Goal: Task Accomplishment & Management: Use online tool/utility

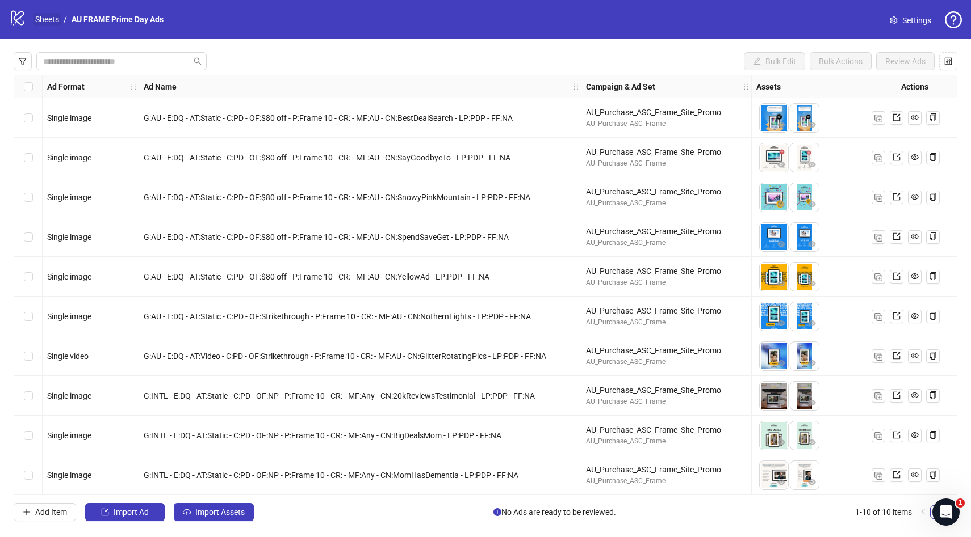
click at [45, 20] on link "Sheets" at bounding box center [47, 19] width 28 height 12
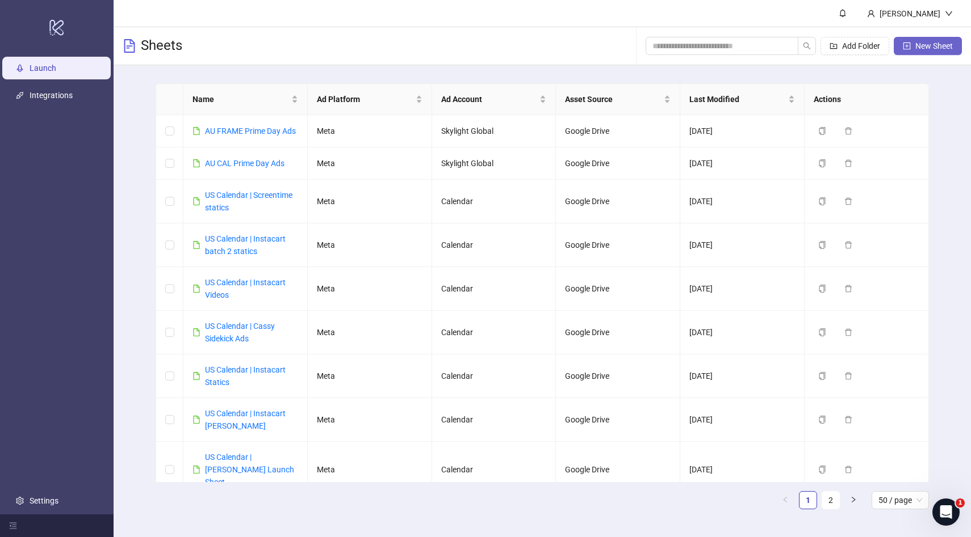
click at [928, 49] on span "New Sheet" at bounding box center [933, 45] width 37 height 9
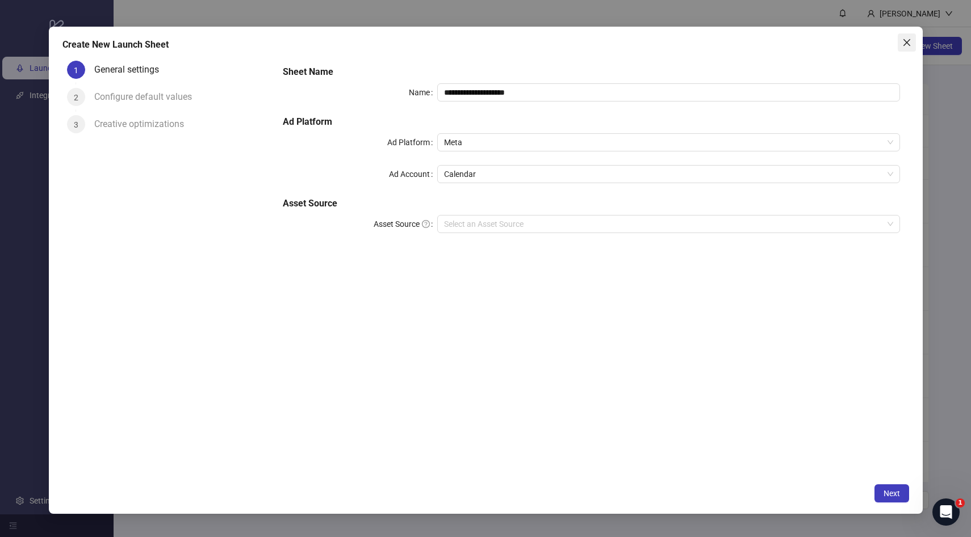
click at [906, 43] on icon "close" at bounding box center [905, 42] width 7 height 7
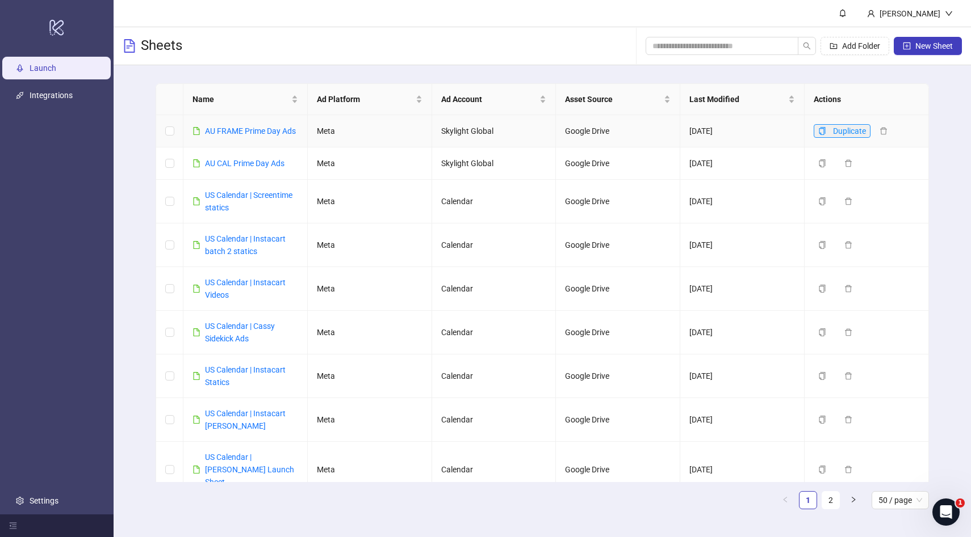
click at [822, 134] on icon "copy" at bounding box center [822, 131] width 6 height 8
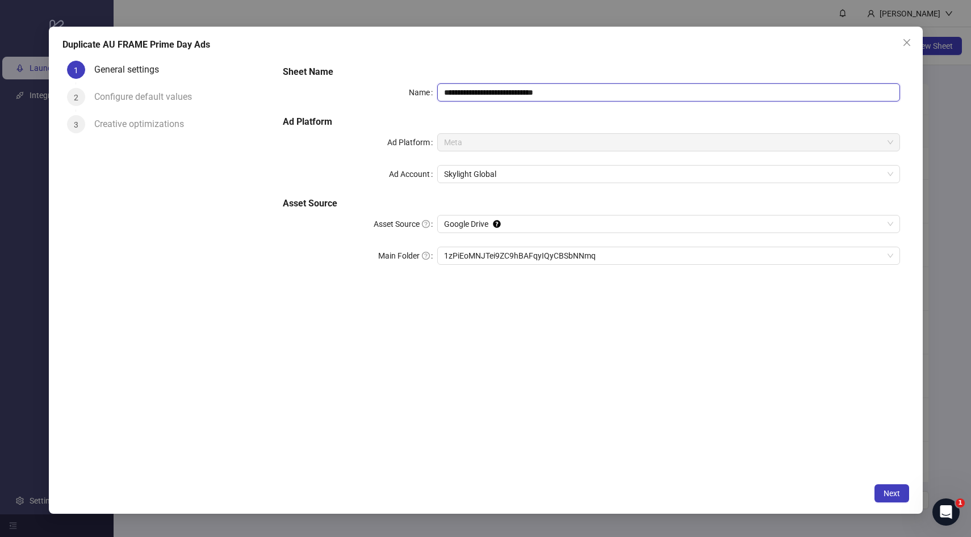
drag, startPoint x: 576, startPoint y: 91, endPoint x: 536, endPoint y: 92, distance: 40.3
click at [536, 92] on input "**********" at bounding box center [668, 92] width 463 height 18
drag, startPoint x: 481, startPoint y: 92, endPoint x: 429, endPoint y: 91, distance: 51.7
click at [429, 91] on div "**********" at bounding box center [591, 92] width 616 height 18
click at [551, 253] on span "1zPiEoMNJTei9ZC9hBAFqyIQyCBSbNNmq" at bounding box center [668, 255] width 449 height 17
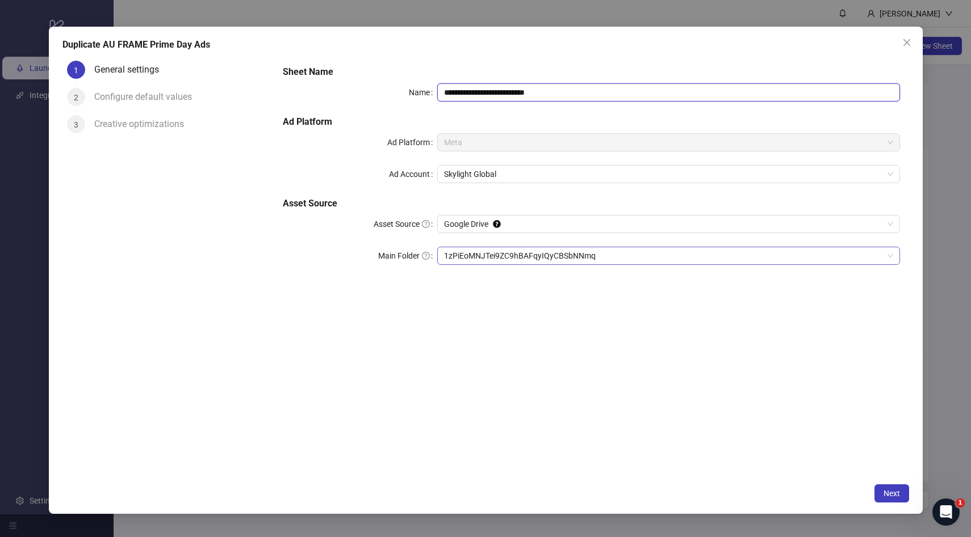
type input "**********"
click at [885, 491] on span "Next" at bounding box center [891, 493] width 16 height 9
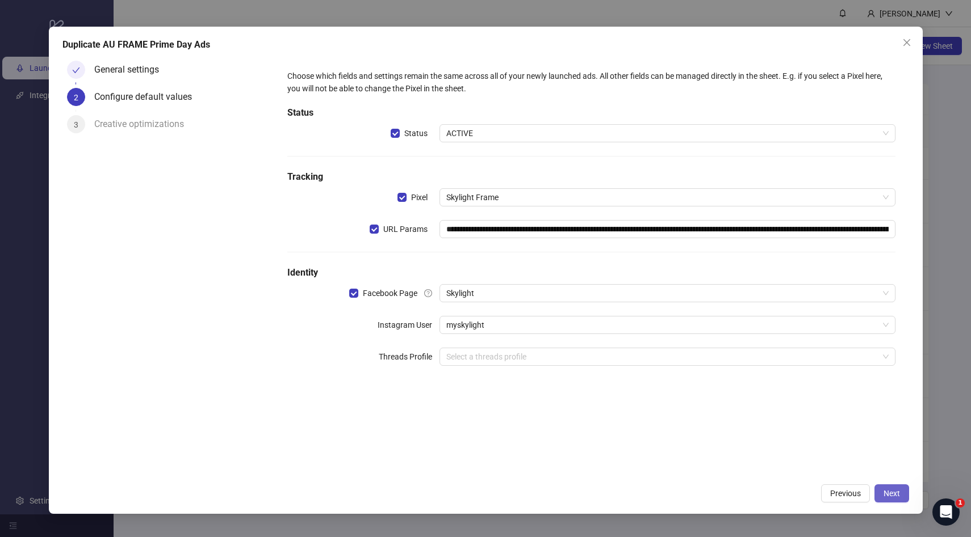
click at [880, 493] on button "Next" at bounding box center [891, 494] width 35 height 18
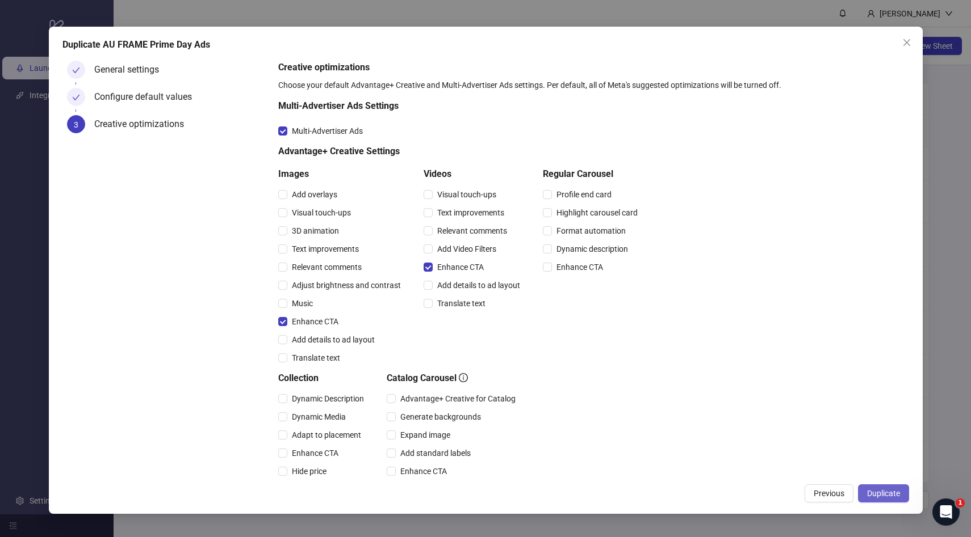
click at [867, 493] on span "Duplicate" at bounding box center [883, 493] width 33 height 9
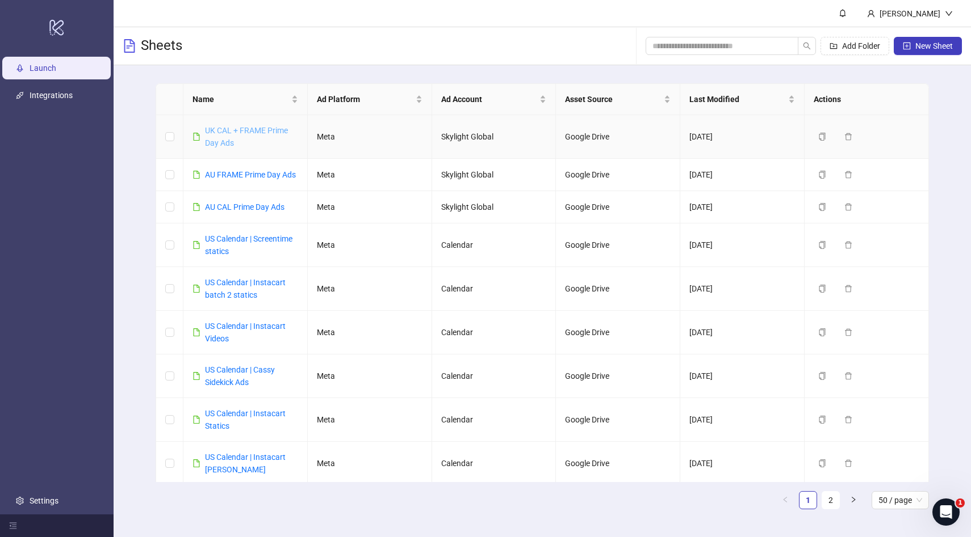
click at [219, 129] on link "UK CAL + FRAME Prime Day Ads" at bounding box center [246, 137] width 83 height 22
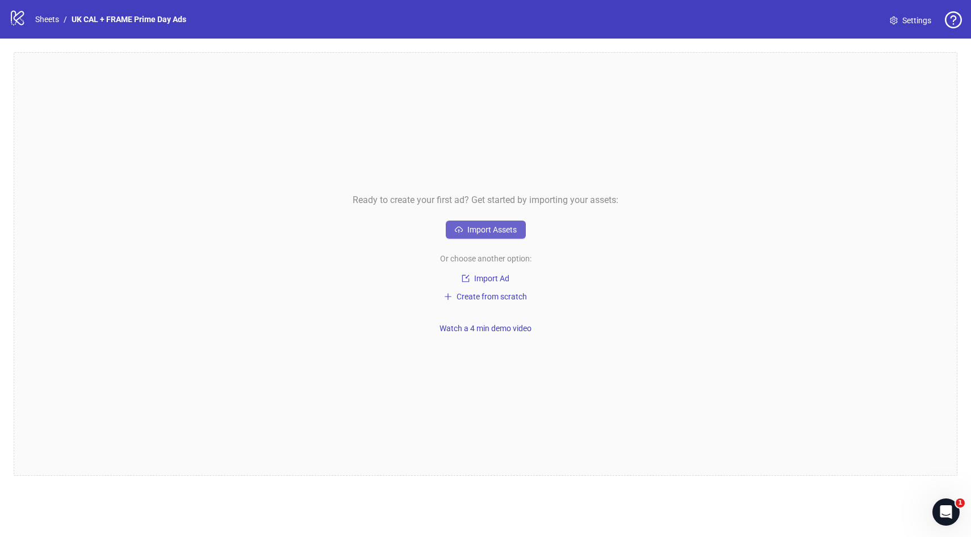
click at [492, 230] on span "Import Assets" at bounding box center [491, 229] width 49 height 9
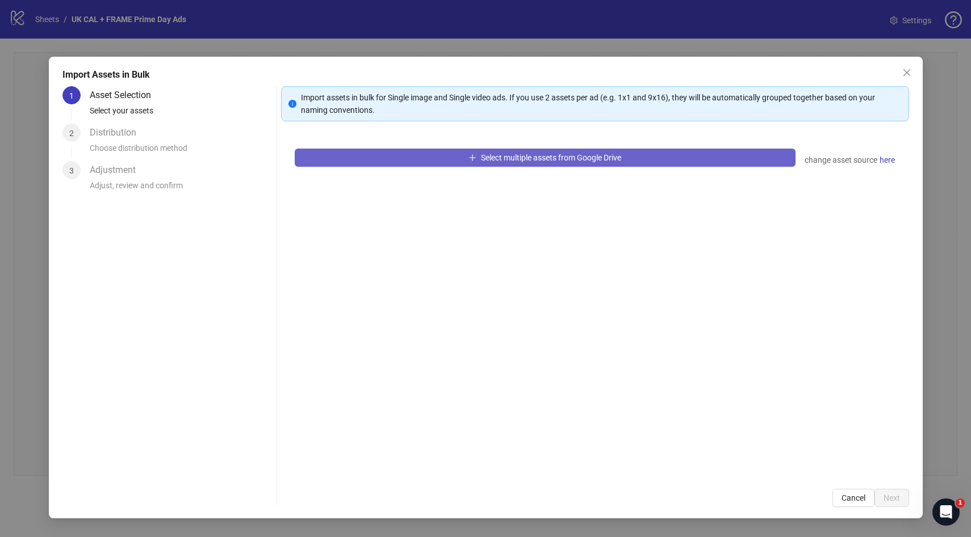
click at [539, 157] on span "Select multiple assets from Google Drive" at bounding box center [551, 157] width 140 height 9
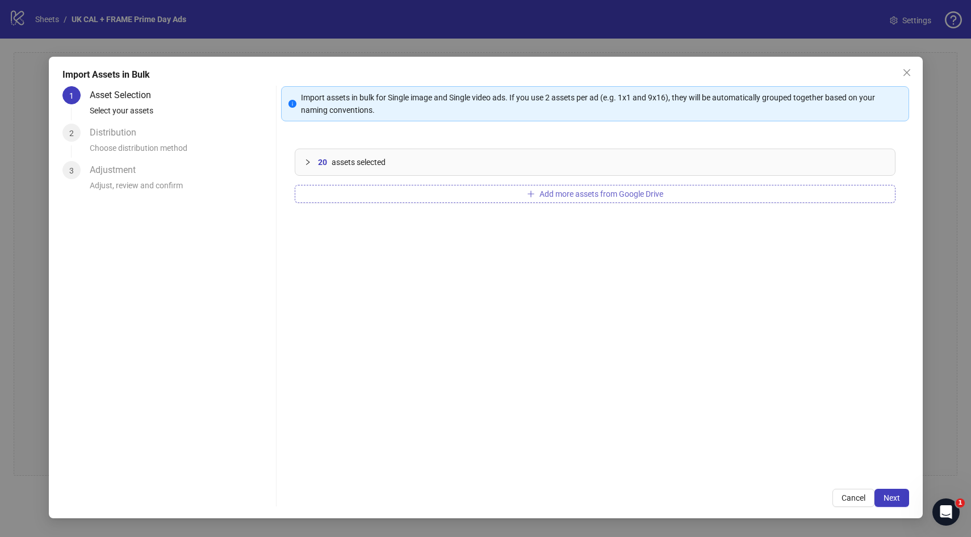
click at [599, 194] on span "Add more assets from Google Drive" at bounding box center [601, 194] width 124 height 9
click at [887, 497] on span "Next" at bounding box center [891, 498] width 16 height 9
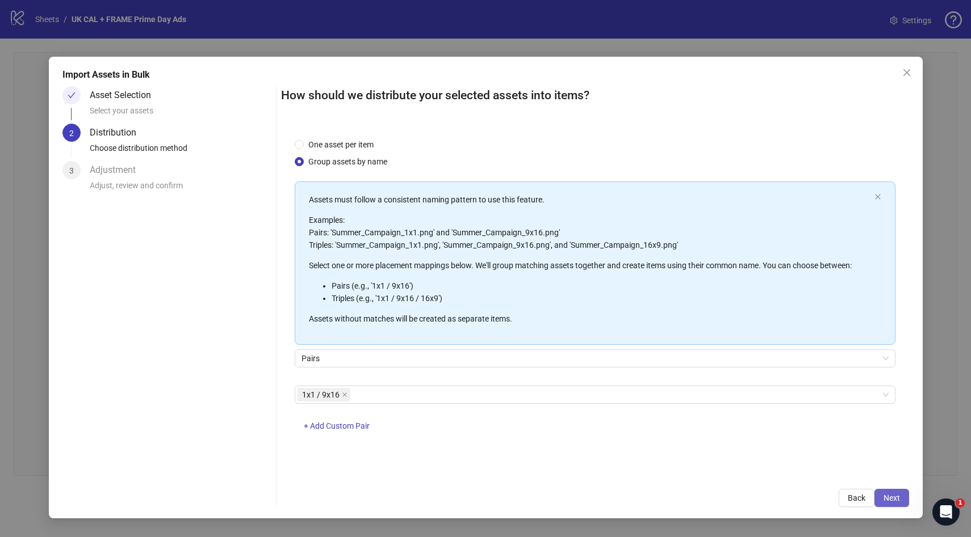
click at [889, 497] on span "Next" at bounding box center [891, 498] width 16 height 9
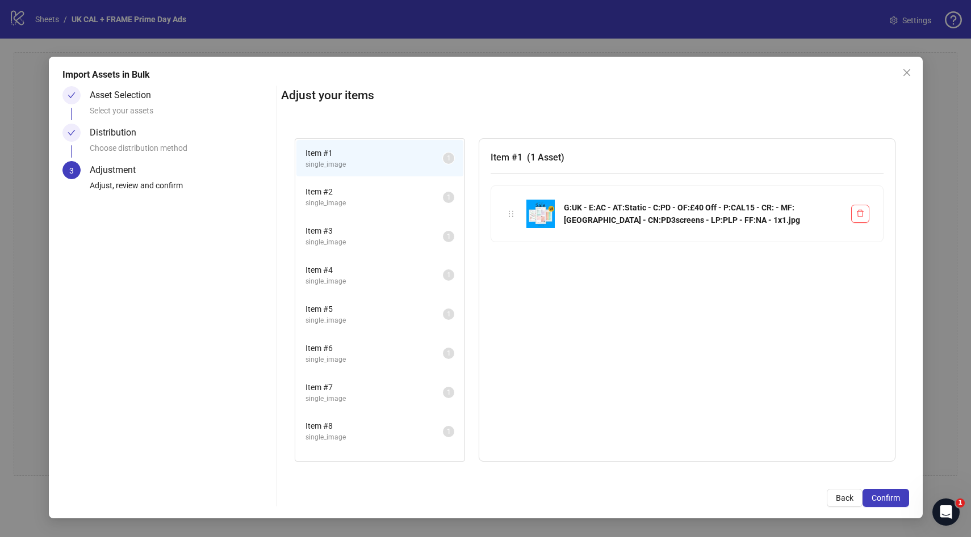
click at [342, 201] on span "single_image" at bounding box center [373, 203] width 137 height 11
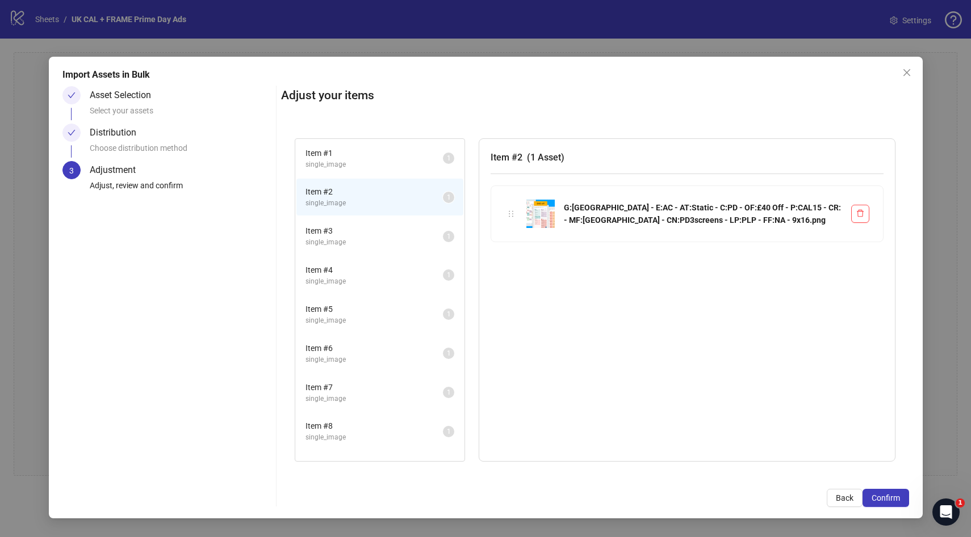
click at [352, 160] on span "single_image" at bounding box center [373, 164] width 137 height 11
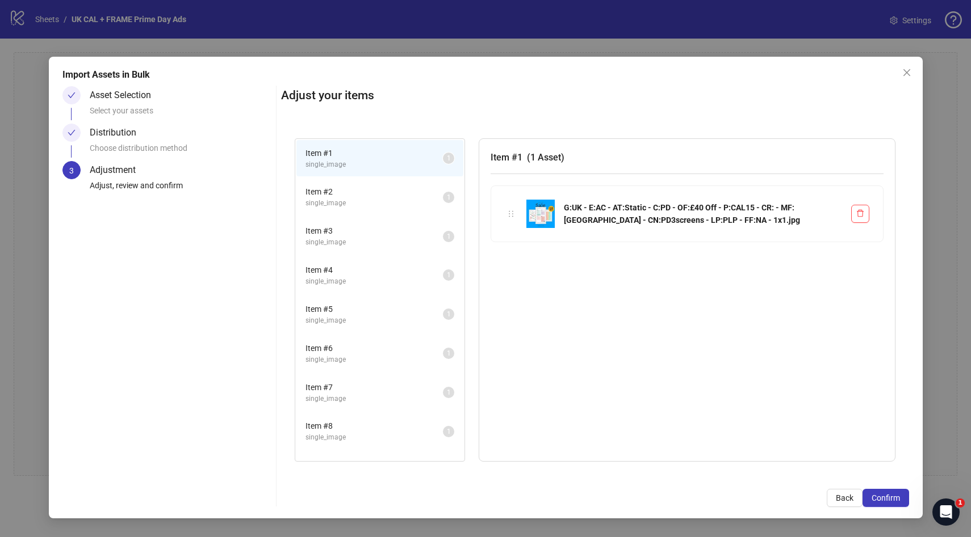
click at [347, 178] on div "Item # 2 single_image 1" at bounding box center [379, 197] width 169 height 39
click at [335, 196] on span "Item # 2" at bounding box center [373, 192] width 137 height 12
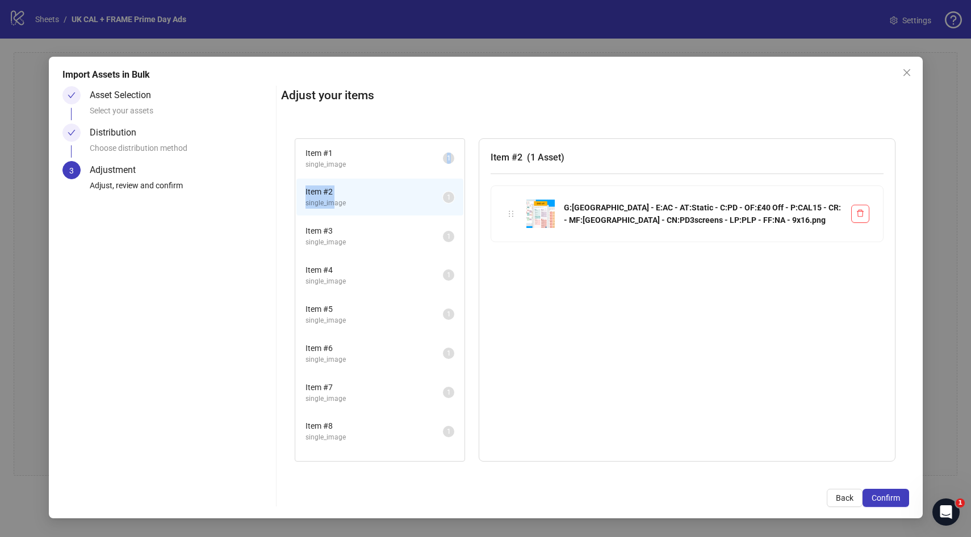
drag, startPoint x: 335, startPoint y: 202, endPoint x: 348, endPoint y: 169, distance: 35.9
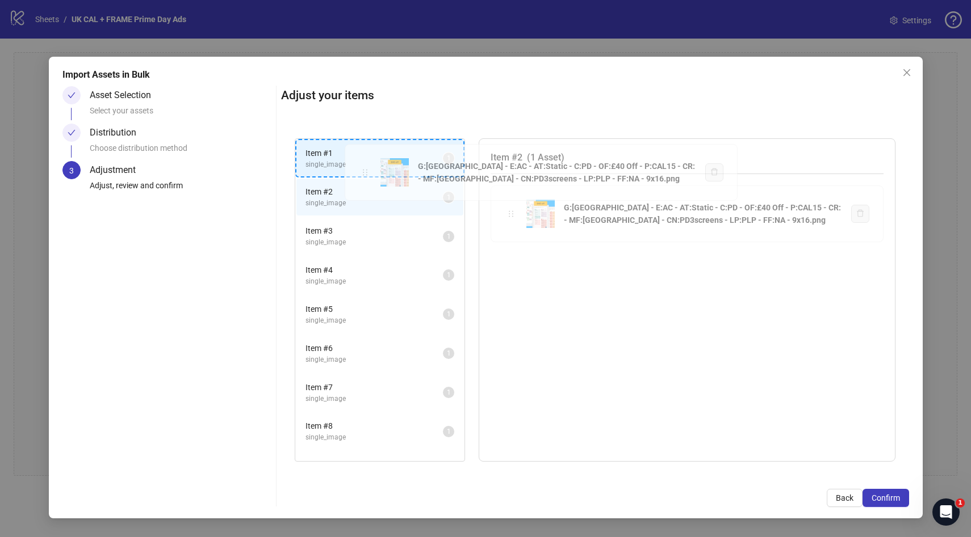
drag, startPoint x: 511, startPoint y: 212, endPoint x: 367, endPoint y: 170, distance: 150.5
click at [367, 170] on div "Item # 1 single_image 1 Item # 2 single_image 1 Item # 3 single_image 1 Item # …" at bounding box center [595, 300] width 628 height 351
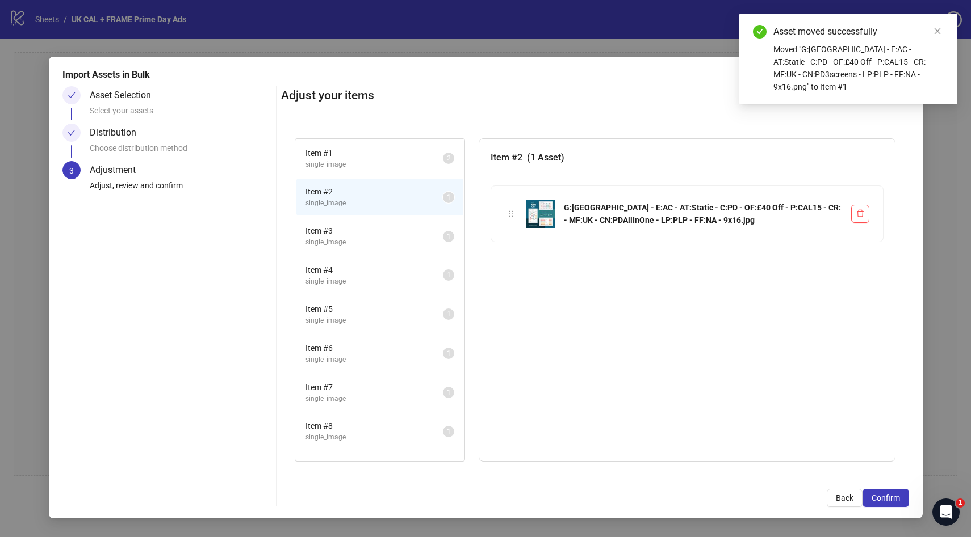
click at [345, 233] on span "Item # 3" at bounding box center [373, 231] width 137 height 12
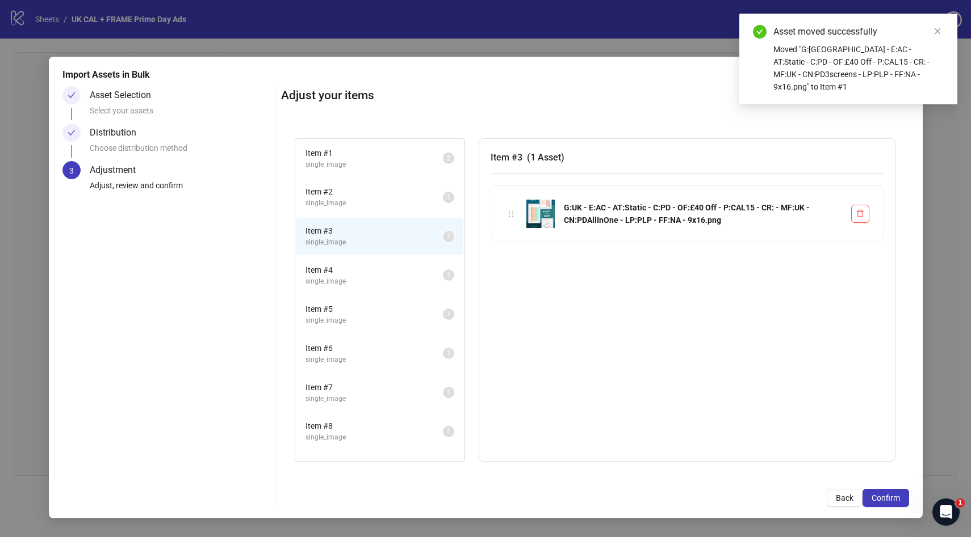
click at [348, 197] on span "Item # 2" at bounding box center [373, 192] width 137 height 12
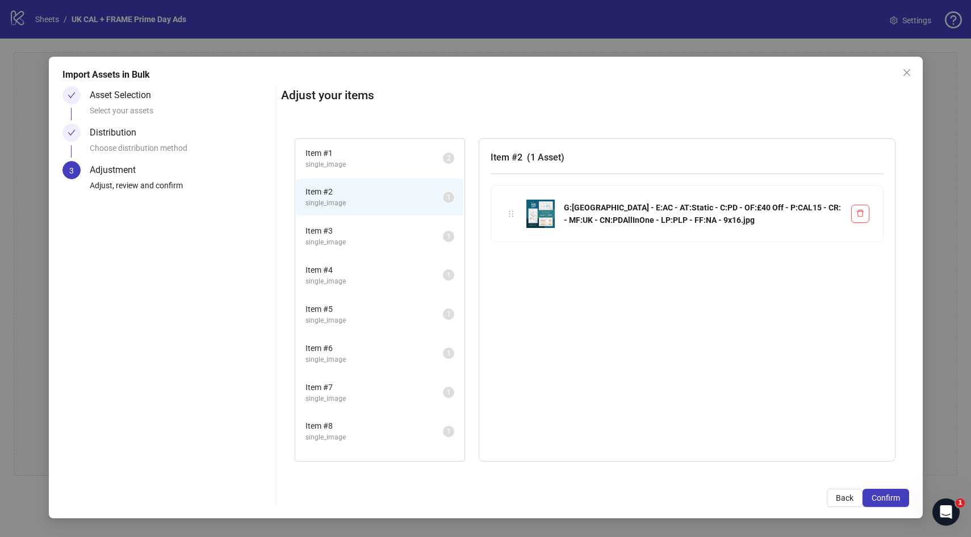
click at [339, 237] on span "Item # 3" at bounding box center [373, 231] width 137 height 12
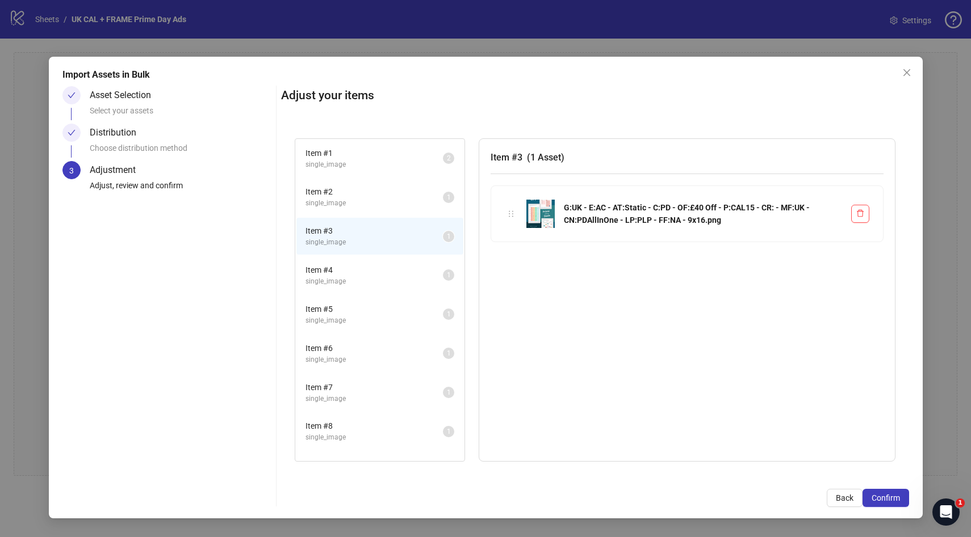
click at [342, 203] on span "single_image" at bounding box center [373, 203] width 137 height 11
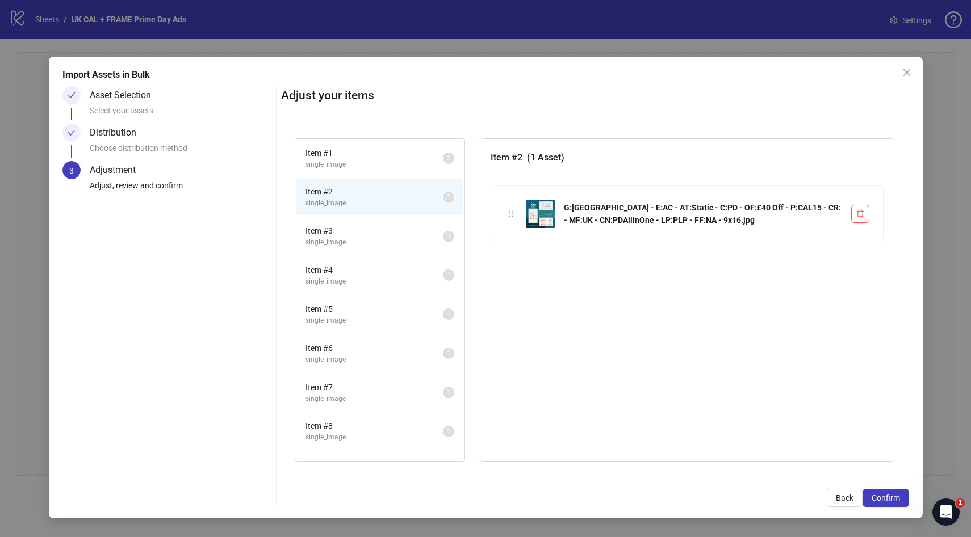
click at [331, 229] on span "Item # 3" at bounding box center [373, 231] width 137 height 12
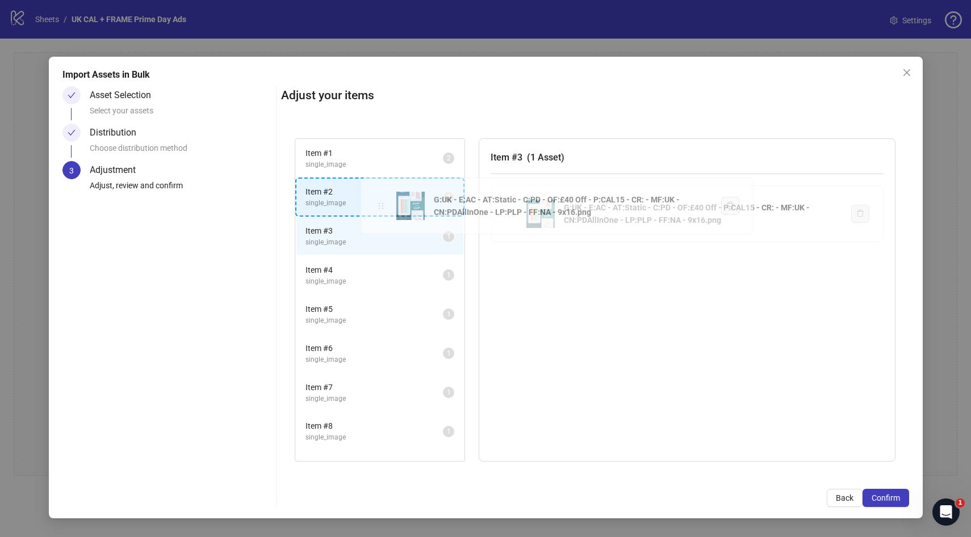
drag, startPoint x: 509, startPoint y: 213, endPoint x: 379, endPoint y: 205, distance: 130.8
click at [379, 205] on div "Item # 1 single_image 2 Item # 2 single_image 1 Item # 3 single_image 1 Item # …" at bounding box center [595, 300] width 628 height 351
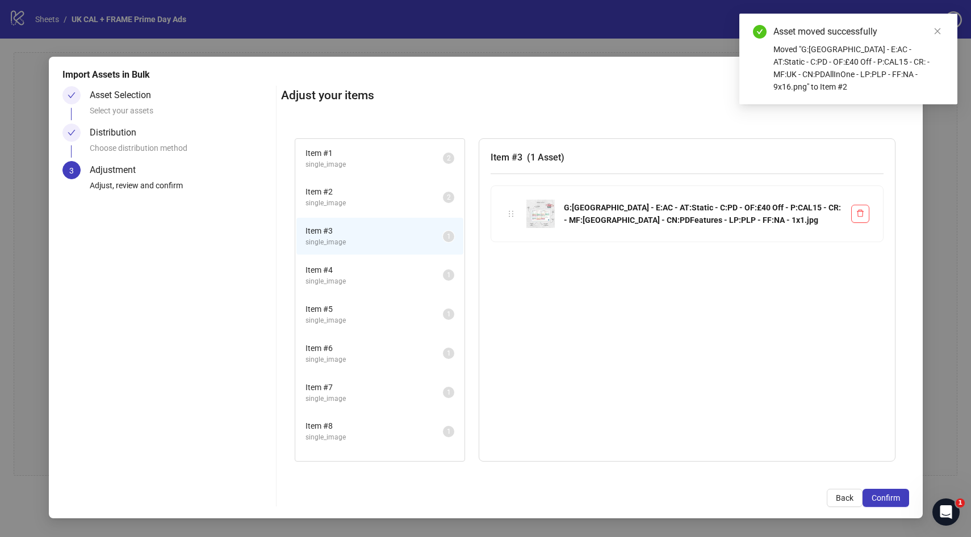
click at [345, 282] on span "single_image" at bounding box center [373, 281] width 137 height 11
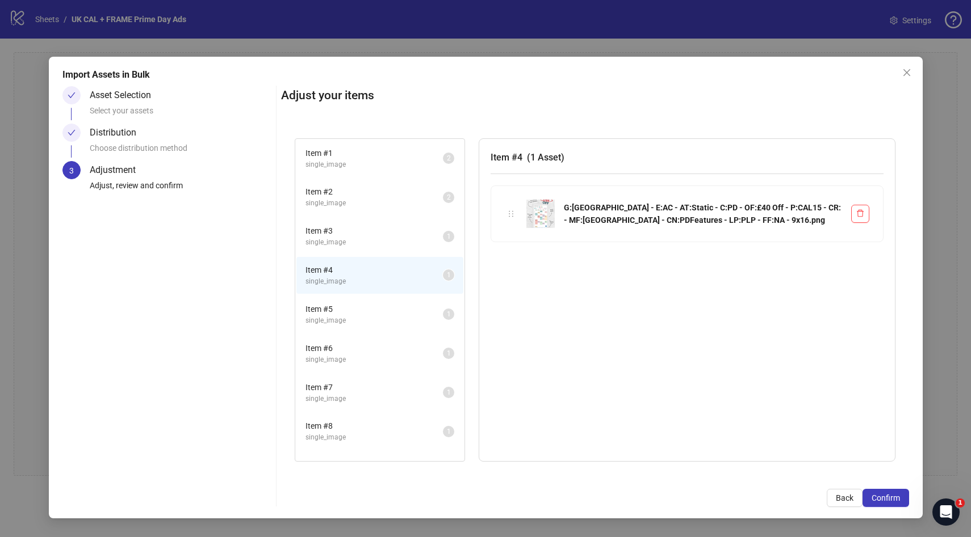
click at [350, 232] on span "Item # 3" at bounding box center [373, 231] width 137 height 12
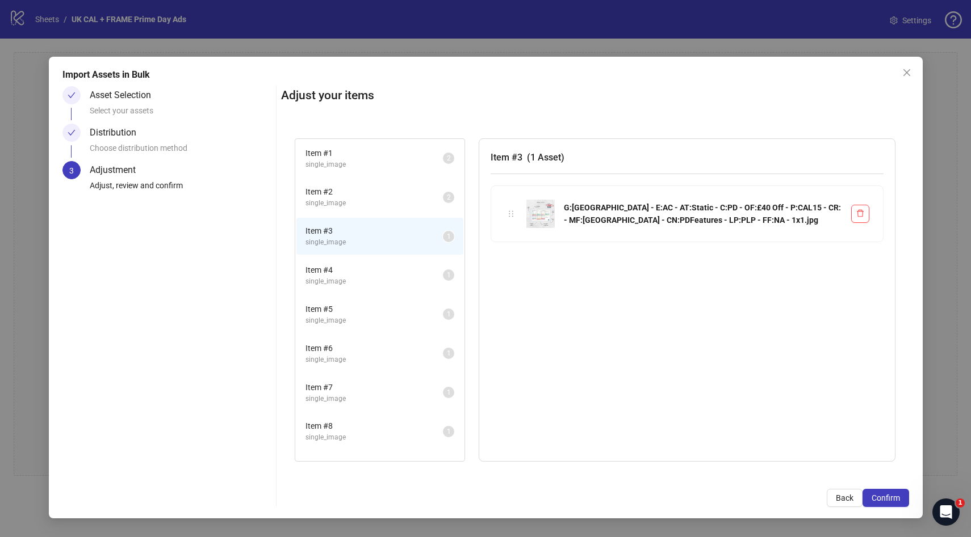
click at [376, 192] on span "Item # 2" at bounding box center [373, 192] width 137 height 12
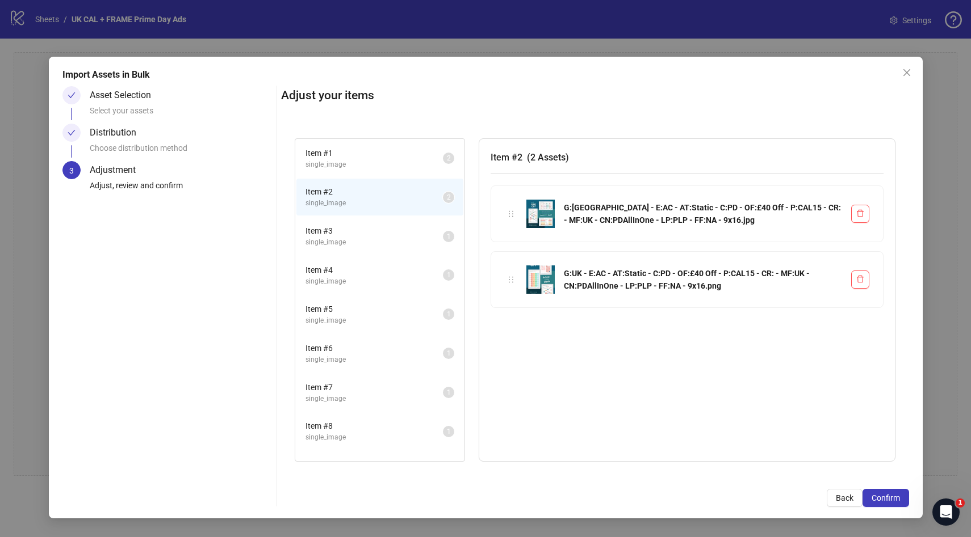
click at [369, 229] on span "Item # 3" at bounding box center [373, 231] width 137 height 12
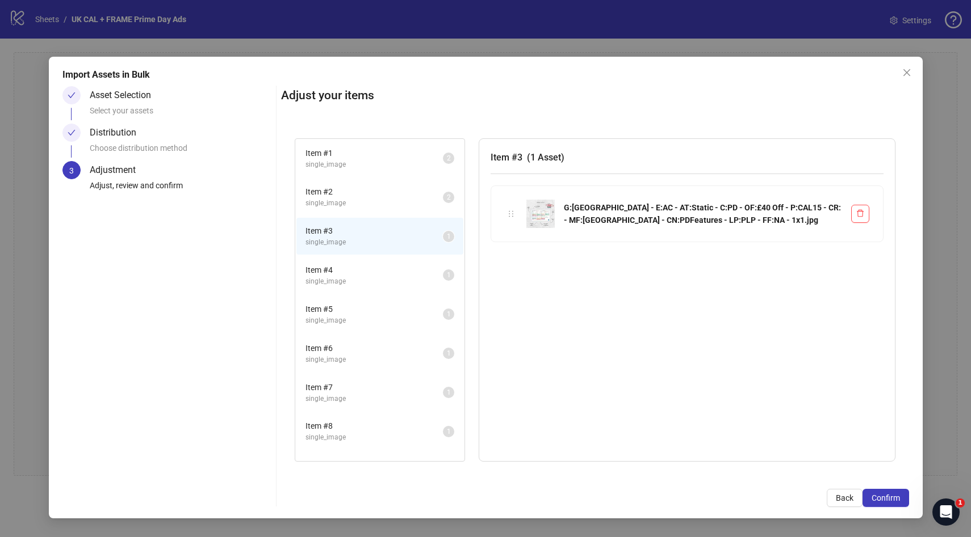
click at [345, 268] on span "Item # 4" at bounding box center [373, 270] width 137 height 12
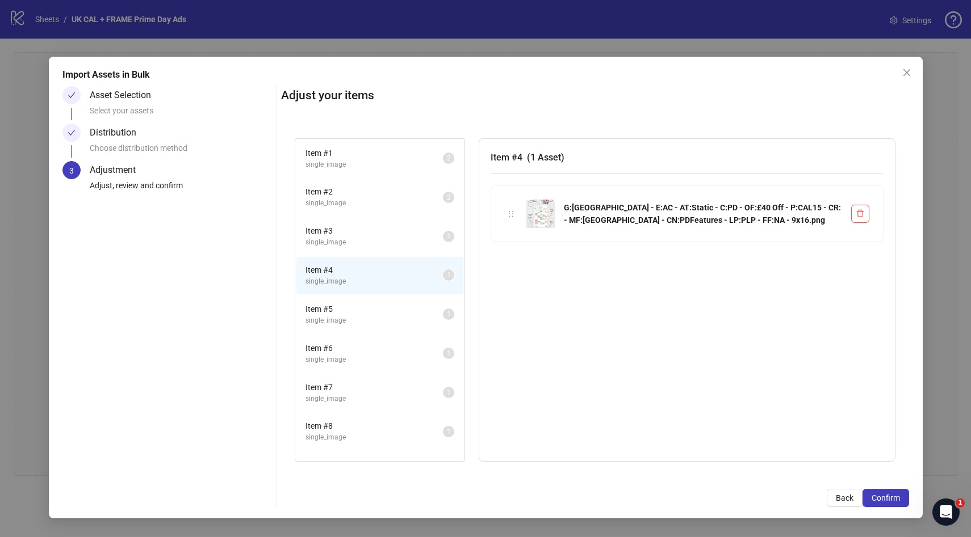
click at [337, 242] on span "single_image" at bounding box center [373, 242] width 137 height 11
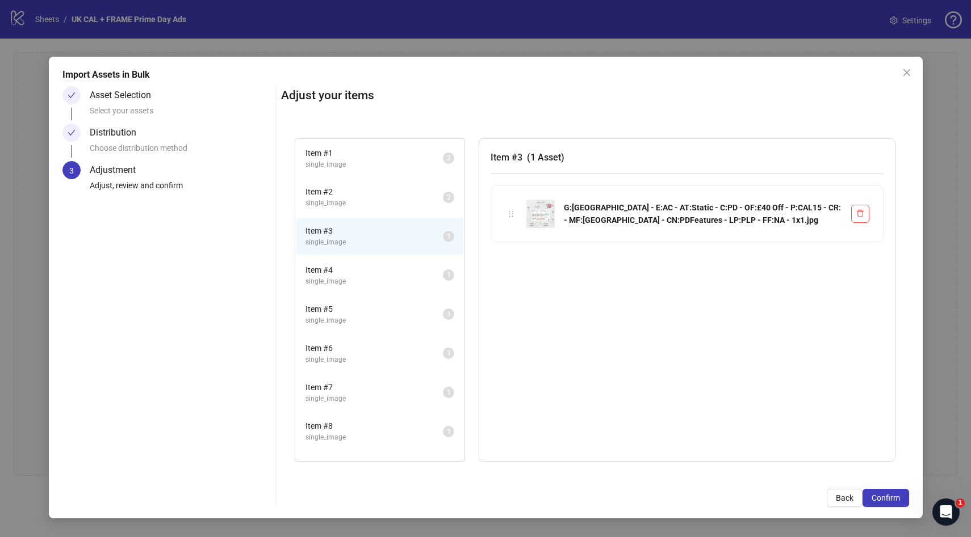
click at [343, 274] on span "Item # 4" at bounding box center [373, 270] width 137 height 12
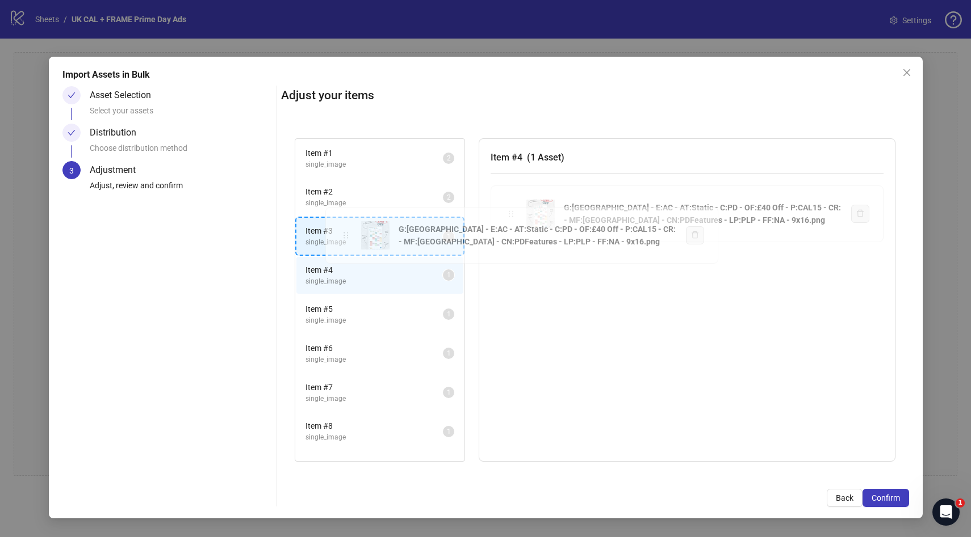
drag, startPoint x: 514, startPoint y: 211, endPoint x: 348, endPoint y: 232, distance: 166.6
click at [348, 232] on div "Item # 1 single_image 2 Item # 2 single_image 2 Item # 3 single_image 1 Item # …" at bounding box center [595, 300] width 628 height 351
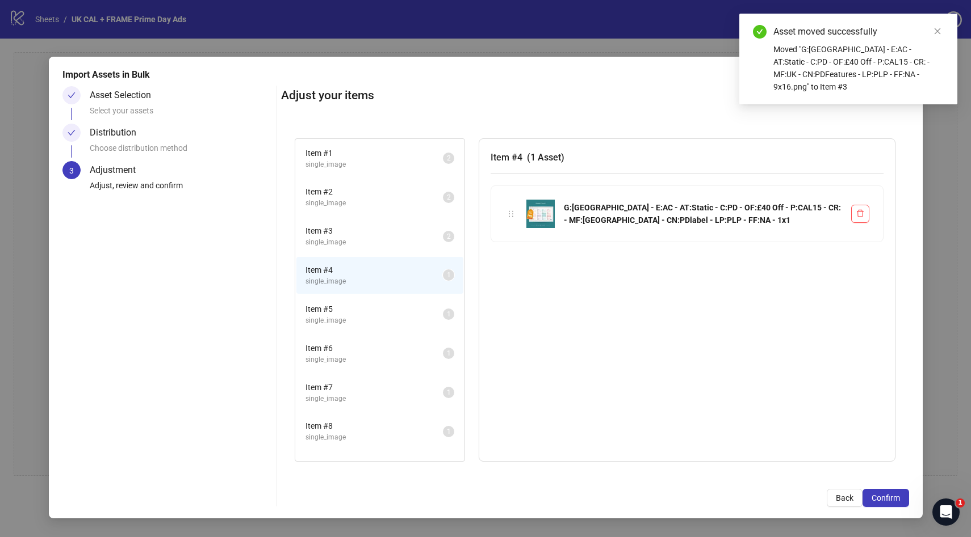
click at [358, 316] on span "single_image" at bounding box center [373, 321] width 137 height 11
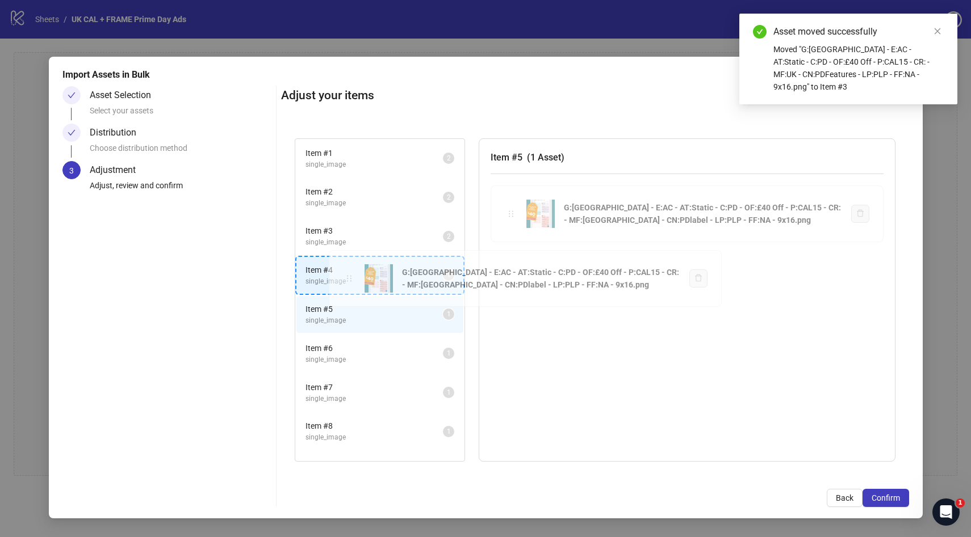
drag, startPoint x: 514, startPoint y: 211, endPoint x: 351, endPoint y: 278, distance: 175.9
click at [351, 278] on div "Item # 1 single_image 2 Item # 2 single_image 2 Item # 3 single_image 2 Item # …" at bounding box center [595, 300] width 628 height 351
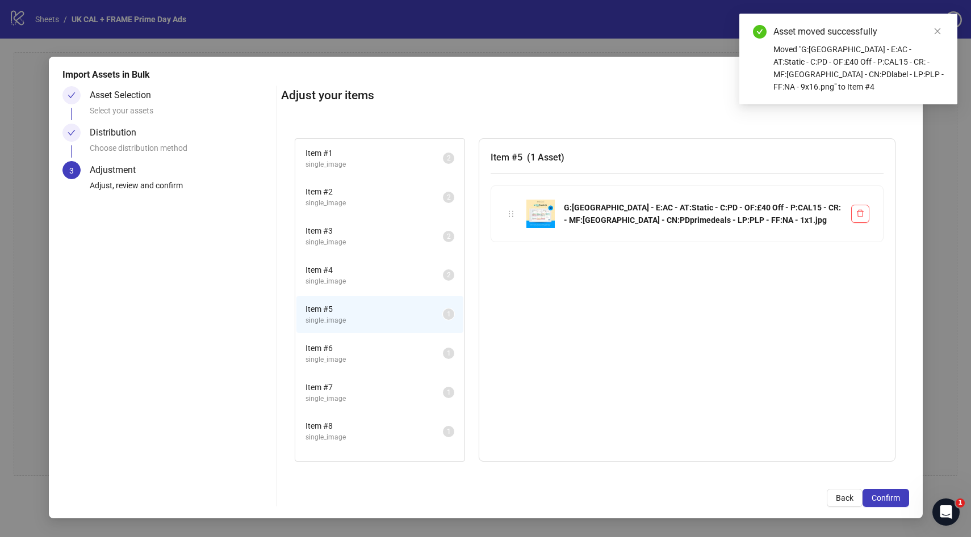
click at [380, 347] on span "Item # 6" at bounding box center [373, 348] width 137 height 12
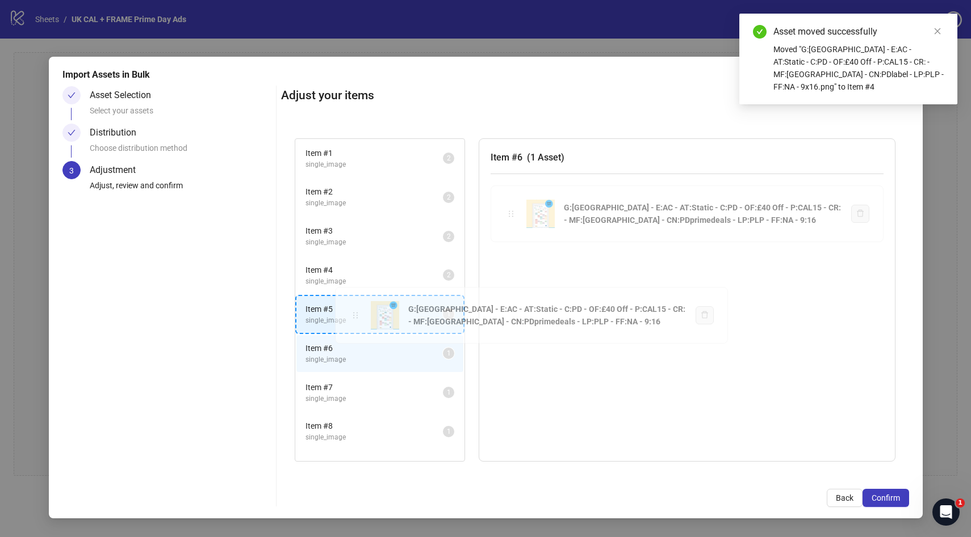
drag, startPoint x: 511, startPoint y: 212, endPoint x: 352, endPoint y: 315, distance: 189.1
click at [352, 315] on div "Item # 1 single_image 2 Item # 2 single_image 2 Item # 3 single_image 2 Item # …" at bounding box center [595, 300] width 628 height 351
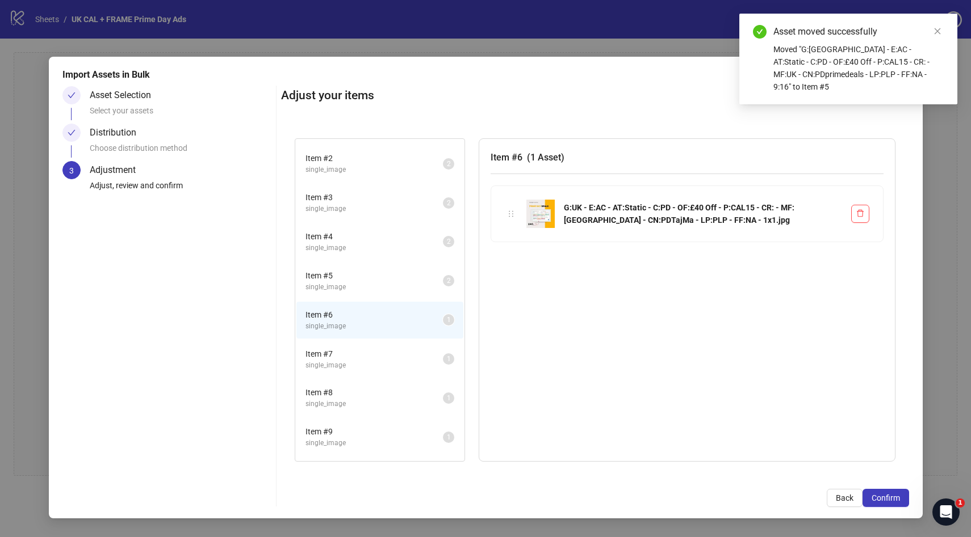
scroll to position [42, 0]
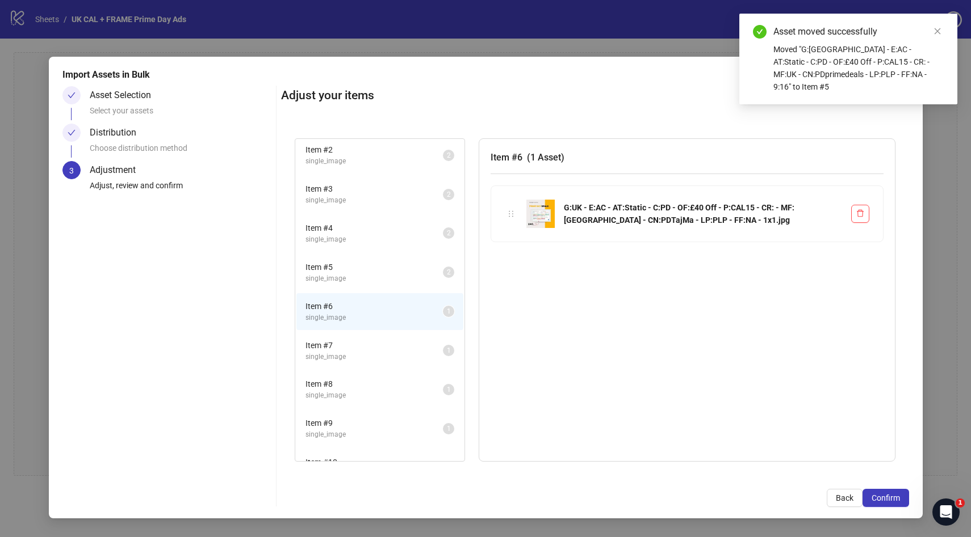
click at [336, 341] on span "Item # 7" at bounding box center [373, 345] width 137 height 12
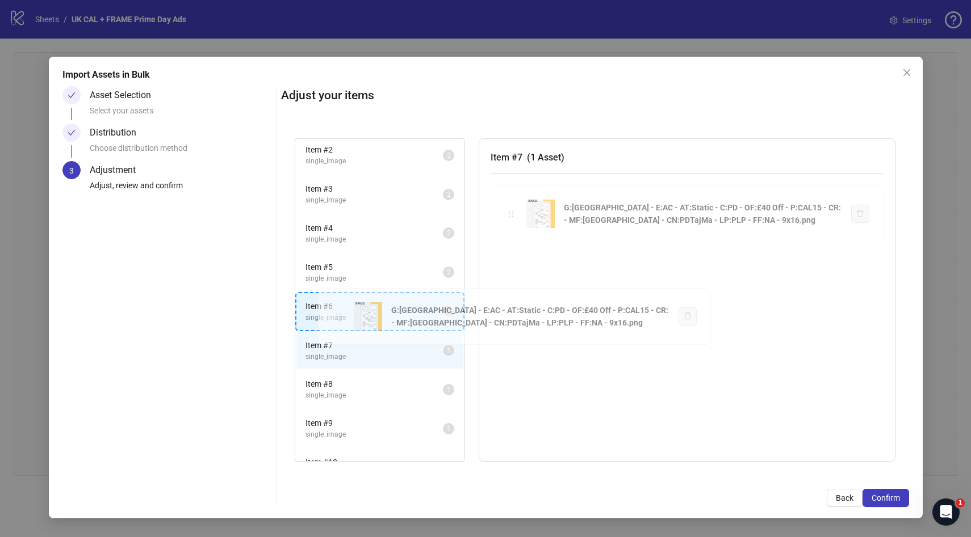
drag, startPoint x: 511, startPoint y: 213, endPoint x: 338, endPoint y: 315, distance: 201.0
click at [338, 315] on div "Item # 1 single_image 2 Item # 2 single_image 2 Item # 3 single_image 2 Item # …" at bounding box center [595, 300] width 628 height 351
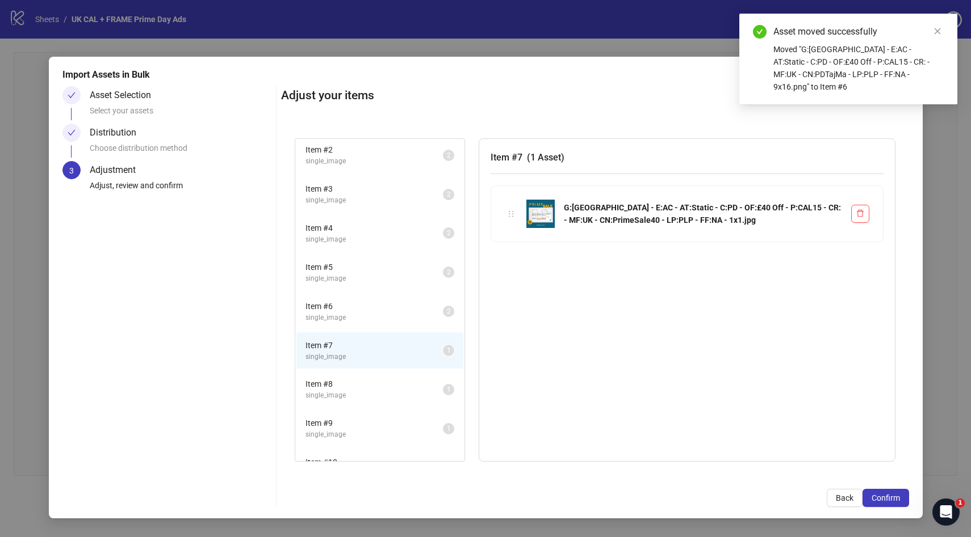
click at [350, 385] on span "Item # 8" at bounding box center [373, 384] width 137 height 12
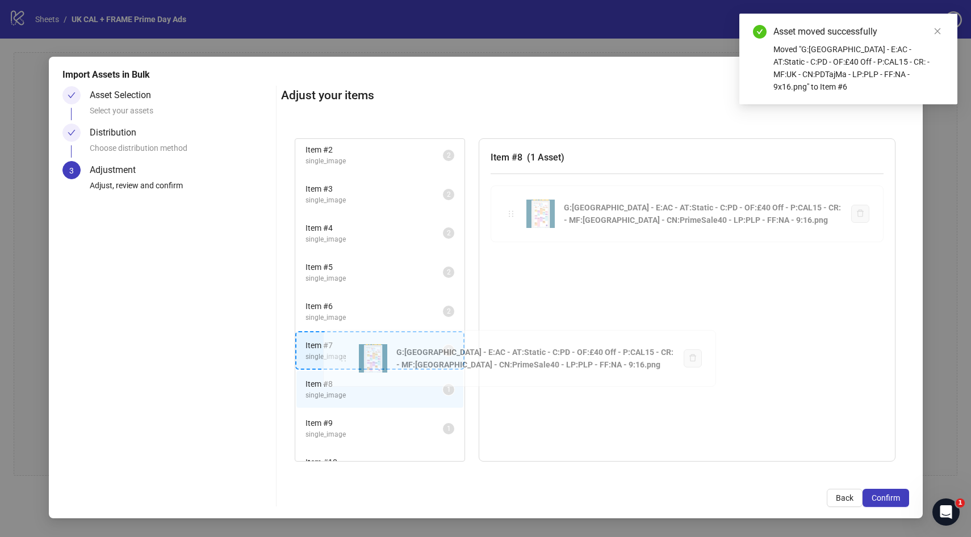
drag, startPoint x: 511, startPoint y: 211, endPoint x: 344, endPoint y: 355, distance: 220.9
click at [344, 355] on div "Item # 1 single_image 2 Item # 2 single_image 2 Item # 3 single_image 2 Item # …" at bounding box center [595, 300] width 628 height 351
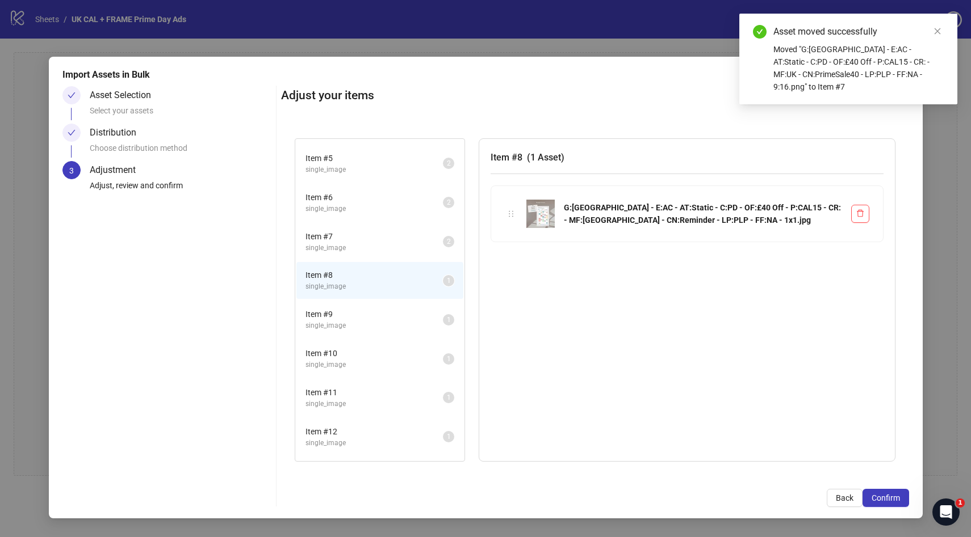
scroll to position [153, 0]
click at [341, 314] on span "Item # 9" at bounding box center [373, 312] width 137 height 12
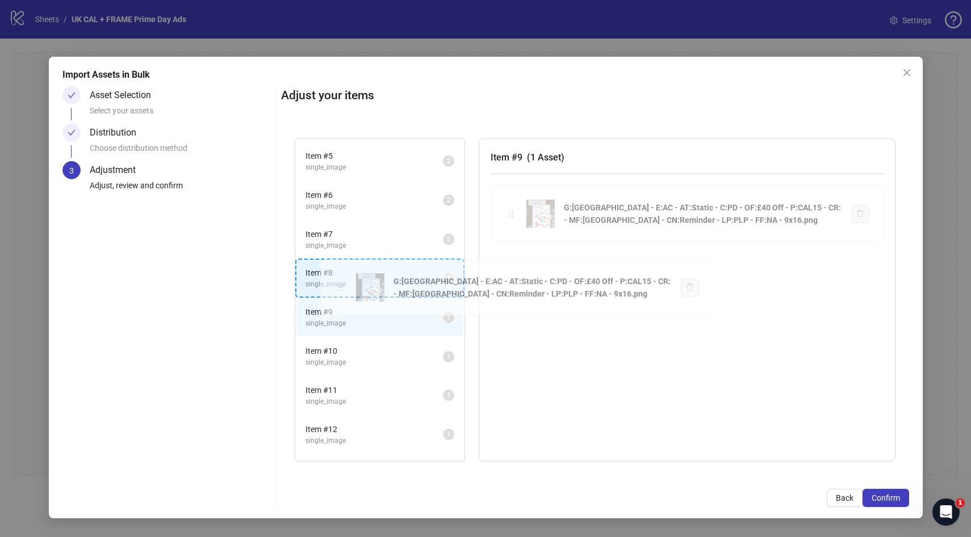
drag, startPoint x: 513, startPoint y: 214, endPoint x: 343, endPoint y: 288, distance: 185.8
click at [343, 288] on div "Item # 1 single_image 2 Item # 2 single_image 2 Item # 3 single_image 2 Item # …" at bounding box center [595, 300] width 628 height 351
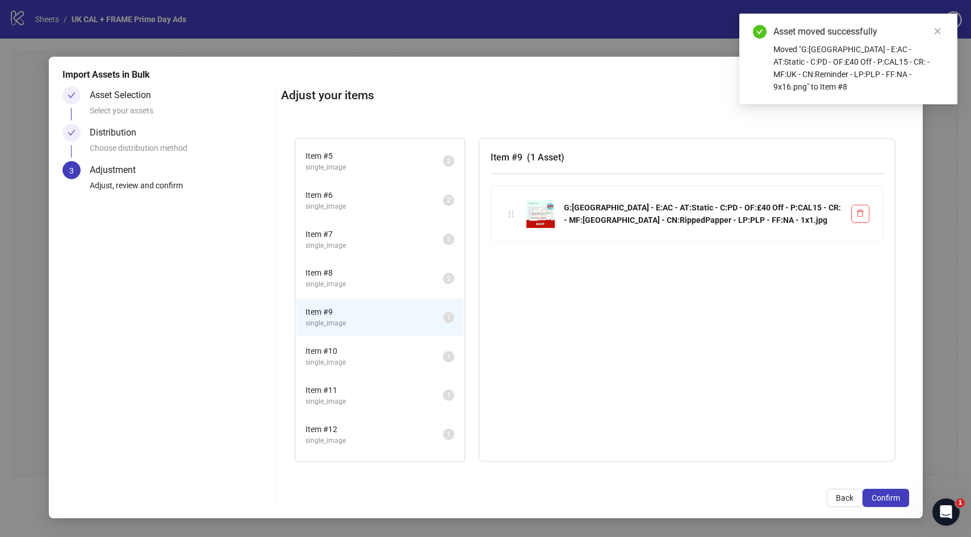
click at [344, 354] on span "Item # 10" at bounding box center [373, 351] width 137 height 12
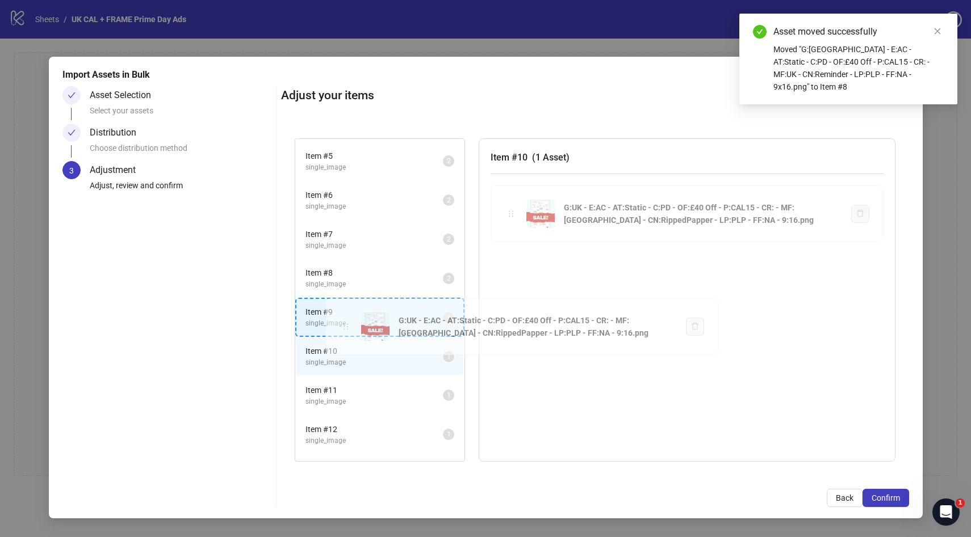
drag, startPoint x: 511, startPoint y: 214, endPoint x: 346, endPoint y: 327, distance: 200.6
click at [346, 327] on div "Item # 1 single_image 2 Item # 2 single_image 2 Item # 3 single_image 2 Item # …" at bounding box center [595, 300] width 628 height 351
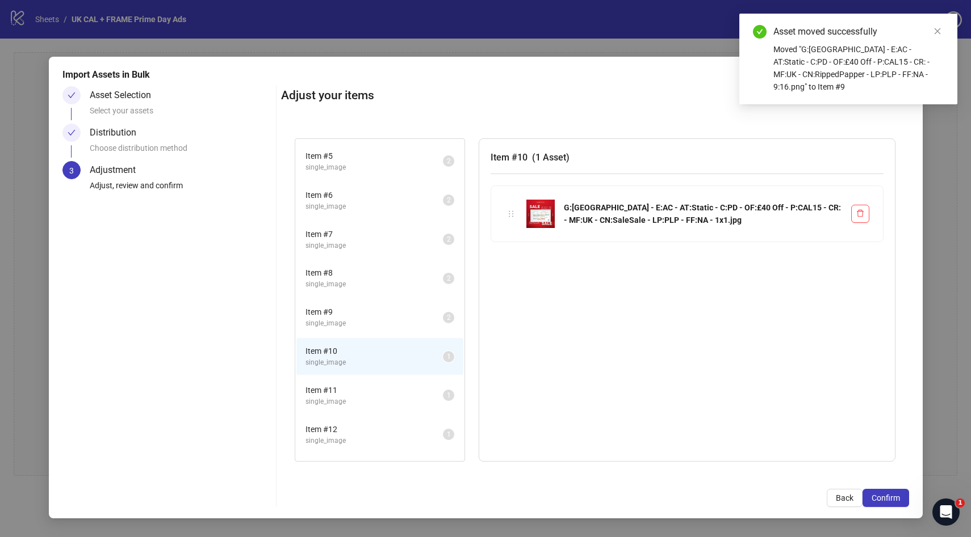
click at [336, 389] on span "Item # 11" at bounding box center [373, 390] width 137 height 12
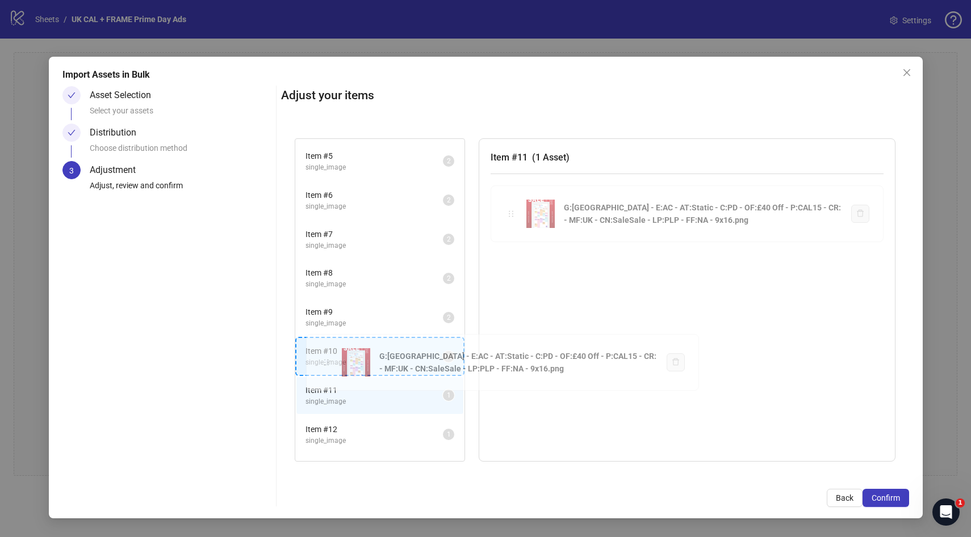
drag, startPoint x: 510, startPoint y: 214, endPoint x: 326, endPoint y: 362, distance: 236.6
click at [326, 362] on div "Item # 1 single_image 2 Item # 2 single_image 2 Item # 3 single_image 2 Item # …" at bounding box center [595, 300] width 628 height 351
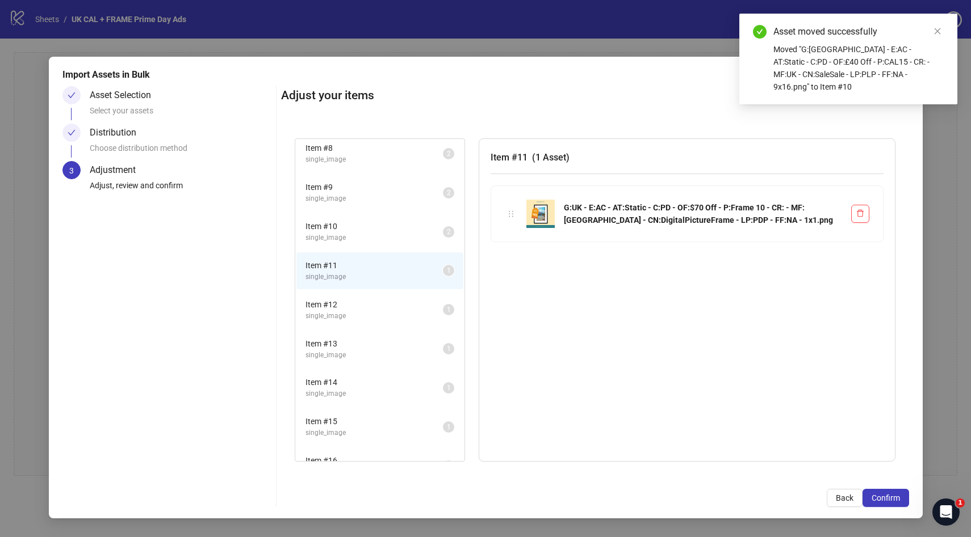
scroll to position [283, 0]
click at [349, 303] on span "Item # 12" at bounding box center [373, 299] width 137 height 12
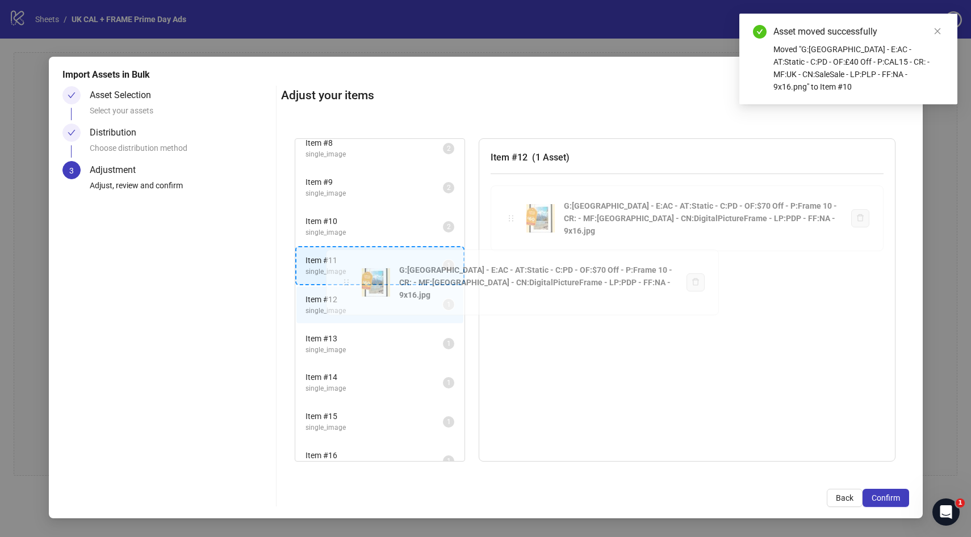
drag, startPoint x: 511, startPoint y: 213, endPoint x: 346, endPoint y: 278, distance: 177.2
click at [346, 278] on div "Item # 1 single_image 2 Item # 2 single_image 2 Item # 3 single_image 2 Item # …" at bounding box center [595, 300] width 628 height 351
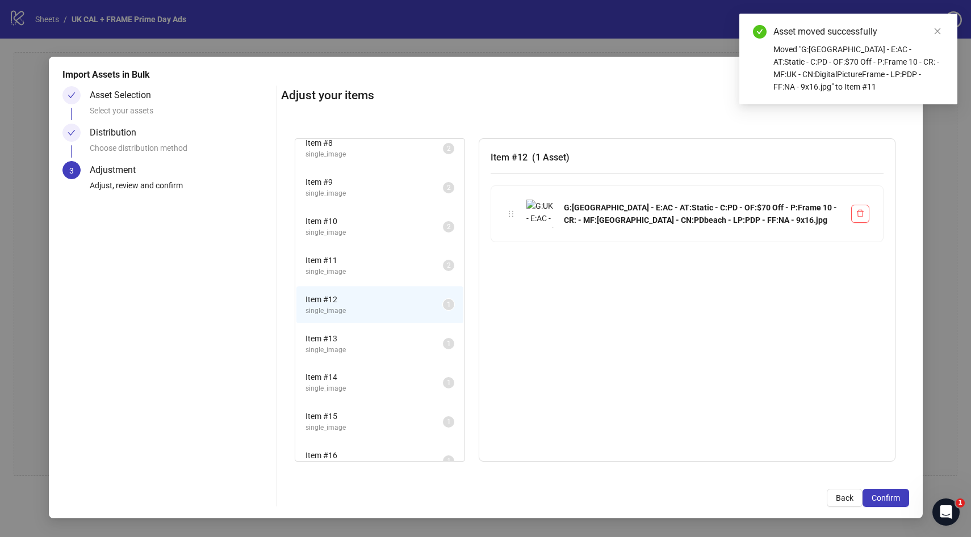
click at [338, 335] on span "Item # 13" at bounding box center [373, 339] width 137 height 12
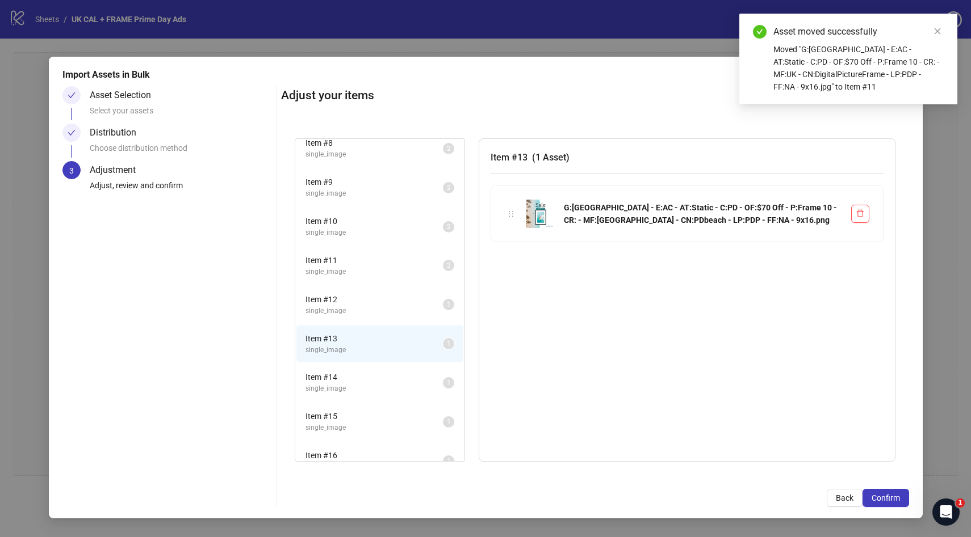
click at [361, 296] on span "Item # 12" at bounding box center [373, 299] width 137 height 12
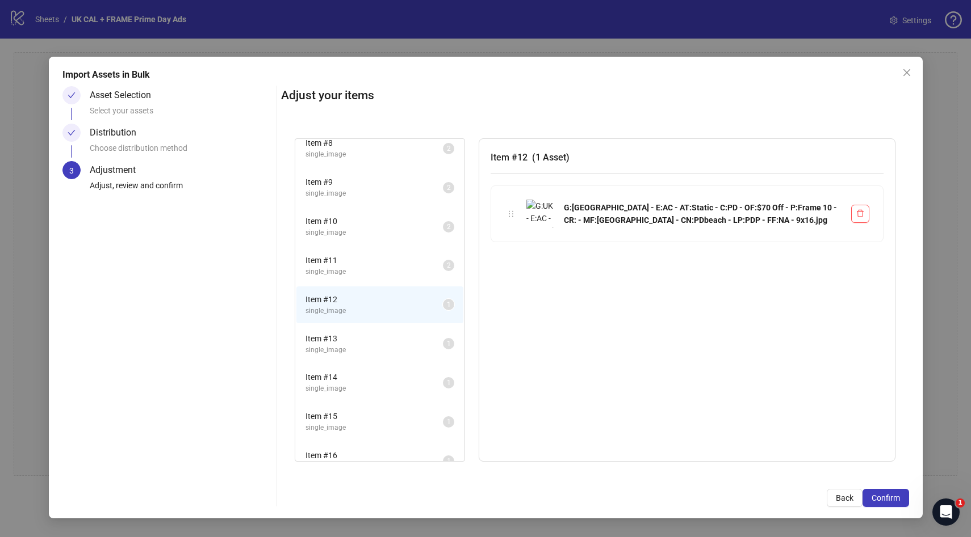
click at [352, 331] on li "Item # 13 single_image 1" at bounding box center [379, 344] width 167 height 37
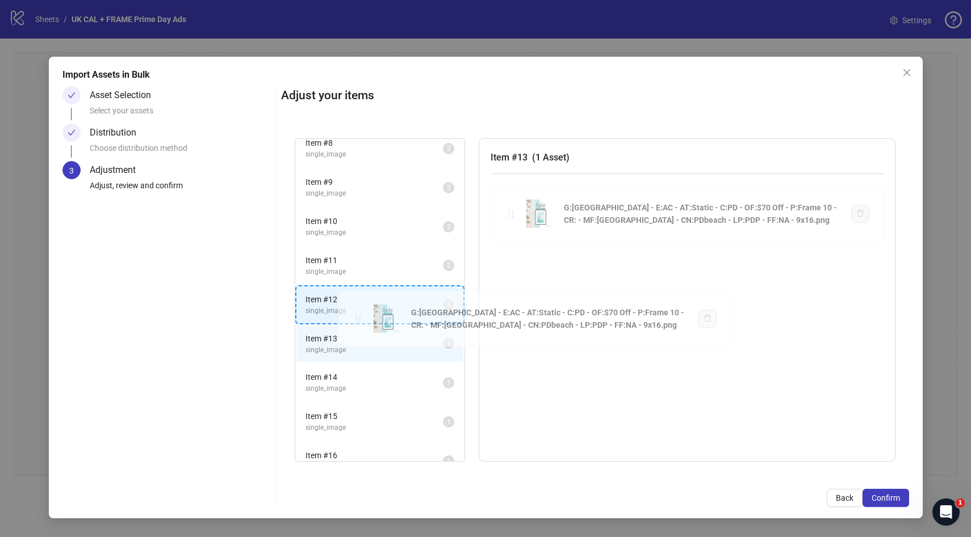
drag, startPoint x: 509, startPoint y: 211, endPoint x: 356, endPoint y: 316, distance: 186.1
click at [356, 316] on div "Item # 1 single_image 2 Item # 2 single_image 2 Item # 3 single_image 2 Item # …" at bounding box center [595, 300] width 628 height 351
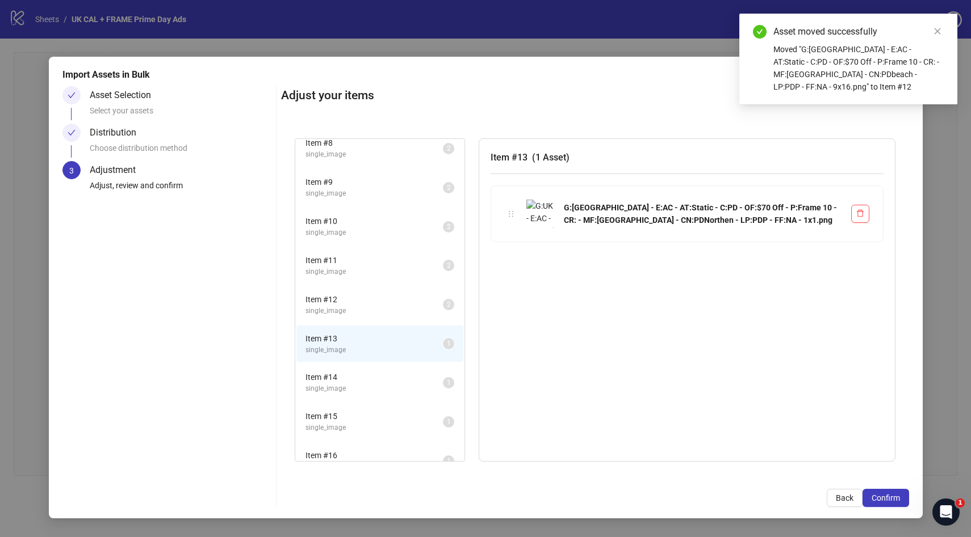
click at [334, 377] on span "Item # 14" at bounding box center [373, 377] width 137 height 12
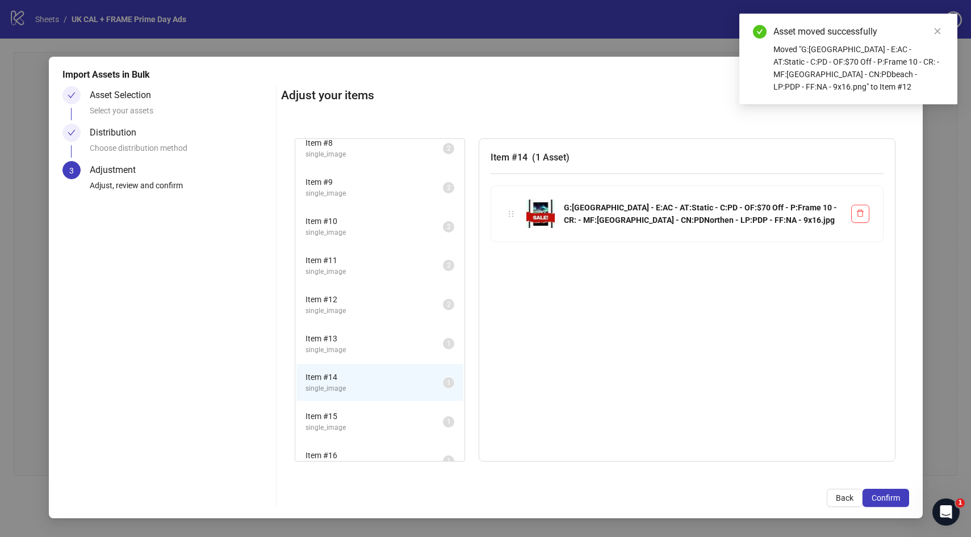
click at [345, 419] on span "Item # 15" at bounding box center [373, 416] width 137 height 12
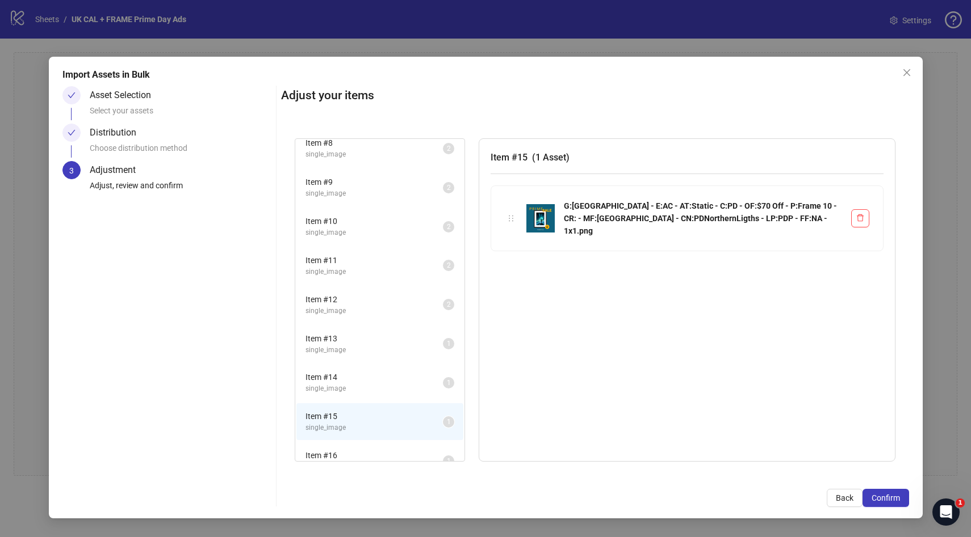
click at [358, 333] on span "Item # 13" at bounding box center [373, 339] width 137 height 12
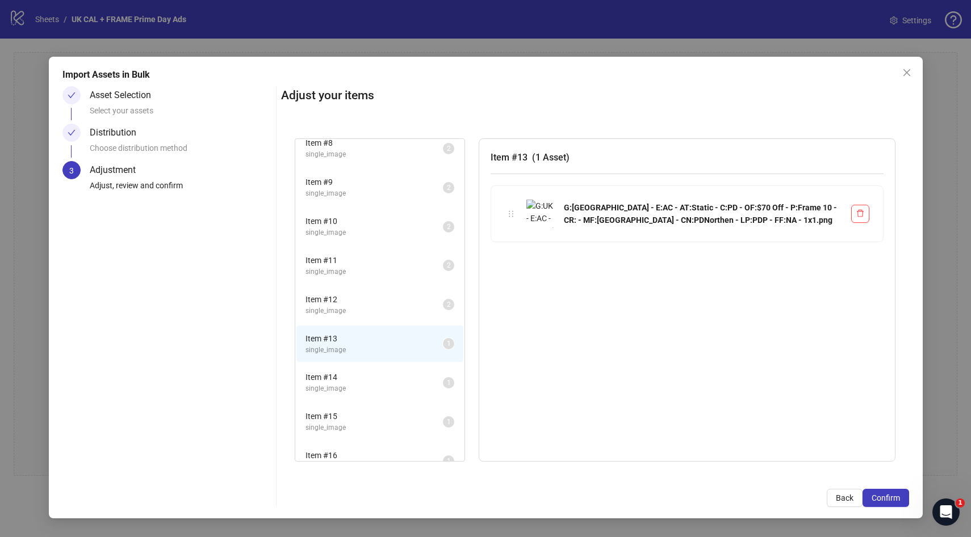
click at [350, 383] on span "Item # 14" at bounding box center [373, 377] width 137 height 12
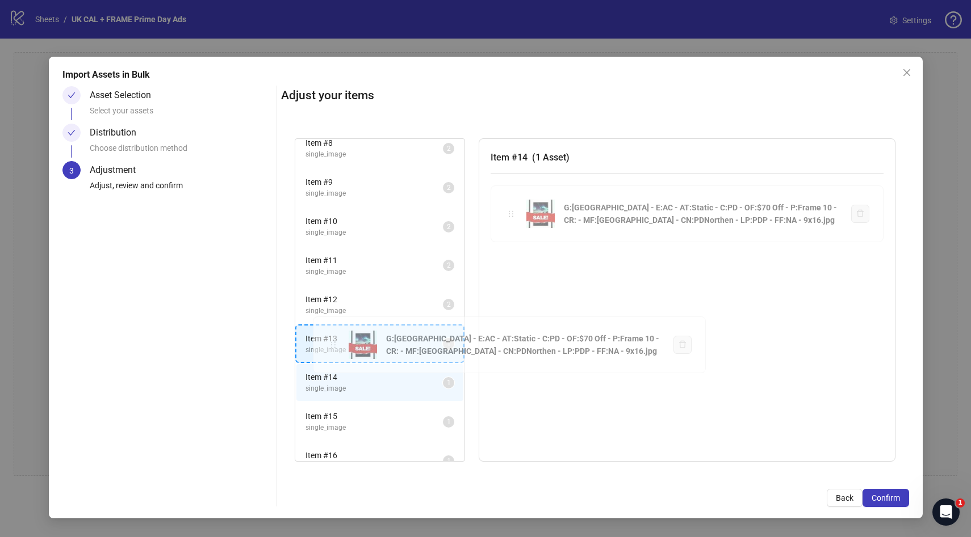
drag, startPoint x: 510, startPoint y: 213, endPoint x: 332, endPoint y: 345, distance: 220.8
click at [332, 345] on div "Item # 1 single_image 2 Item # 2 single_image 2 Item # 3 single_image 2 Item # …" at bounding box center [595, 300] width 628 height 351
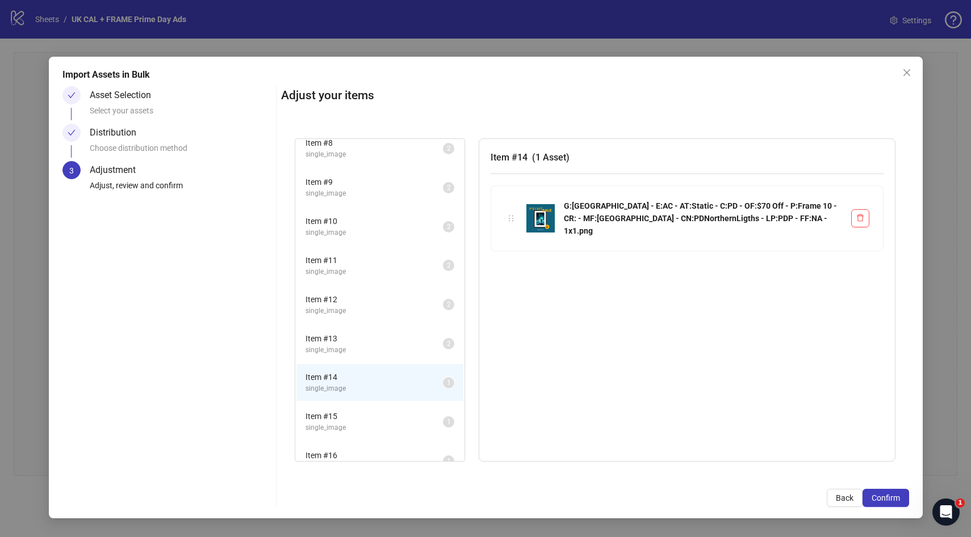
click at [362, 419] on span "Item # 15" at bounding box center [373, 416] width 137 height 12
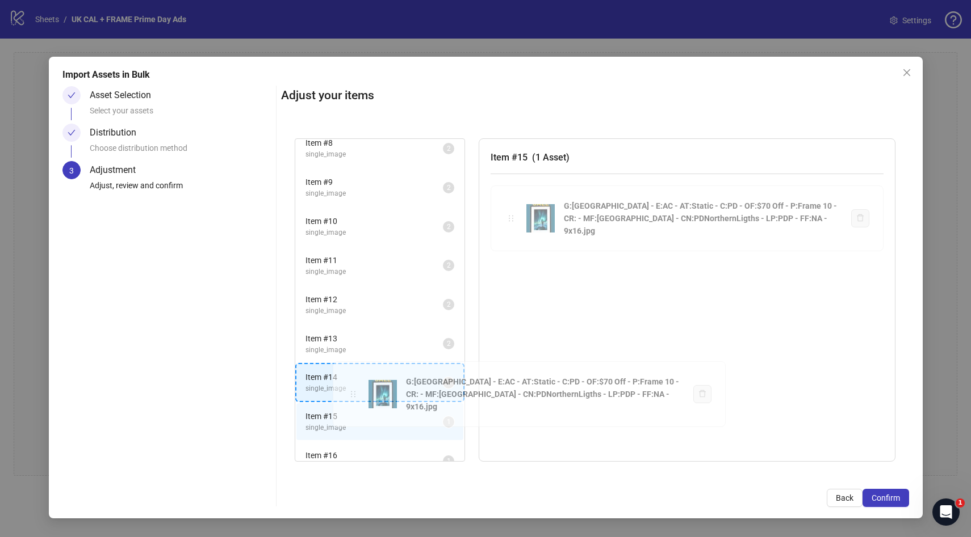
drag, startPoint x: 511, startPoint y: 212, endPoint x: 354, endPoint y: 388, distance: 236.3
click at [354, 388] on div "Item # 1 single_image 2 Item # 2 single_image 2 Item # 3 single_image 2 Item # …" at bounding box center [595, 300] width 628 height 351
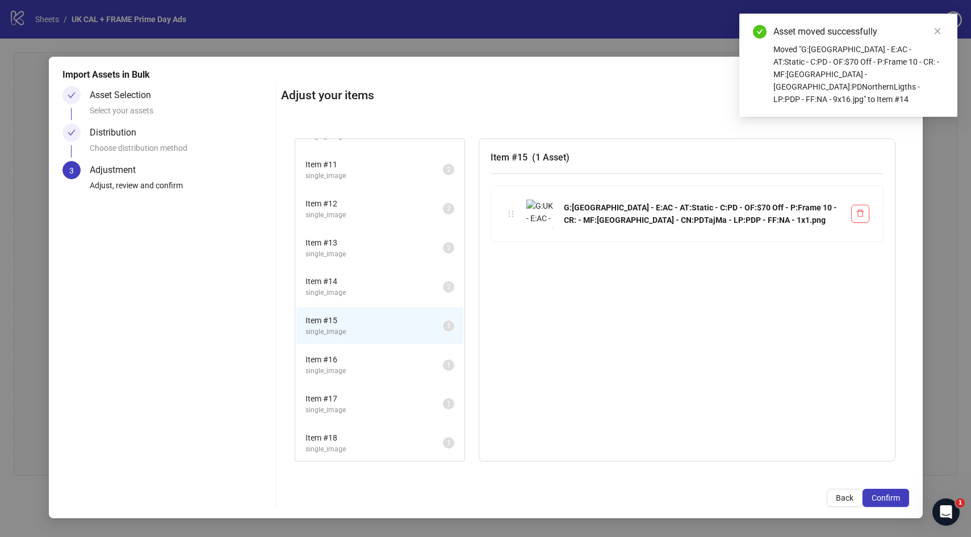
scroll to position [385, 0]
click at [352, 359] on span "Item # 16" at bounding box center [373, 354] width 137 height 12
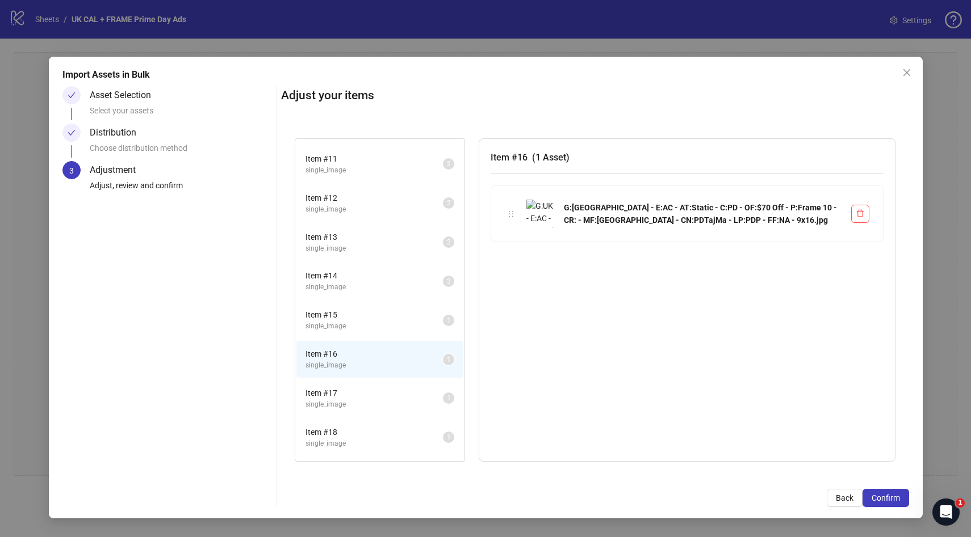
click at [361, 331] on span "single_image" at bounding box center [373, 326] width 137 height 11
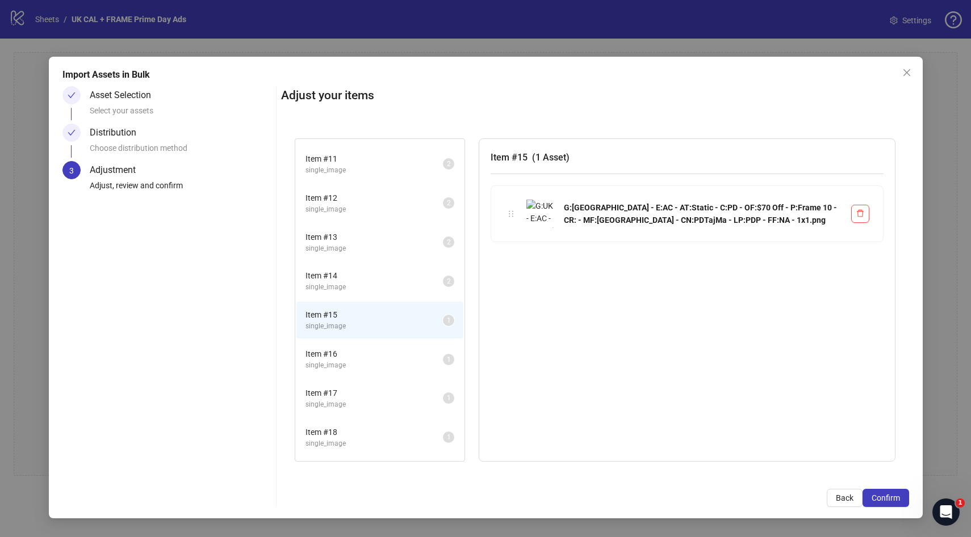
click at [355, 362] on span "single_image" at bounding box center [373, 365] width 137 height 11
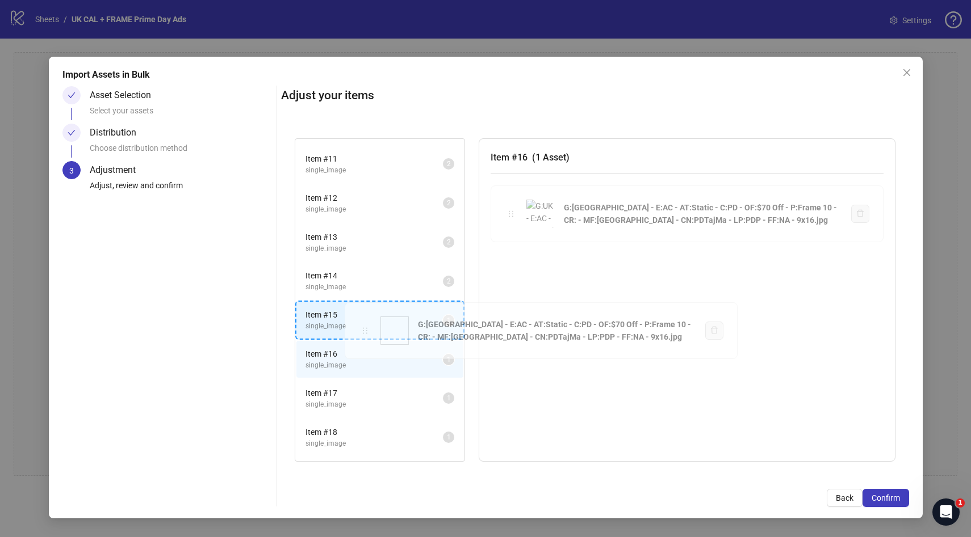
drag, startPoint x: 512, startPoint y: 213, endPoint x: 365, endPoint y: 329, distance: 186.8
click at [366, 329] on div "Item # 1 single_image 2 Item # 2 single_image 2 Item # 3 single_image 2 Item # …" at bounding box center [595, 300] width 628 height 351
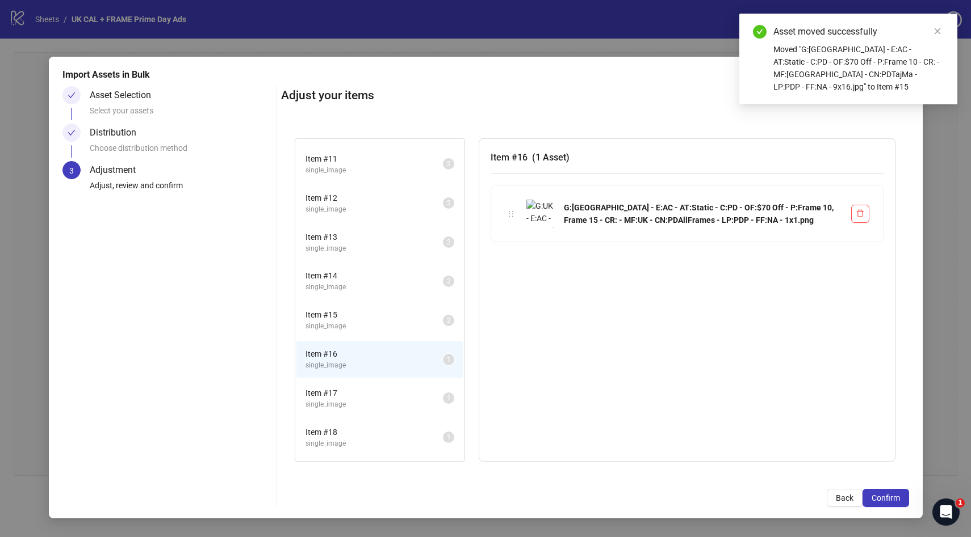
click at [348, 394] on span "Item # 17" at bounding box center [373, 393] width 137 height 12
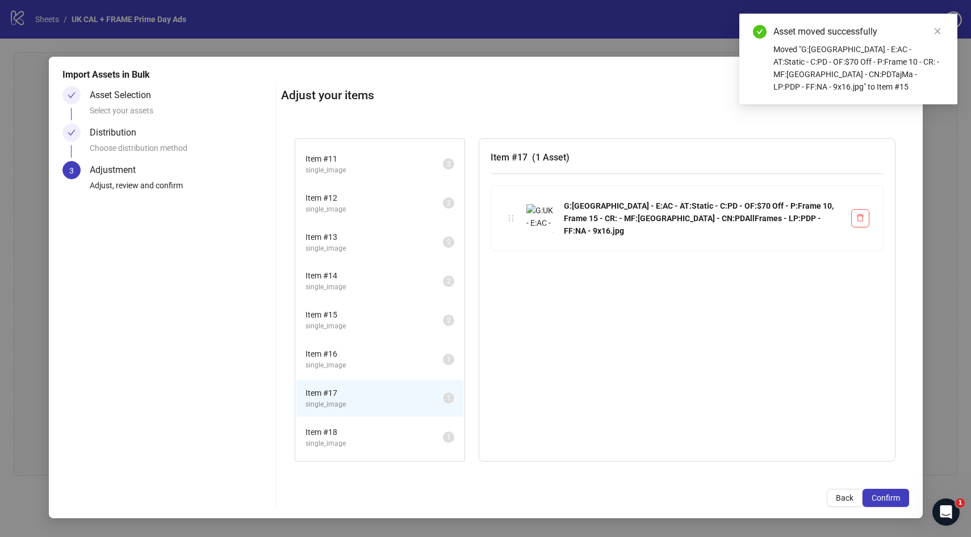
click at [359, 351] on span "Item # 16" at bounding box center [373, 354] width 137 height 12
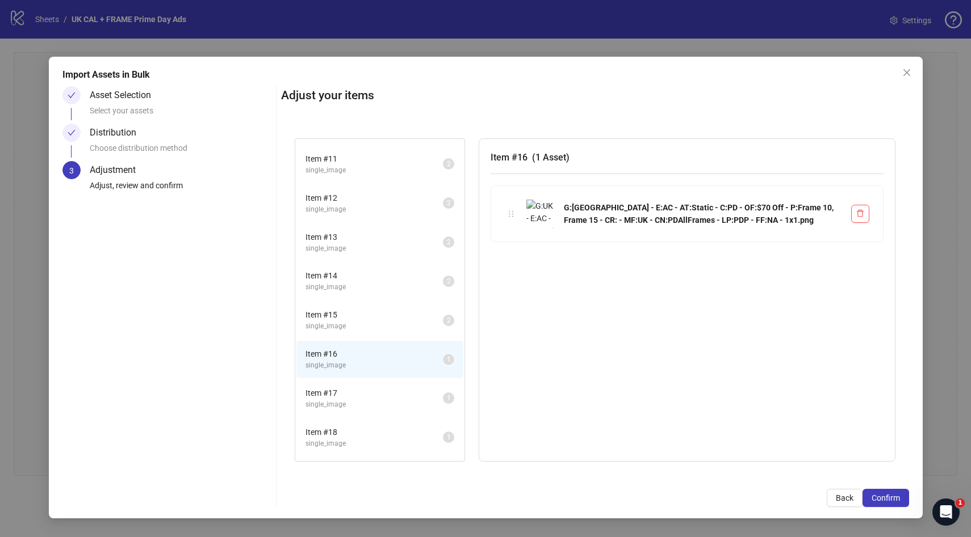
click at [358, 380] on div "Item # 17 single_image 1" at bounding box center [379, 398] width 169 height 39
click at [357, 390] on span "Item # 17" at bounding box center [373, 393] width 137 height 12
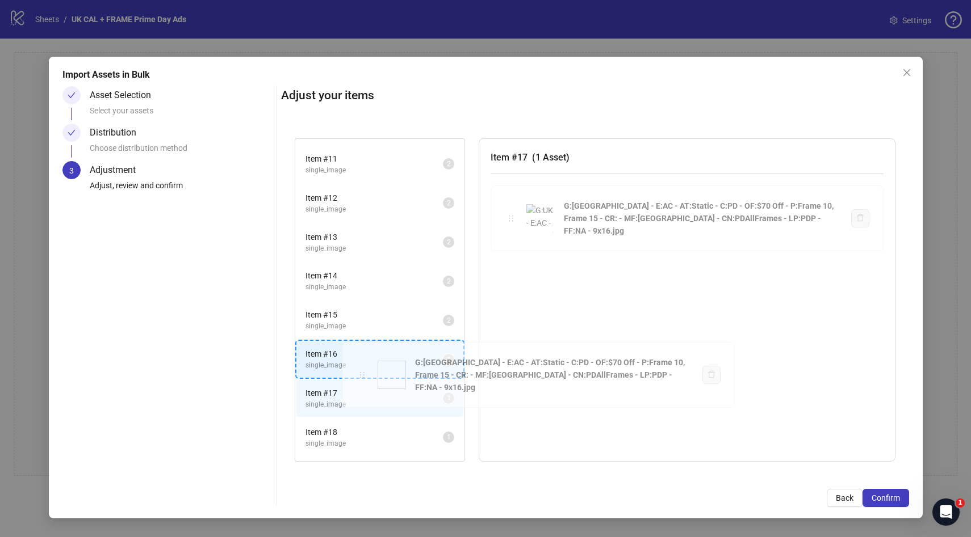
drag, startPoint x: 508, startPoint y: 213, endPoint x: 359, endPoint y: 369, distance: 216.0
click at [359, 369] on div "Item # 1 single_image 2 Item # 2 single_image 2 Item # 3 single_image 2 Item # …" at bounding box center [595, 300] width 628 height 351
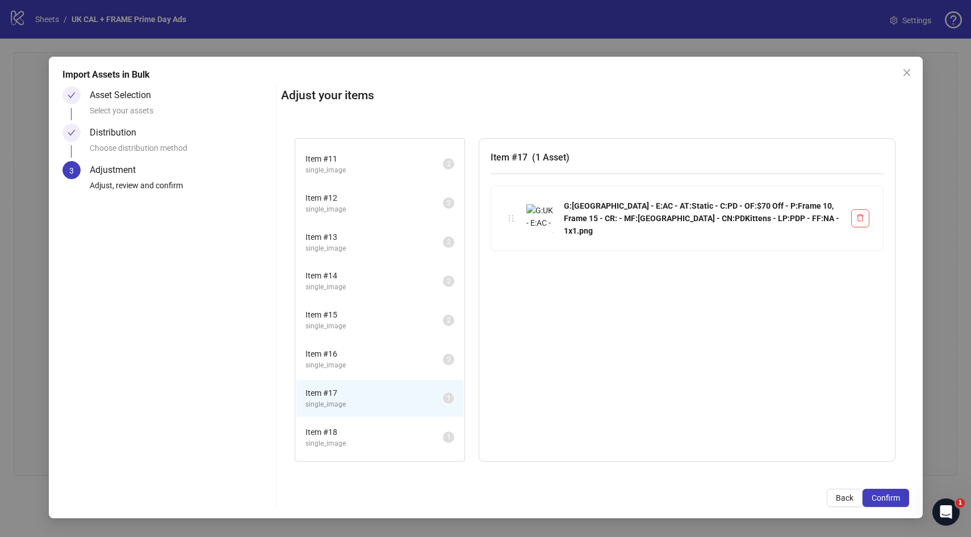
click at [342, 430] on span "Item # 18" at bounding box center [373, 432] width 137 height 12
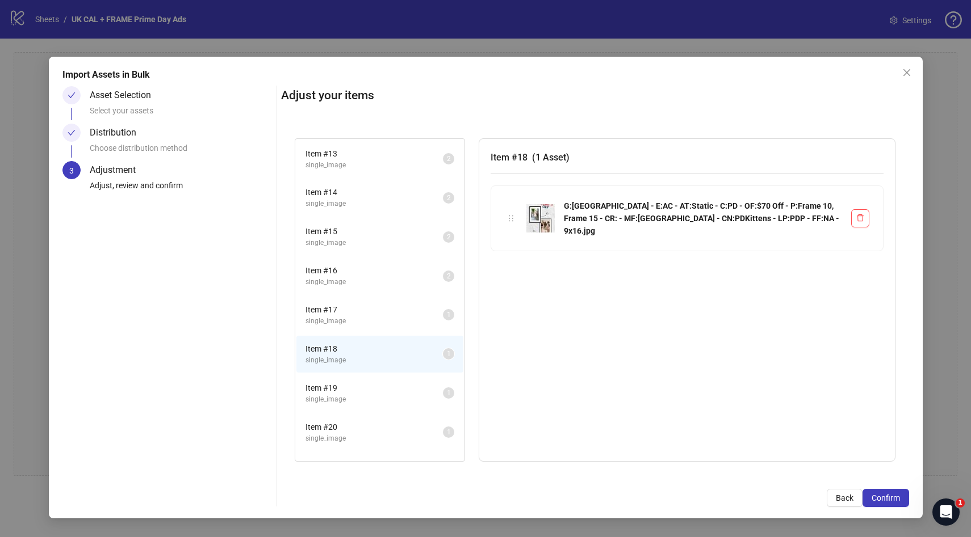
scroll to position [469, 0]
click at [337, 321] on span "single_image" at bounding box center [373, 321] width 137 height 11
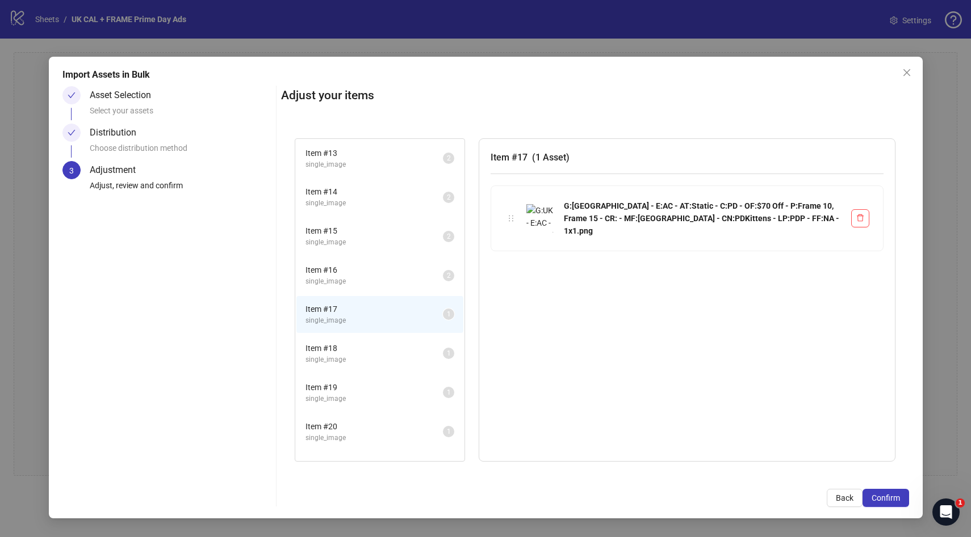
click at [339, 354] on span "Item # 18" at bounding box center [373, 348] width 137 height 12
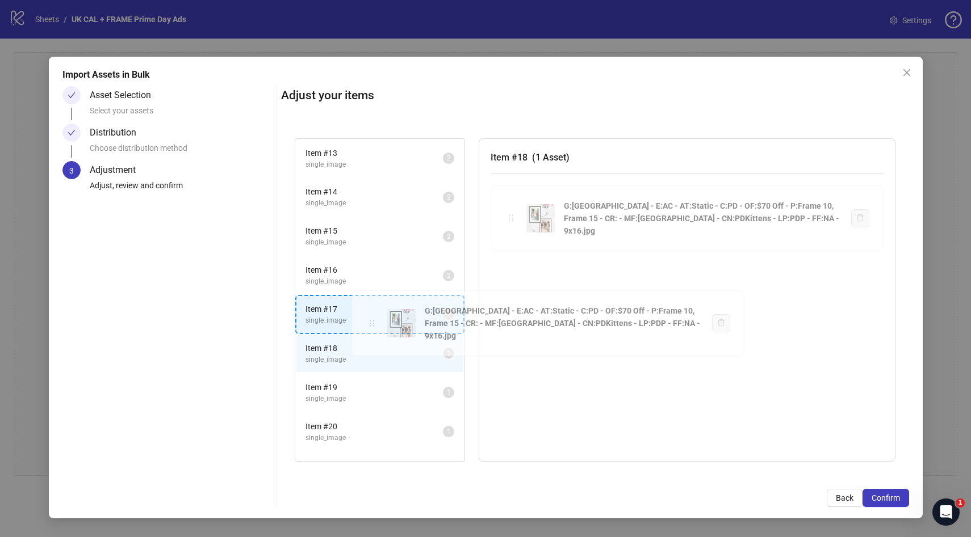
drag, startPoint x: 510, startPoint y: 215, endPoint x: 372, endPoint y: 319, distance: 173.1
click at [371, 320] on div "Item # 1 single_image 2 Item # 2 single_image 2 Item # 3 single_image 2 Item # …" at bounding box center [595, 300] width 628 height 351
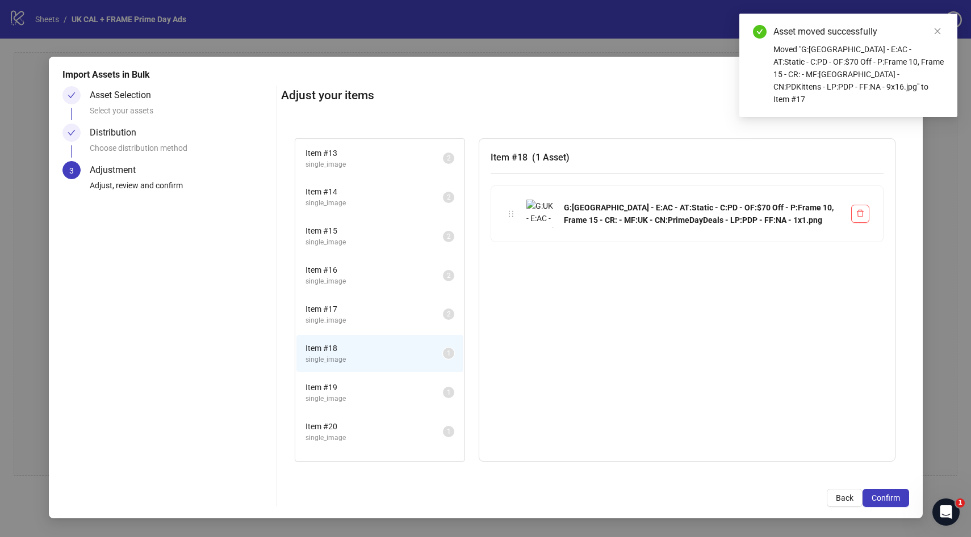
click at [362, 279] on span "single_image" at bounding box center [373, 281] width 137 height 11
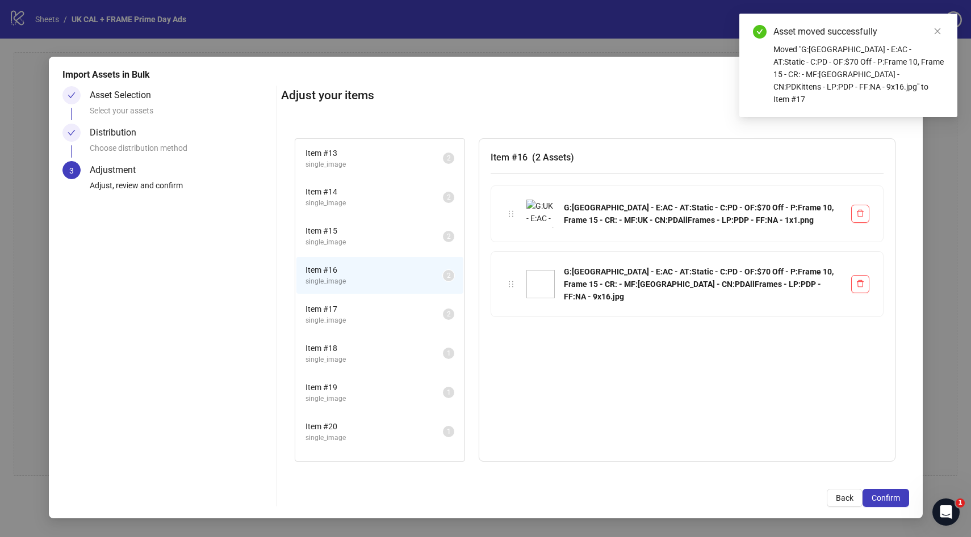
click at [347, 243] on span "single_image" at bounding box center [373, 242] width 137 height 11
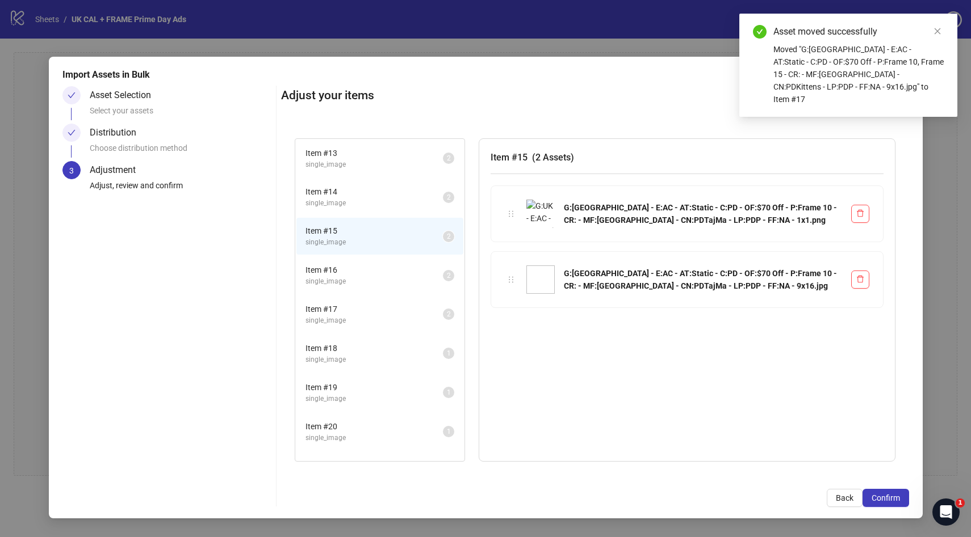
click at [347, 306] on span "Item # 17" at bounding box center [373, 309] width 137 height 12
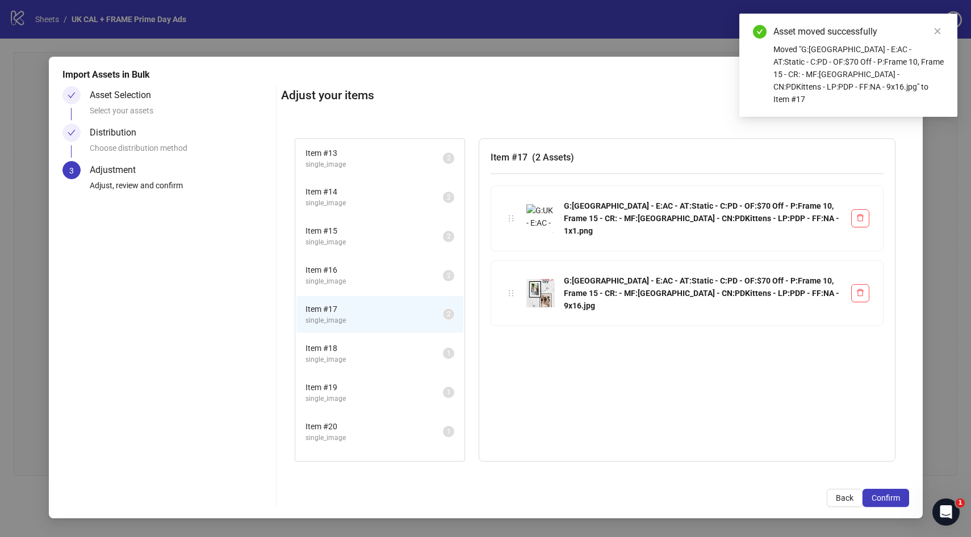
click at [344, 350] on span "Item # 18" at bounding box center [373, 348] width 137 height 12
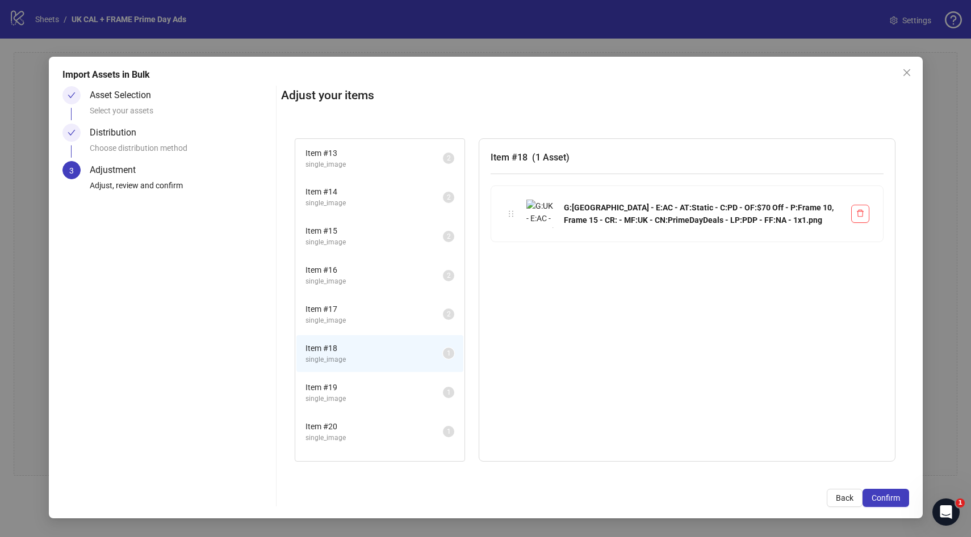
click at [352, 387] on span "Item # 19" at bounding box center [373, 387] width 137 height 12
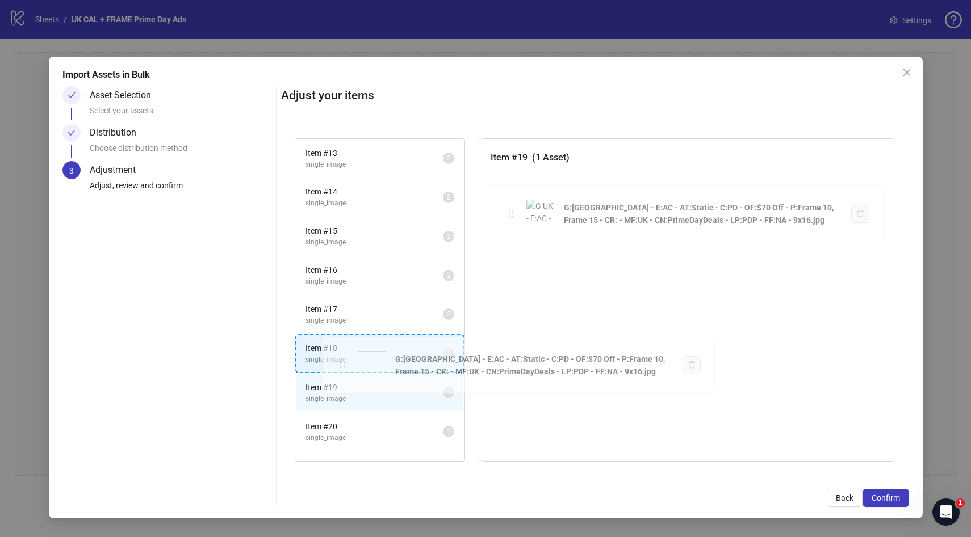
drag, startPoint x: 509, startPoint y: 211, endPoint x: 340, endPoint y: 362, distance: 226.3
click at [340, 362] on div "Item # 1 single_image 2 Item # 2 single_image 2 Item # 3 single_image 2 Item # …" at bounding box center [595, 300] width 628 height 351
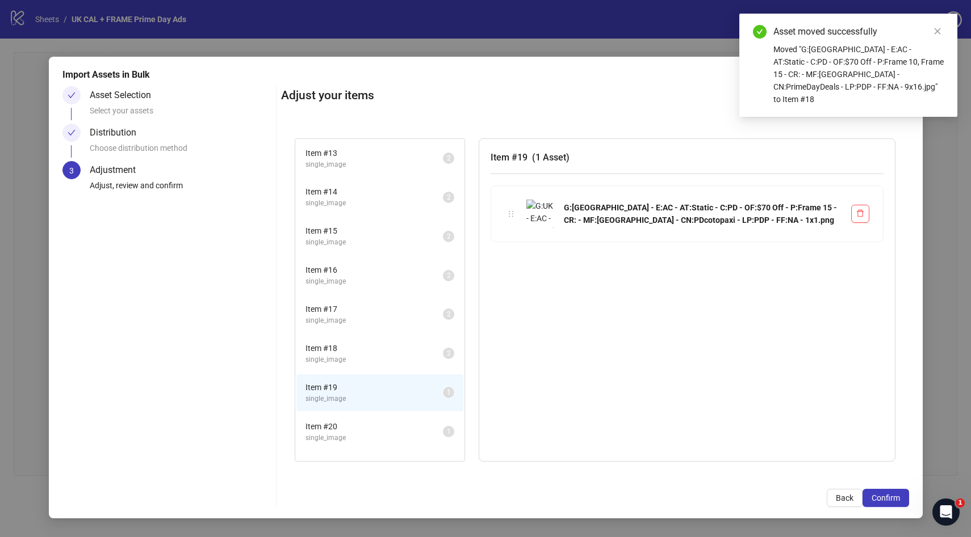
scroll to position [536, 0]
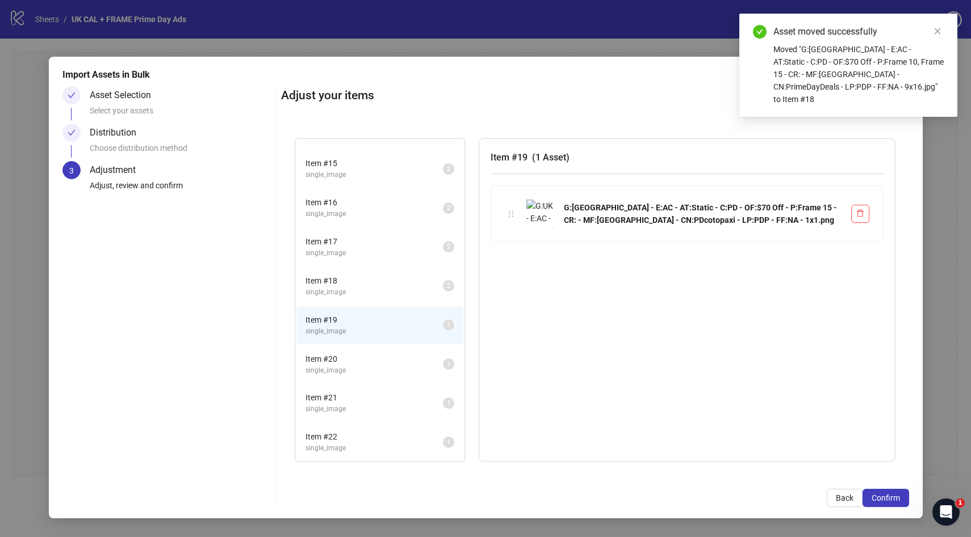
click at [346, 358] on span "Item # 20" at bounding box center [373, 359] width 137 height 12
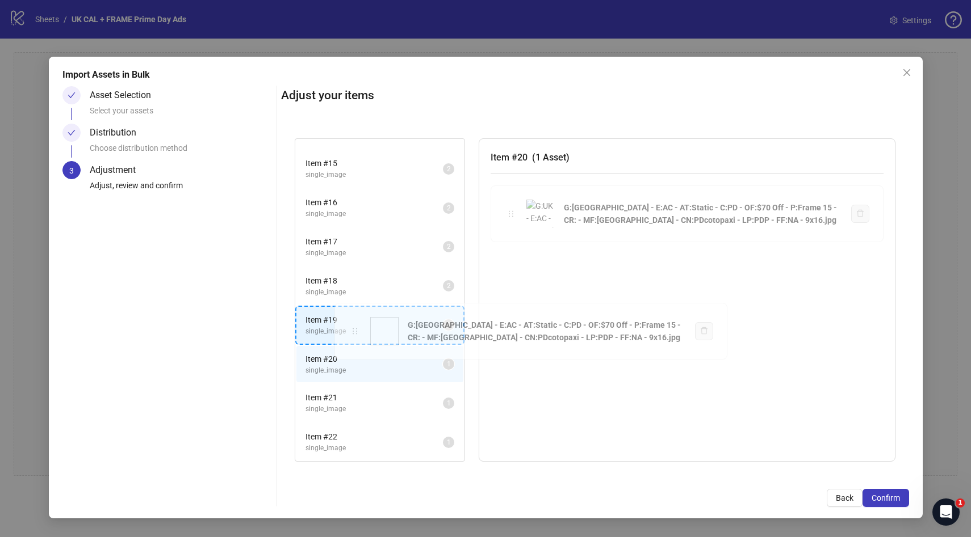
drag, startPoint x: 511, startPoint y: 213, endPoint x: 353, endPoint y: 332, distance: 197.4
click at [353, 332] on div "Item # 1 single_image 2 Item # 2 single_image 2 Item # 3 single_image 2 Item # …" at bounding box center [595, 300] width 628 height 351
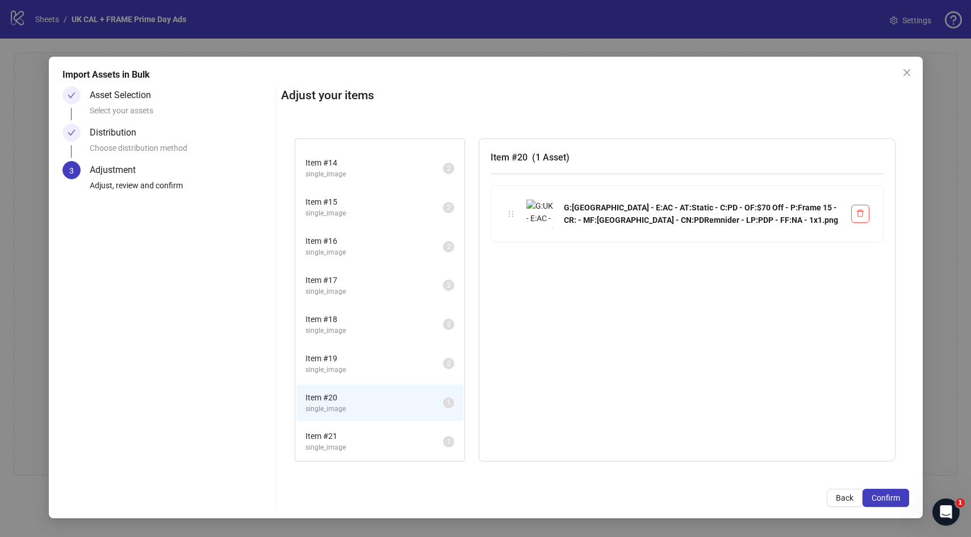
scroll to position [498, 0]
click at [361, 438] on span "Item # 21" at bounding box center [373, 436] width 137 height 12
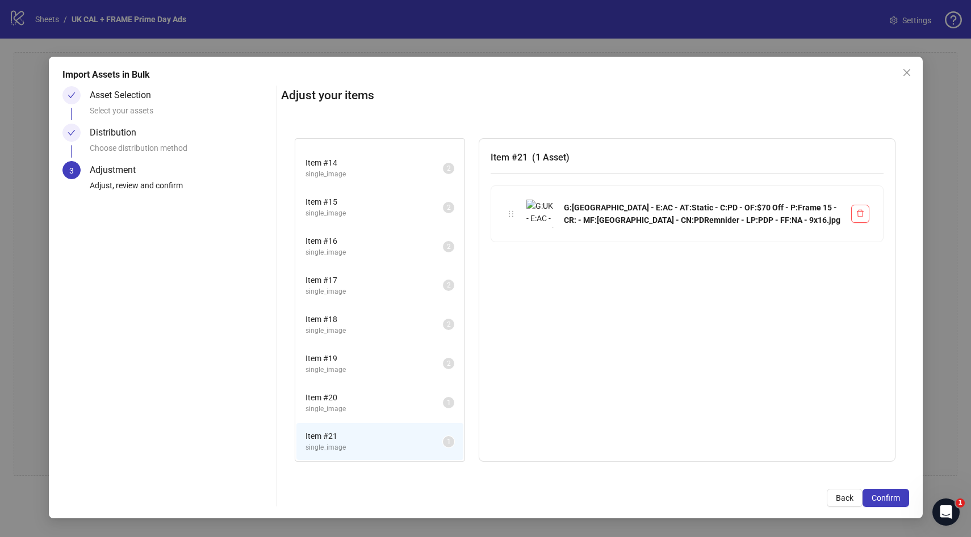
click at [361, 408] on span "single_image" at bounding box center [373, 409] width 137 height 11
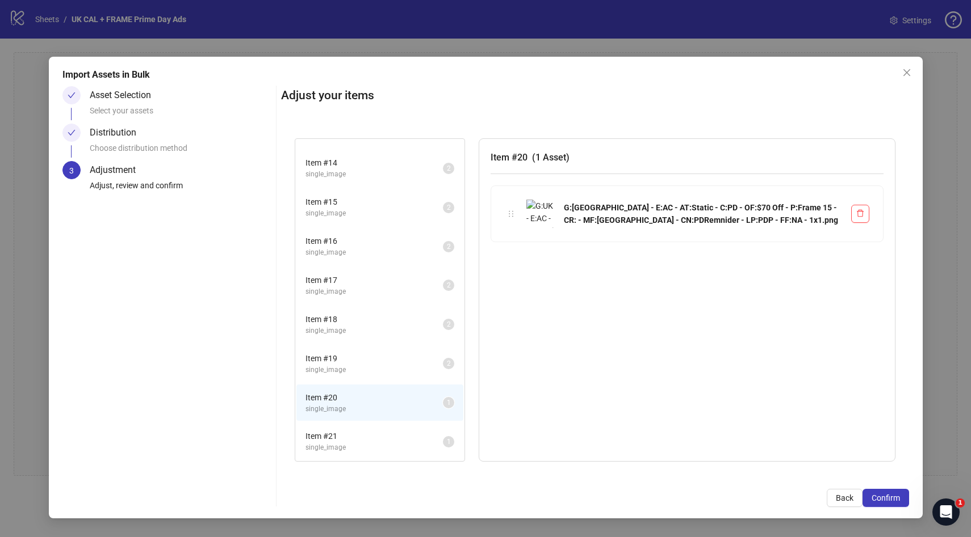
click at [354, 440] on span "Item # 21" at bounding box center [373, 436] width 137 height 12
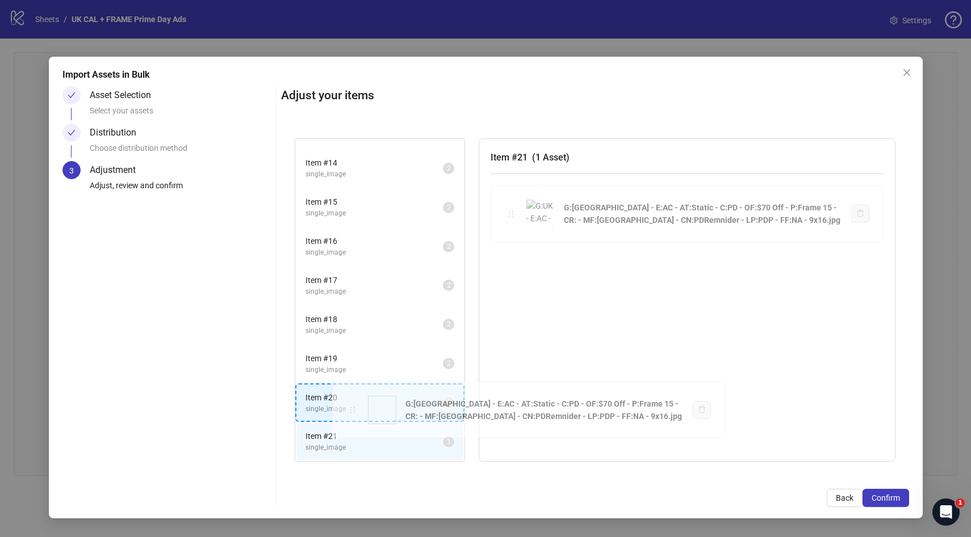
drag, startPoint x: 511, startPoint y: 213, endPoint x: 352, endPoint y: 409, distance: 252.3
click at [352, 409] on div "Item # 1 single_image 2 Item # 2 single_image 2 Item # 3 single_image 2 Item # …" at bounding box center [595, 300] width 628 height 351
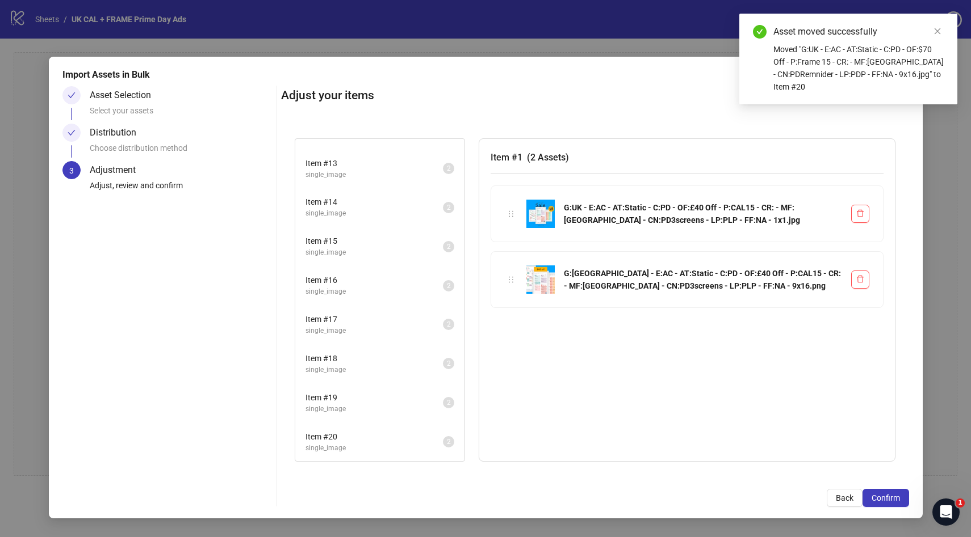
scroll to position [0, 0]
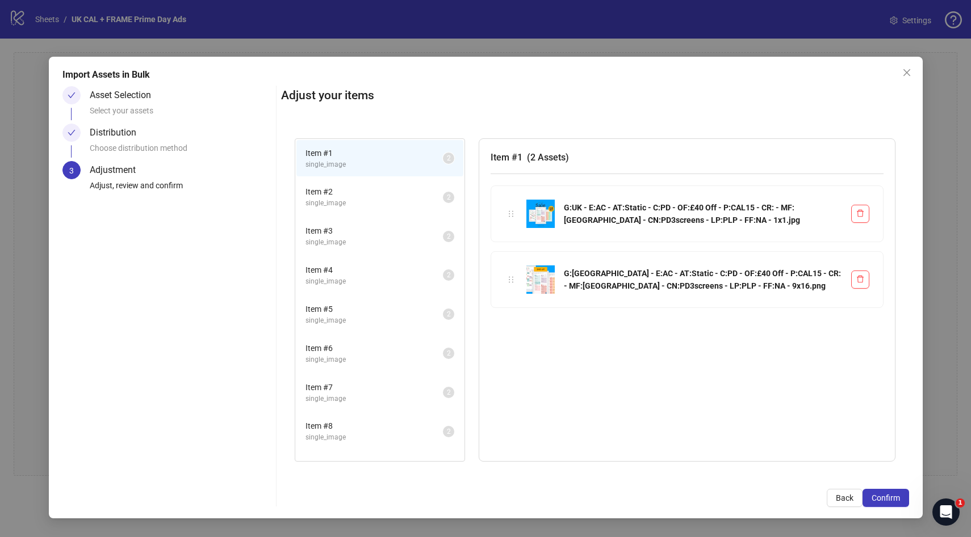
click at [359, 179] on li "Item # 2 single_image 2" at bounding box center [379, 197] width 167 height 37
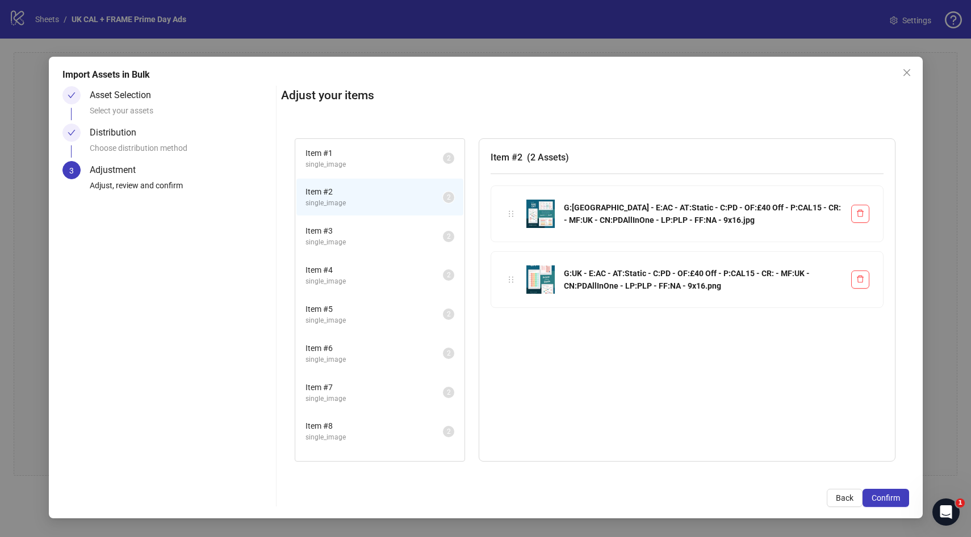
click at [346, 227] on span "Item # 3" at bounding box center [373, 231] width 137 height 12
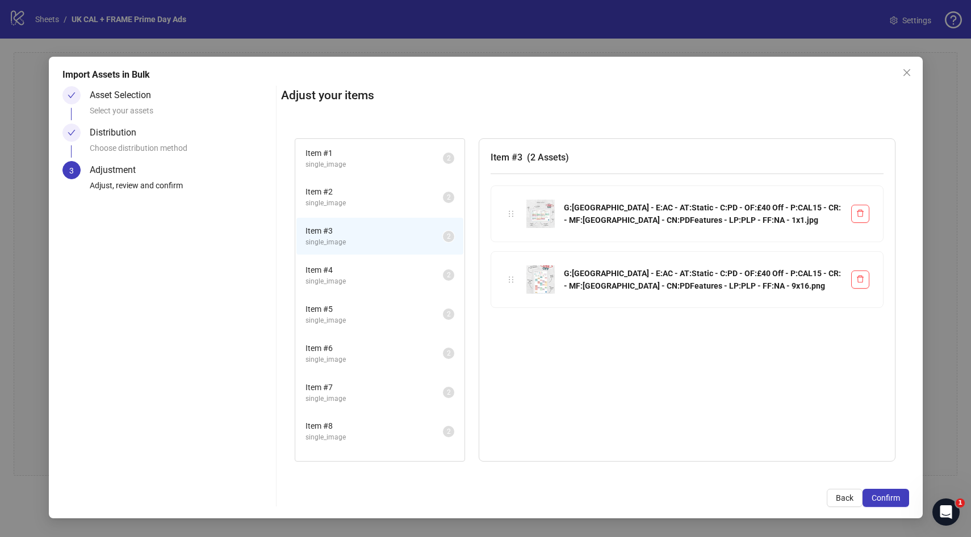
scroll to position [459, 0]
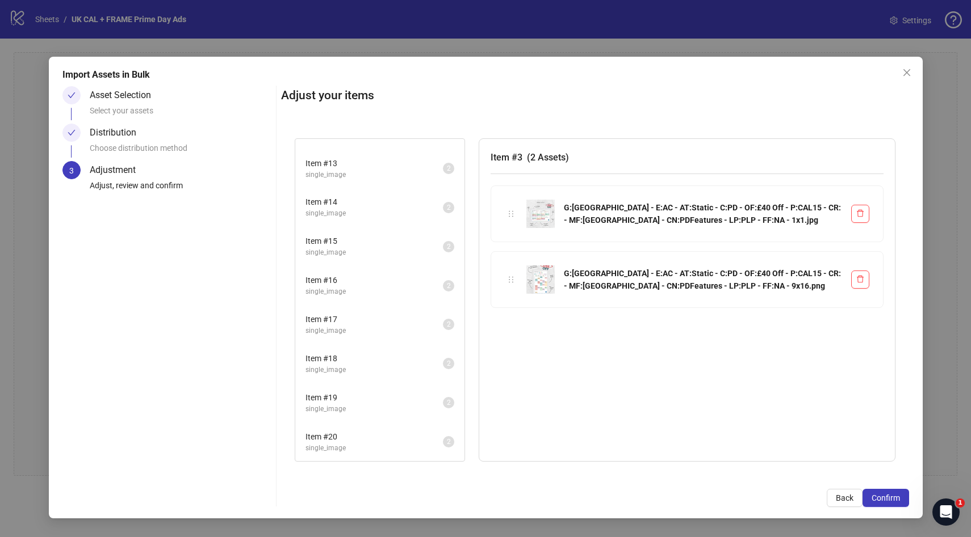
click at [351, 440] on span "Item # 20" at bounding box center [373, 437] width 137 height 12
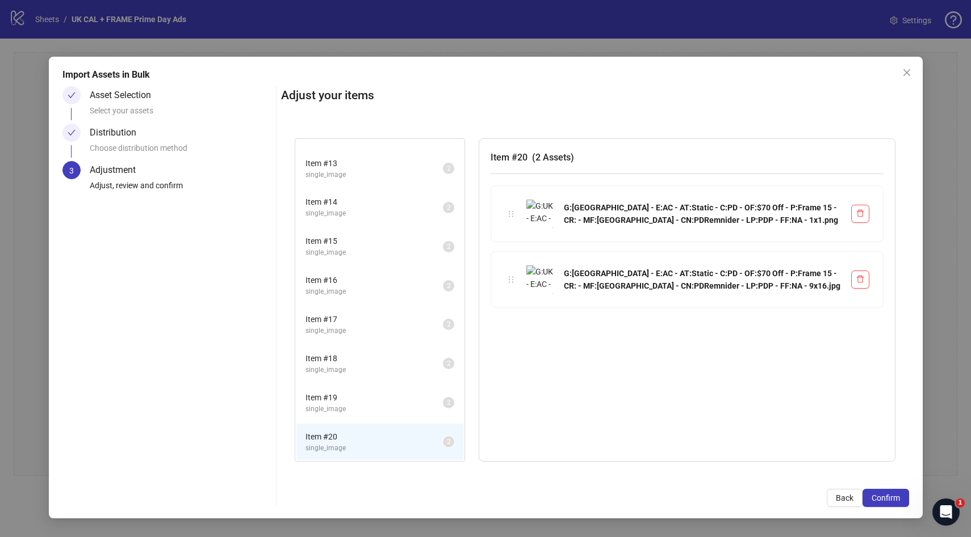
click at [352, 403] on span "Item # 19" at bounding box center [373, 398] width 137 height 12
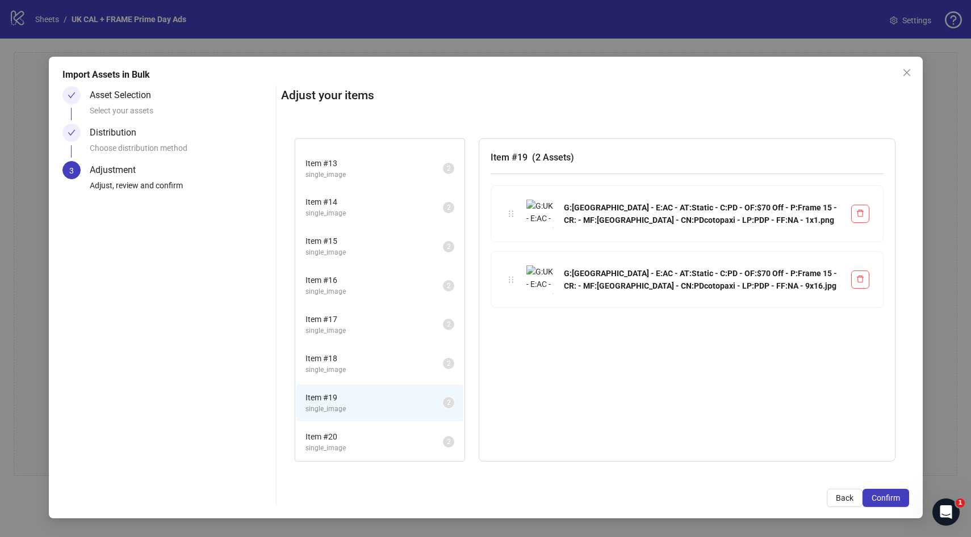
click at [351, 374] on span "single_image" at bounding box center [373, 370] width 137 height 11
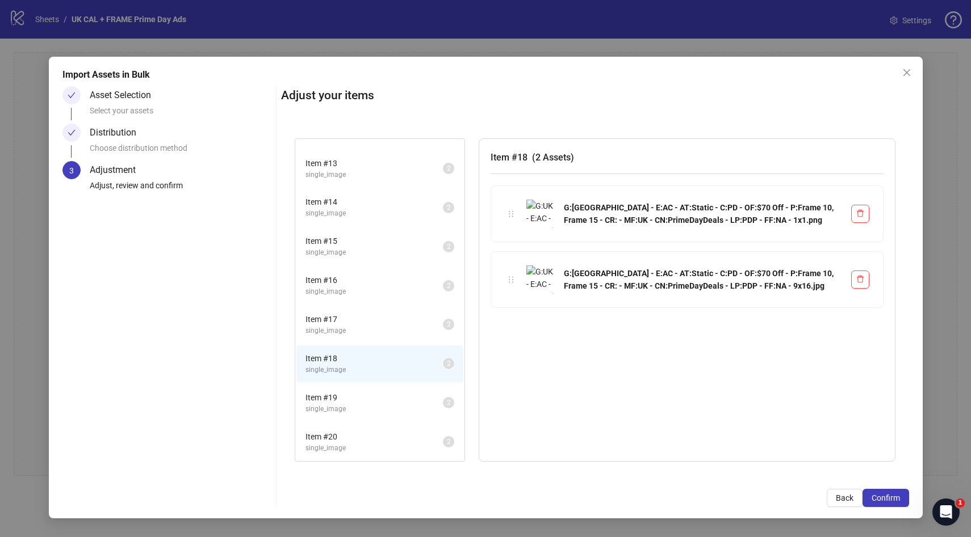
click at [352, 409] on span "single_image" at bounding box center [373, 409] width 137 height 11
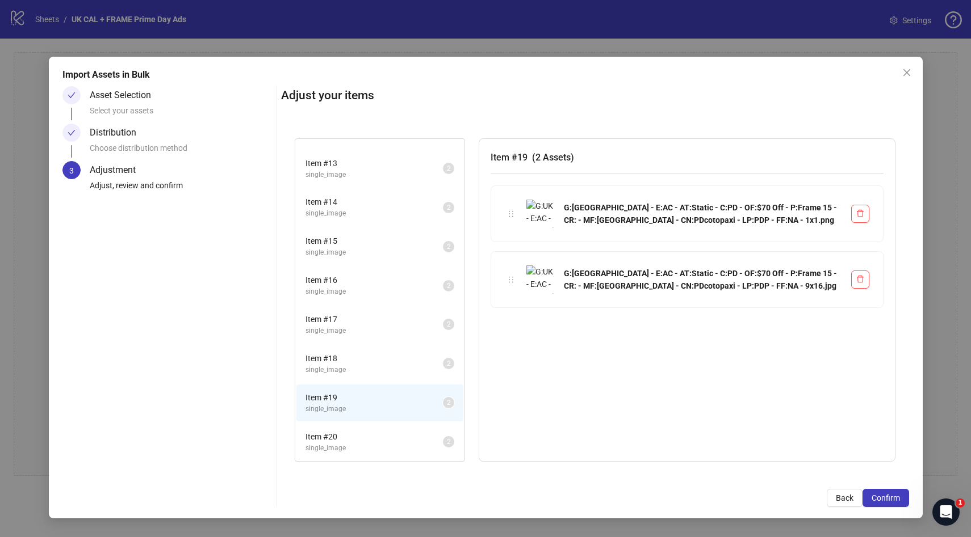
click at [347, 355] on span "Item # 18" at bounding box center [373, 358] width 137 height 12
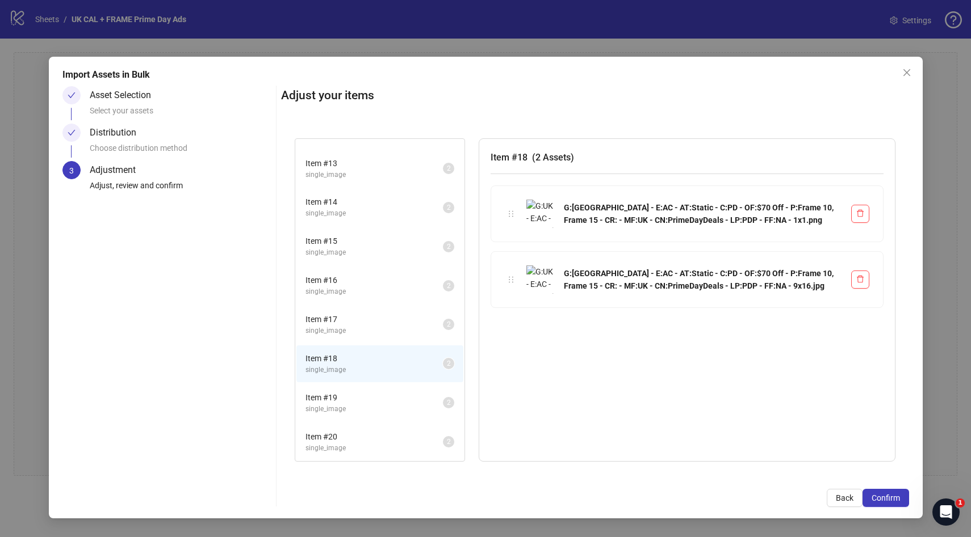
click at [361, 323] on span "Item # 17" at bounding box center [373, 319] width 137 height 12
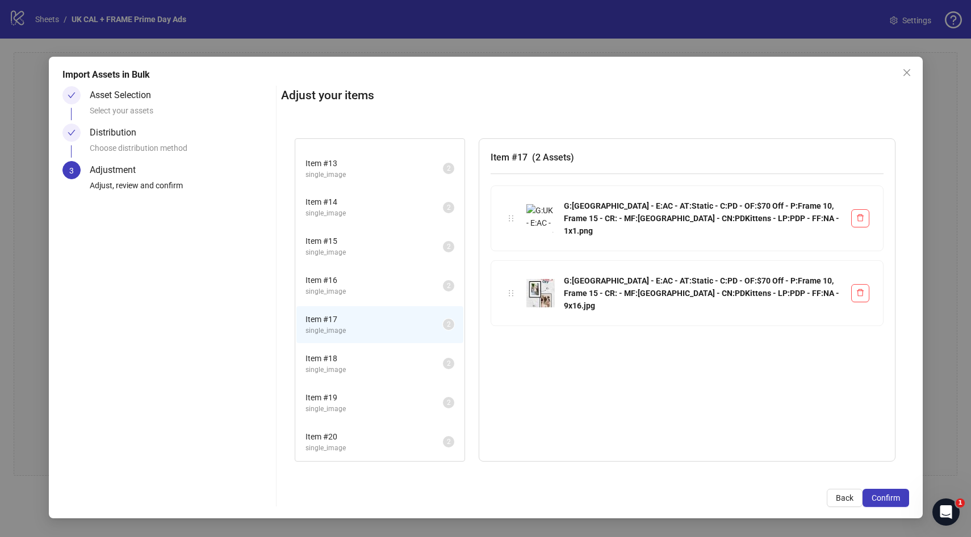
click at [354, 291] on span "single_image" at bounding box center [373, 292] width 137 height 11
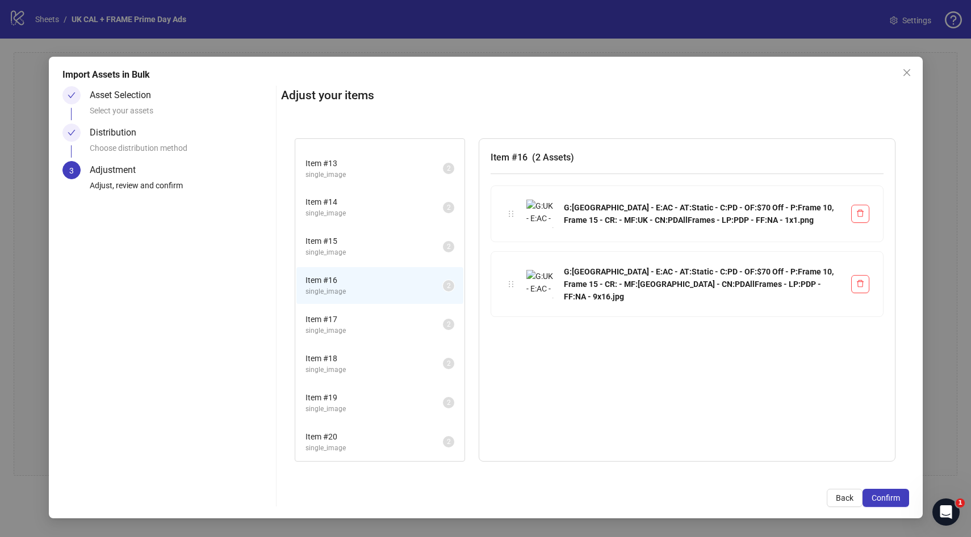
click at [366, 234] on li "Item # 15 single_image 2" at bounding box center [379, 246] width 167 height 37
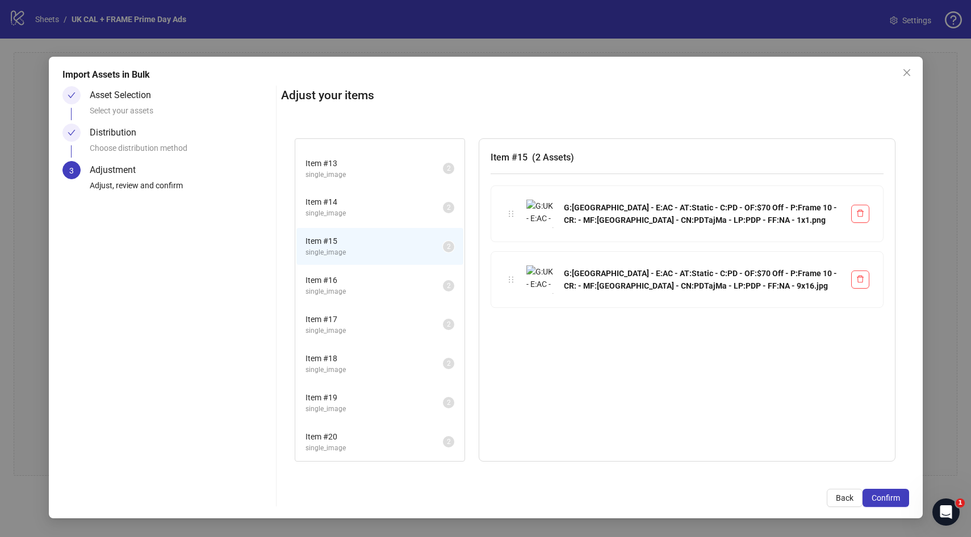
click at [364, 200] on span "Item # 14" at bounding box center [373, 202] width 137 height 12
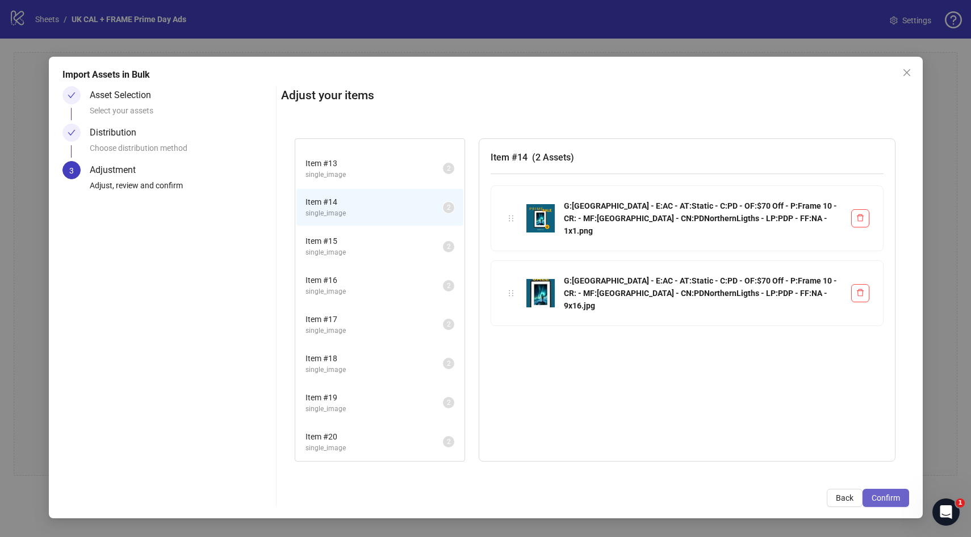
click at [879, 500] on span "Confirm" at bounding box center [885, 498] width 28 height 9
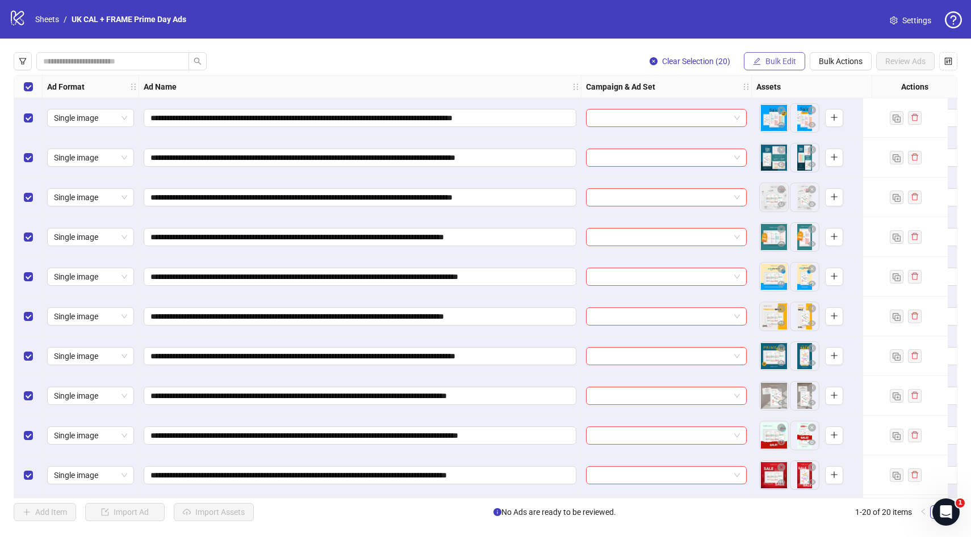
click at [788, 64] on span "Bulk Edit" at bounding box center [780, 61] width 31 height 9
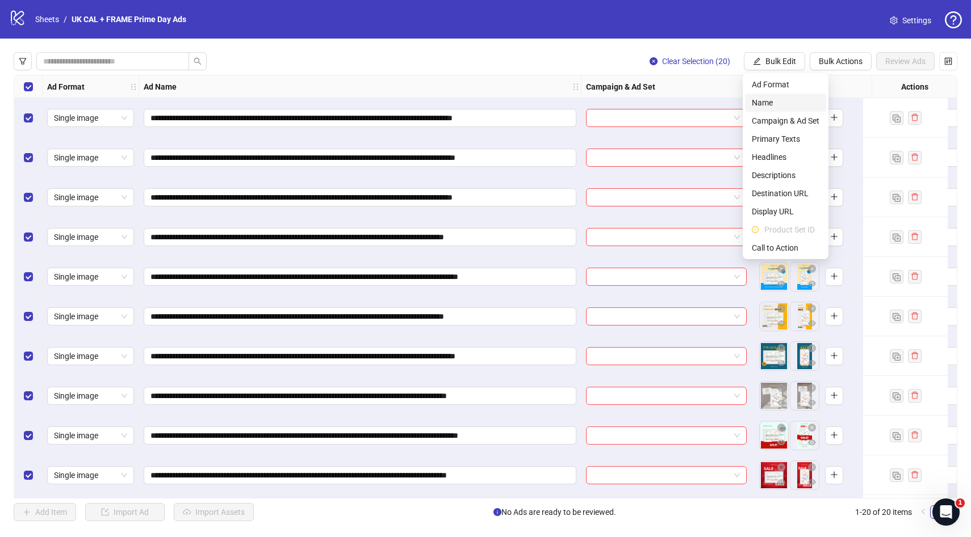
click at [772, 106] on span "Name" at bounding box center [785, 102] width 68 height 12
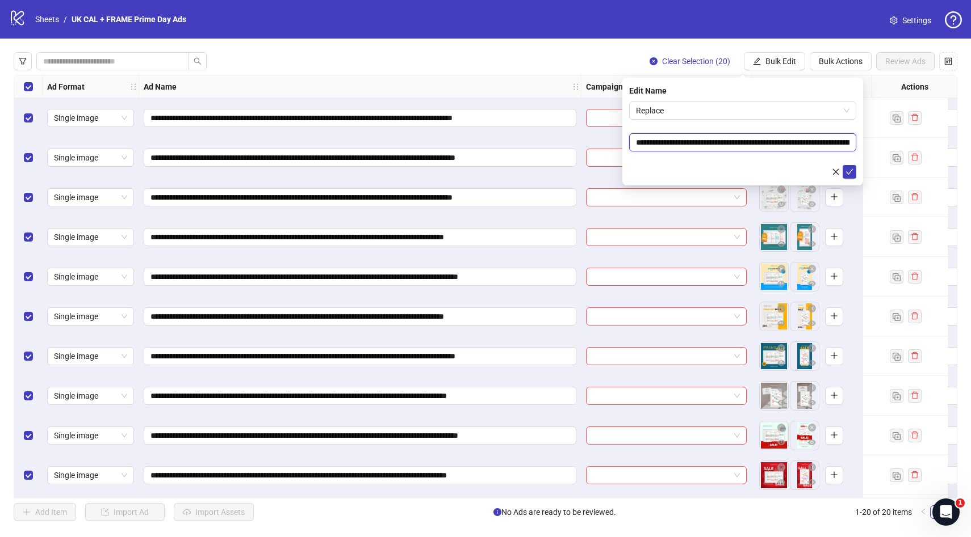
click at [808, 144] on input "**********" at bounding box center [742, 142] width 227 height 18
drag, startPoint x: 808, startPoint y: 142, endPoint x: 867, endPoint y: 142, distance: 59.0
click at [867, 142] on body "**********" at bounding box center [485, 268] width 971 height 537
click at [732, 114] on span "Replace" at bounding box center [742, 110] width 213 height 17
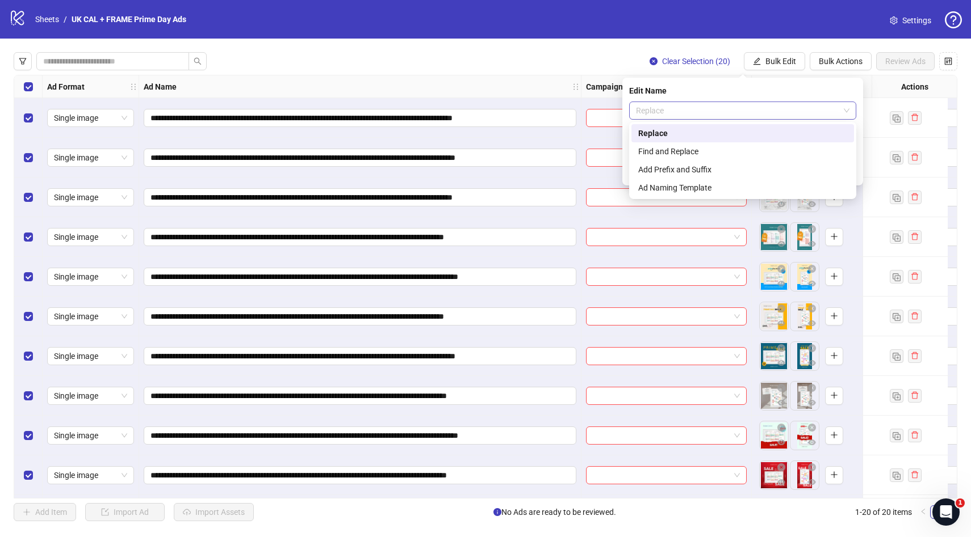
scroll to position [0, 0]
click at [714, 147] on div "Find and Replace" at bounding box center [742, 151] width 209 height 12
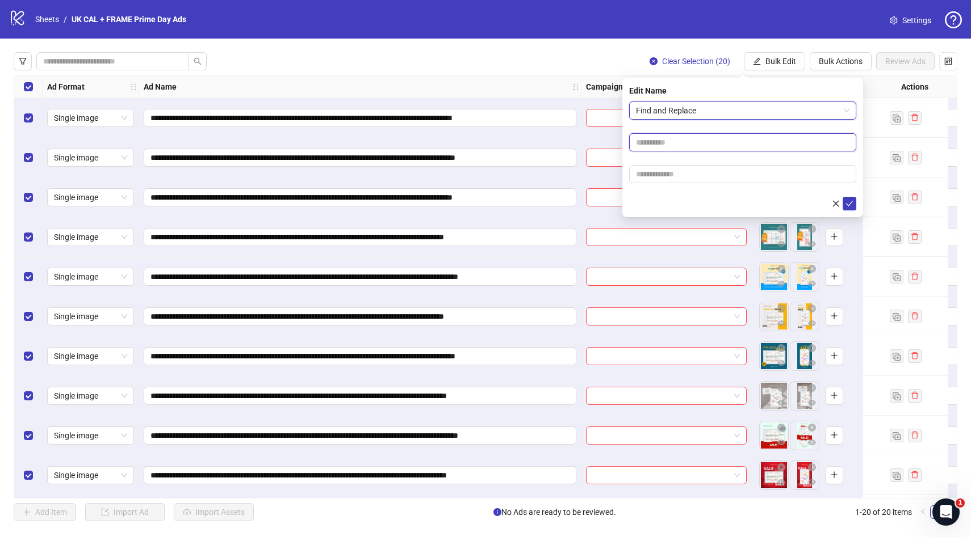
click at [658, 139] on input "text" at bounding box center [742, 142] width 227 height 18
paste input "**********"
type input "**********"
click at [662, 175] on input "text" at bounding box center [742, 174] width 227 height 18
paste input "**********"
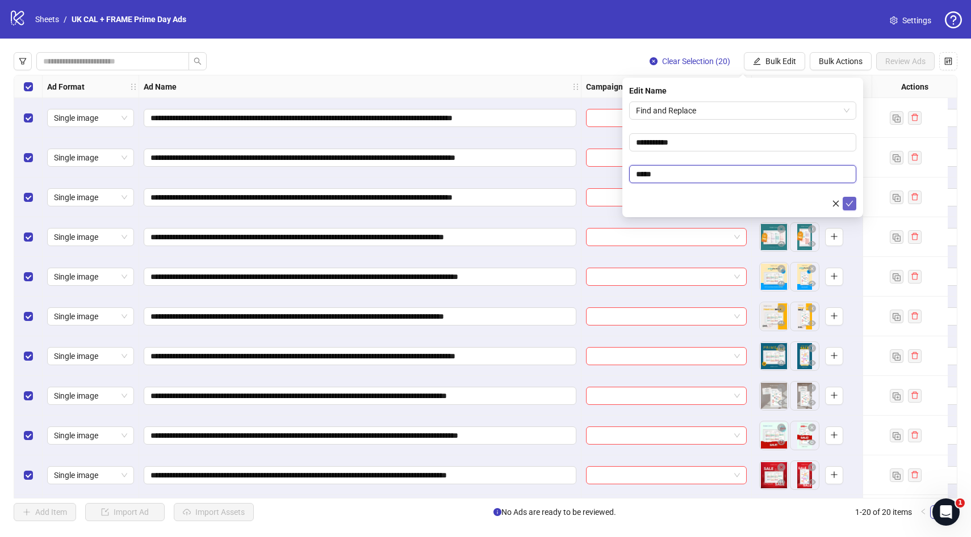
type input "*****"
click at [847, 203] on icon "check" at bounding box center [849, 204] width 8 height 8
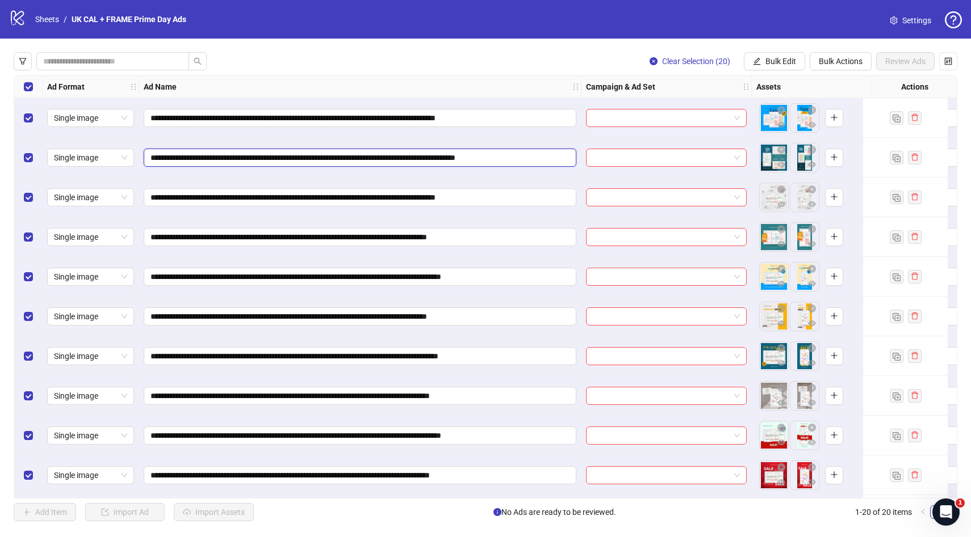
click at [536, 154] on input "**********" at bounding box center [358, 158] width 417 height 12
drag, startPoint x: 535, startPoint y: 161, endPoint x: 478, endPoint y: 161, distance: 56.8
click at [478, 161] on input "**********" at bounding box center [358, 158] width 417 height 12
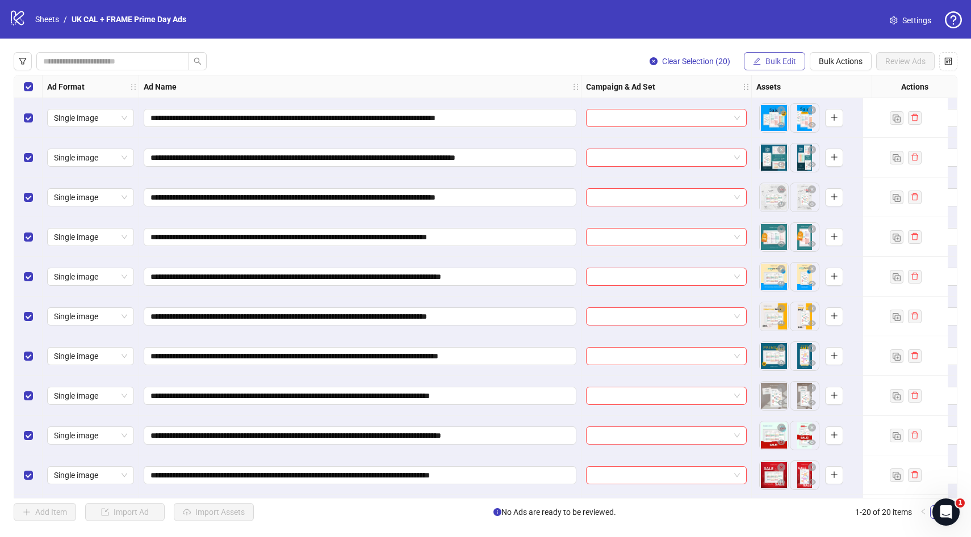
click at [788, 62] on span "Bulk Edit" at bounding box center [780, 61] width 31 height 9
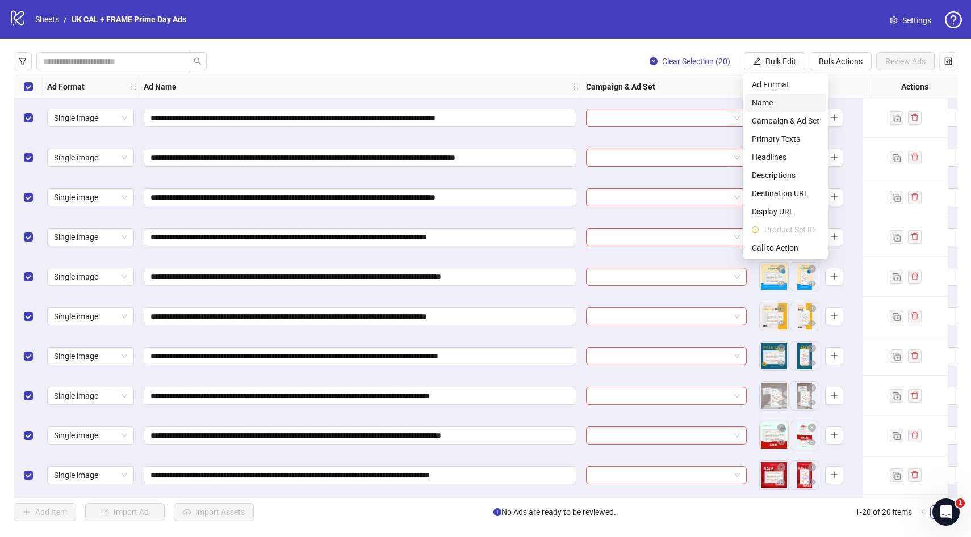
click at [778, 104] on span "Name" at bounding box center [785, 102] width 68 height 12
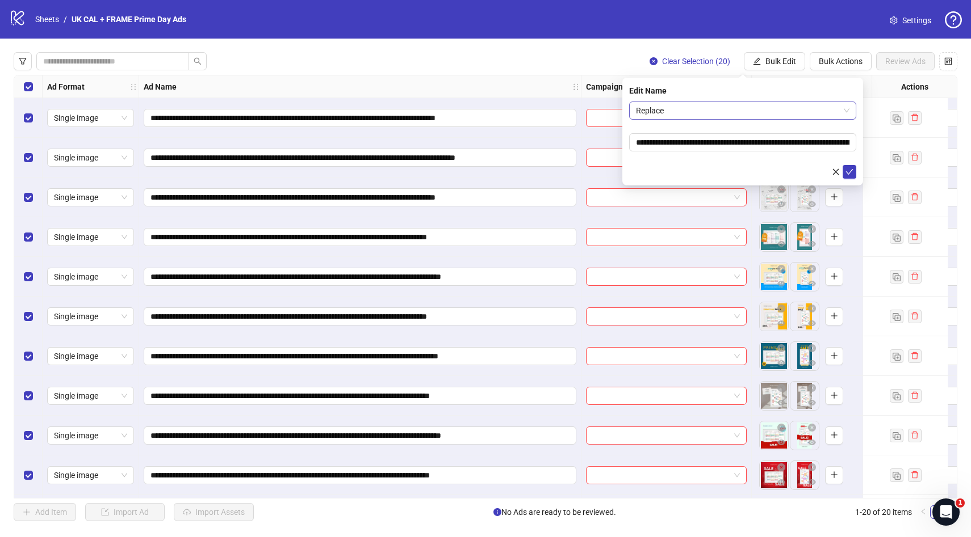
click at [748, 116] on span "Replace" at bounding box center [742, 110] width 213 height 17
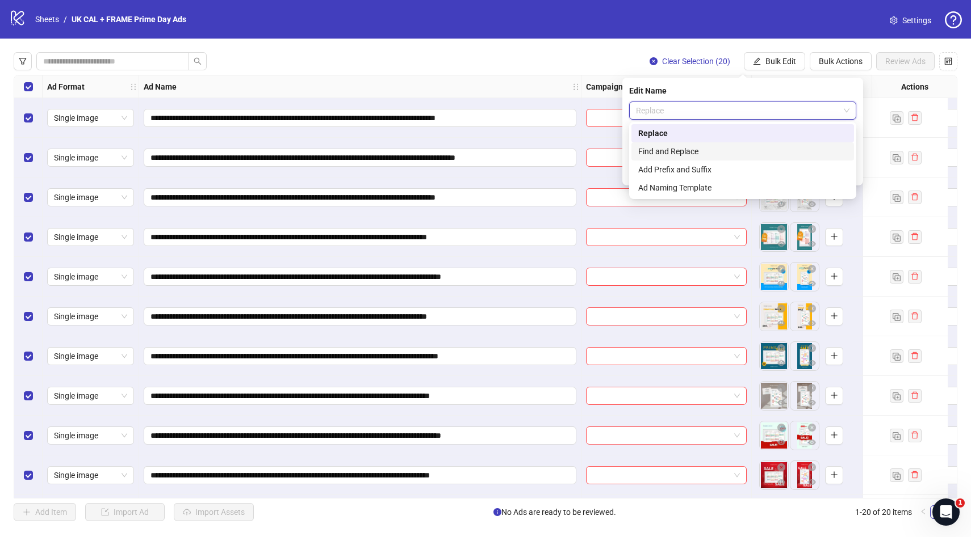
click at [717, 151] on div "Find and Replace" at bounding box center [742, 151] width 209 height 12
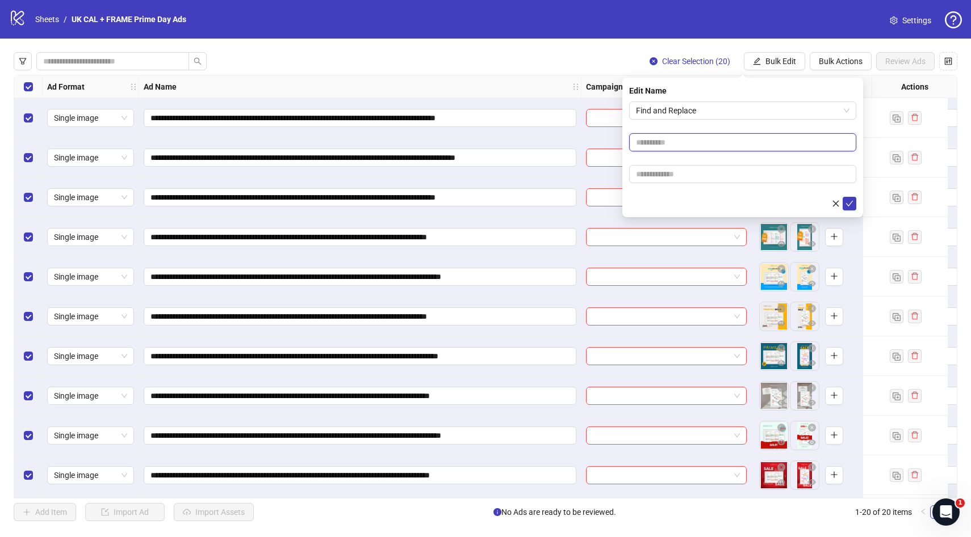
click at [656, 144] on input "text" at bounding box center [742, 142] width 227 height 18
paste input "**********"
type input "**********"
click at [679, 173] on input "text" at bounding box center [742, 174] width 227 height 18
paste input "**********"
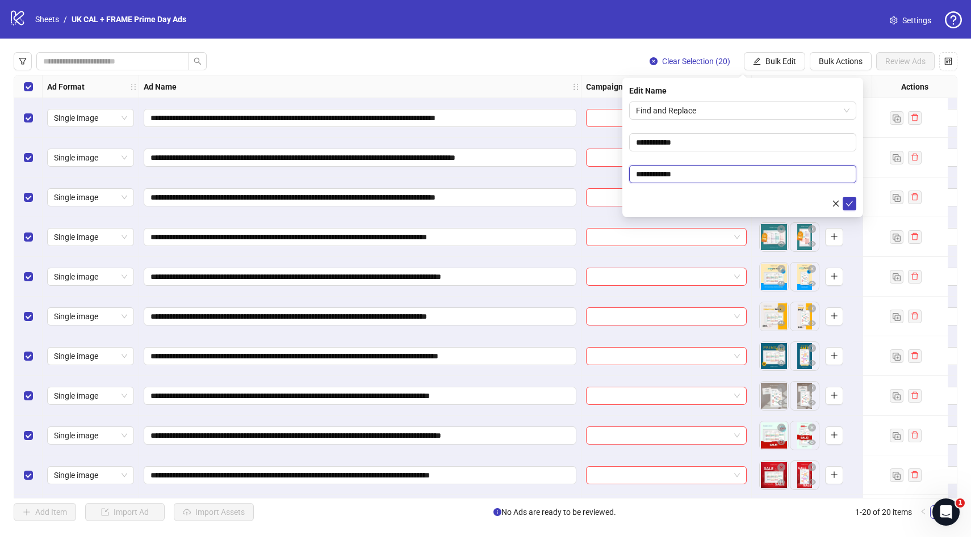
drag, startPoint x: 699, startPoint y: 174, endPoint x: 657, endPoint y: 173, distance: 41.4
click at [657, 173] on input "**********" at bounding box center [742, 174] width 227 height 18
type input "*****"
click at [849, 203] on icon "check" at bounding box center [849, 204] width 7 height 6
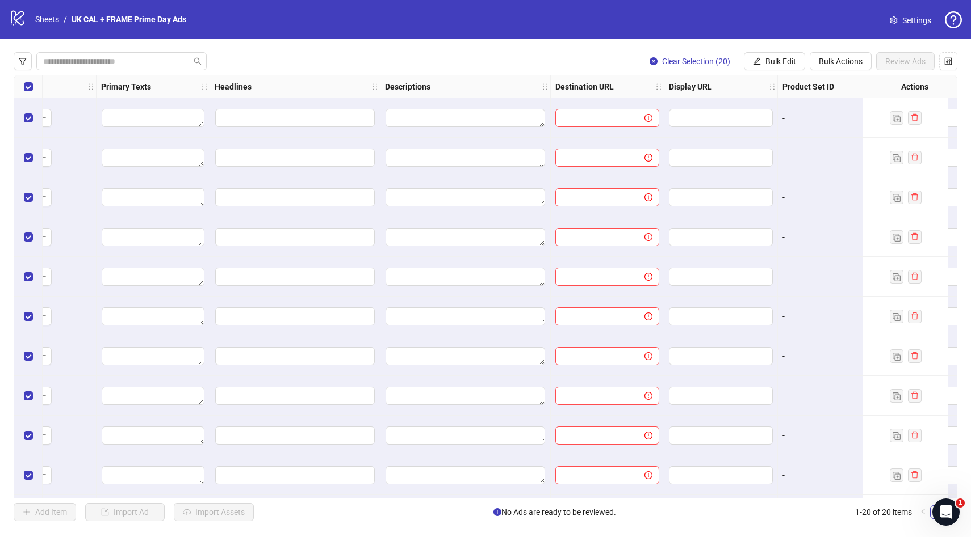
scroll to position [0, 796]
click at [789, 58] on span "Bulk Edit" at bounding box center [780, 61] width 31 height 9
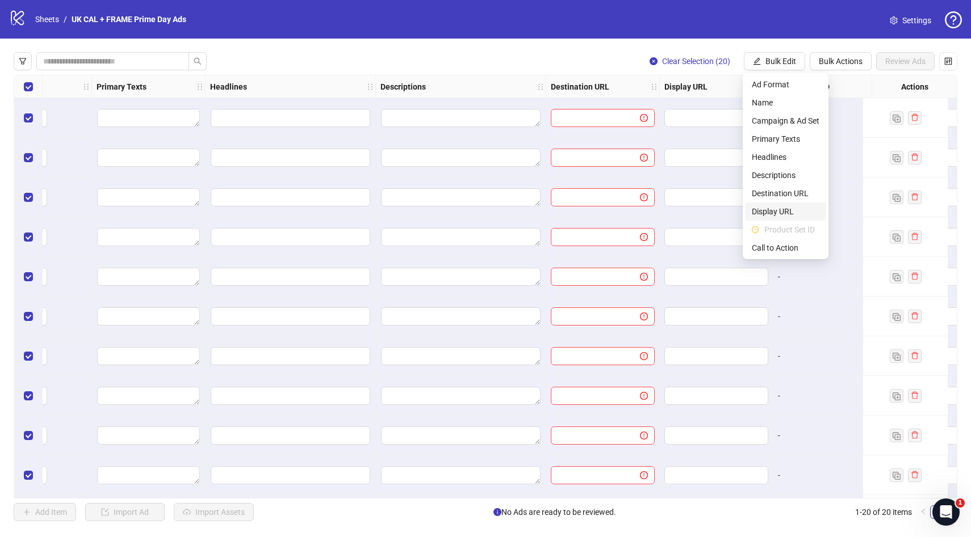
click at [768, 213] on span "Display URL" at bounding box center [785, 211] width 68 height 12
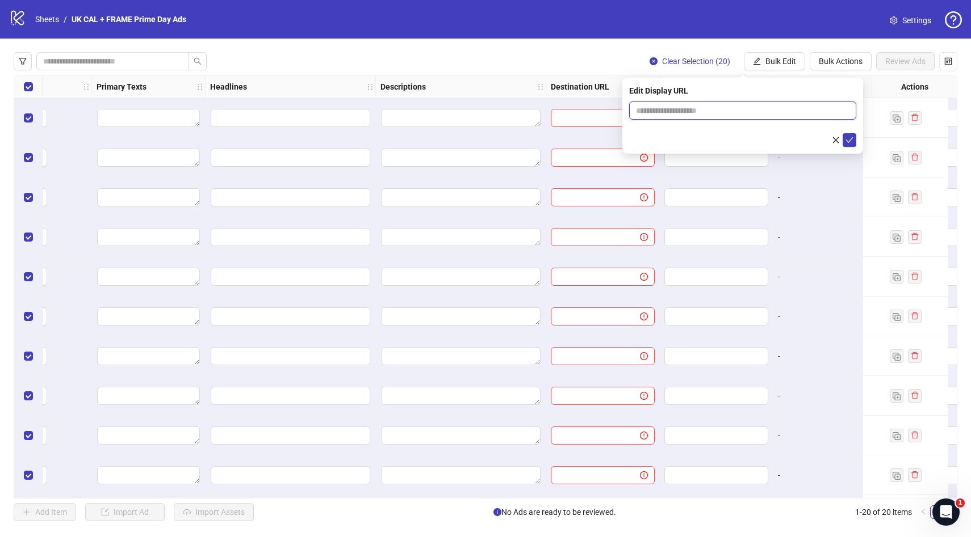
click at [689, 113] on input "text" at bounding box center [742, 111] width 227 height 18
type input "**********"
click at [851, 141] on icon "check" at bounding box center [849, 140] width 8 height 8
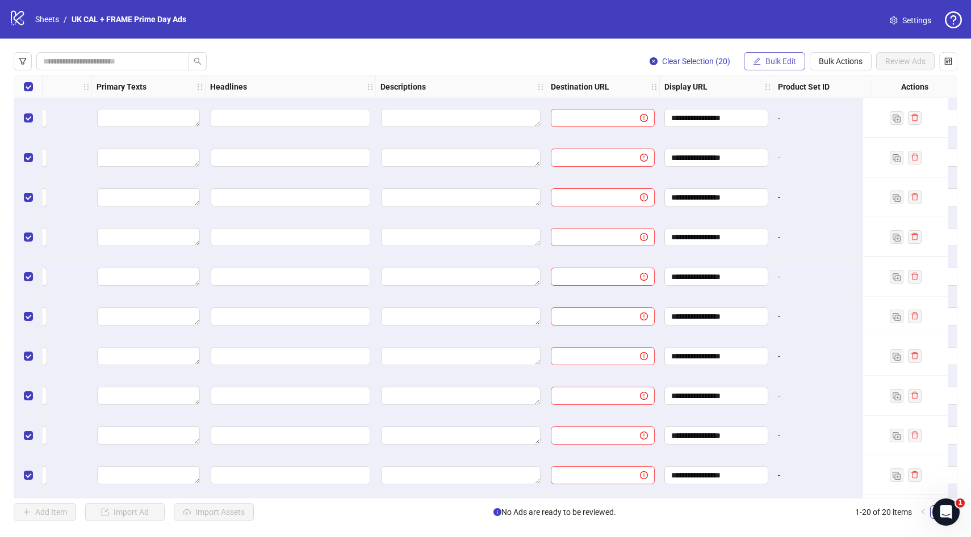
click at [784, 63] on span "Bulk Edit" at bounding box center [780, 61] width 31 height 9
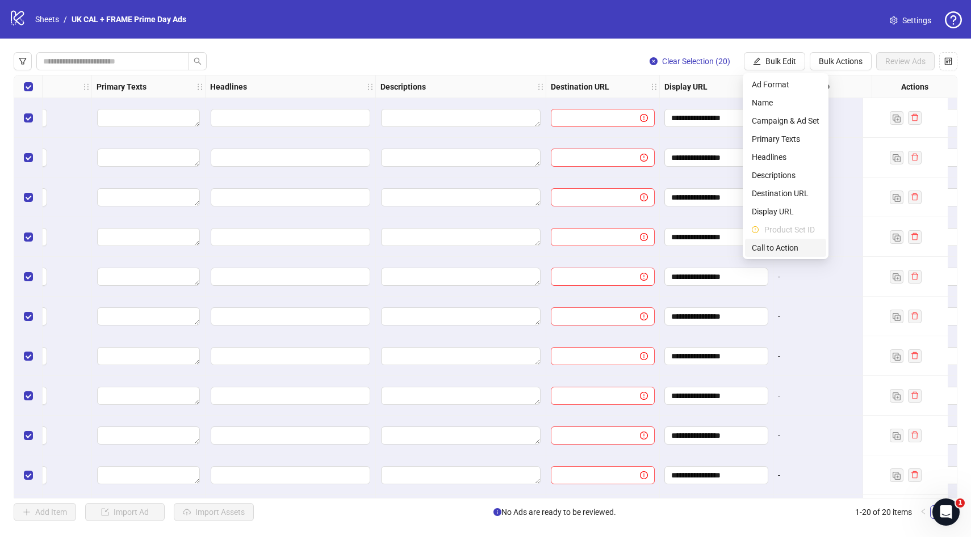
click at [780, 249] on span "Call to Action" at bounding box center [785, 248] width 68 height 12
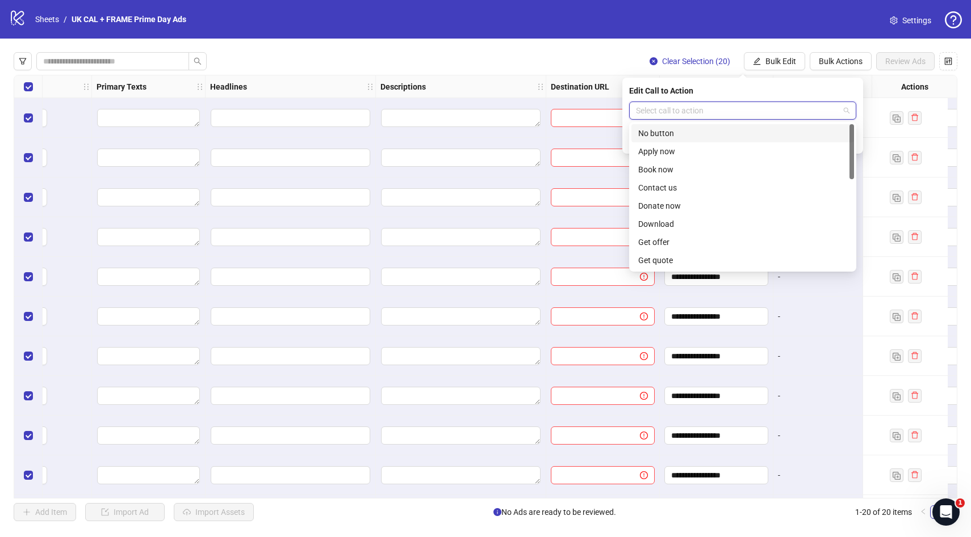
click at [711, 117] on input "search" at bounding box center [737, 110] width 203 height 17
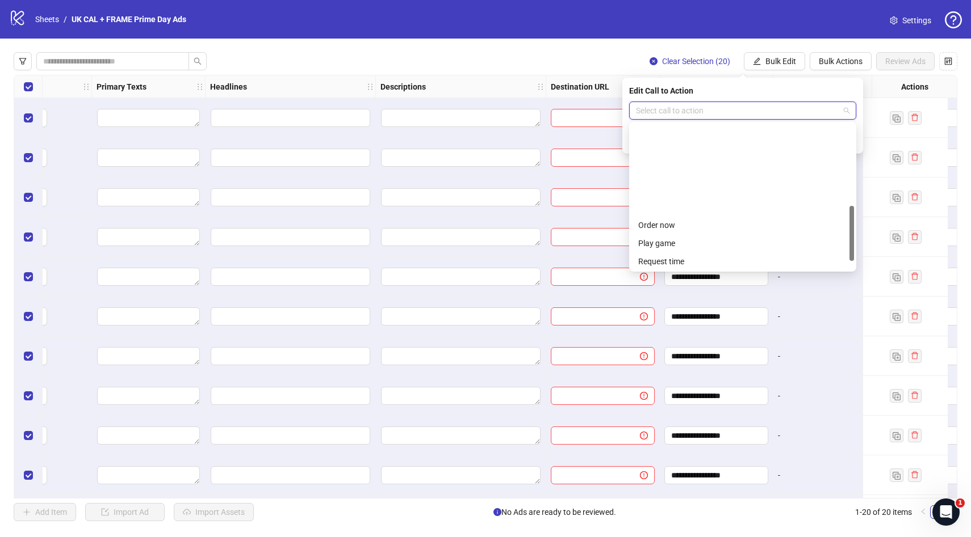
scroll to position [236, 0]
click at [684, 167] on div "Shop now" at bounding box center [742, 169] width 209 height 12
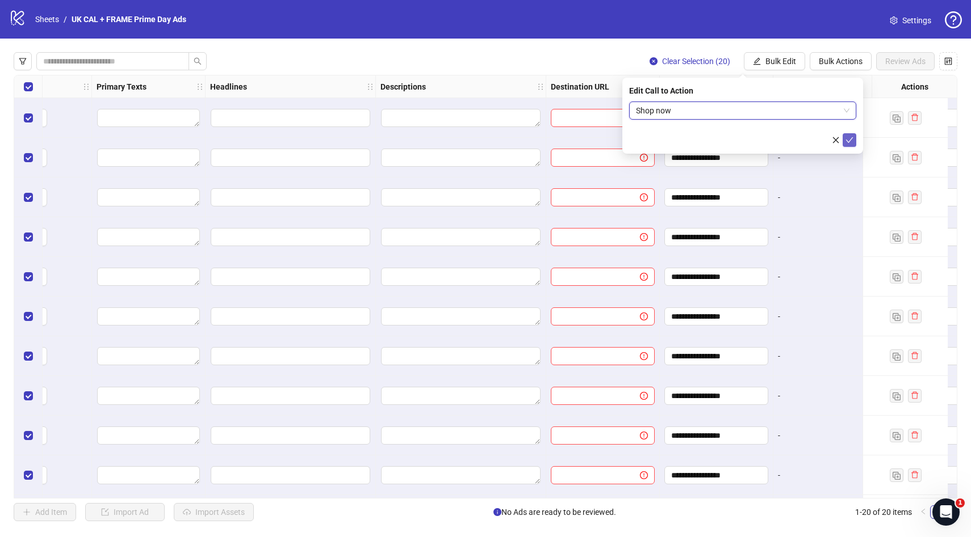
click at [847, 141] on icon "check" at bounding box center [849, 140] width 8 height 8
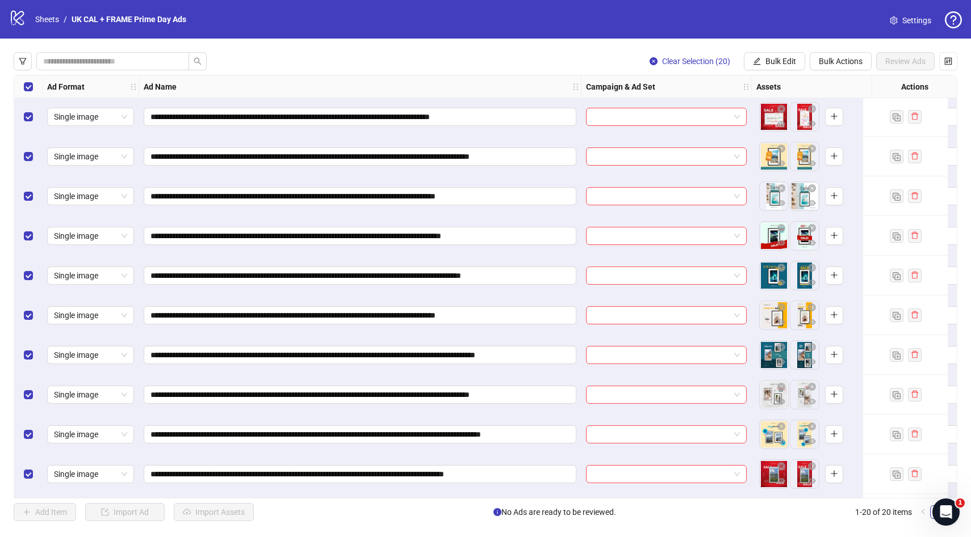
scroll to position [399, 0]
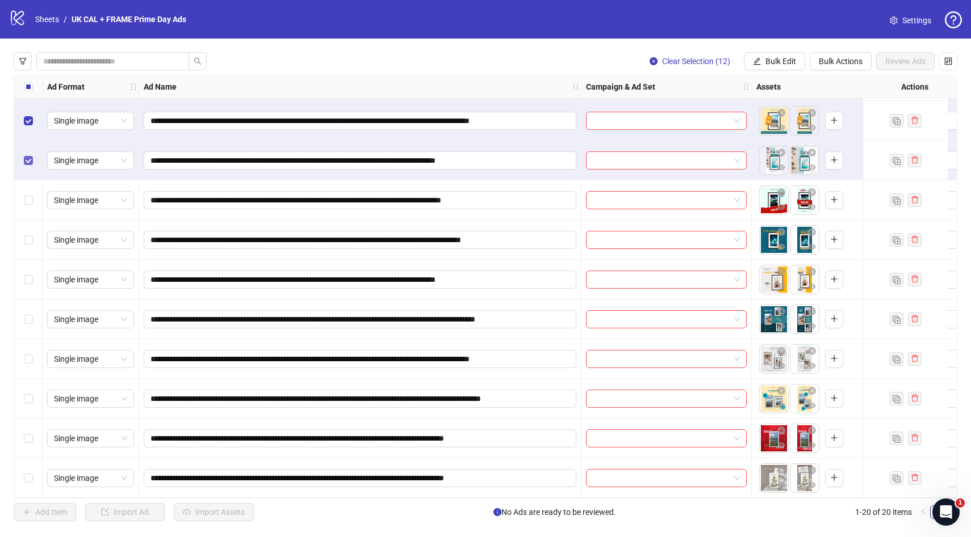
click at [30, 161] on label "Select row 12" at bounding box center [28, 160] width 9 height 12
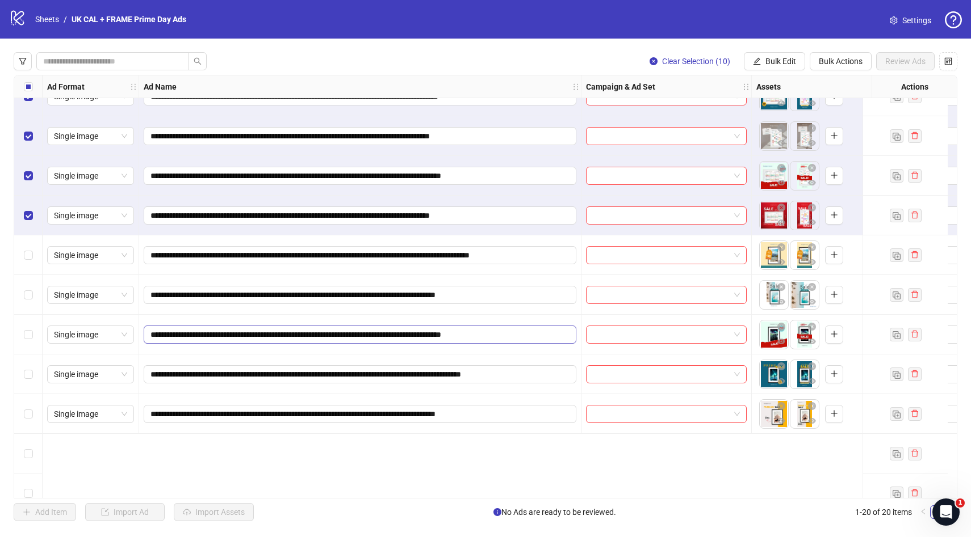
scroll to position [0, 0]
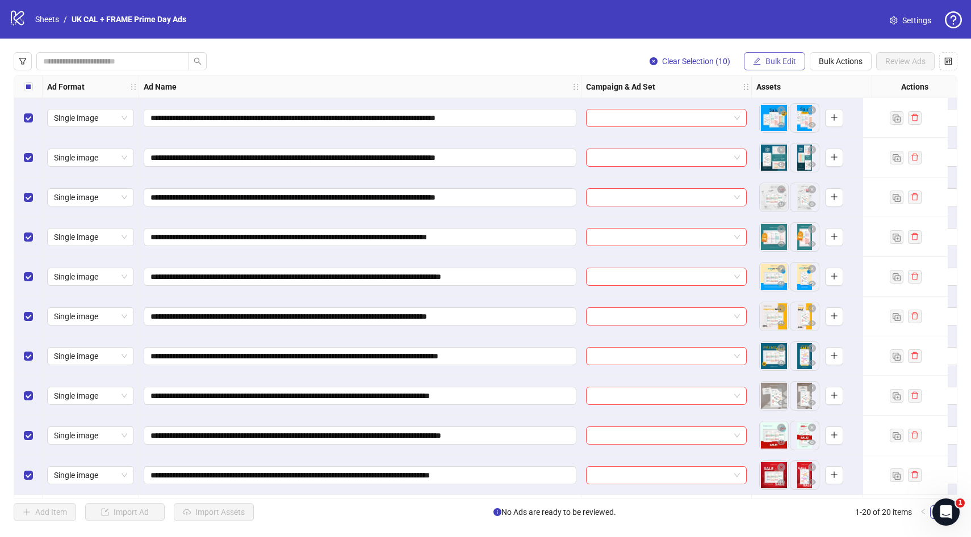
click at [783, 61] on span "Bulk Edit" at bounding box center [780, 61] width 31 height 9
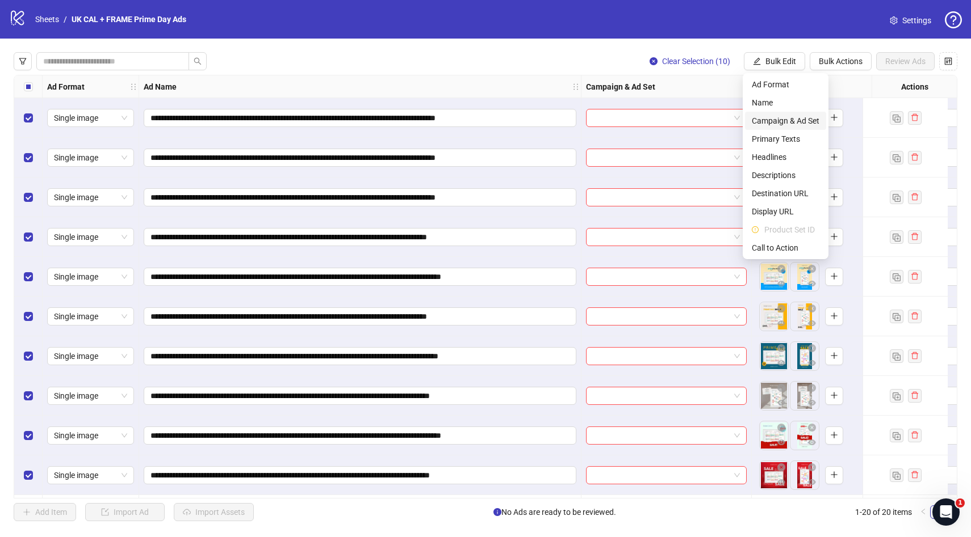
click at [793, 125] on span "Campaign & Ad Set" at bounding box center [785, 121] width 68 height 12
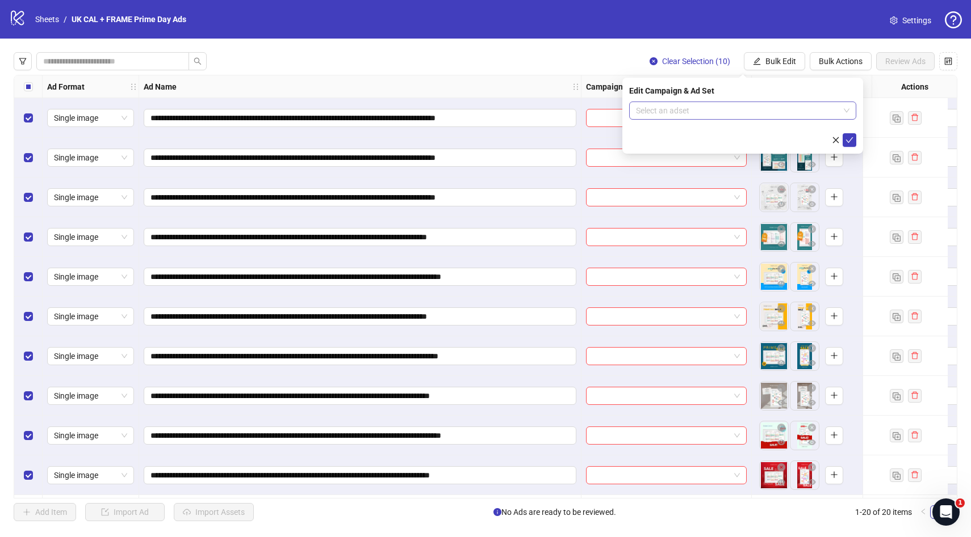
click at [754, 112] on input "search" at bounding box center [737, 110] width 203 height 17
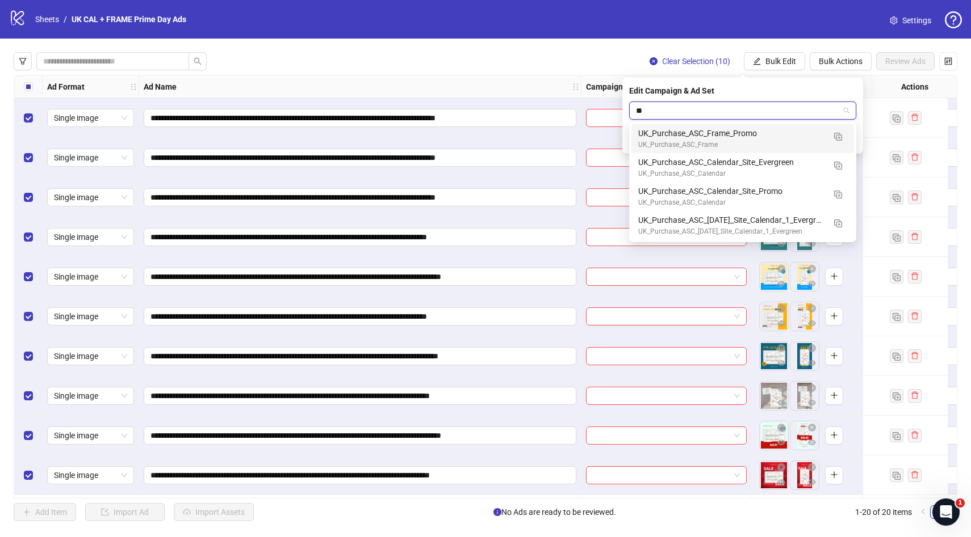
type input "***"
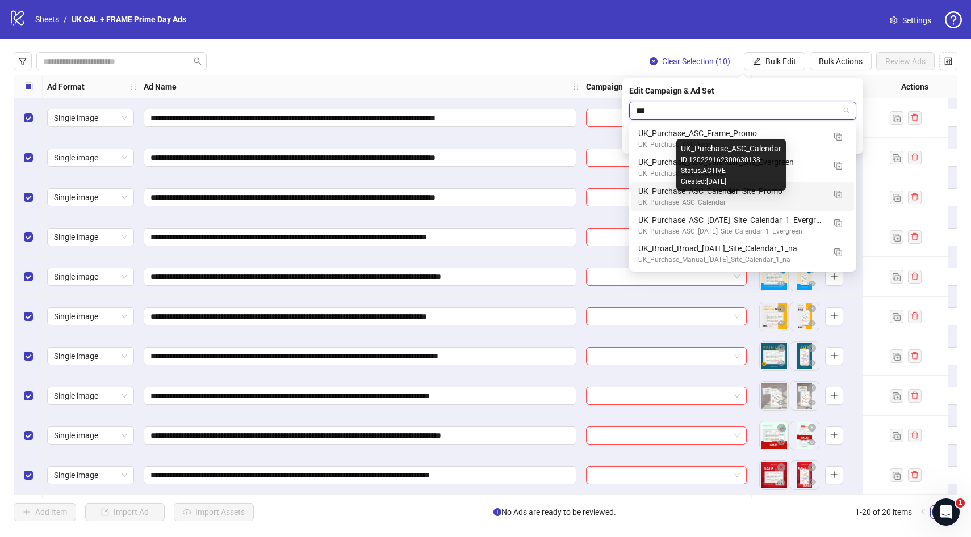
click at [776, 198] on div "UK_Purchase_ASC_Calendar" at bounding box center [731, 203] width 186 height 11
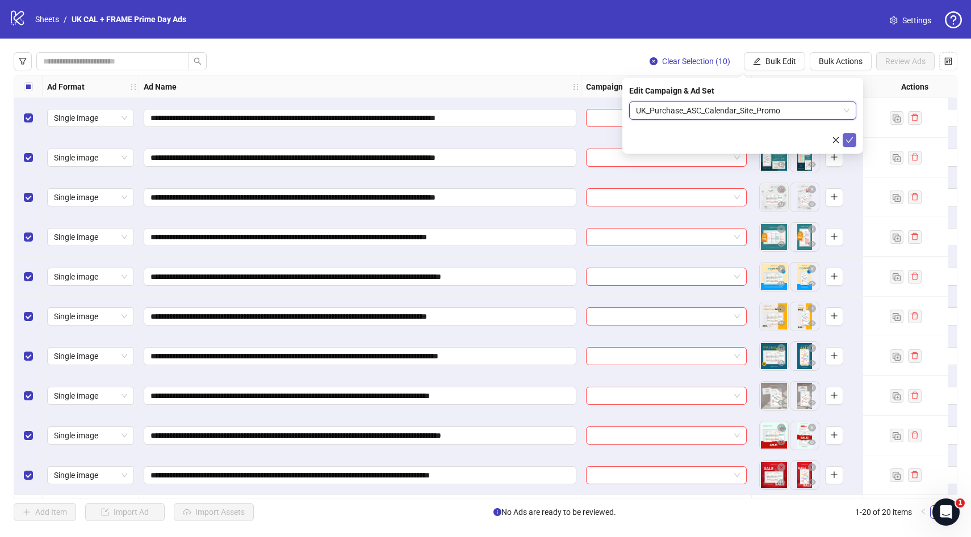
click at [848, 139] on icon "check" at bounding box center [849, 140] width 8 height 8
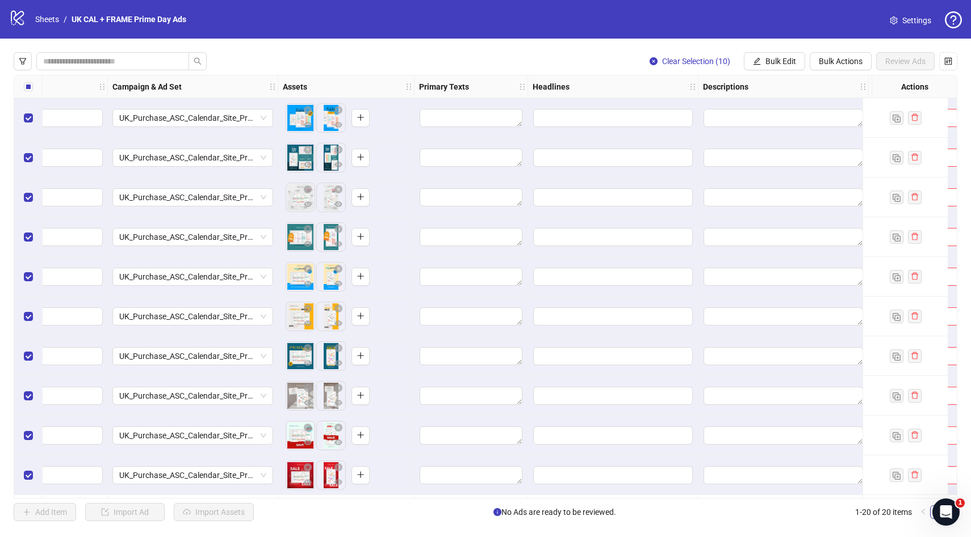
scroll to position [0, 478]
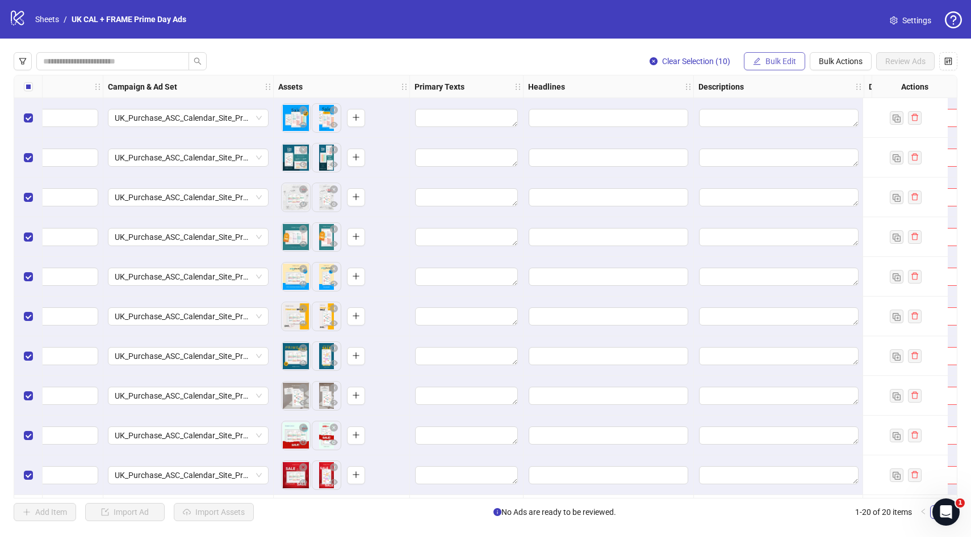
click at [774, 56] on button "Bulk Edit" at bounding box center [774, 61] width 61 height 18
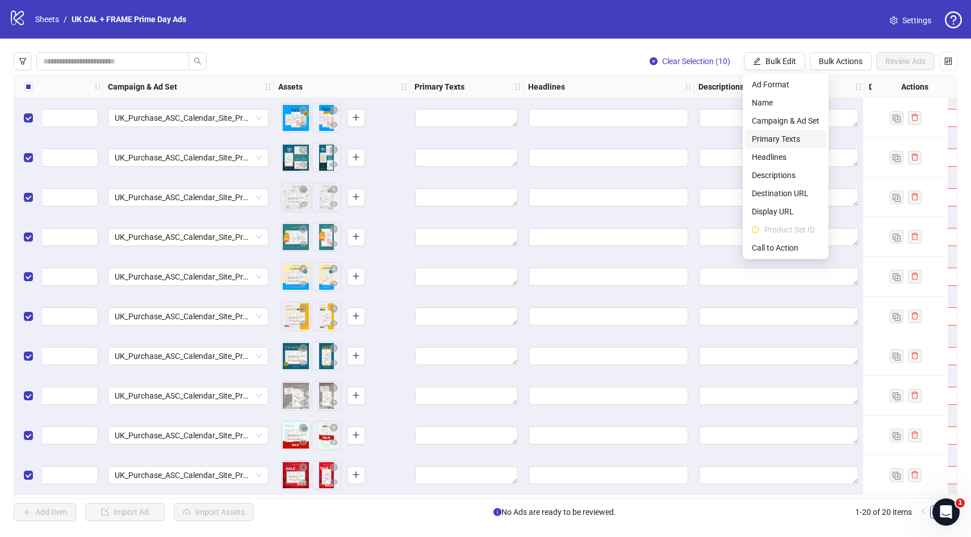
click at [791, 137] on span "Primary Texts" at bounding box center [785, 139] width 68 height 12
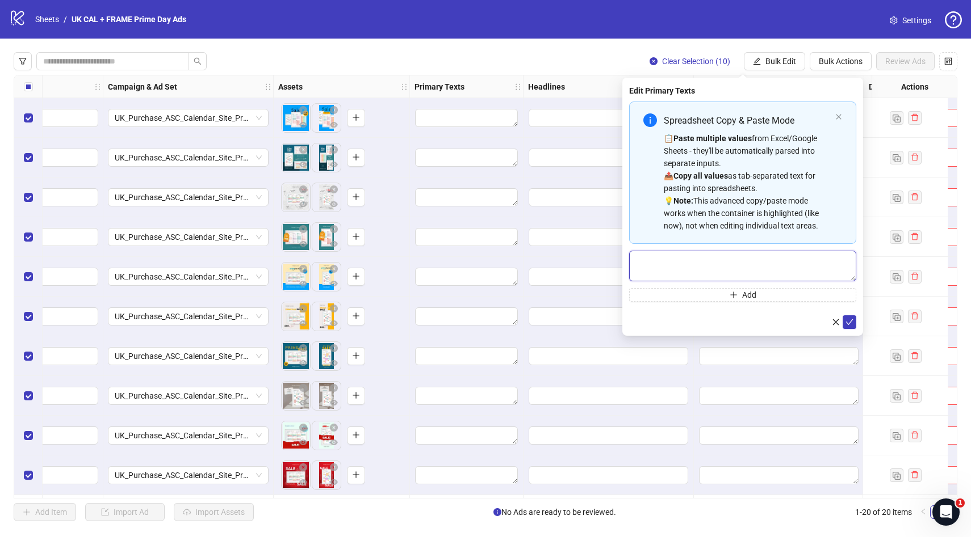
click at [707, 266] on textarea "Multi-text input container - paste or copy values" at bounding box center [742, 266] width 227 height 31
paste textarea "**********"
type textarea "**********"
click at [849, 322] on icon "check" at bounding box center [849, 322] width 8 height 8
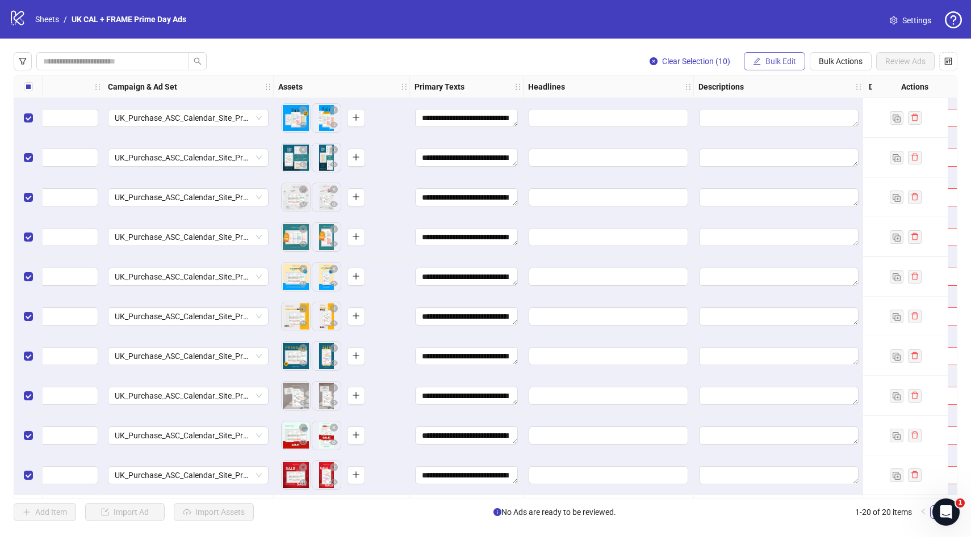
click at [765, 58] on span "Bulk Edit" at bounding box center [780, 61] width 31 height 9
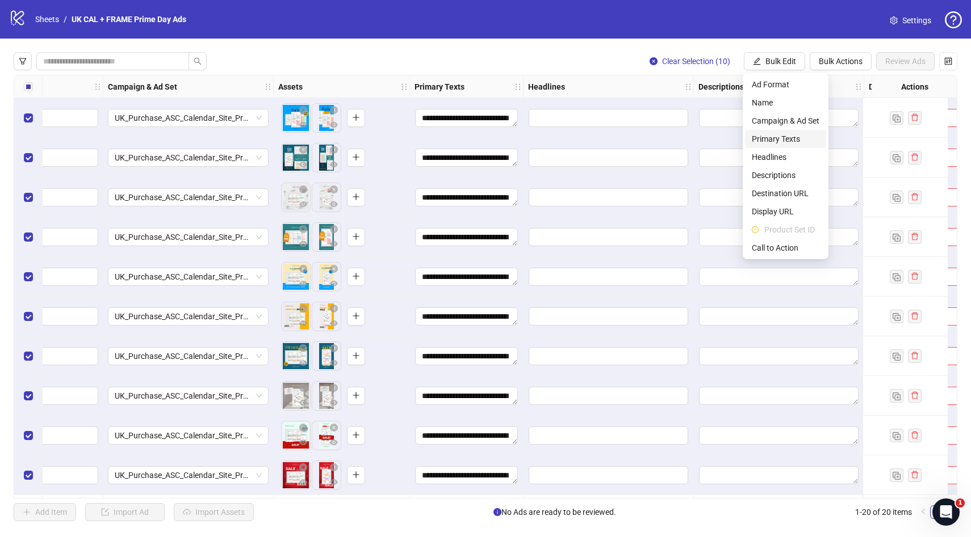
click at [776, 138] on span "Primary Texts" at bounding box center [785, 139] width 68 height 12
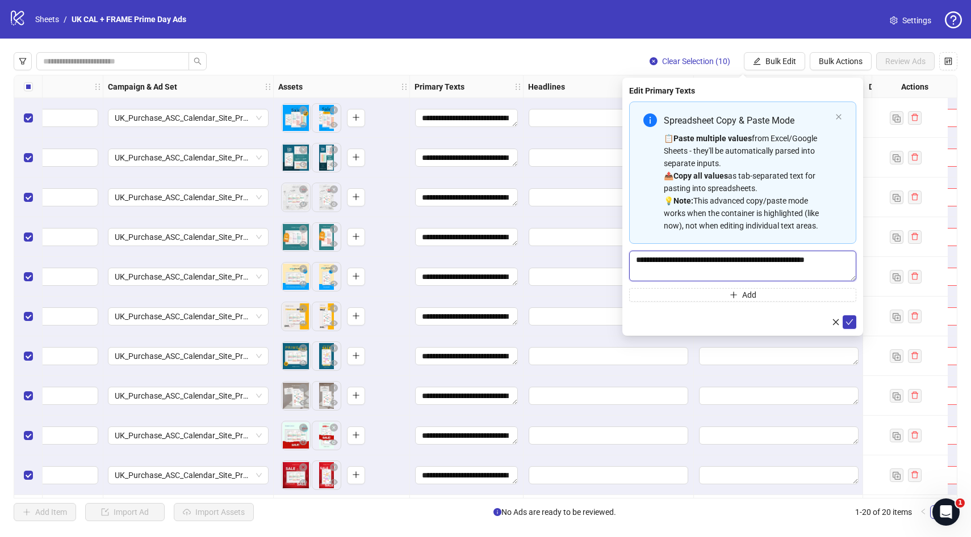
click at [719, 263] on textarea "**********" at bounding box center [742, 266] width 227 height 31
click at [726, 292] on button "Add" at bounding box center [742, 295] width 227 height 14
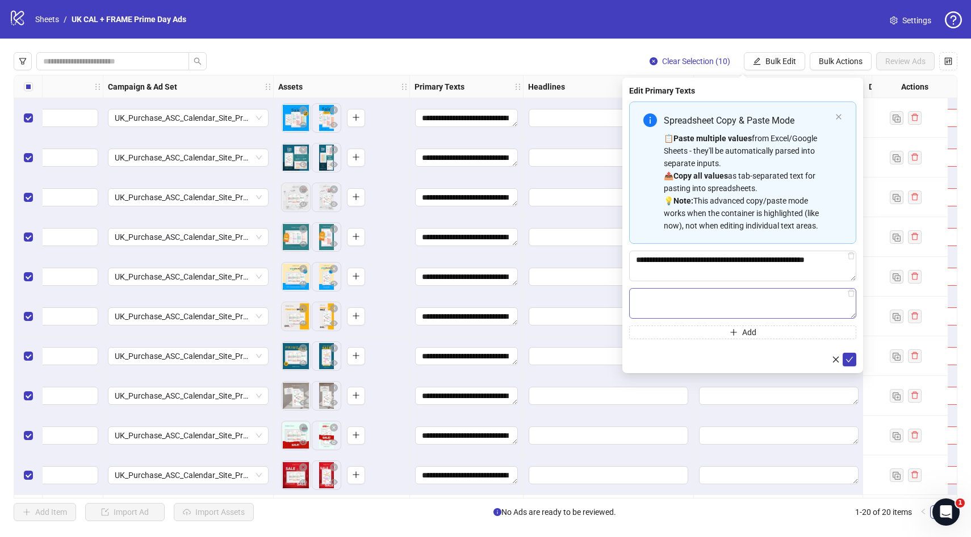
click at [671, 299] on textarea "Multi-text input container - paste or copy values" at bounding box center [742, 303] width 227 height 31
drag, startPoint x: 687, startPoint y: 295, endPoint x: 620, endPoint y: 298, distance: 67.1
click at [620, 298] on body "**********" at bounding box center [485, 268] width 971 height 537
paste textarea "***"
type textarea "**********"
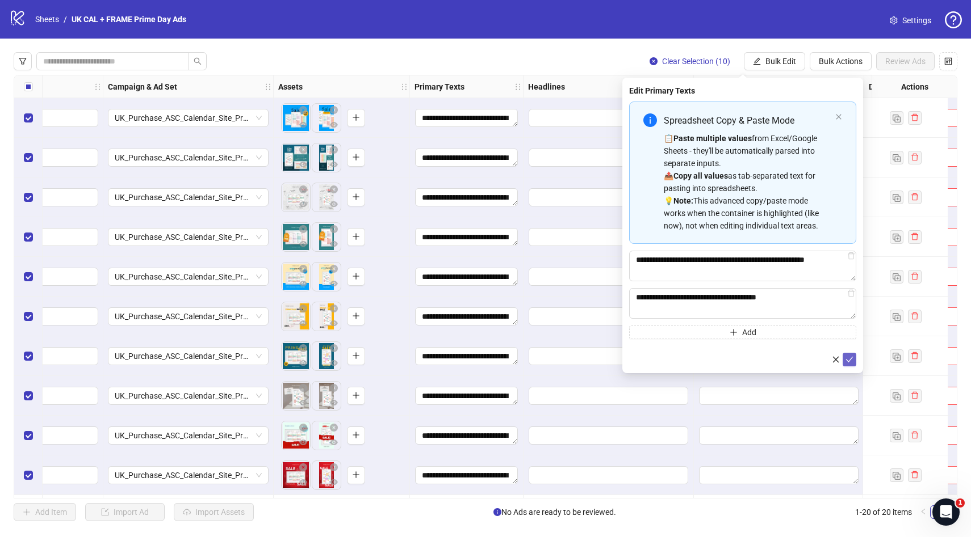
click at [849, 358] on icon "check" at bounding box center [849, 360] width 8 height 8
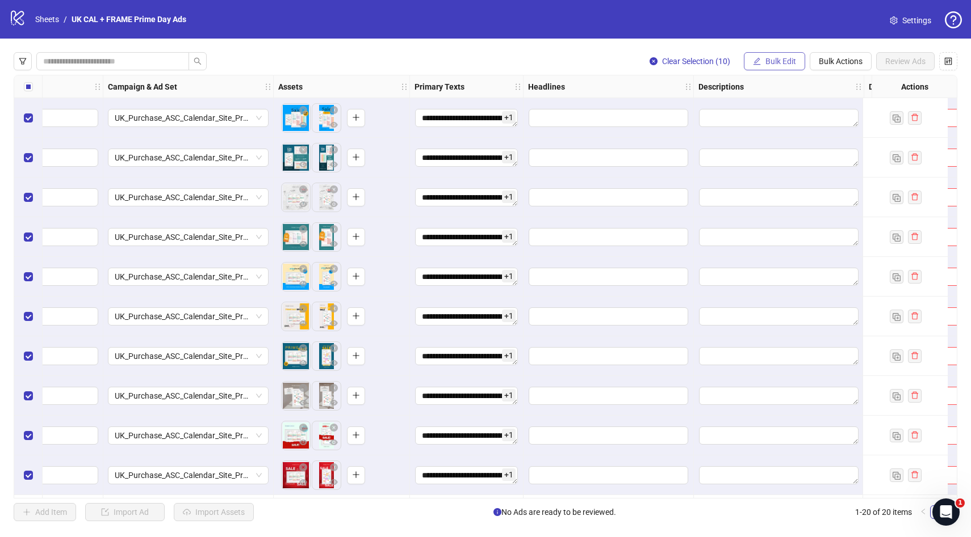
click at [785, 61] on span "Bulk Edit" at bounding box center [780, 61] width 31 height 9
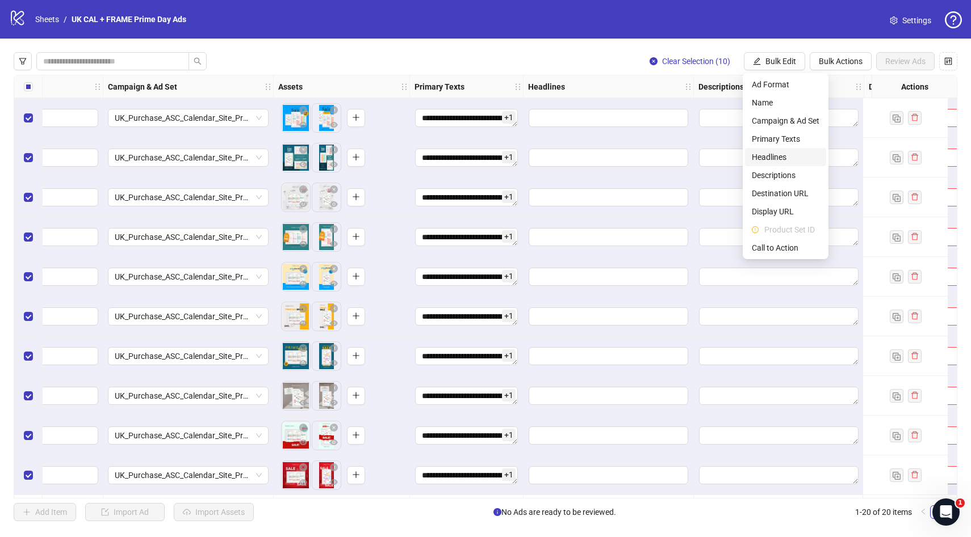
click at [781, 156] on span "Headlines" at bounding box center [785, 157] width 68 height 12
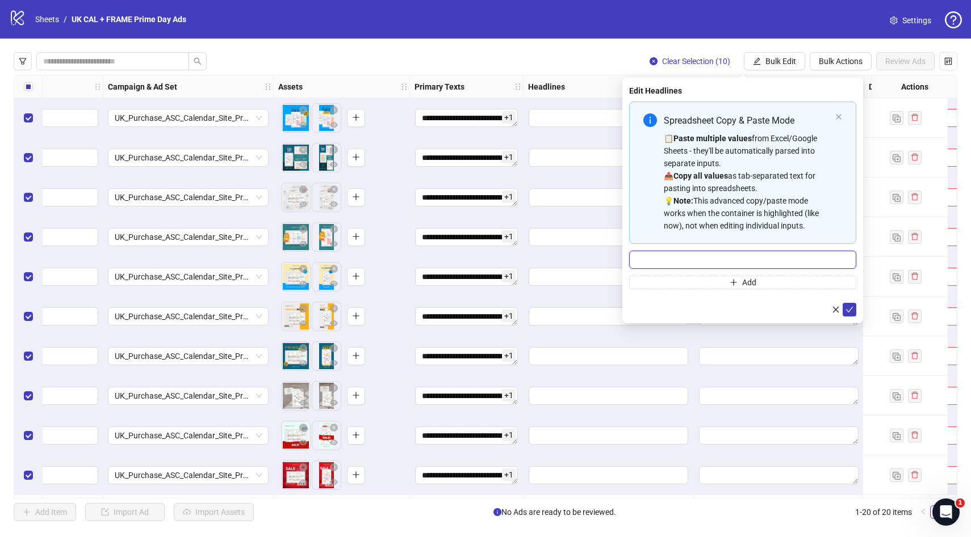
click at [716, 257] on input "Multi-input container - paste or copy values" at bounding box center [742, 260] width 227 height 18
paste input "**********"
type input "**********"
click at [851, 313] on span "submit" at bounding box center [849, 309] width 8 height 9
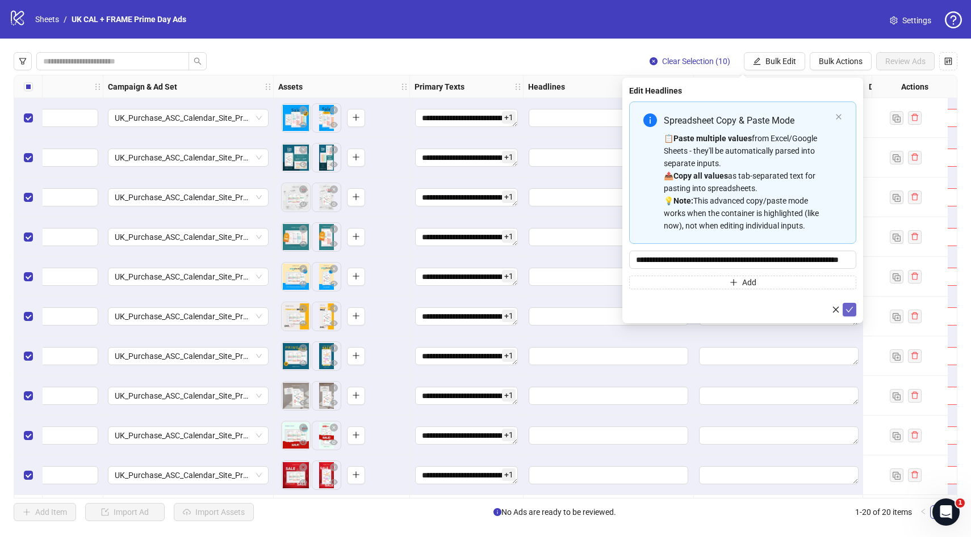
scroll to position [0, 0]
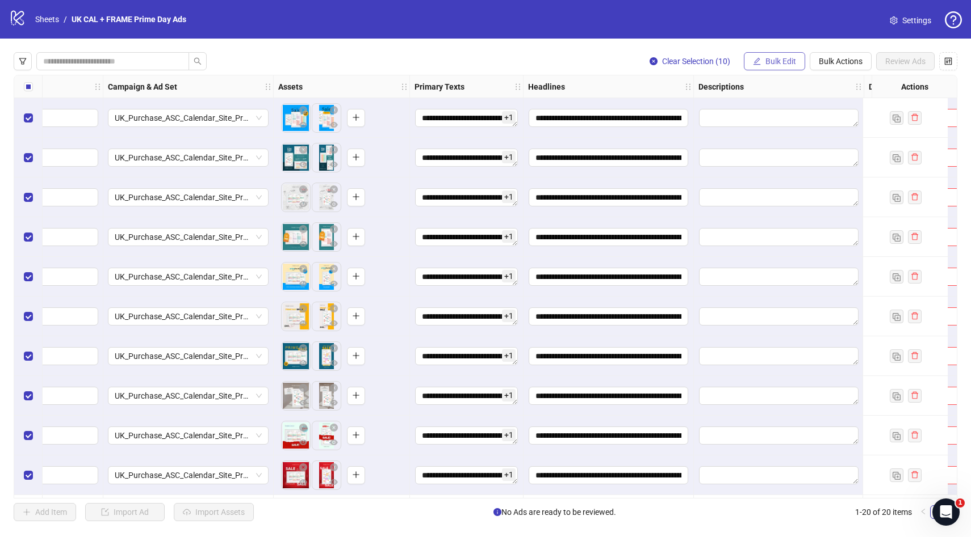
click at [777, 64] on span "Bulk Edit" at bounding box center [780, 61] width 31 height 9
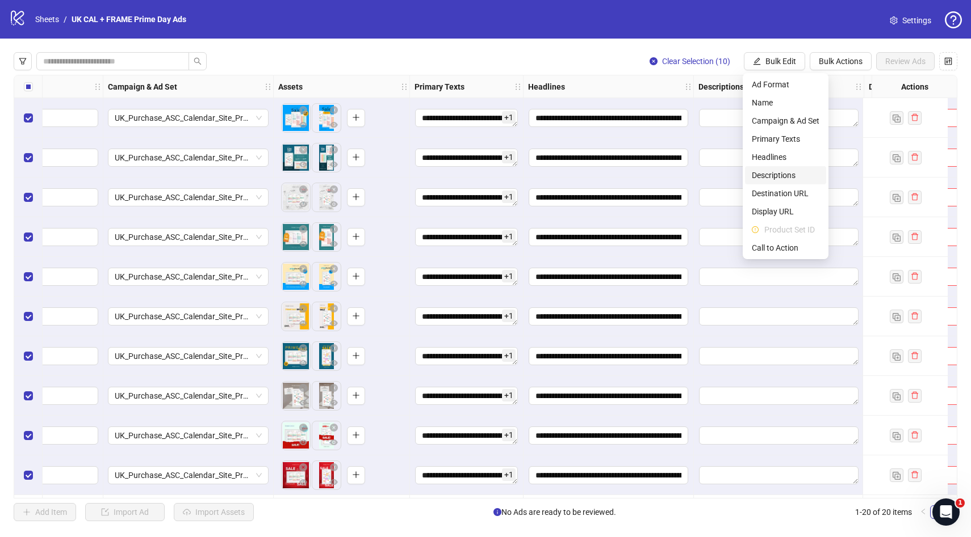
click at [786, 174] on span "Descriptions" at bounding box center [785, 175] width 68 height 12
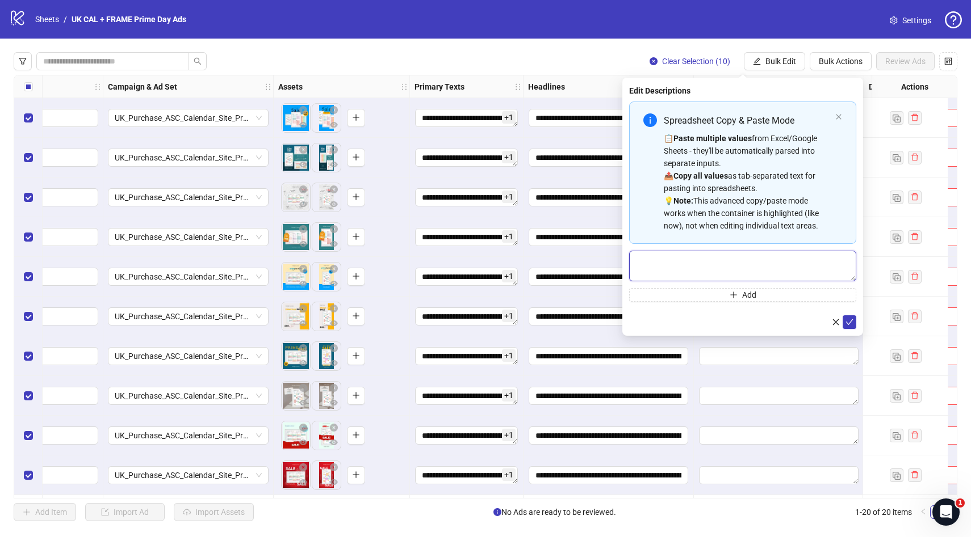
click at [719, 265] on textarea "Multi-text input container - paste or copy values" at bounding box center [742, 266] width 227 height 31
paste textarea "**********"
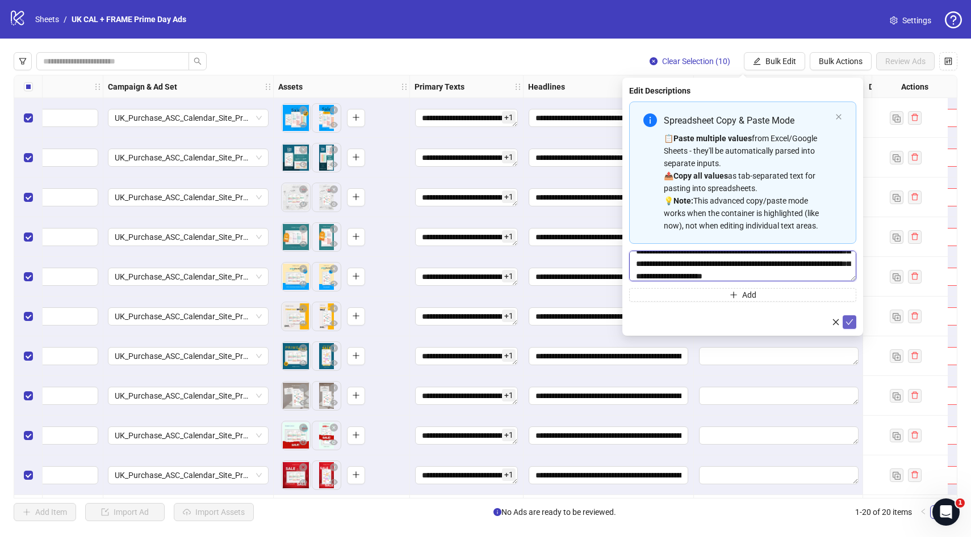
type textarea "**********"
click at [847, 322] on icon "check" at bounding box center [849, 322] width 8 height 8
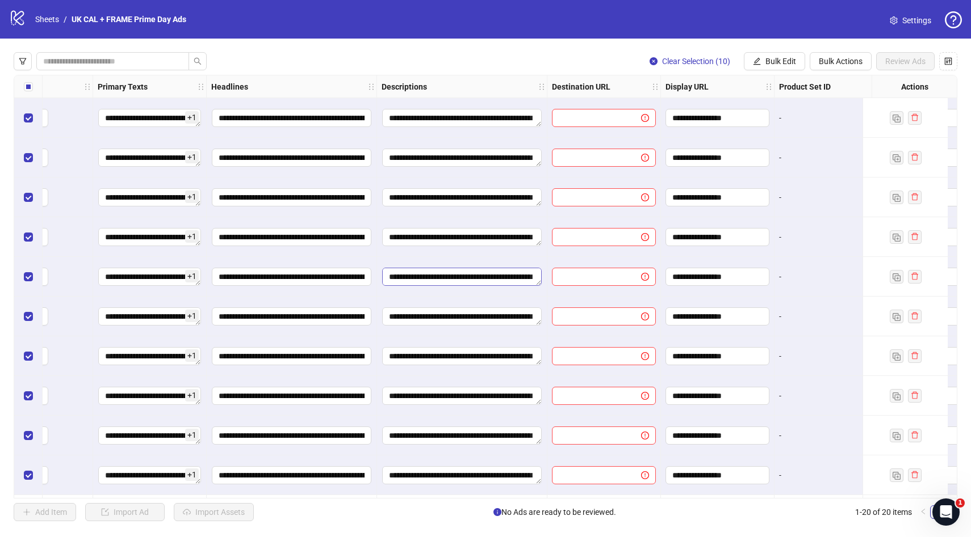
scroll to position [0, 795]
click at [755, 61] on icon "edit" at bounding box center [756, 60] width 7 height 7
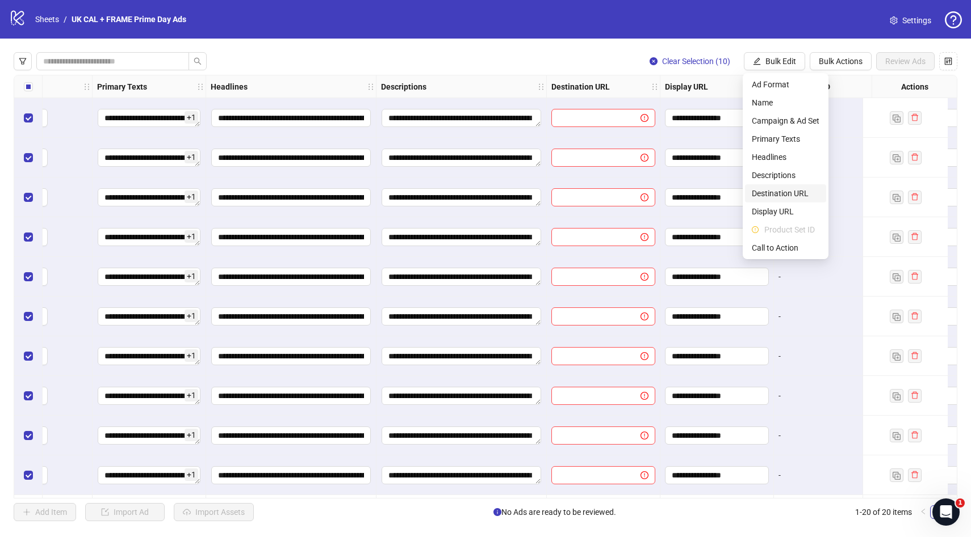
click at [775, 192] on span "Destination URL" at bounding box center [785, 193] width 68 height 12
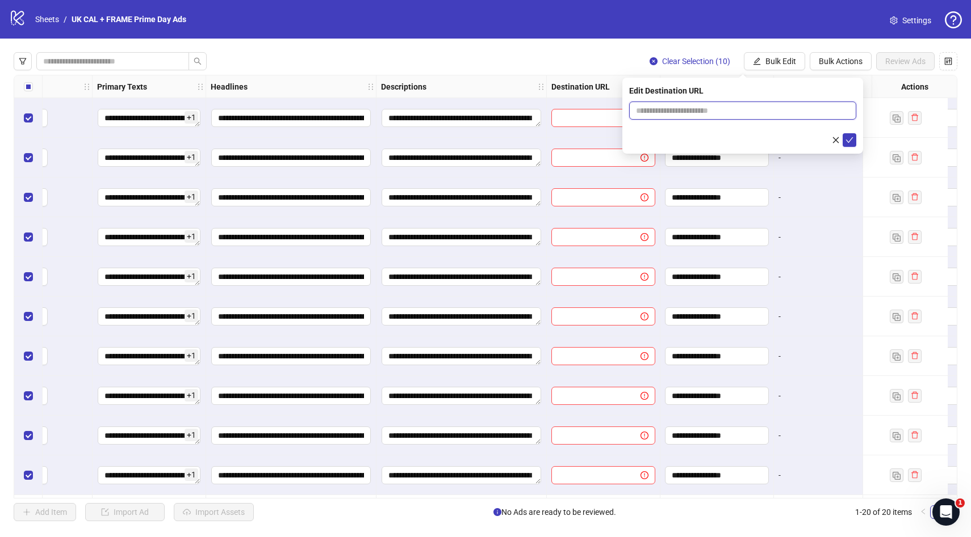
click at [741, 114] on input "text" at bounding box center [738, 110] width 204 height 12
paste input "**********"
type input "**********"
click at [716, 136] on div at bounding box center [742, 140] width 227 height 14
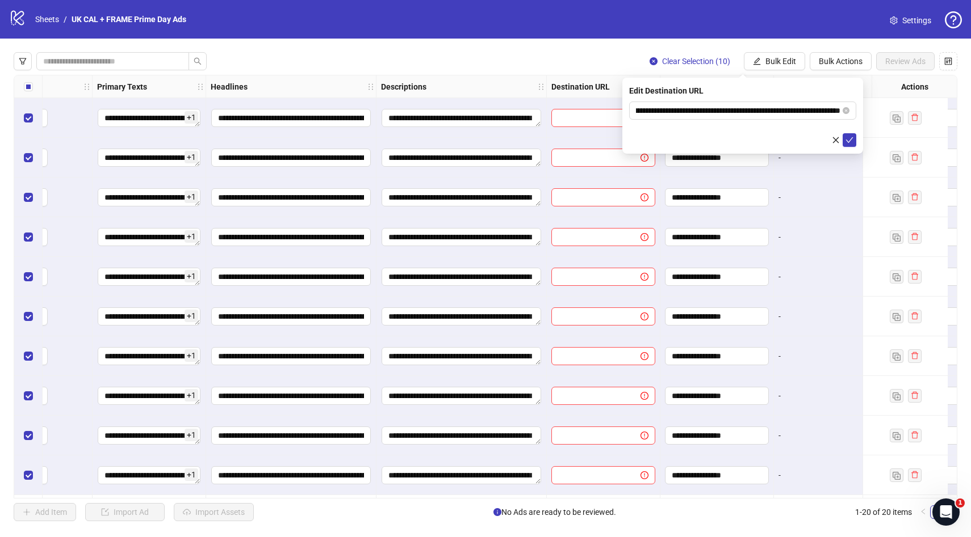
scroll to position [0, 0]
click at [847, 142] on icon "check" at bounding box center [849, 140] width 8 height 8
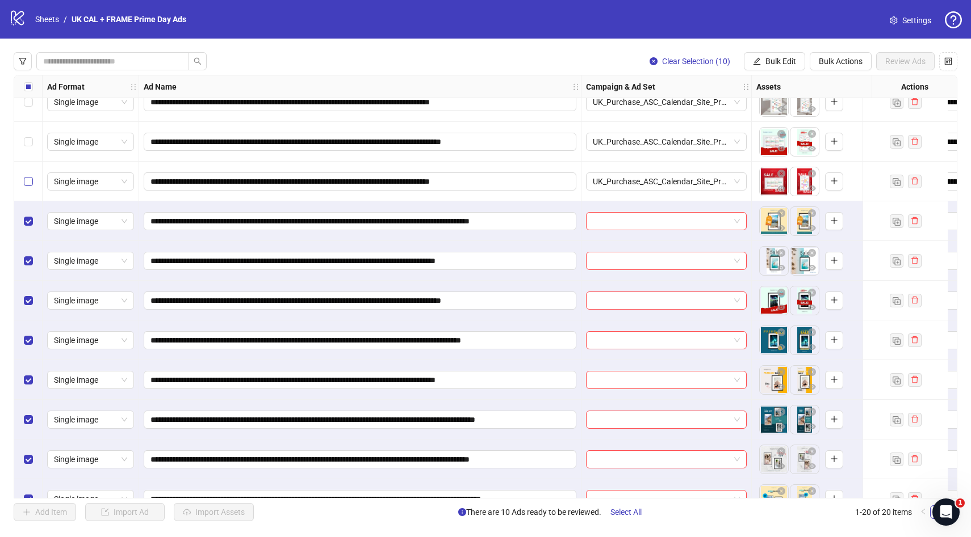
scroll to position [392, 0]
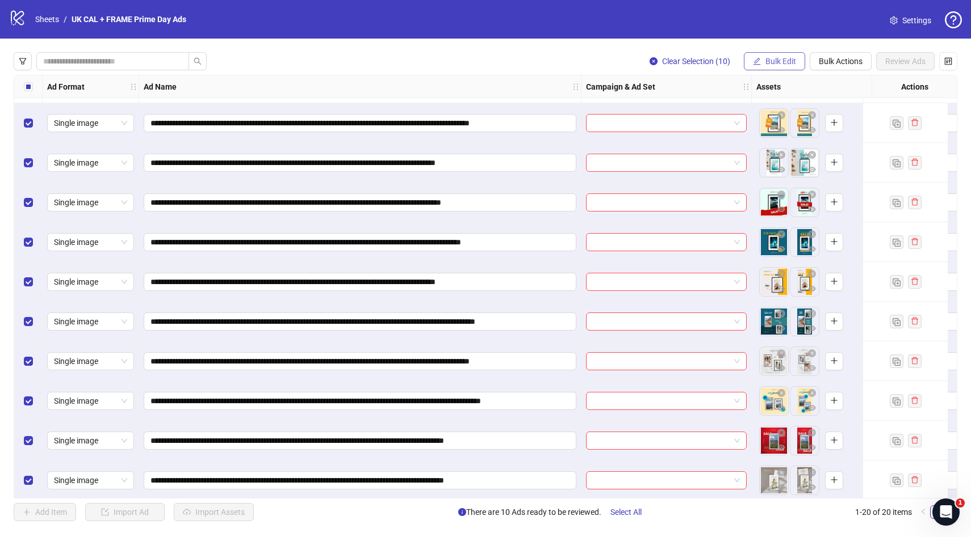
click at [777, 60] on span "Bulk Edit" at bounding box center [780, 61] width 31 height 9
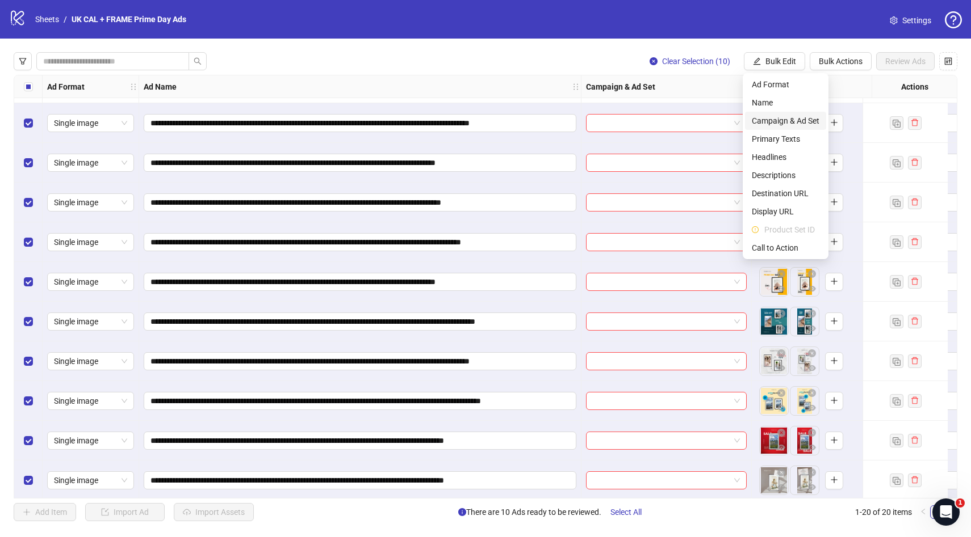
click at [794, 120] on span "Campaign & Ad Set" at bounding box center [785, 121] width 68 height 12
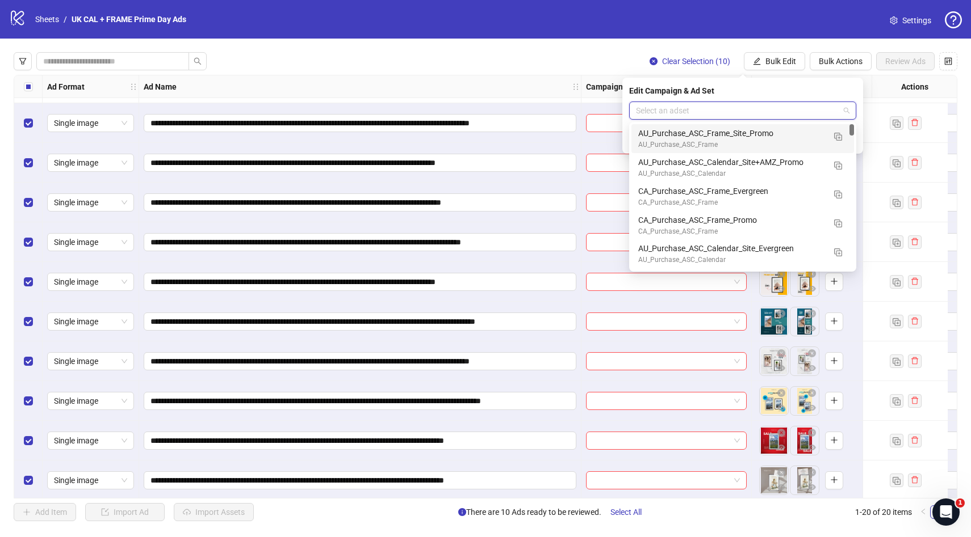
click at [787, 104] on input "search" at bounding box center [737, 110] width 203 height 17
type input "***"
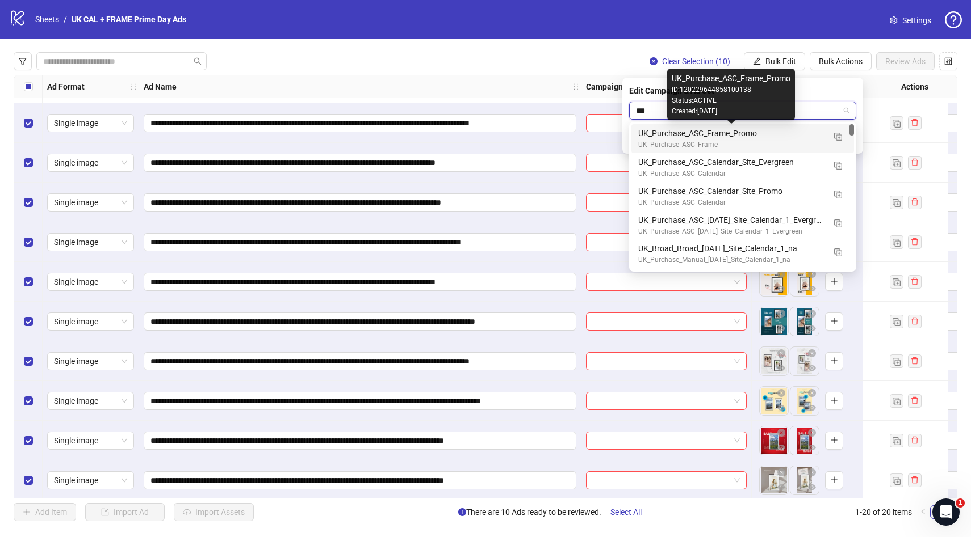
click at [783, 137] on div "UK_Purchase_ASC_Frame_Promo" at bounding box center [731, 133] width 186 height 12
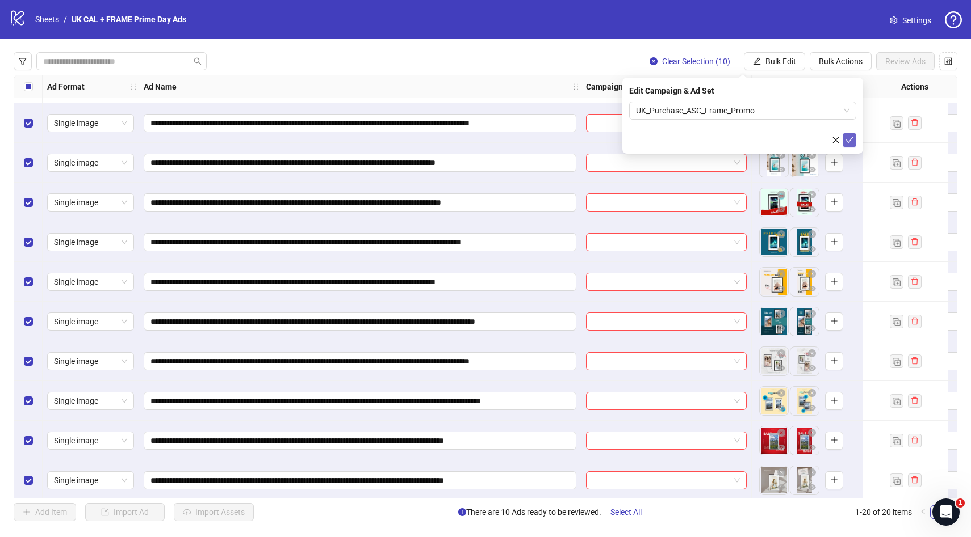
click at [847, 138] on icon "check" at bounding box center [849, 140] width 8 height 8
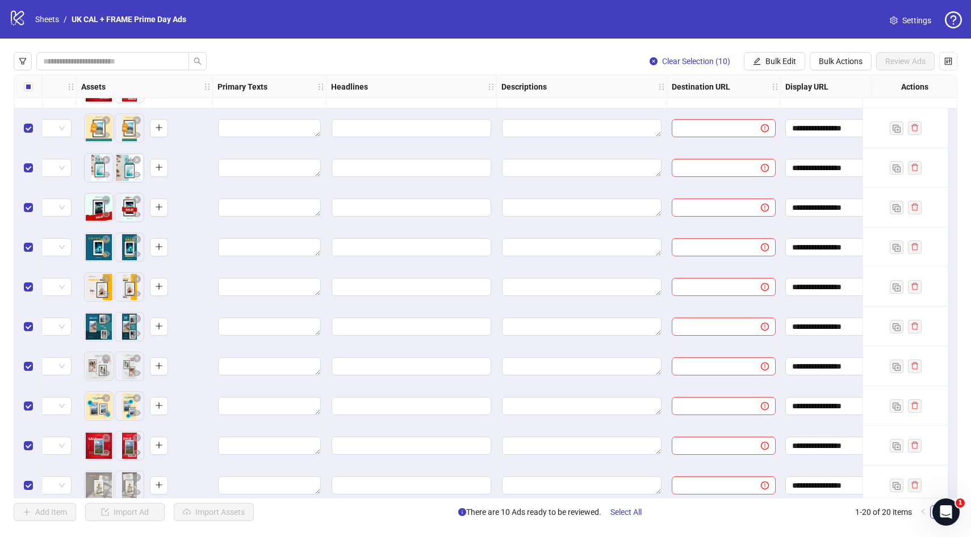
scroll to position [387, 675]
click at [778, 65] on span "Bulk Edit" at bounding box center [780, 61] width 31 height 9
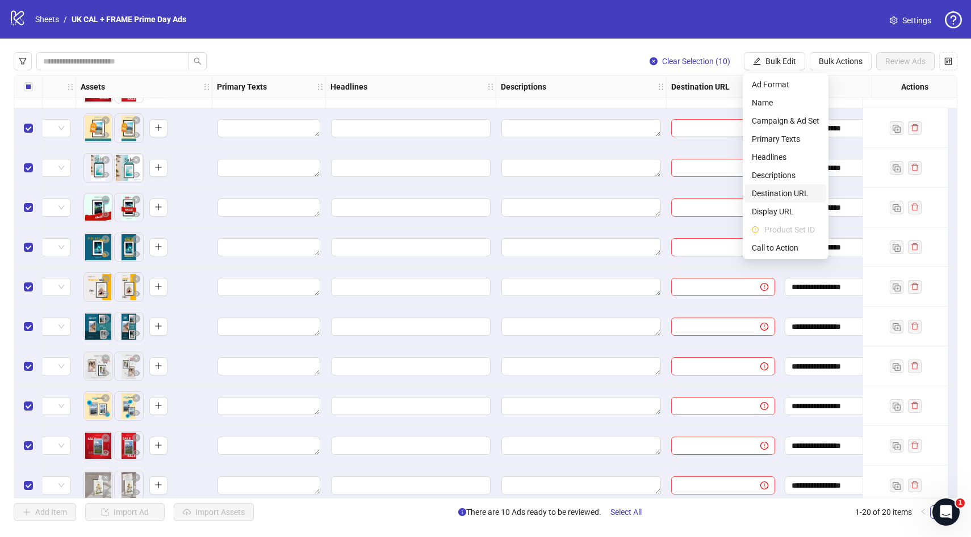
click at [790, 188] on span "Destination URL" at bounding box center [785, 193] width 68 height 12
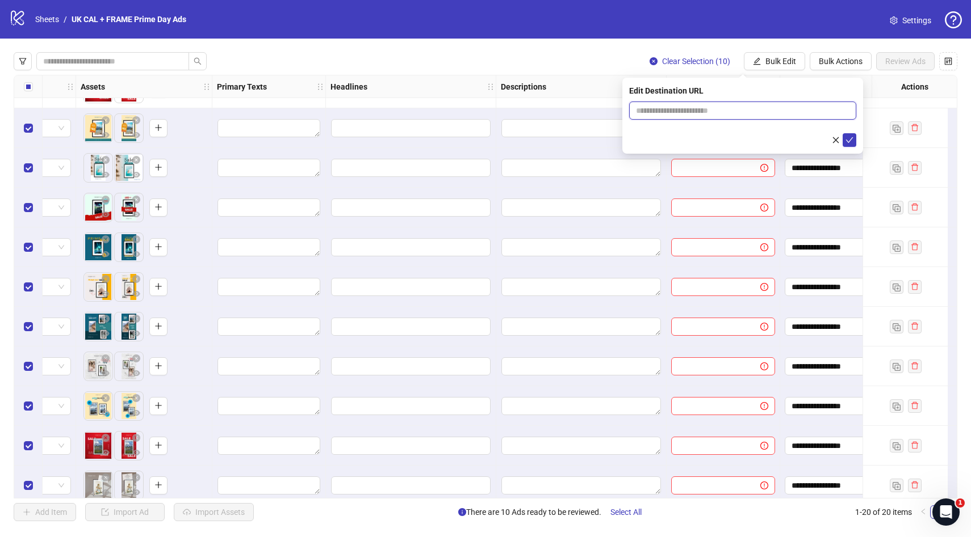
click at [703, 109] on input "text" at bounding box center [738, 110] width 204 height 12
paste input "**********"
click at [669, 110] on input "**********" at bounding box center [738, 110] width 204 height 12
click at [760, 111] on input "**********" at bounding box center [738, 110] width 204 height 12
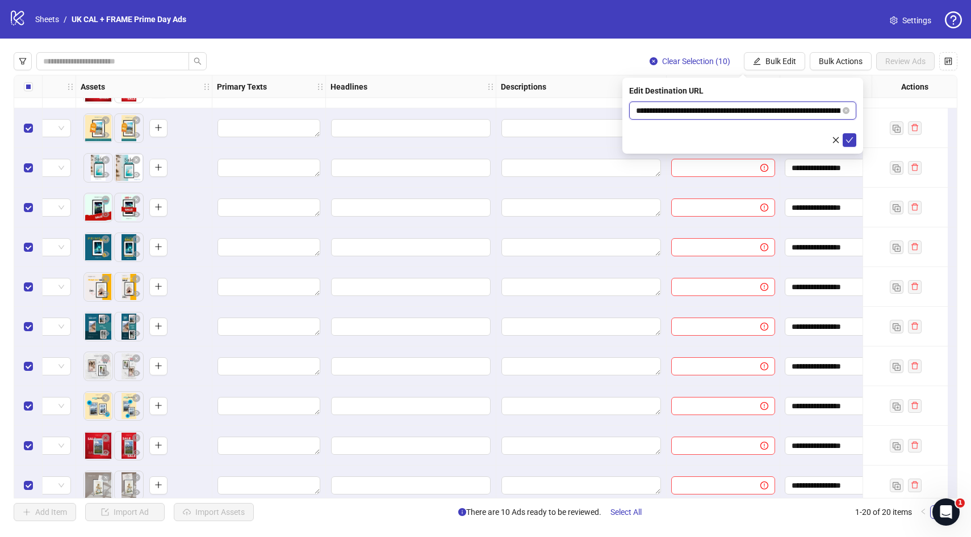
click at [776, 108] on input "**********" at bounding box center [738, 110] width 204 height 12
type input "**********"
click at [851, 137] on icon "check" at bounding box center [849, 140] width 8 height 8
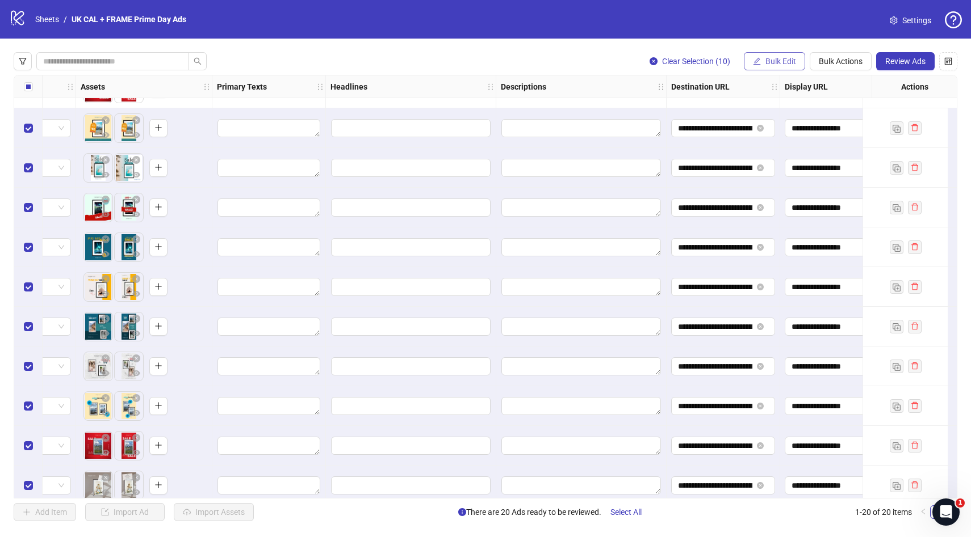
click at [781, 57] on span "Bulk Edit" at bounding box center [780, 61] width 31 height 9
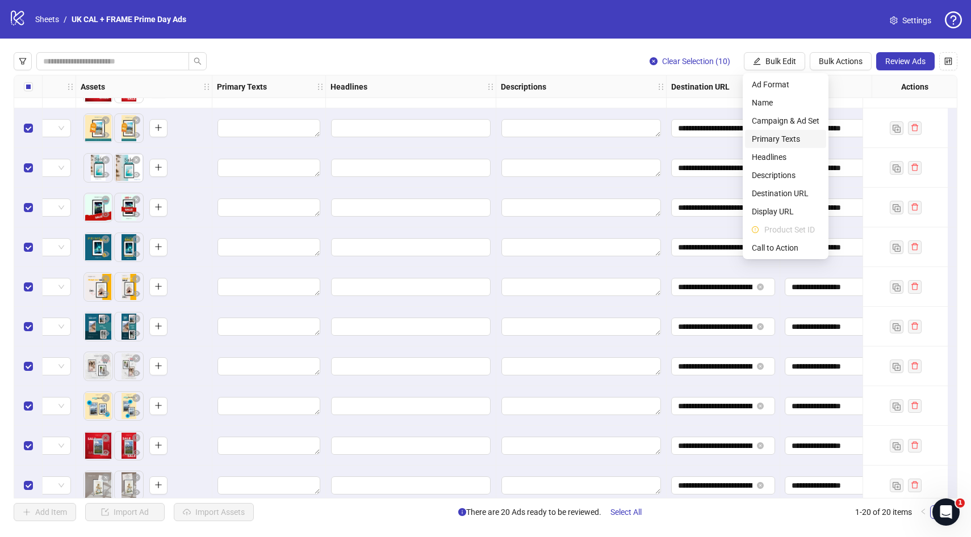
click at [794, 143] on span "Primary Texts" at bounding box center [785, 139] width 68 height 12
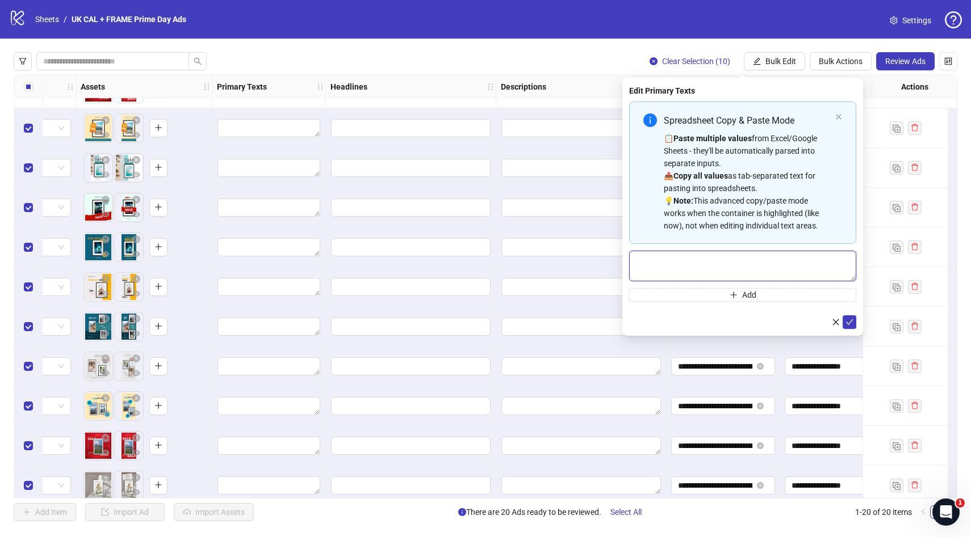
click at [726, 263] on textarea "Multi-text input container - paste or copy values" at bounding box center [742, 266] width 227 height 31
paste textarea "**********"
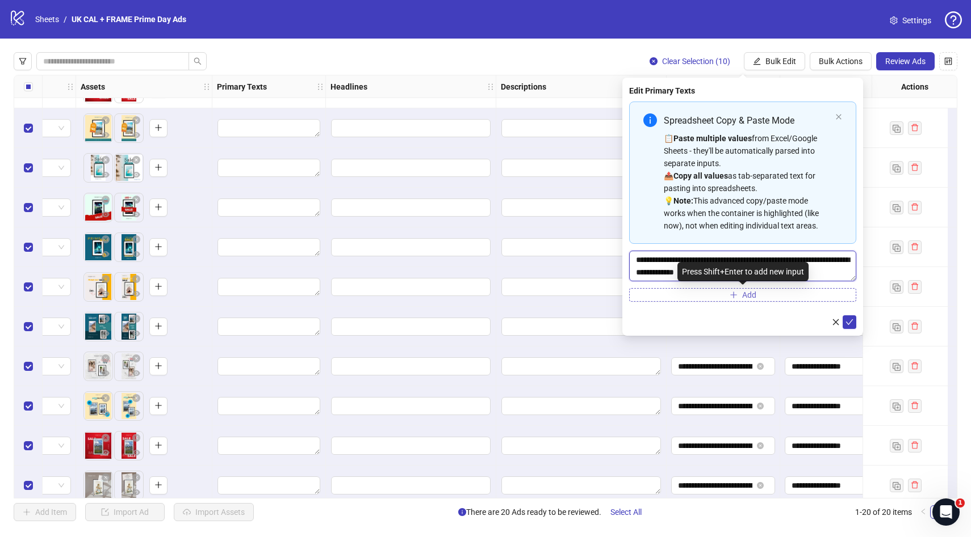
type textarea "**********"
click at [768, 297] on button "Add" at bounding box center [742, 295] width 227 height 14
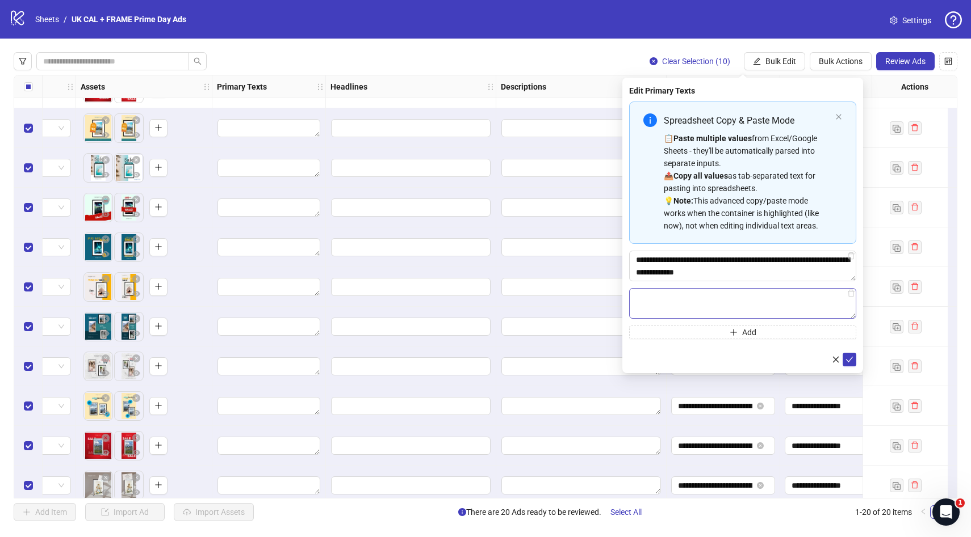
click at [715, 295] on textarea "Multi-text input container - paste or copy values" at bounding box center [742, 303] width 227 height 31
paste textarea "******"
type textarea "**********"
click at [850, 360] on icon "check" at bounding box center [849, 360] width 8 height 8
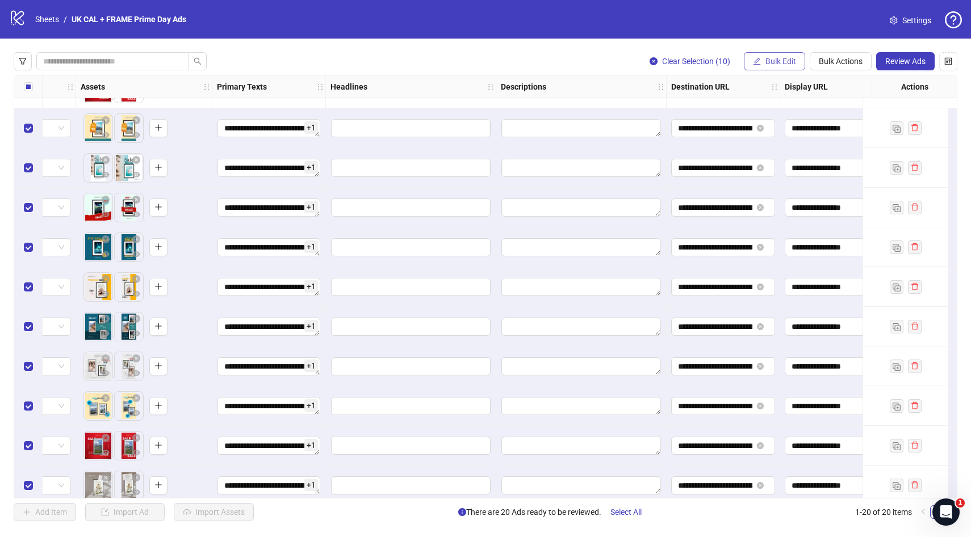
click at [783, 65] on span "Bulk Edit" at bounding box center [780, 61] width 31 height 9
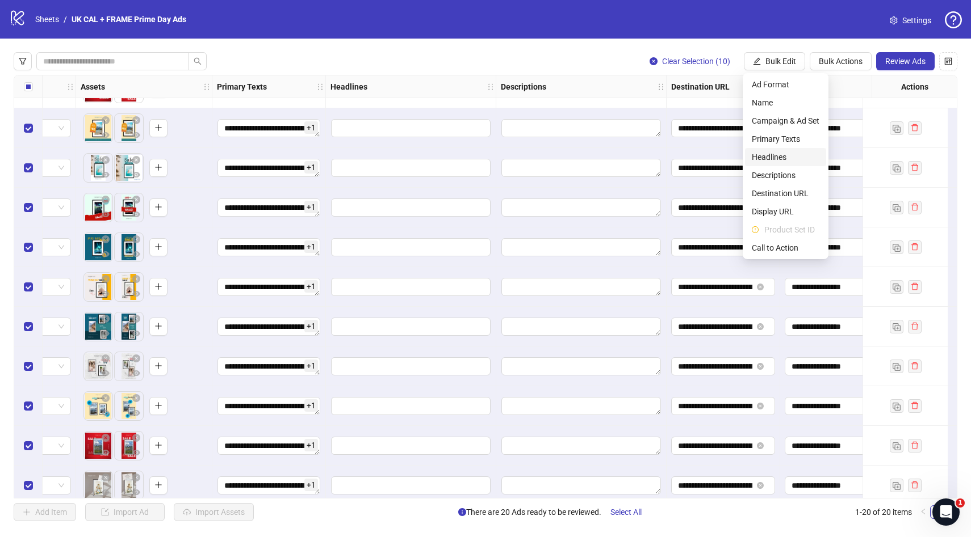
click at [787, 162] on span "Headlines" at bounding box center [785, 157] width 68 height 12
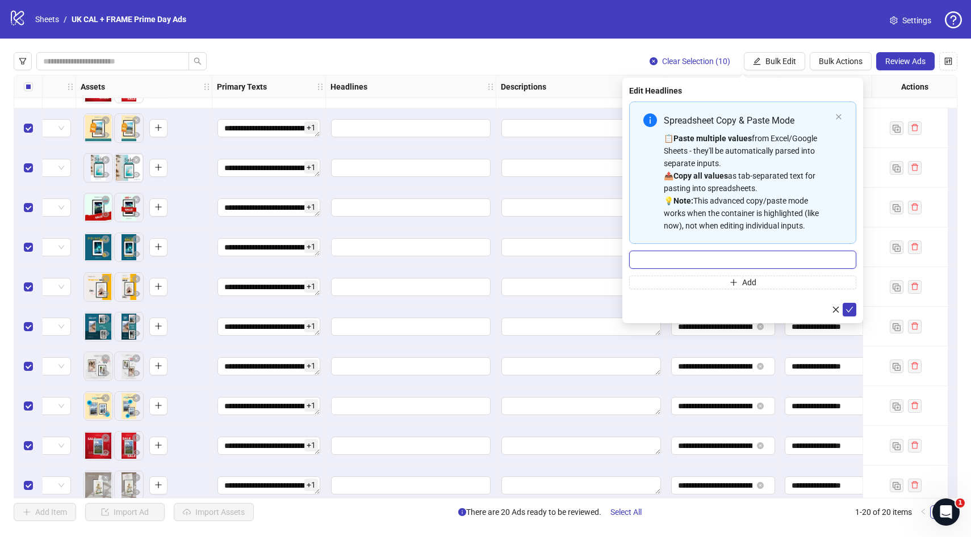
click at [728, 258] on input "Multi-input container - paste or copy values" at bounding box center [742, 260] width 227 height 18
paste input "**********"
type input "**********"
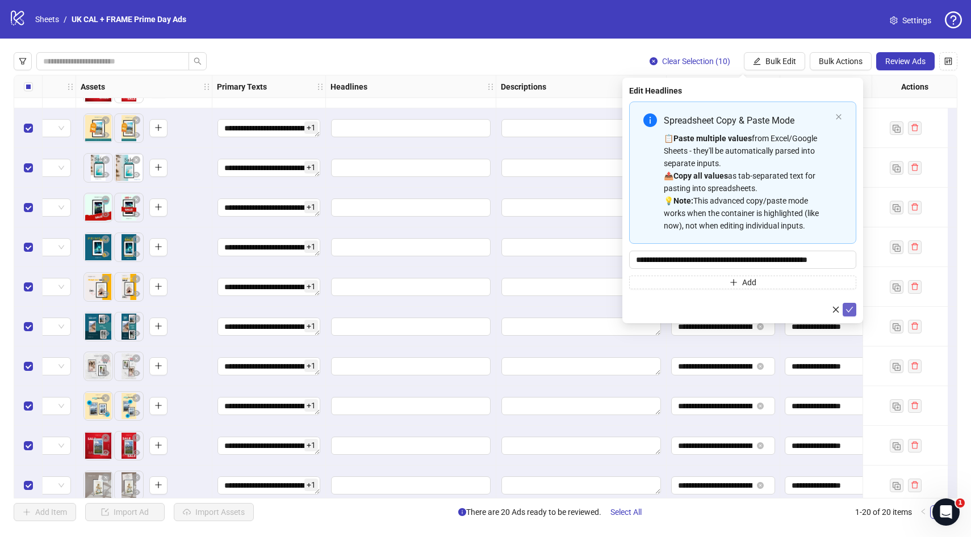
click at [850, 312] on icon "check" at bounding box center [849, 310] width 8 height 8
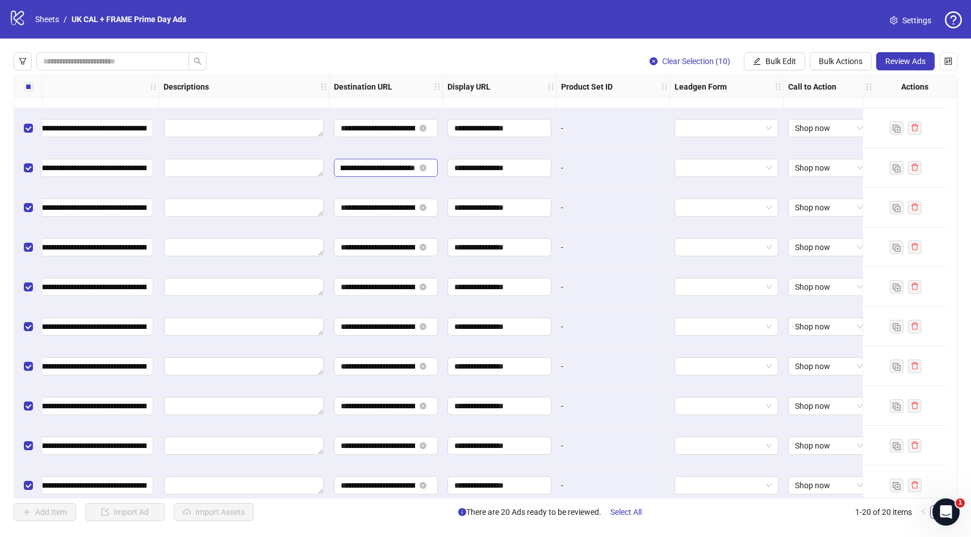
scroll to position [0, 457]
click at [531, 56] on div "Clear Selection (10) Bulk Edit Bulk Actions Review Ads" at bounding box center [485, 61] width 943 height 18
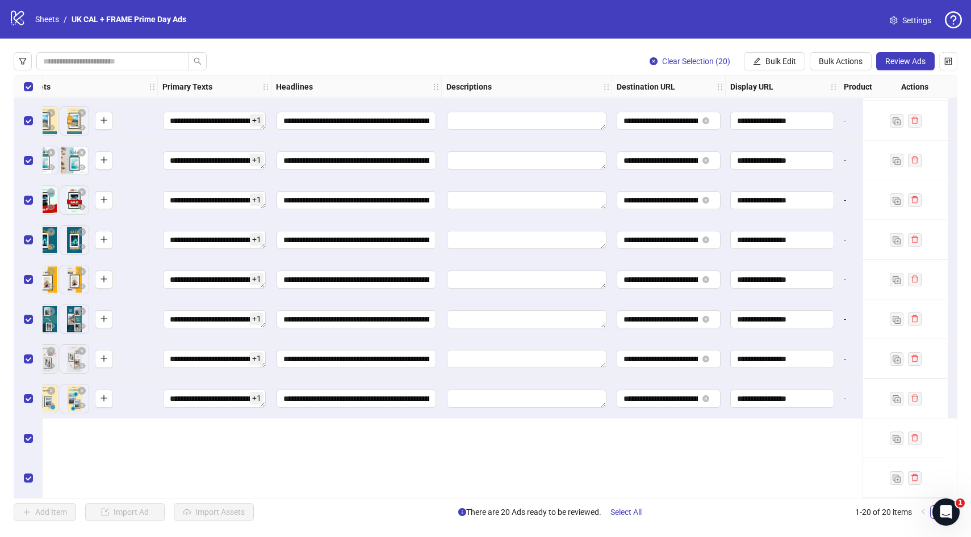
scroll to position [0, 730]
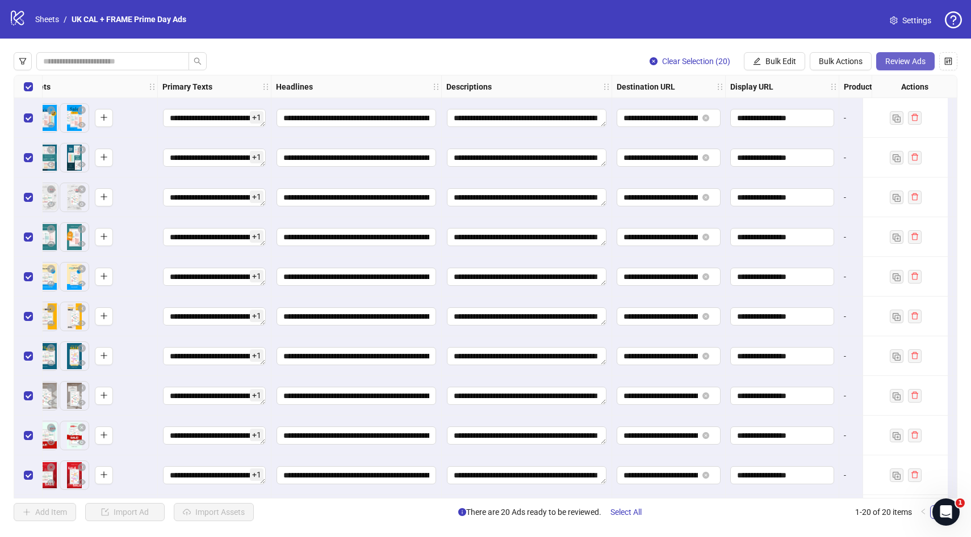
click at [901, 66] on button "Review Ads" at bounding box center [905, 61] width 58 height 18
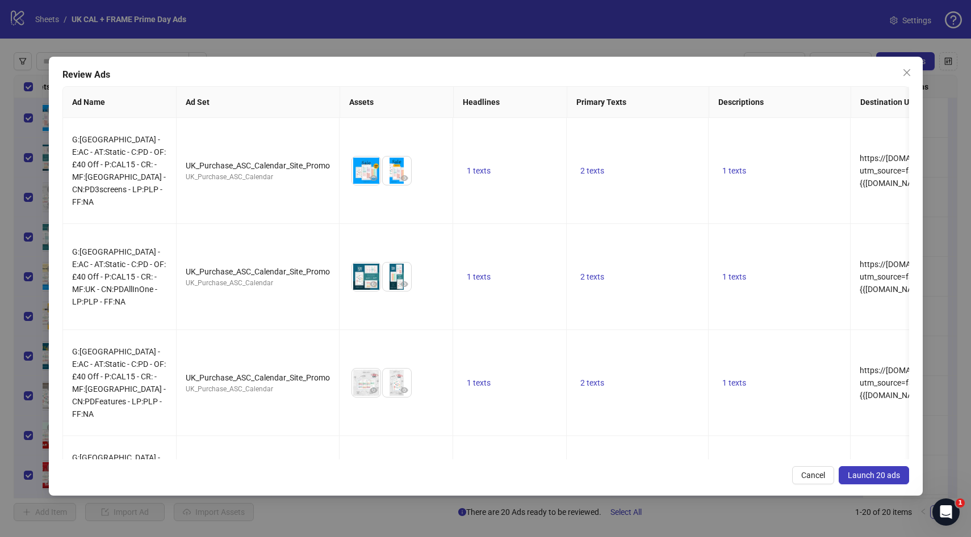
click at [856, 477] on span "Launch 20 ads" at bounding box center [873, 475] width 52 height 9
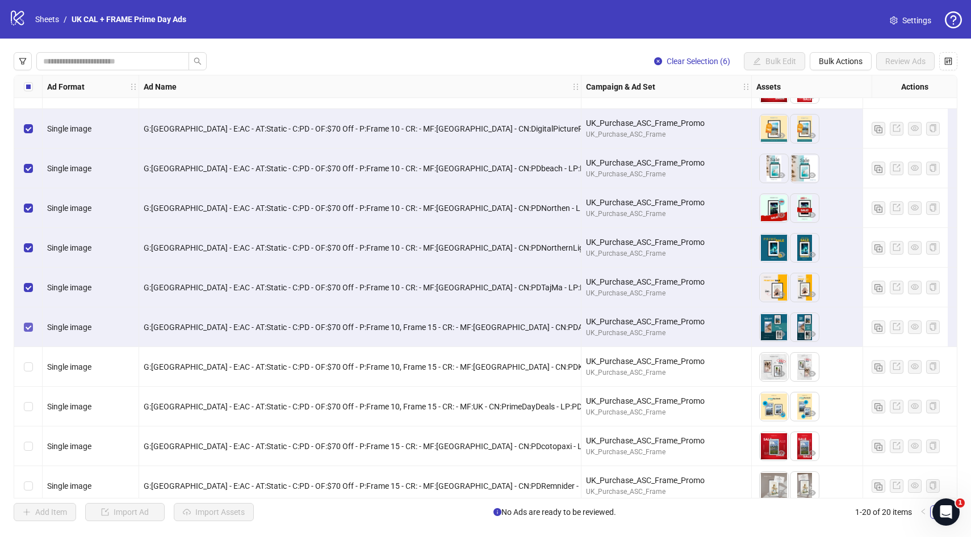
scroll to position [399, 0]
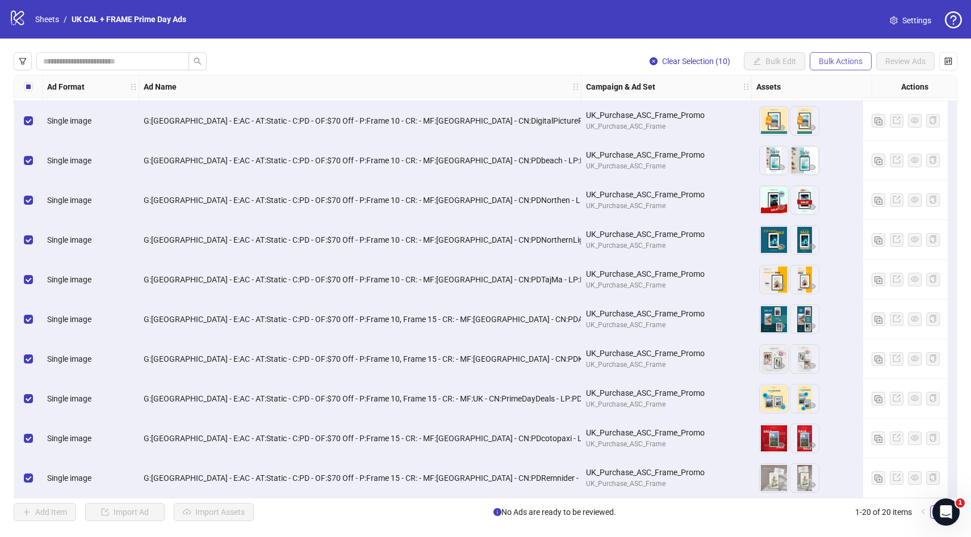
click at [840, 68] on button "Bulk Actions" at bounding box center [840, 61] width 62 height 18
click at [867, 121] on span "Duplicate with assets" at bounding box center [856, 121] width 78 height 12
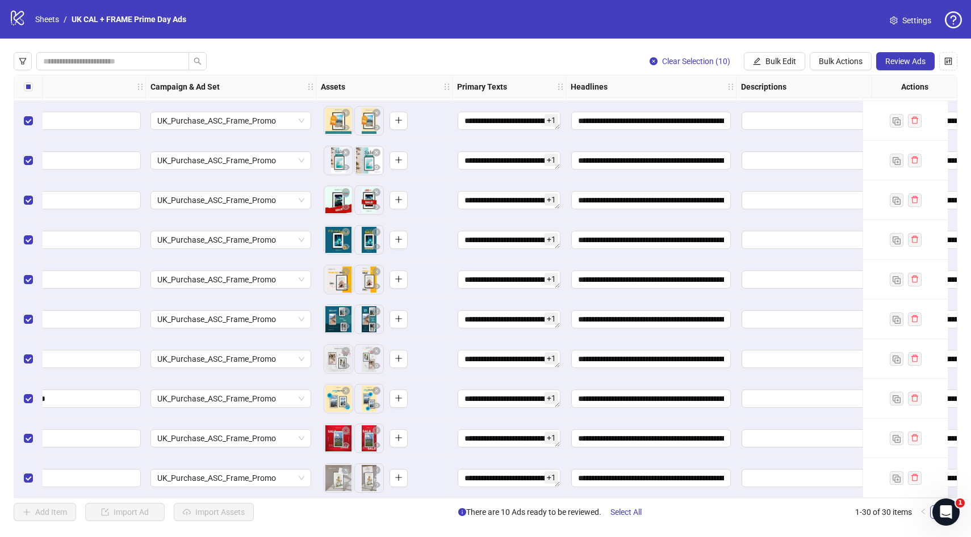
scroll to position [796, 474]
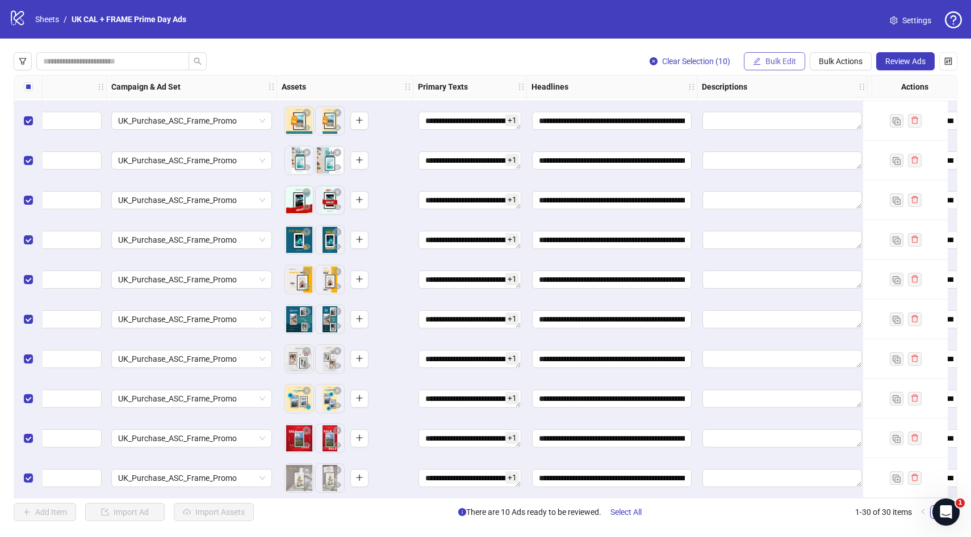
click at [791, 63] on span "Bulk Edit" at bounding box center [780, 61] width 31 height 9
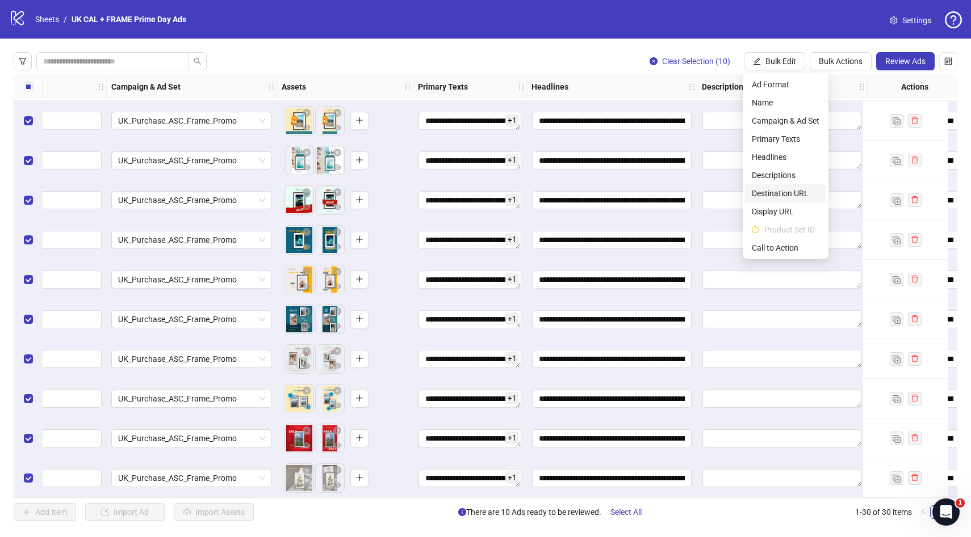
click at [793, 197] on span "Destination URL" at bounding box center [785, 193] width 68 height 12
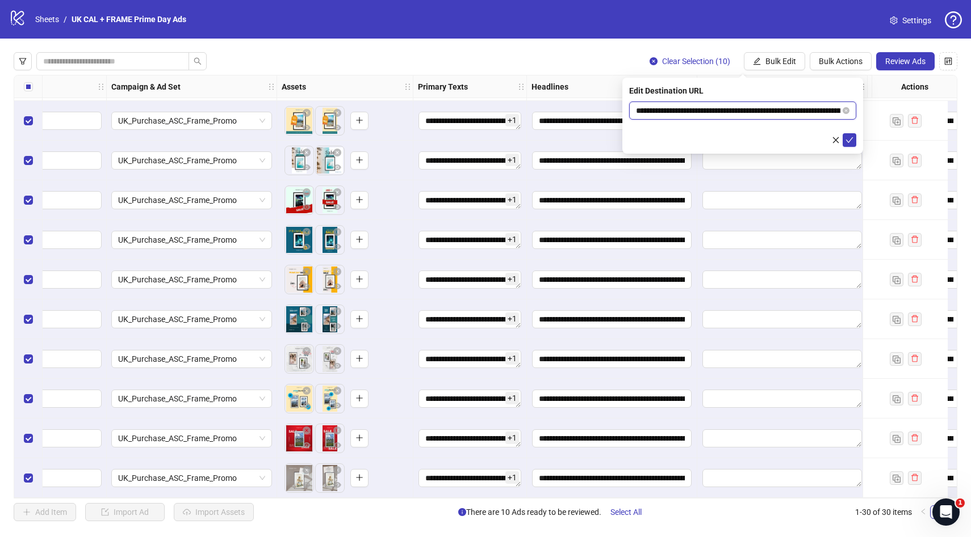
drag, startPoint x: 785, startPoint y: 110, endPoint x: 624, endPoint y: 112, distance: 160.6
click at [624, 112] on div "**********" at bounding box center [742, 116] width 241 height 76
paste input "text"
click at [749, 108] on input "**********" at bounding box center [738, 110] width 204 height 12
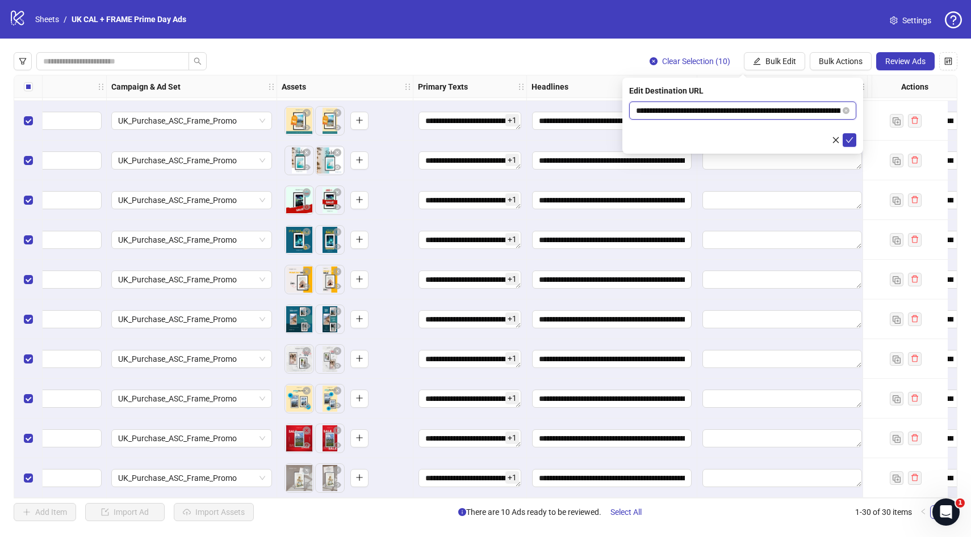
click at [749, 108] on input "**********" at bounding box center [738, 110] width 204 height 12
type input "**********"
click at [846, 140] on icon "check" at bounding box center [849, 140] width 8 height 8
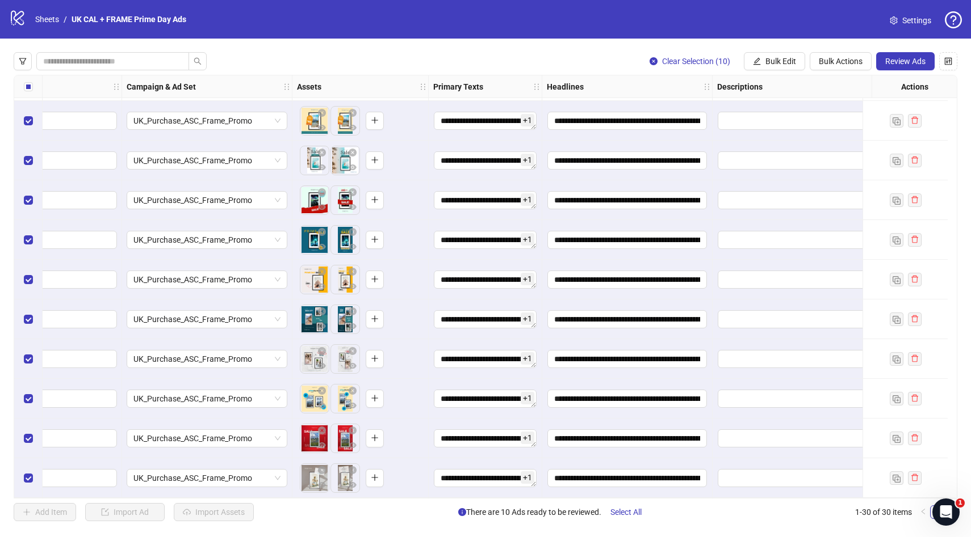
scroll to position [796, 0]
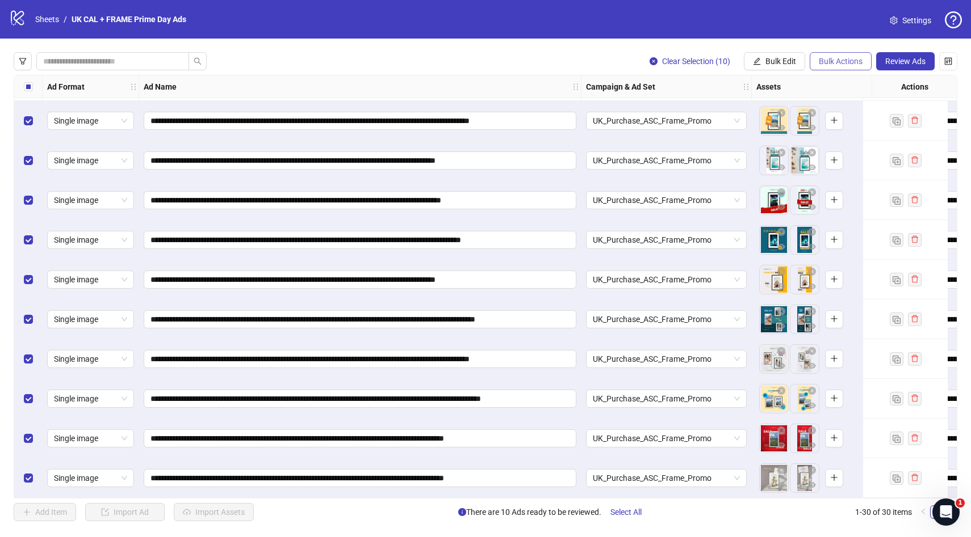
click at [839, 59] on span "Bulk Actions" at bounding box center [840, 61] width 44 height 9
click at [787, 61] on span "Bulk Edit" at bounding box center [780, 61] width 31 height 9
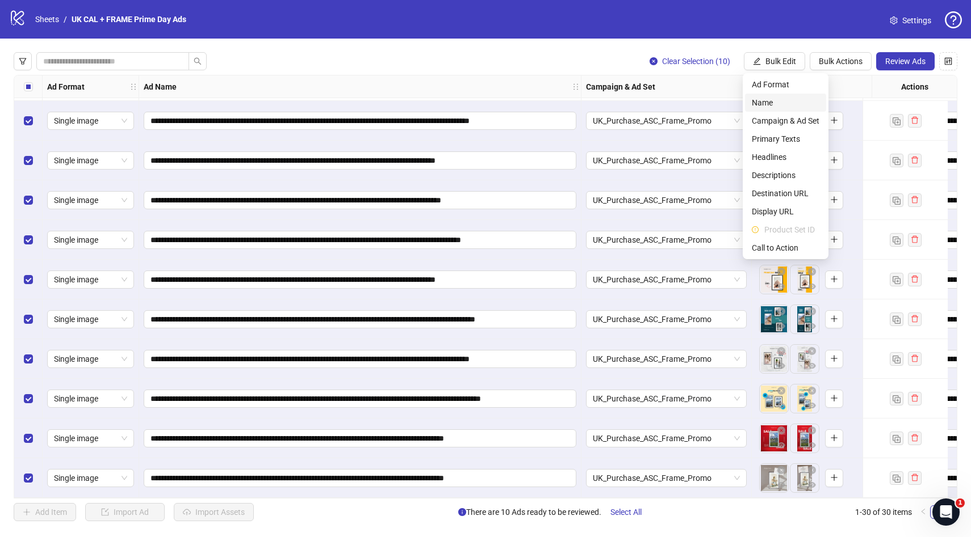
click at [787, 102] on span "Name" at bounding box center [785, 102] width 68 height 12
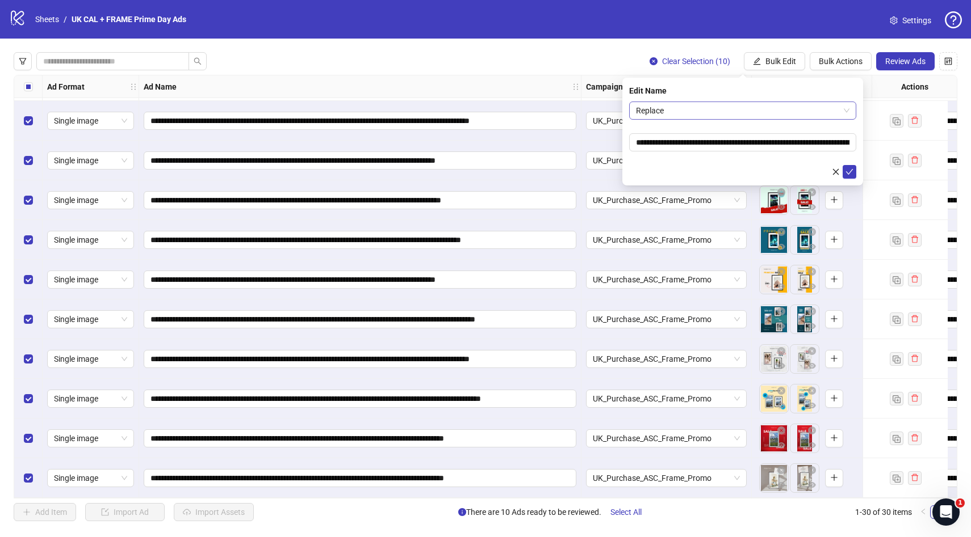
click at [673, 114] on span "Replace" at bounding box center [742, 110] width 213 height 17
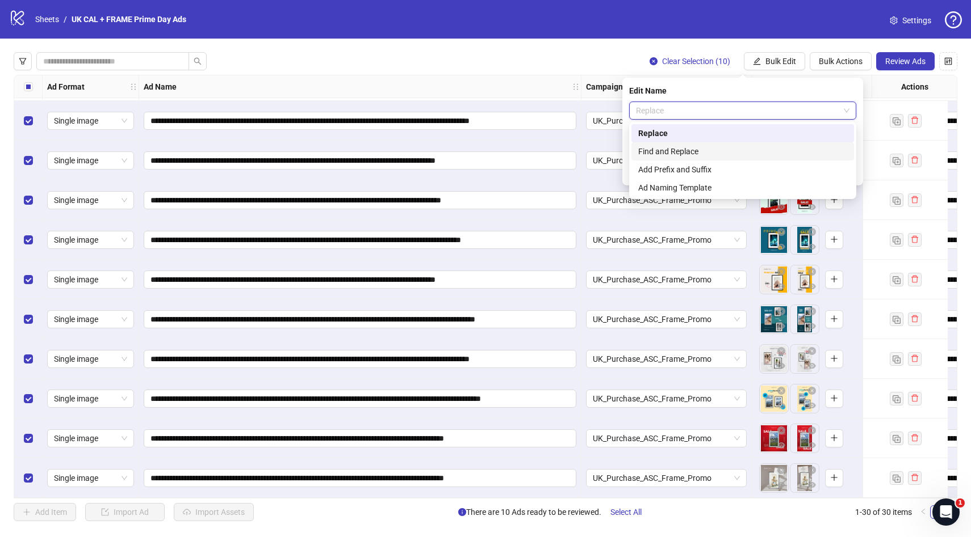
click at [674, 148] on div "Find and Replace" at bounding box center [742, 151] width 209 height 12
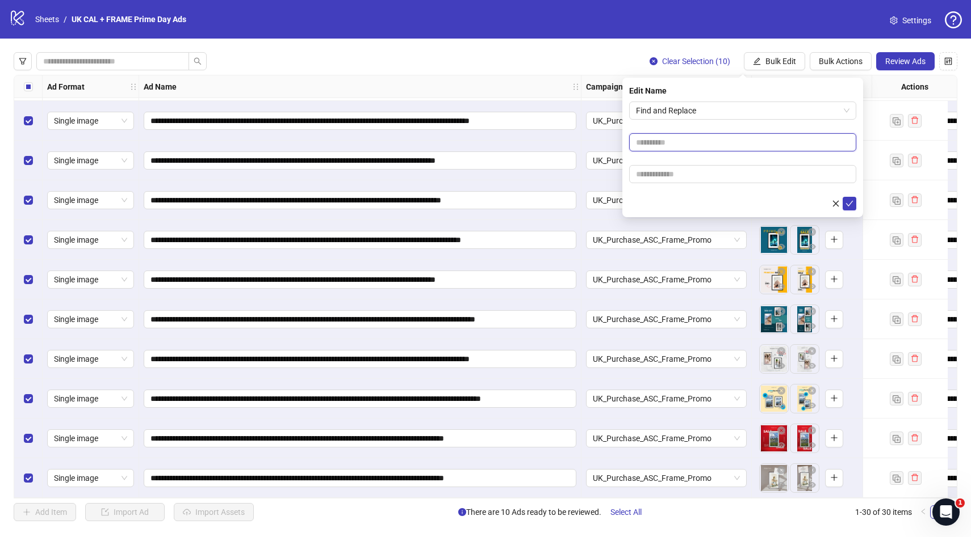
click at [673, 140] on input "text" at bounding box center [742, 142] width 227 height 18
type input "******"
click at [676, 177] on input "text" at bounding box center [742, 174] width 227 height 18
type input "******"
click at [849, 203] on icon "check" at bounding box center [849, 204] width 8 height 8
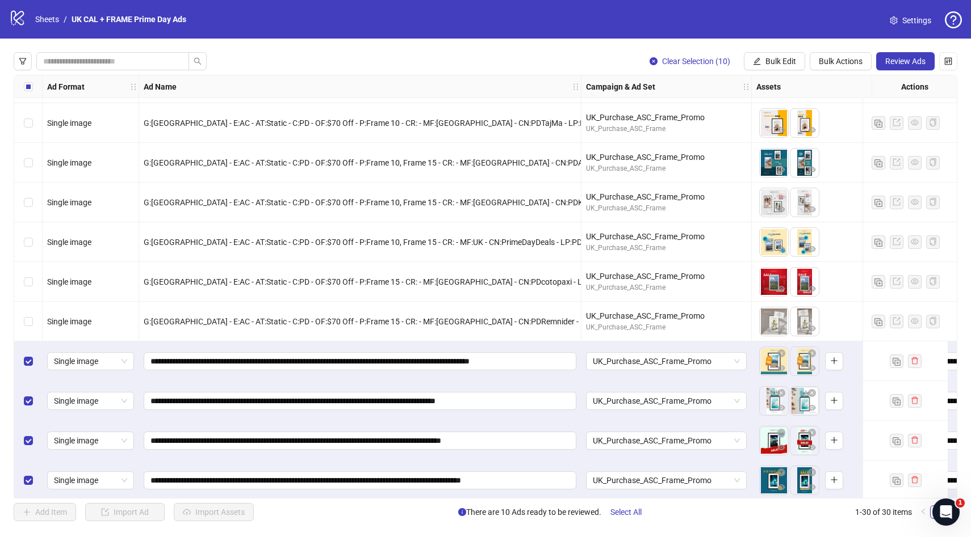
scroll to position [484, 0]
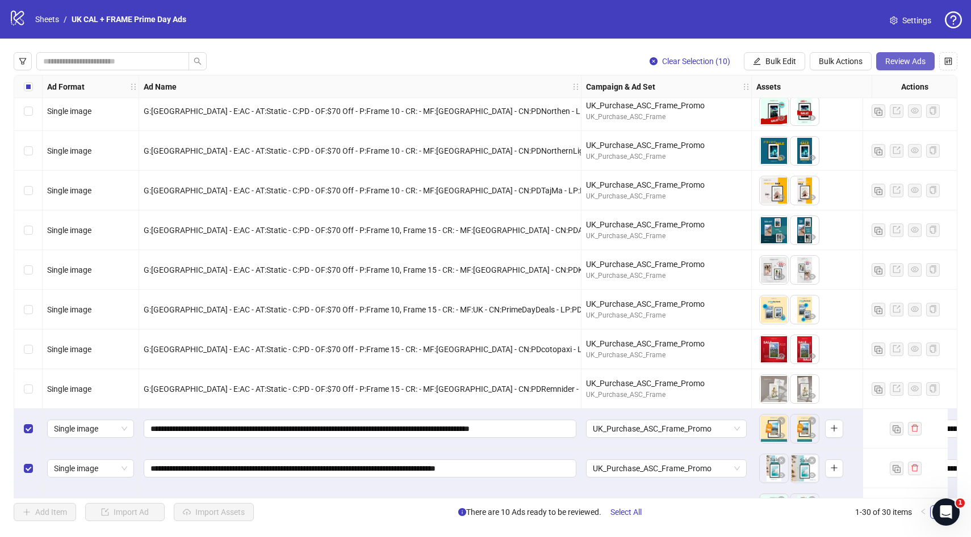
click at [904, 64] on span "Review Ads" at bounding box center [905, 61] width 40 height 9
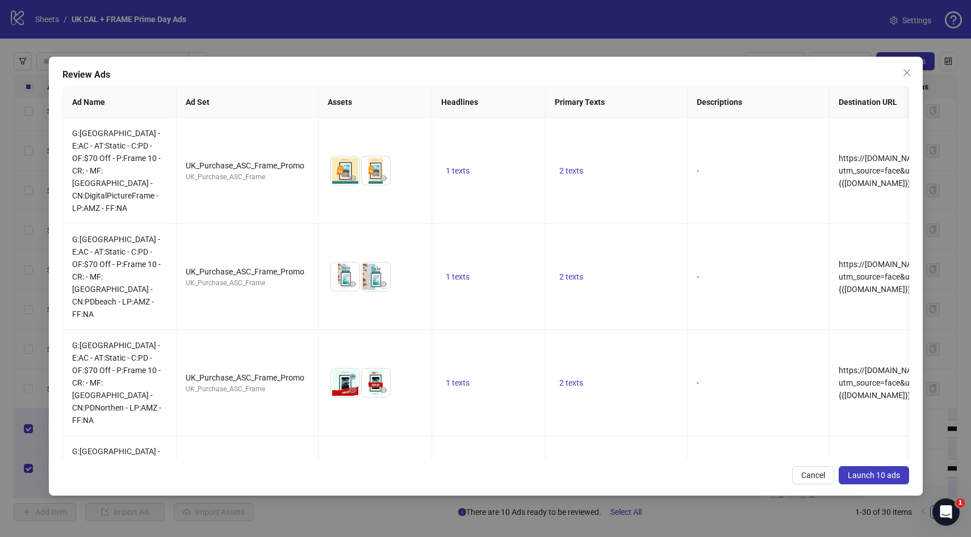
click at [867, 475] on span "Launch 10 ads" at bounding box center [873, 475] width 52 height 9
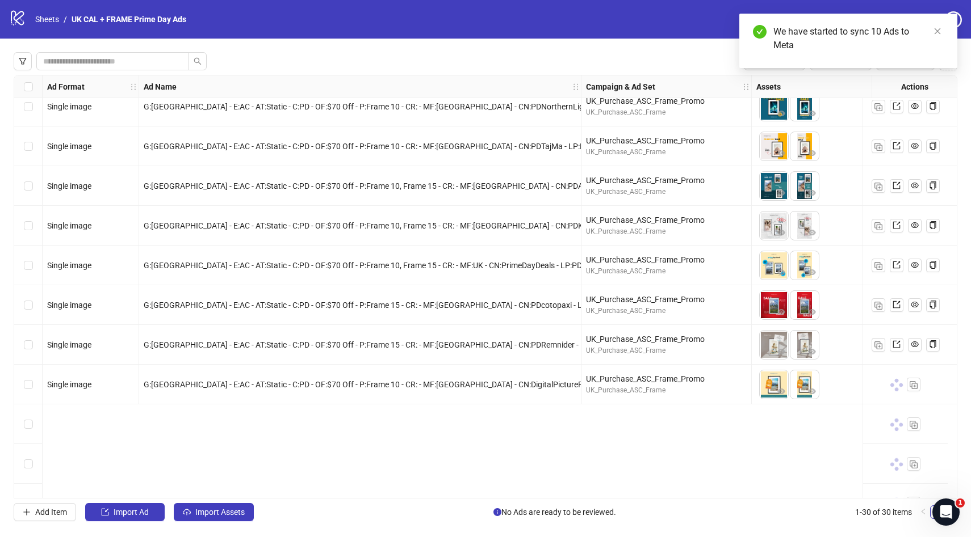
scroll to position [0, 0]
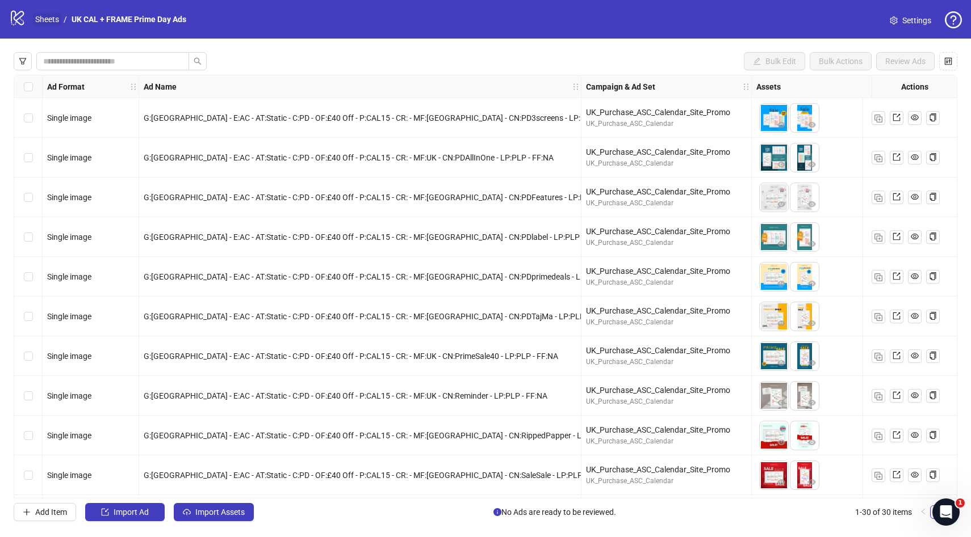
click at [44, 19] on link "Sheets" at bounding box center [47, 19] width 28 height 12
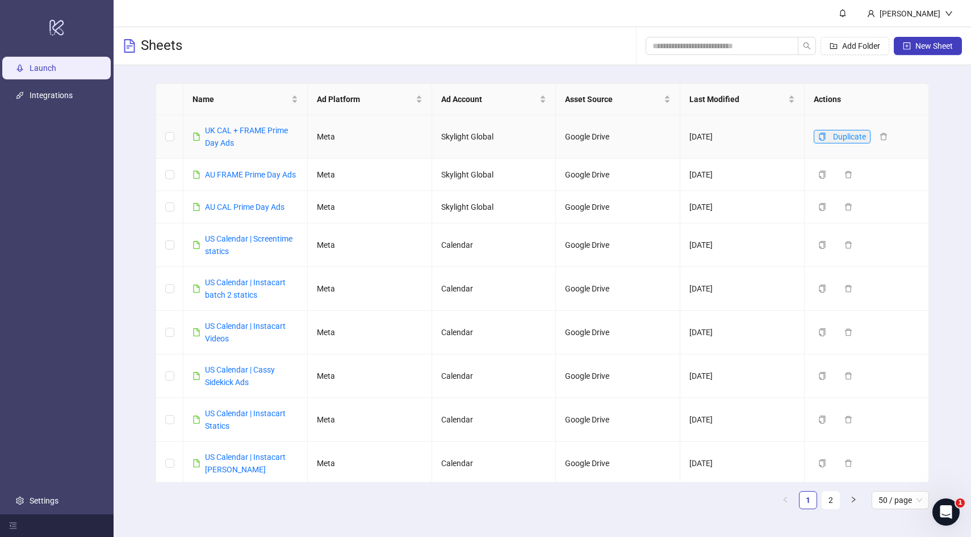
click at [822, 136] on icon "copy" at bounding box center [822, 137] width 8 height 8
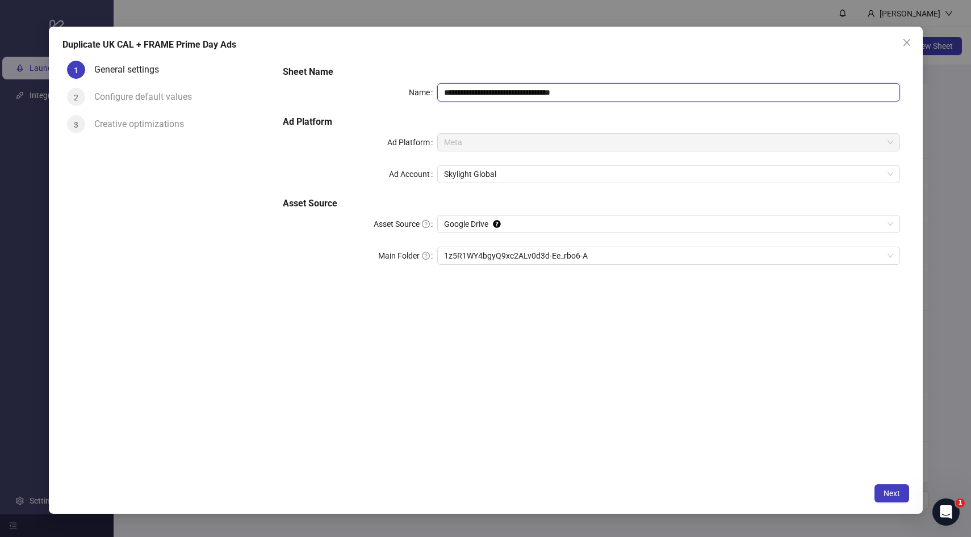
drag, startPoint x: 597, startPoint y: 94, endPoint x: 558, endPoint y: 94, distance: 38.0
click at [558, 94] on input "**********" at bounding box center [668, 92] width 463 height 18
drag, startPoint x: 476, startPoint y: 91, endPoint x: 423, endPoint y: 99, distance: 53.3
click at [423, 99] on div "**********" at bounding box center [591, 92] width 616 height 18
click at [464, 68] on h5 "Sheet Name" at bounding box center [591, 72] width 616 height 14
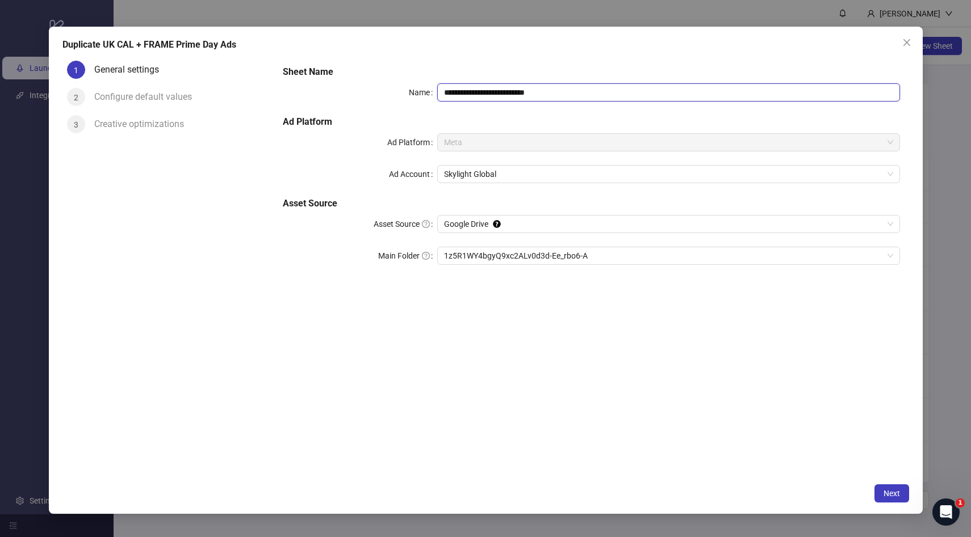
drag, startPoint x: 478, startPoint y: 92, endPoint x: 422, endPoint y: 92, distance: 55.6
click at [422, 92] on div "**********" at bounding box center [591, 92] width 616 height 18
type input "**********"
click at [562, 322] on div "**********" at bounding box center [591, 266] width 635 height 421
click at [524, 255] on span "1z5R1WY4bgyQ9xc2ALv0d3d-Ee_rbo6-A" at bounding box center [668, 255] width 449 height 17
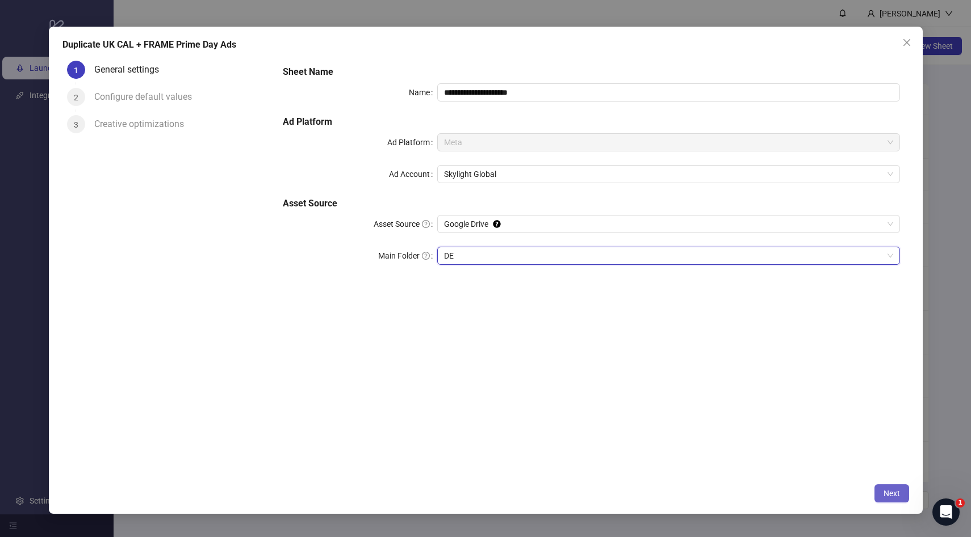
click at [888, 493] on span "Next" at bounding box center [891, 493] width 16 height 9
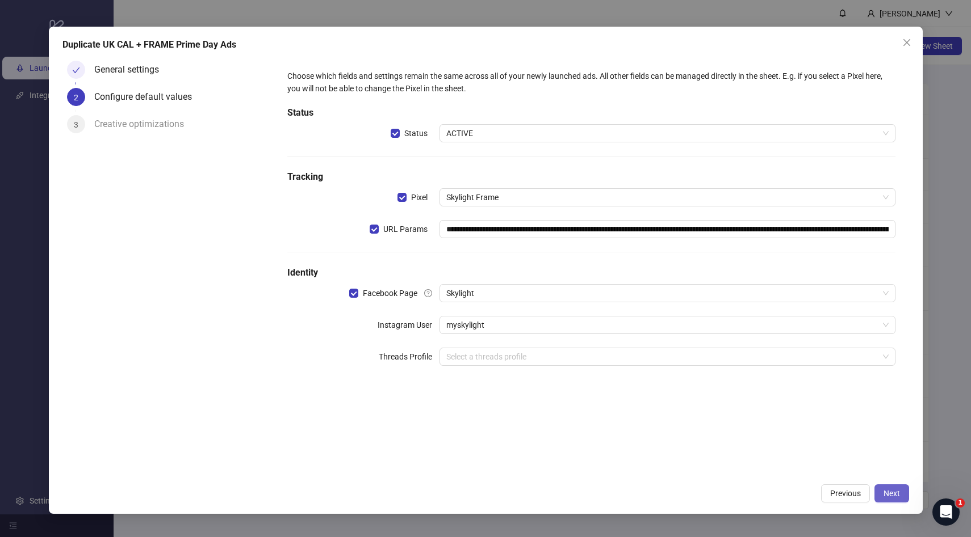
click at [885, 495] on span "Next" at bounding box center [891, 493] width 16 height 9
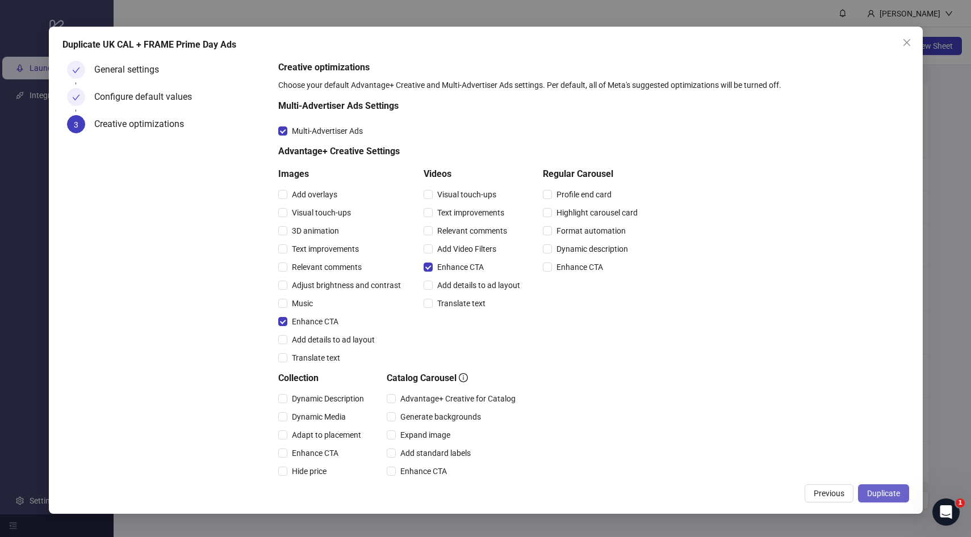
click at [877, 489] on span "Duplicate" at bounding box center [883, 493] width 33 height 9
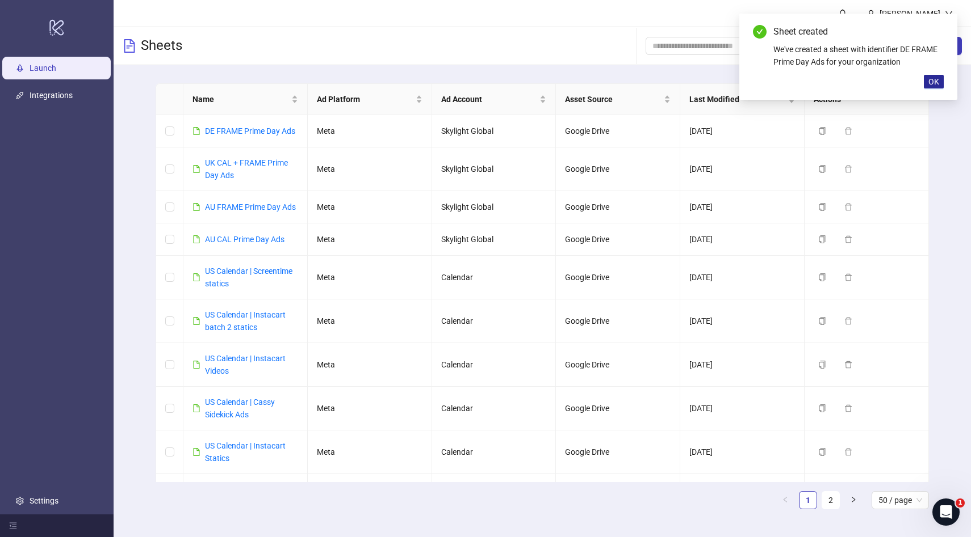
click at [937, 83] on span "OK" at bounding box center [933, 81] width 11 height 9
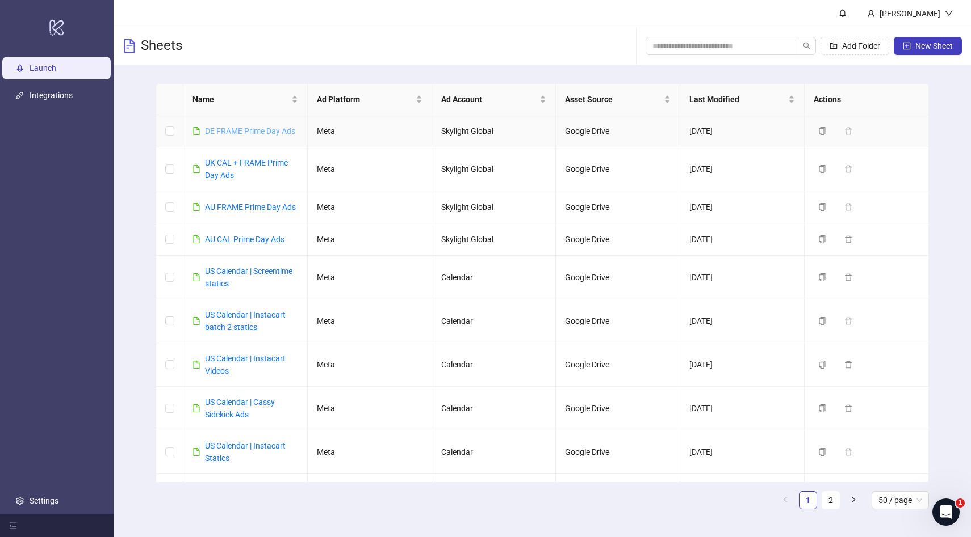
click at [266, 132] on link "DE FRAME Prime Day Ads" at bounding box center [250, 131] width 90 height 9
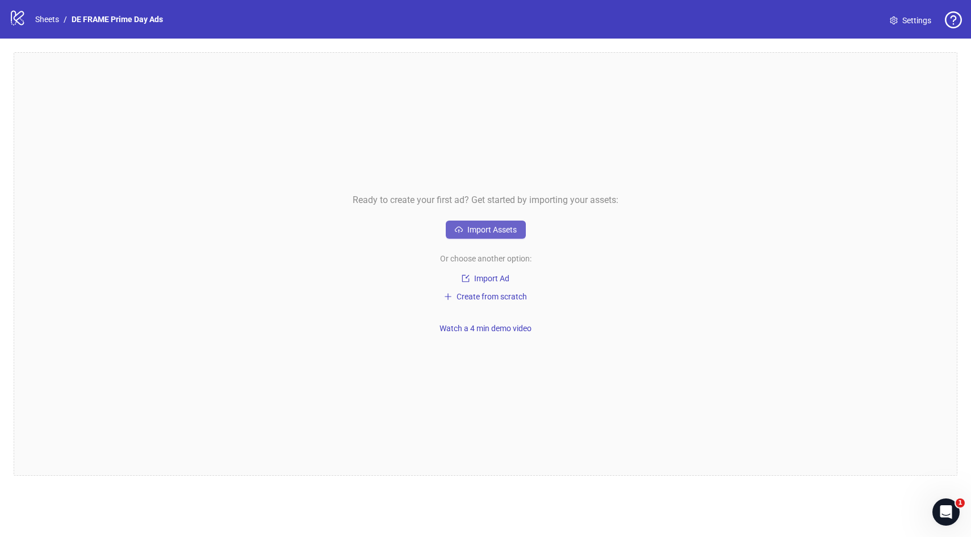
click at [468, 230] on span "Import Assets" at bounding box center [491, 229] width 49 height 9
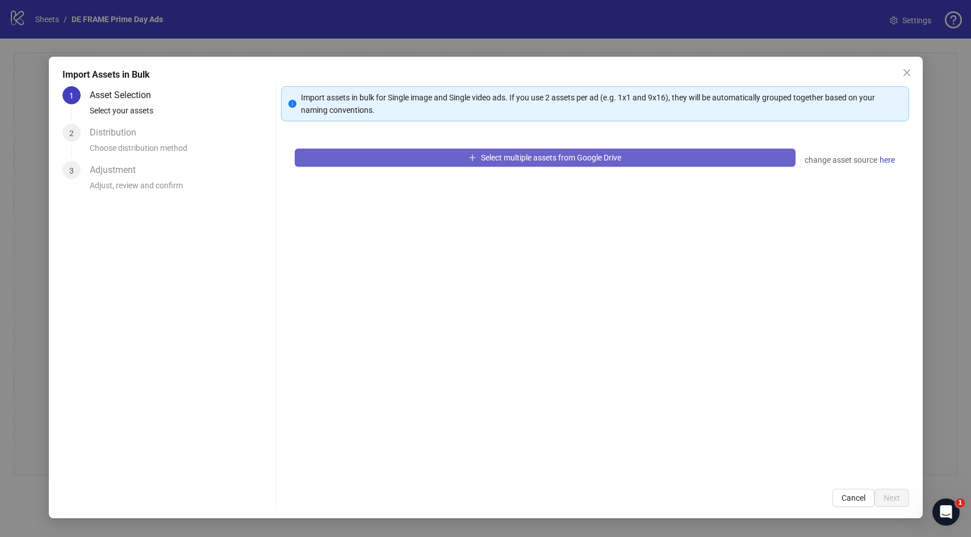
click at [499, 158] on span "Select multiple assets from Google Drive" at bounding box center [551, 157] width 140 height 9
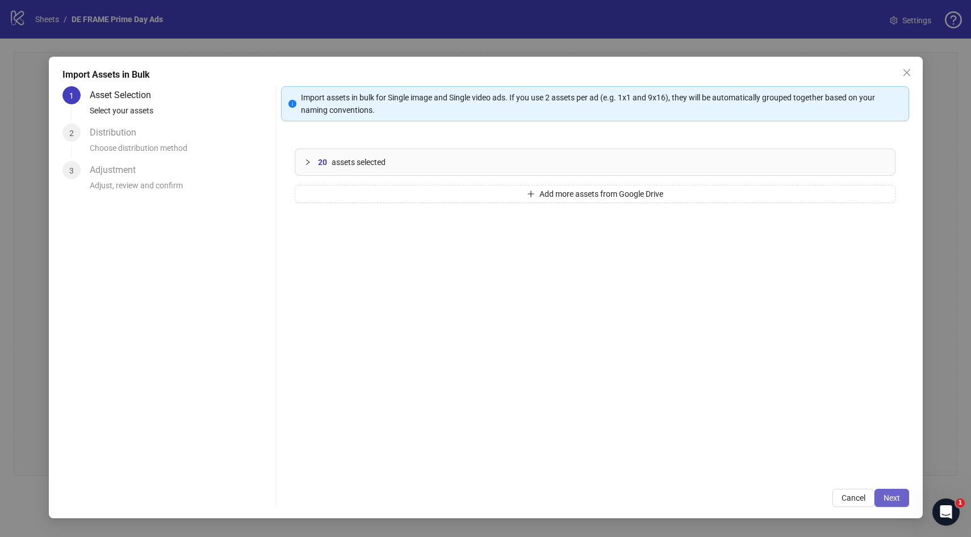
click at [889, 502] on span "Next" at bounding box center [891, 498] width 16 height 9
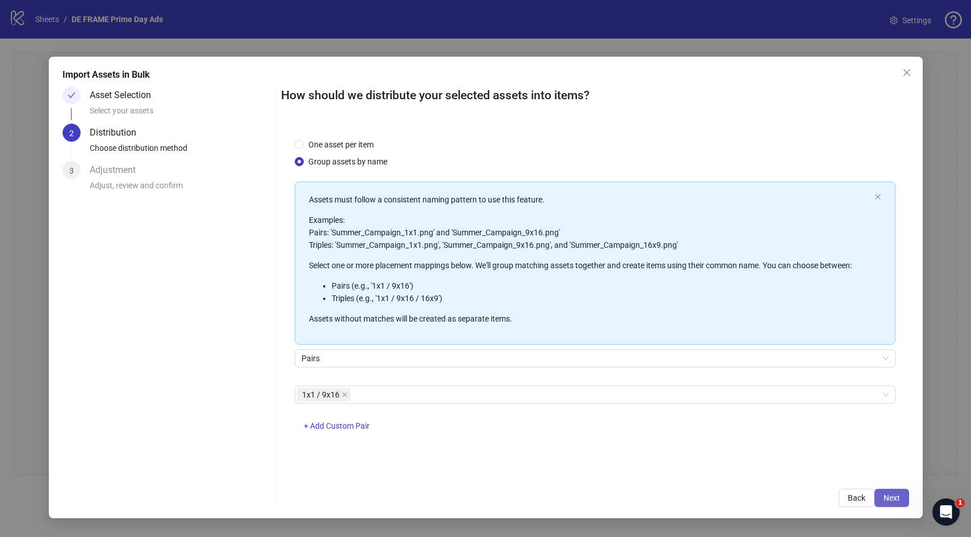
click at [885, 501] on span "Next" at bounding box center [891, 498] width 16 height 9
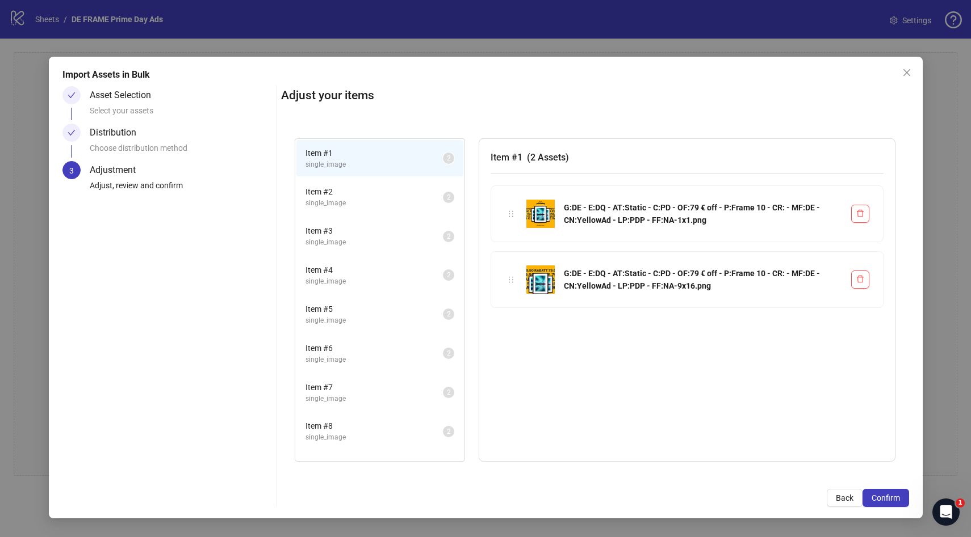
scroll to position [68, 0]
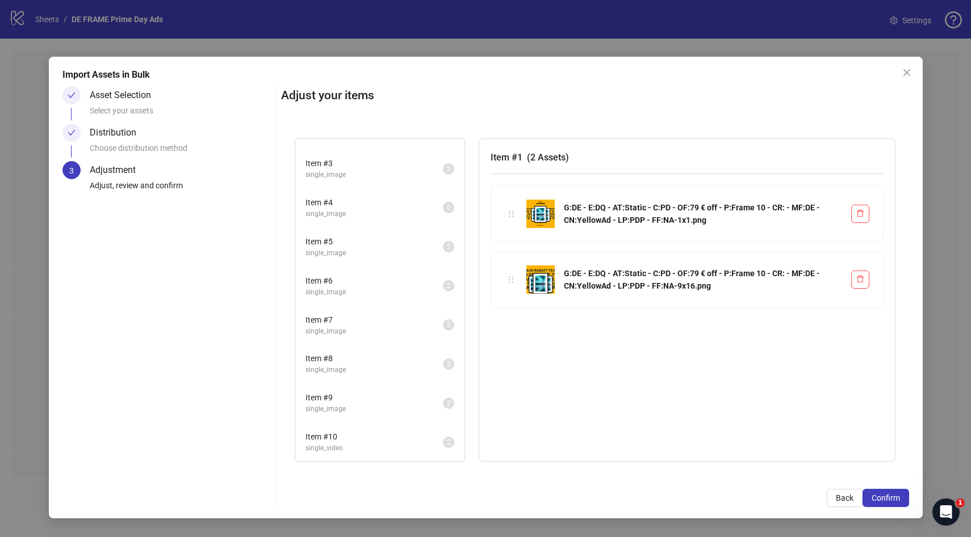
click at [330, 434] on span "Item # 10" at bounding box center [373, 437] width 137 height 12
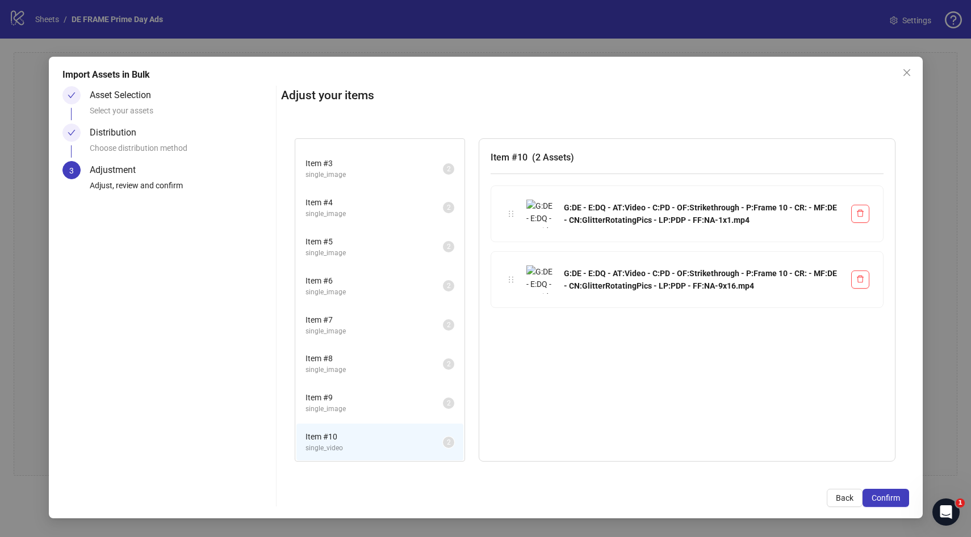
click at [331, 400] on span "Item # 9" at bounding box center [373, 398] width 137 height 12
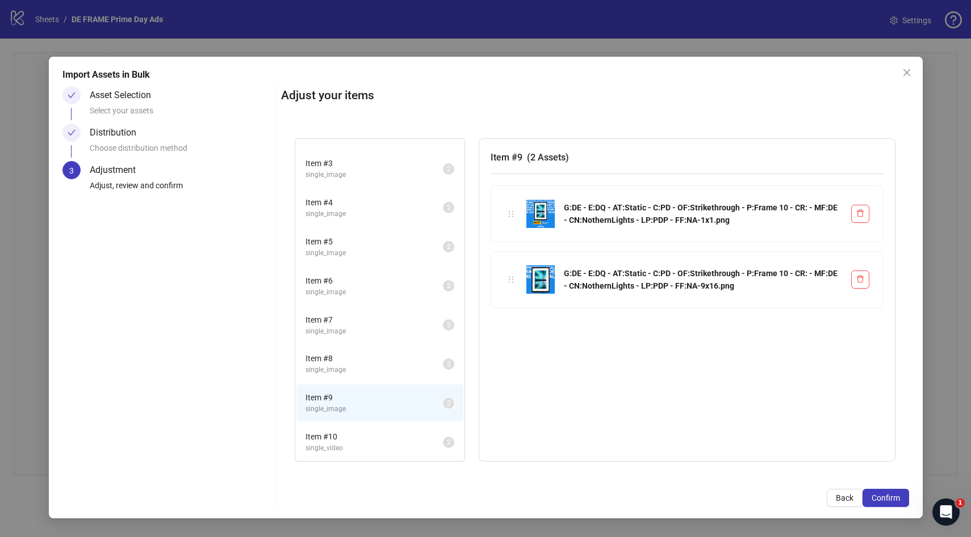
click at [338, 359] on span "Item # 8" at bounding box center [373, 358] width 137 height 12
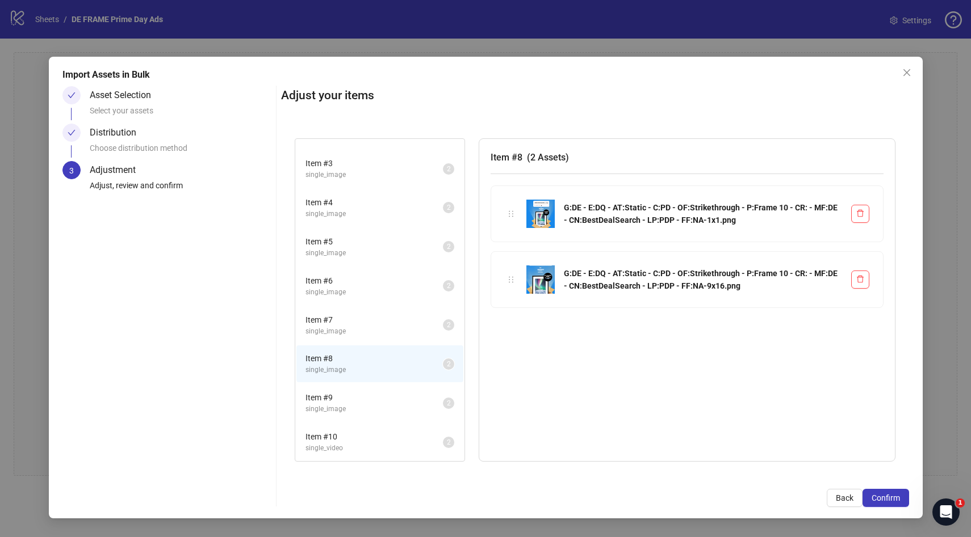
click at [341, 320] on span "Item # 7" at bounding box center [373, 320] width 137 height 12
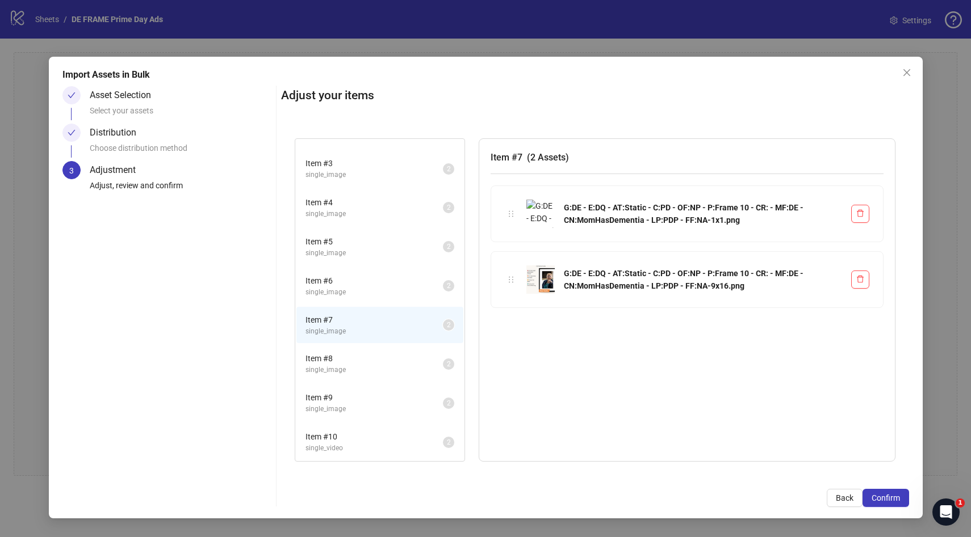
click at [338, 283] on span "Item # 6" at bounding box center [373, 281] width 137 height 12
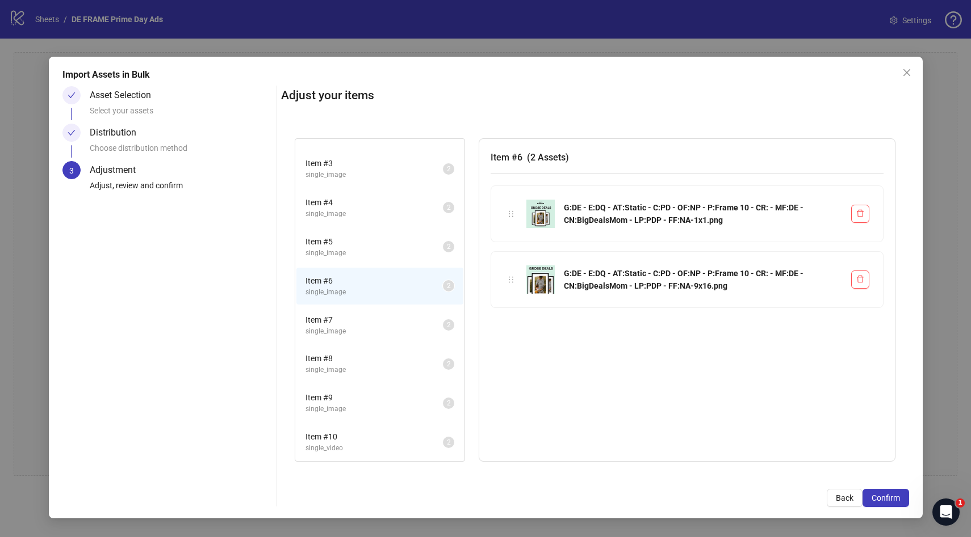
click at [336, 242] on span "Item # 5" at bounding box center [373, 242] width 137 height 12
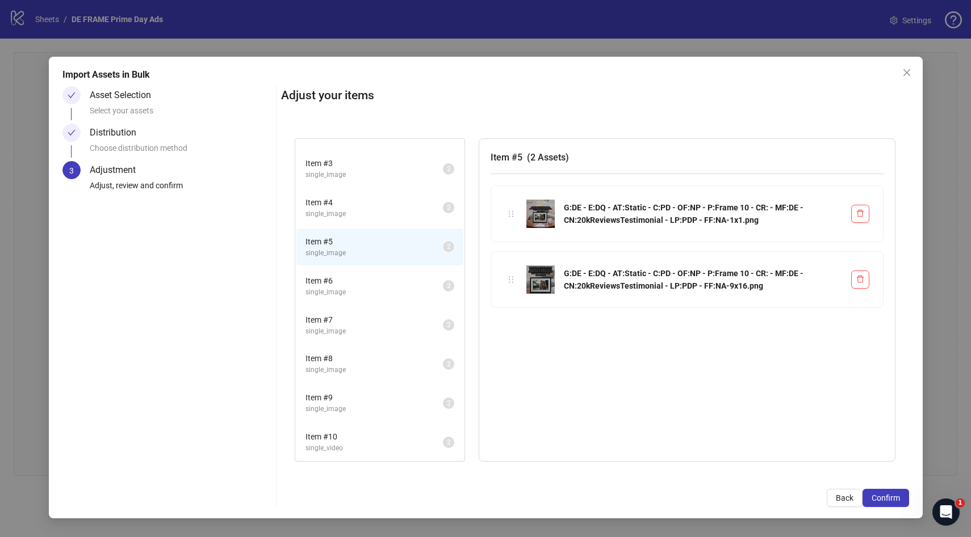
click at [333, 203] on span "Item # 4" at bounding box center [373, 202] width 137 height 12
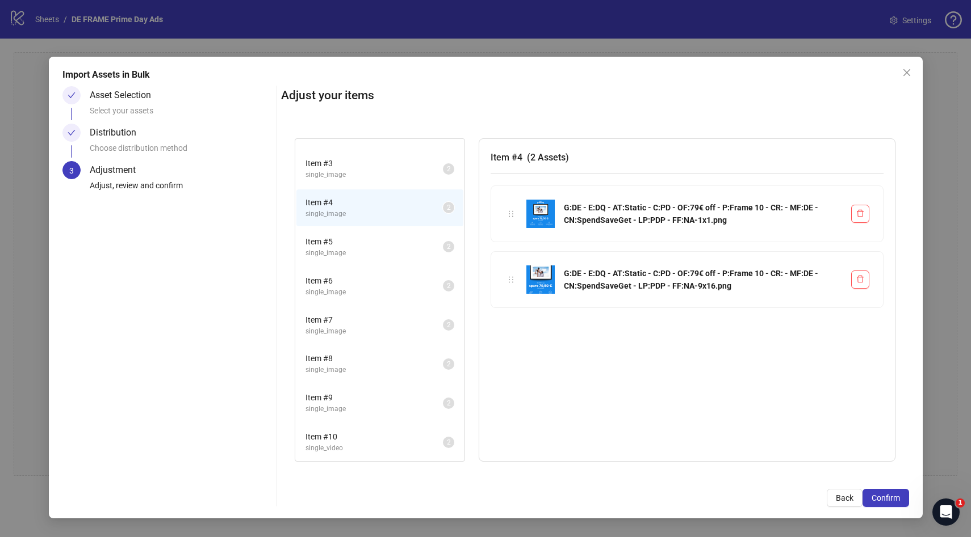
click at [352, 172] on span "single_image" at bounding box center [373, 175] width 137 height 11
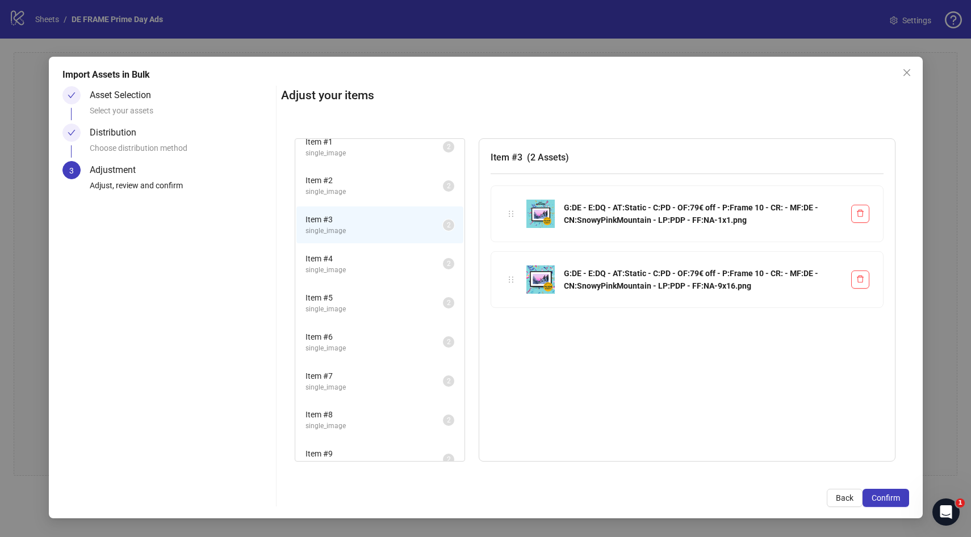
scroll to position [0, 0]
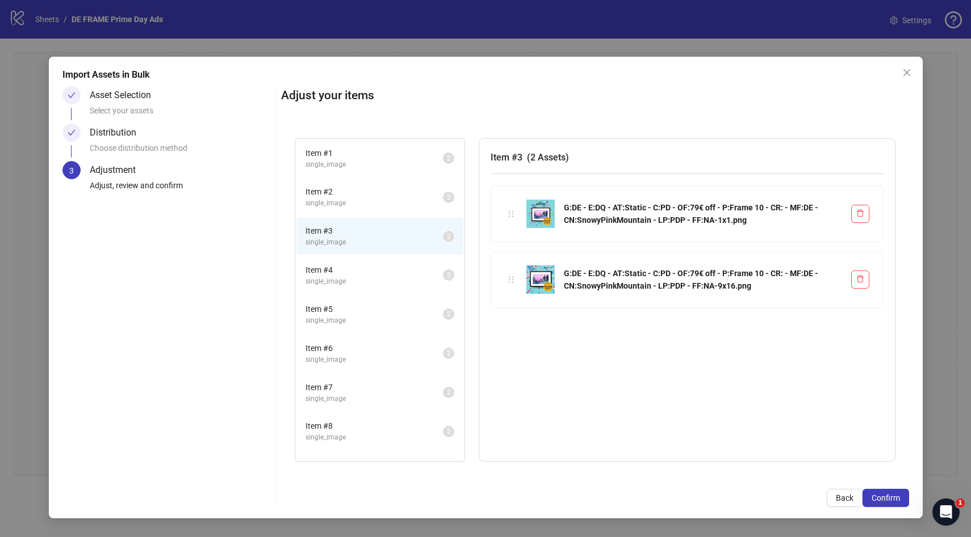
click at [352, 187] on span "Item # 2" at bounding box center [373, 192] width 137 height 12
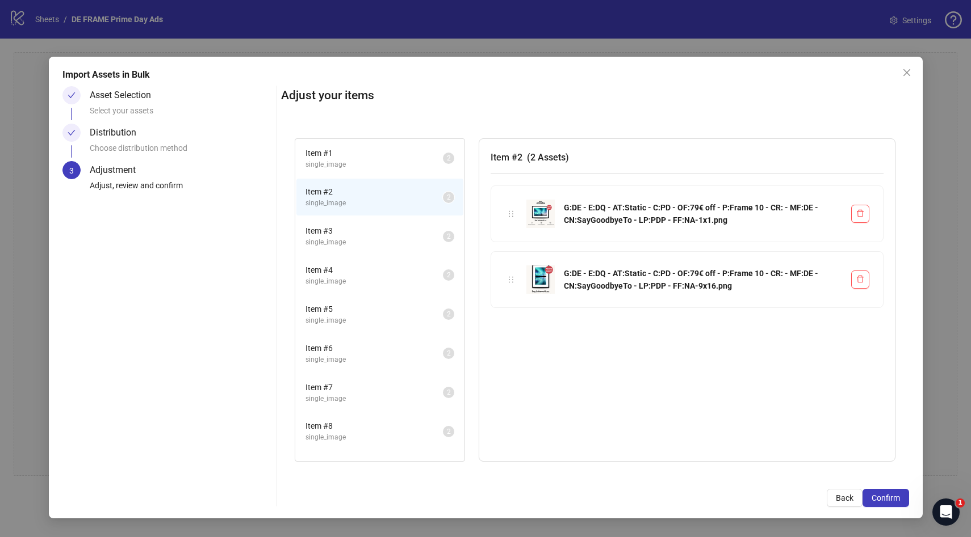
click at [354, 157] on span "Item # 1" at bounding box center [373, 153] width 137 height 12
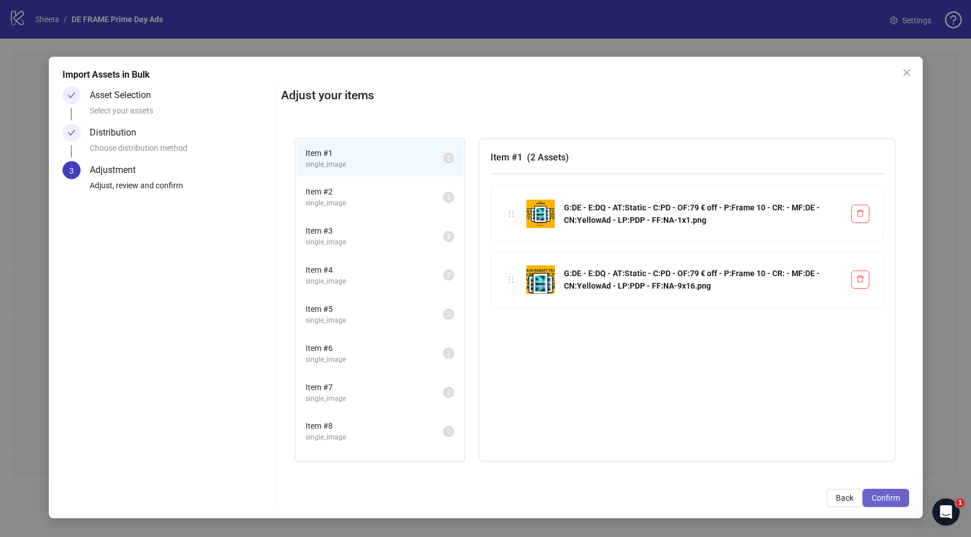
click at [885, 499] on span "Confirm" at bounding box center [885, 498] width 28 height 9
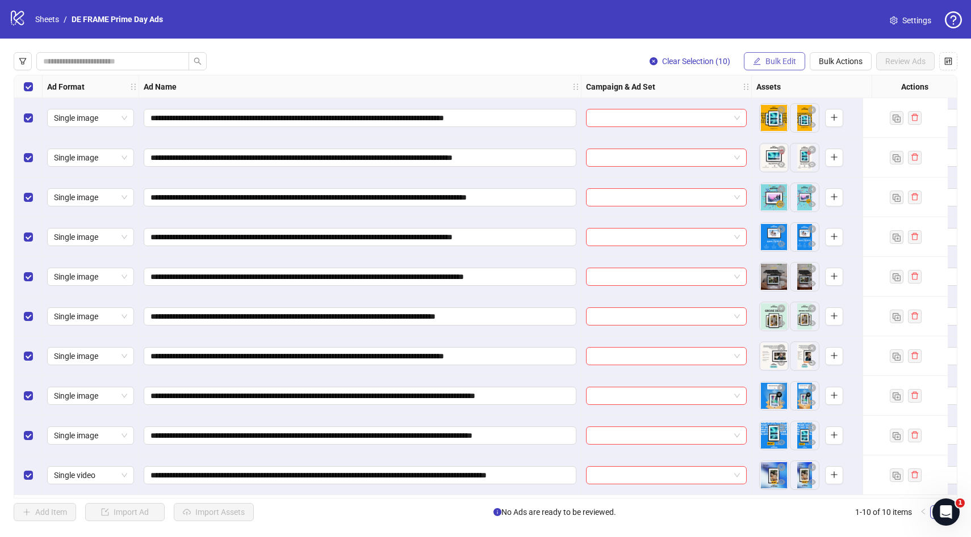
click at [785, 61] on span "Bulk Edit" at bounding box center [780, 61] width 31 height 9
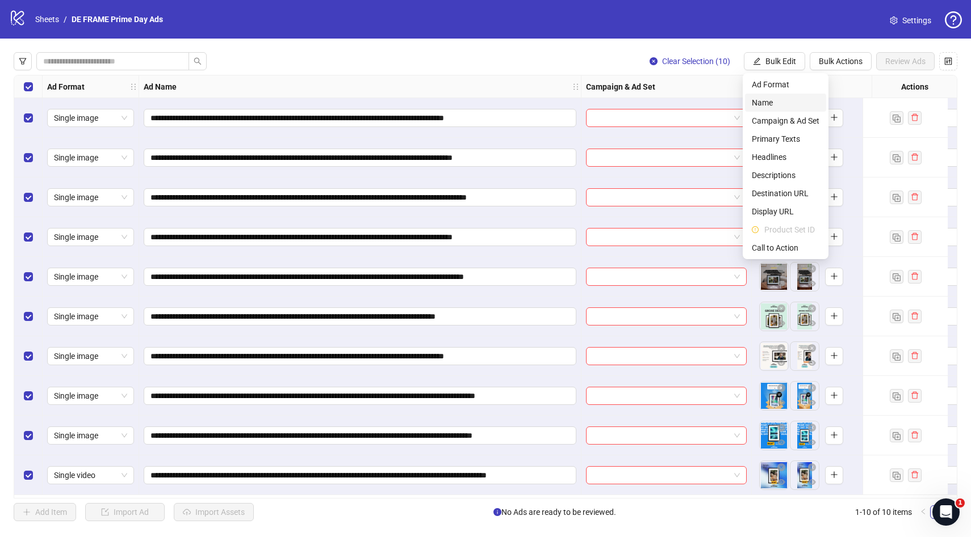
click at [780, 106] on span "Name" at bounding box center [785, 102] width 68 height 12
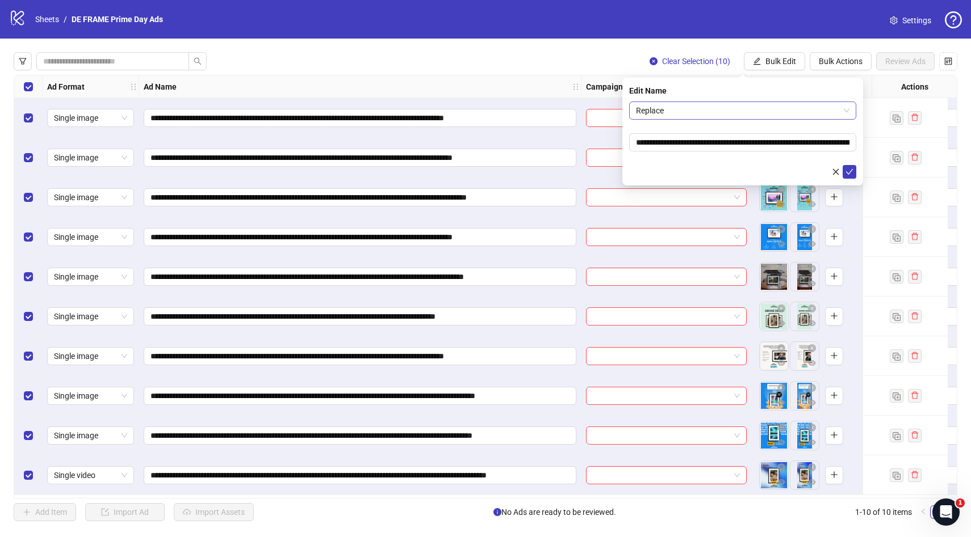
click at [750, 112] on span "Replace" at bounding box center [742, 110] width 213 height 17
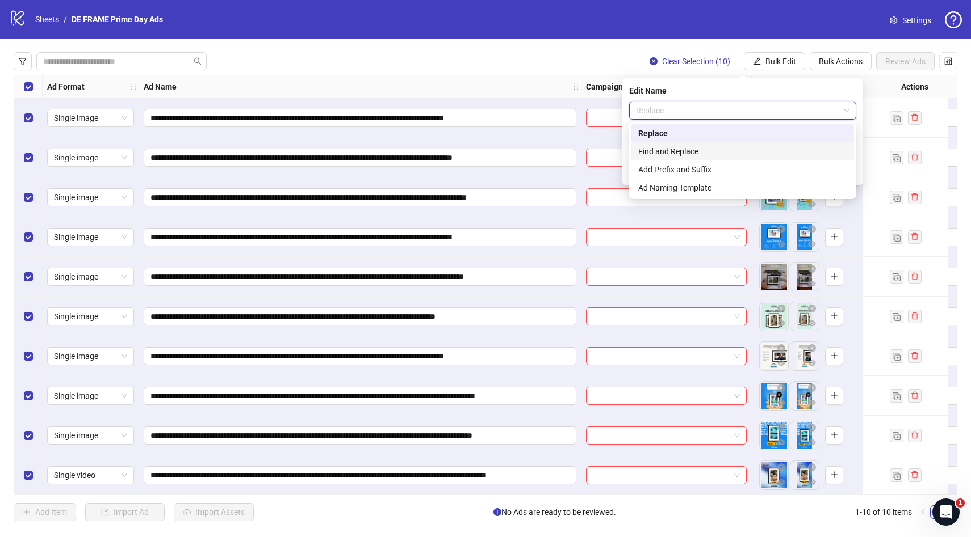
click at [718, 150] on div "Find and Replace" at bounding box center [742, 151] width 209 height 12
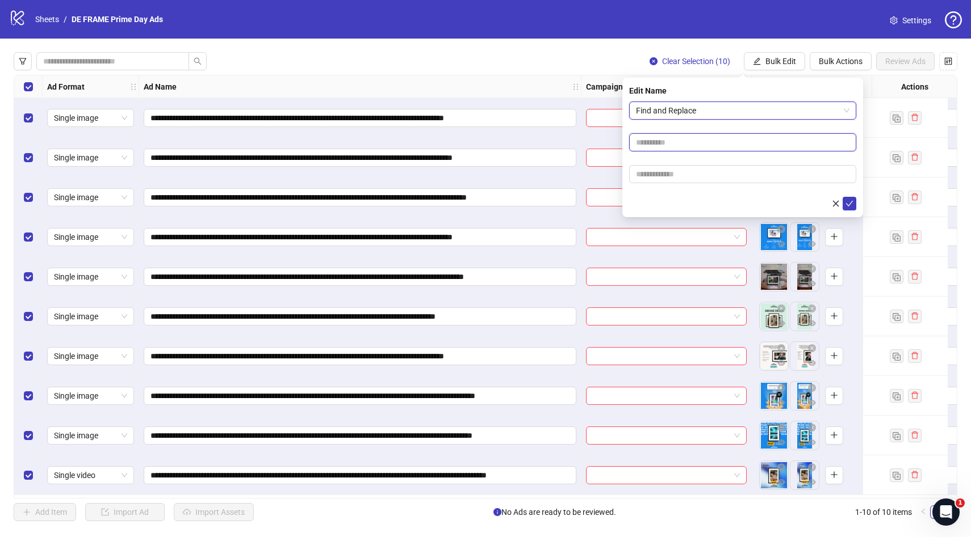
click at [682, 140] on input "text" at bounding box center [742, 142] width 227 height 18
type input "***"
click at [670, 174] on input "text" at bounding box center [742, 174] width 227 height 18
type input "**"
click at [848, 200] on icon "check" at bounding box center [849, 204] width 8 height 8
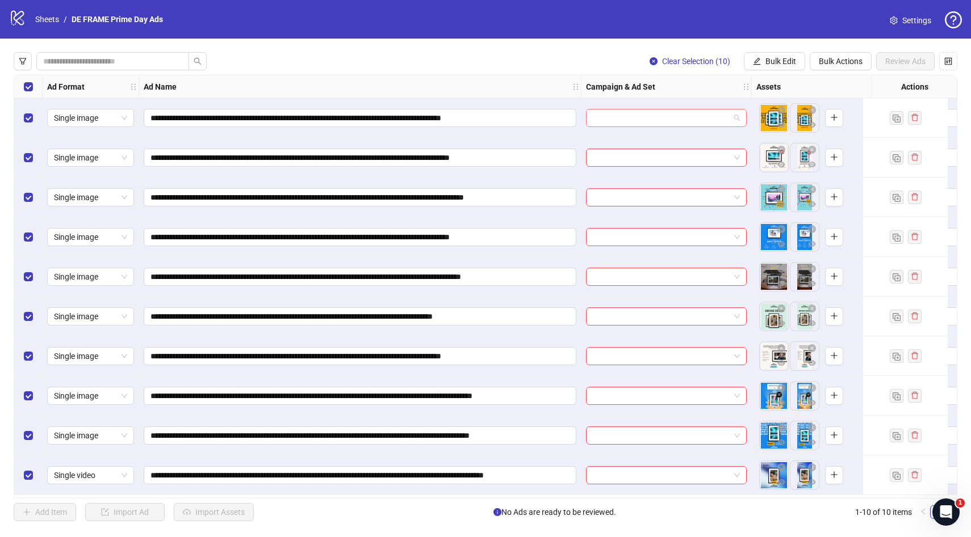
click at [733, 121] on span at bounding box center [666, 118] width 147 height 17
type input "*****"
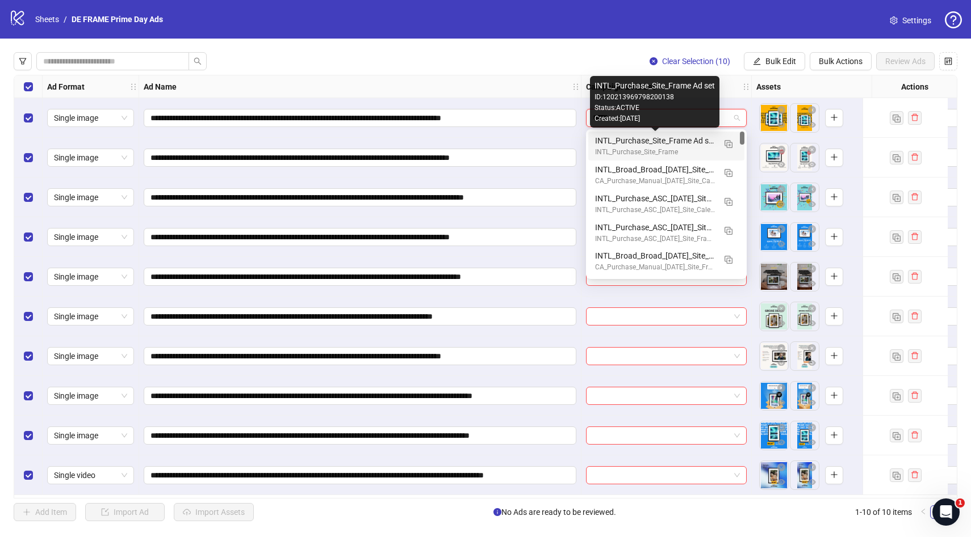
click at [680, 142] on div "INTL_Purchase_Site_Frame Ad set" at bounding box center [655, 141] width 120 height 12
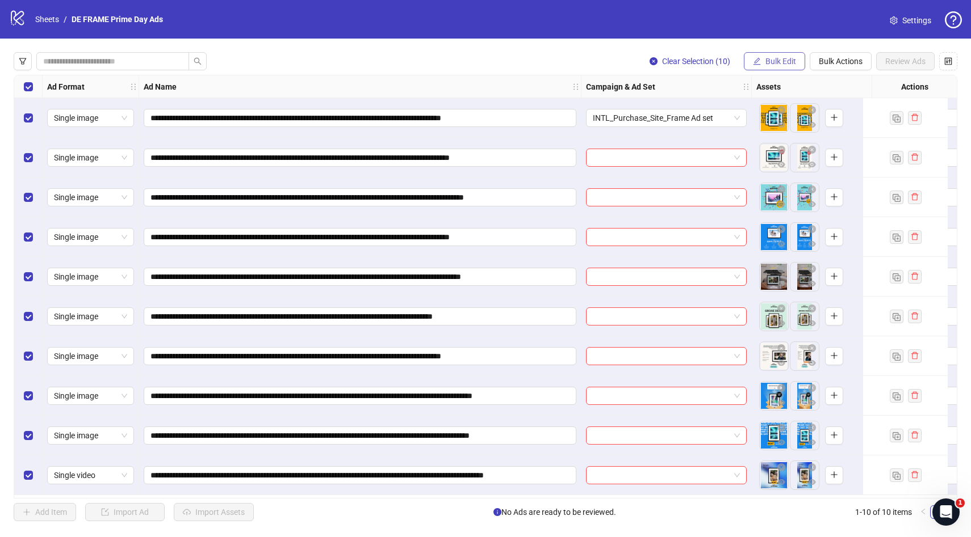
click at [779, 58] on span "Bulk Edit" at bounding box center [780, 61] width 31 height 9
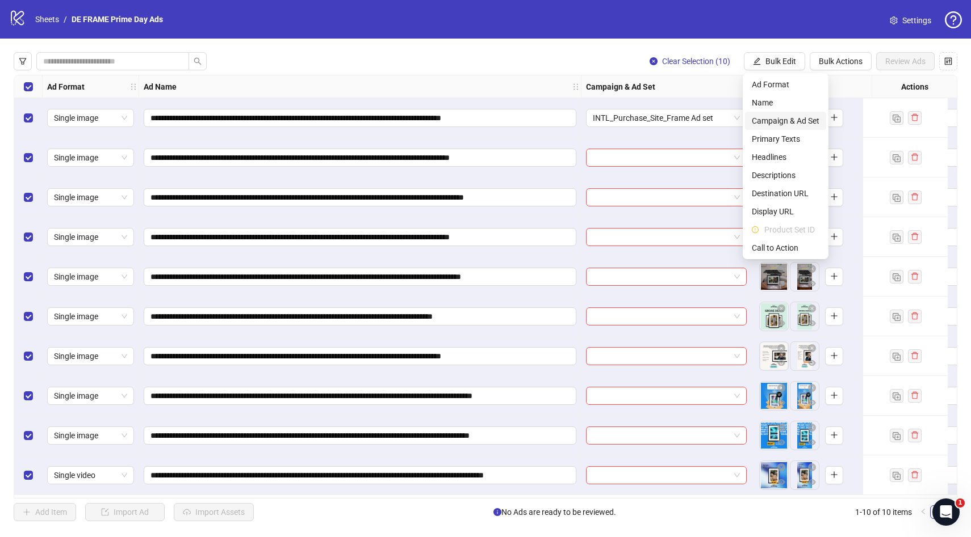
click at [778, 120] on span "Campaign & Ad Set" at bounding box center [785, 121] width 68 height 12
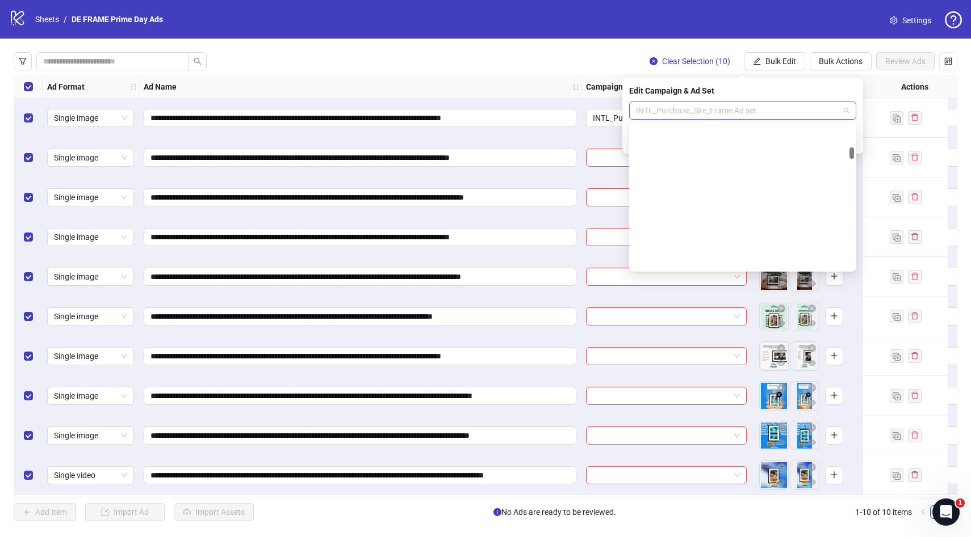
click at [787, 110] on span "INTL_Purchase_Site_Frame Ad set" at bounding box center [742, 110] width 213 height 17
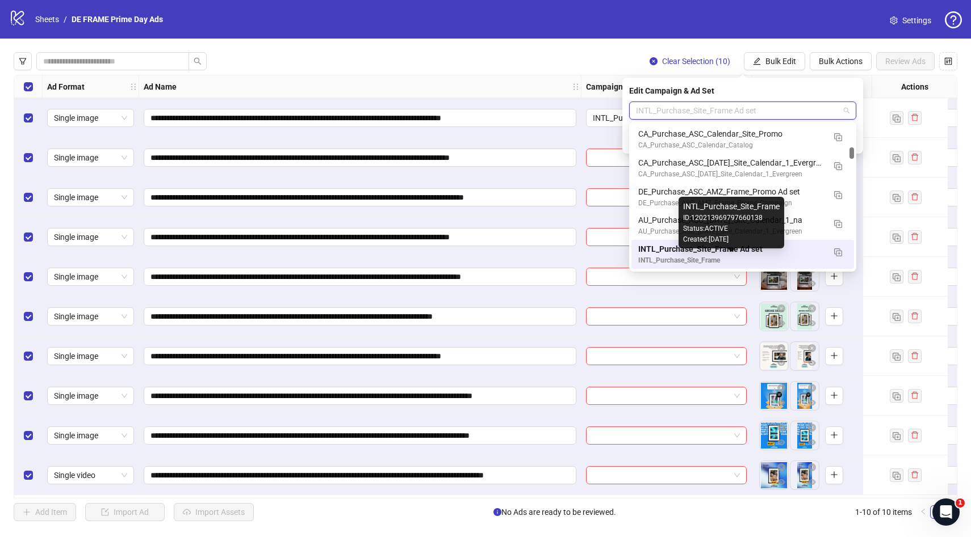
click at [737, 256] on div "INTL_Purchase_Site_Frame" at bounding box center [731, 260] width 186 height 11
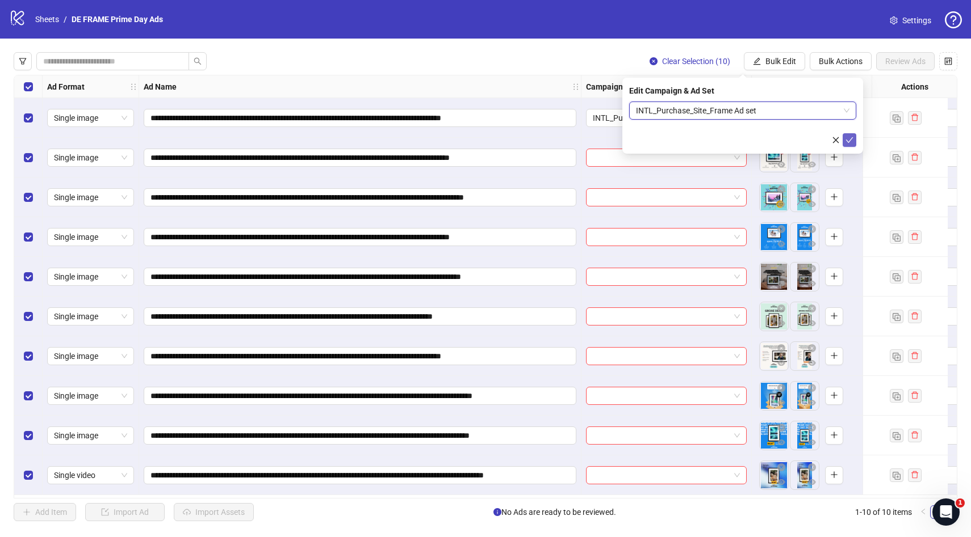
click at [848, 142] on icon "check" at bounding box center [849, 140] width 7 height 6
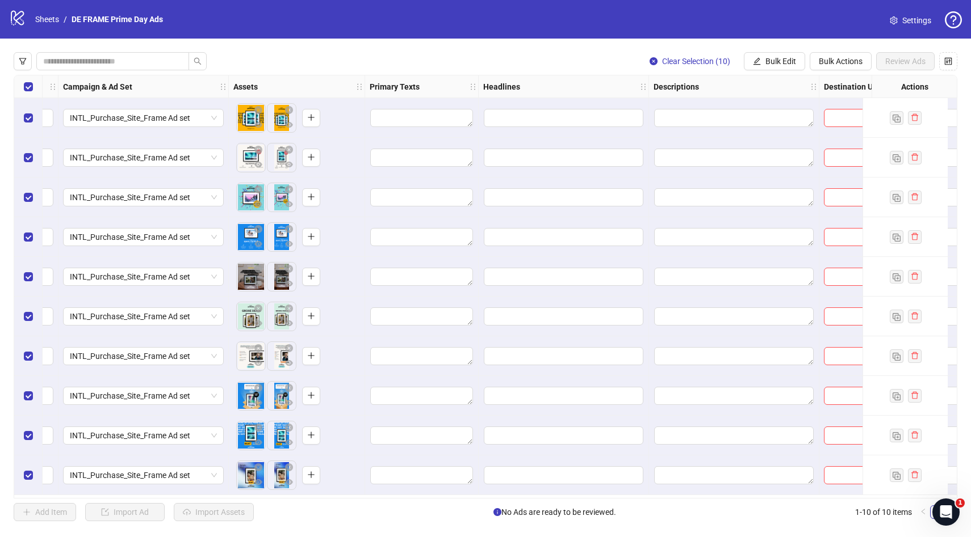
scroll to position [0, 522]
click at [768, 58] on span "Bulk Edit" at bounding box center [780, 61] width 31 height 9
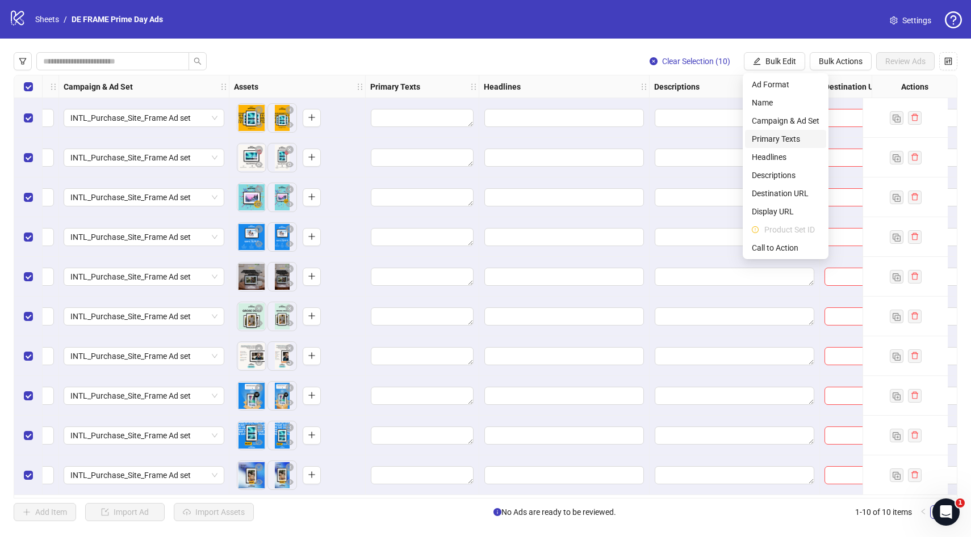
click at [776, 137] on span "Primary Texts" at bounding box center [785, 139] width 68 height 12
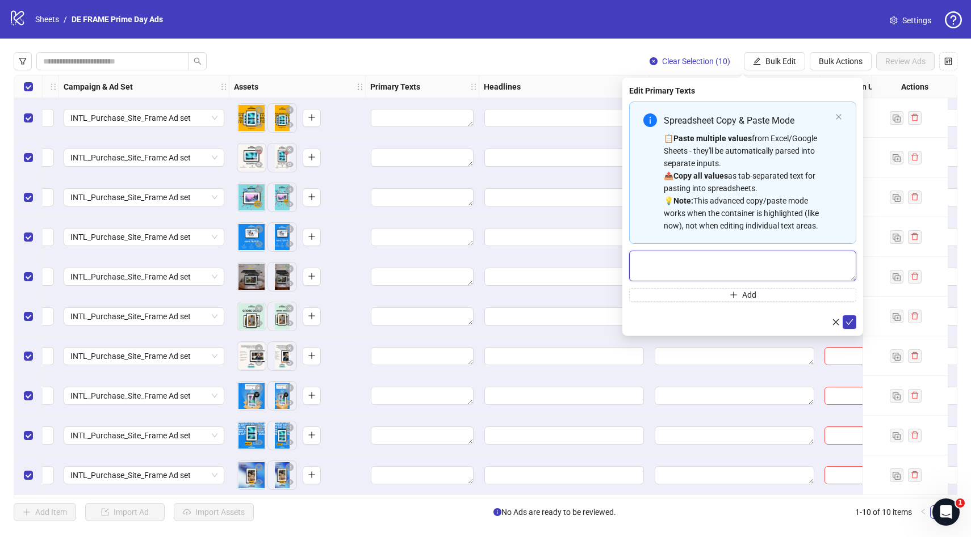
click at [673, 266] on textarea "Multi-text input container - paste or copy values" at bounding box center [742, 266] width 227 height 31
paste textarea "**********"
click at [633, 261] on textarea "**********" at bounding box center [742, 266] width 227 height 31
type textarea "**********"
click at [766, 294] on button "Add" at bounding box center [742, 295] width 227 height 14
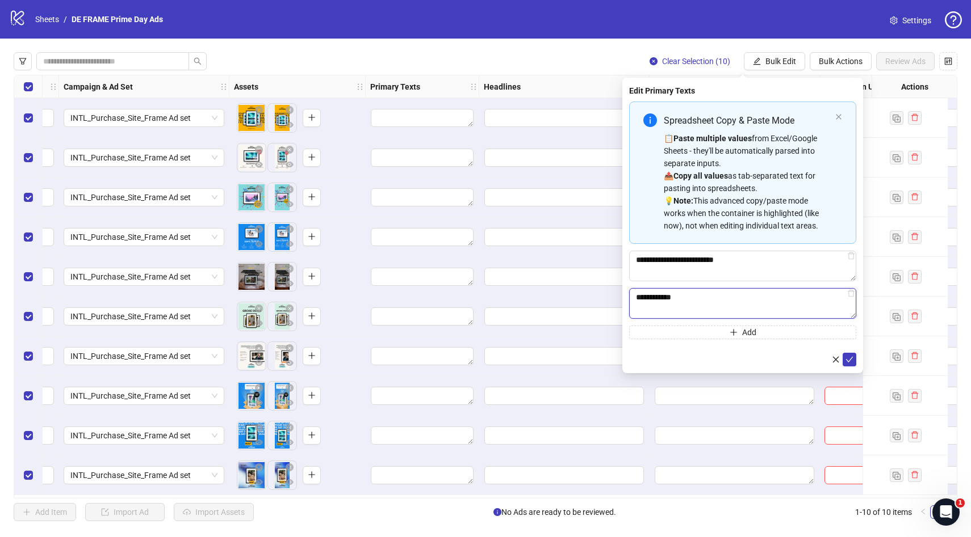
paste textarea "**********"
type textarea "**********"
click at [713, 333] on button "Add" at bounding box center [742, 333] width 227 height 14
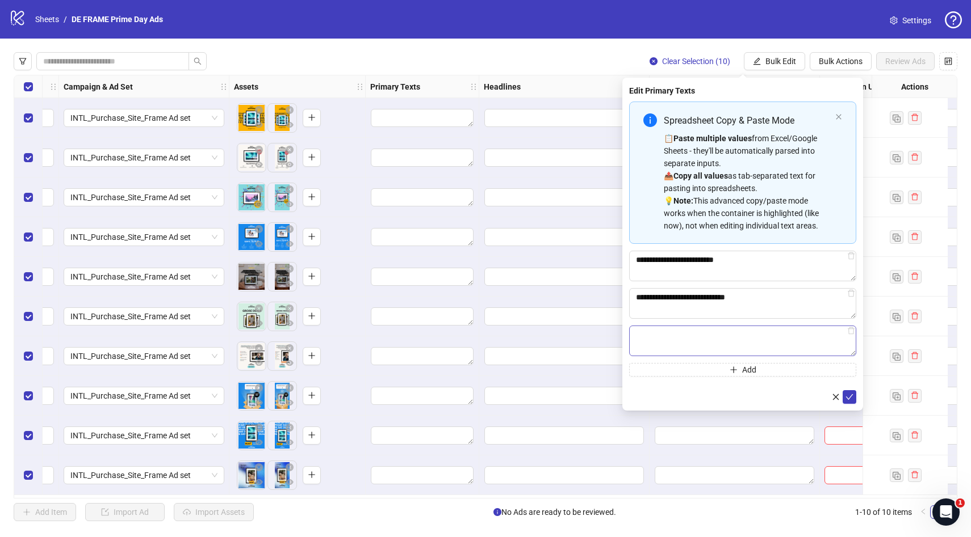
click at [673, 334] on textarea "Multi-text input container - paste or copy values" at bounding box center [742, 341] width 227 height 31
type textarea "**********"
click at [851, 398] on icon "check" at bounding box center [849, 397] width 8 height 8
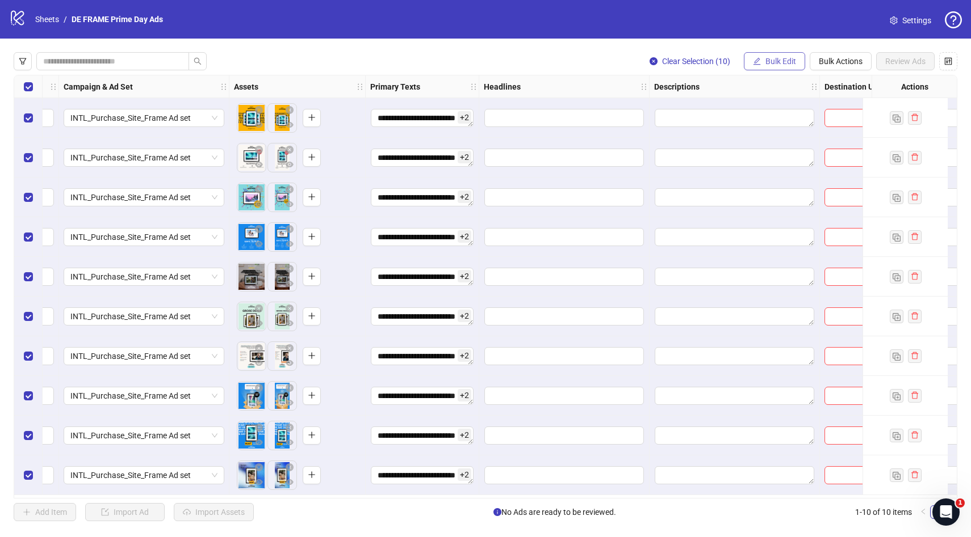
click at [765, 62] on span "Bulk Edit" at bounding box center [780, 61] width 31 height 9
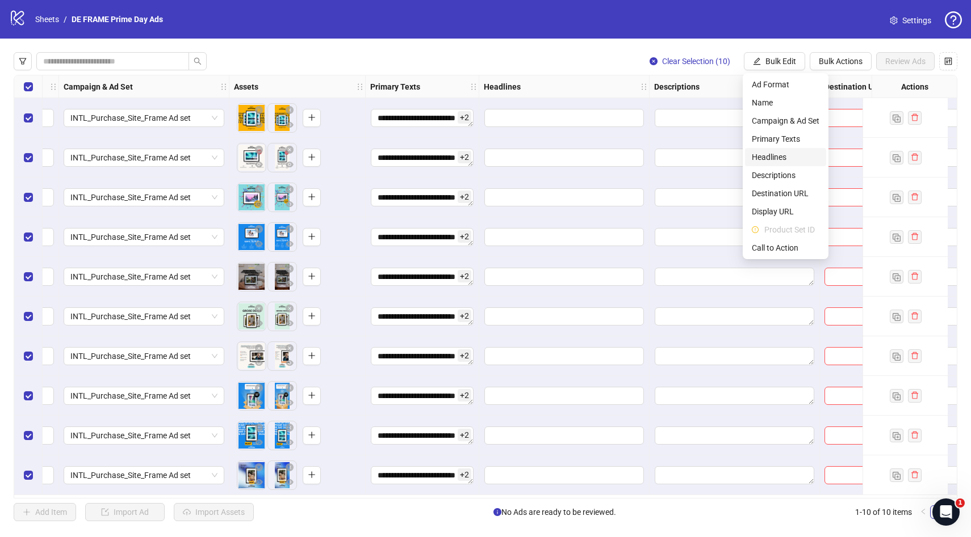
click at [790, 158] on span "Headlines" at bounding box center [785, 157] width 68 height 12
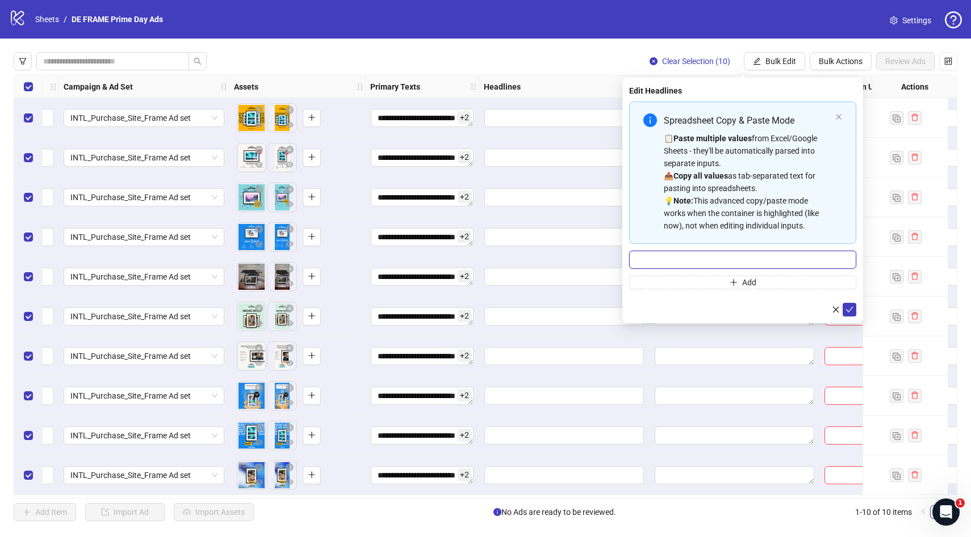
click at [736, 253] on input "Multi-input container - paste or copy values" at bounding box center [742, 260] width 227 height 18
paste input "**********"
type input "**********"
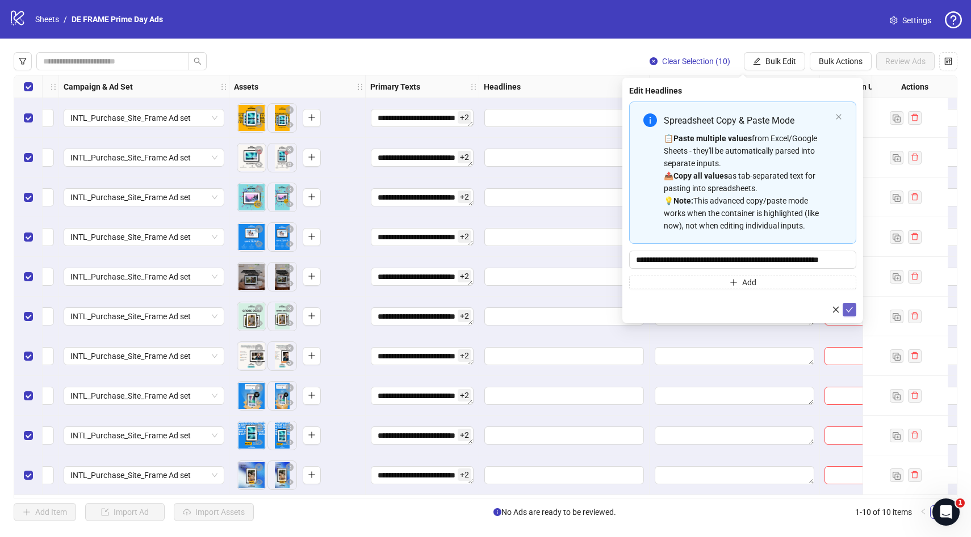
click at [850, 310] on icon "check" at bounding box center [849, 310] width 8 height 8
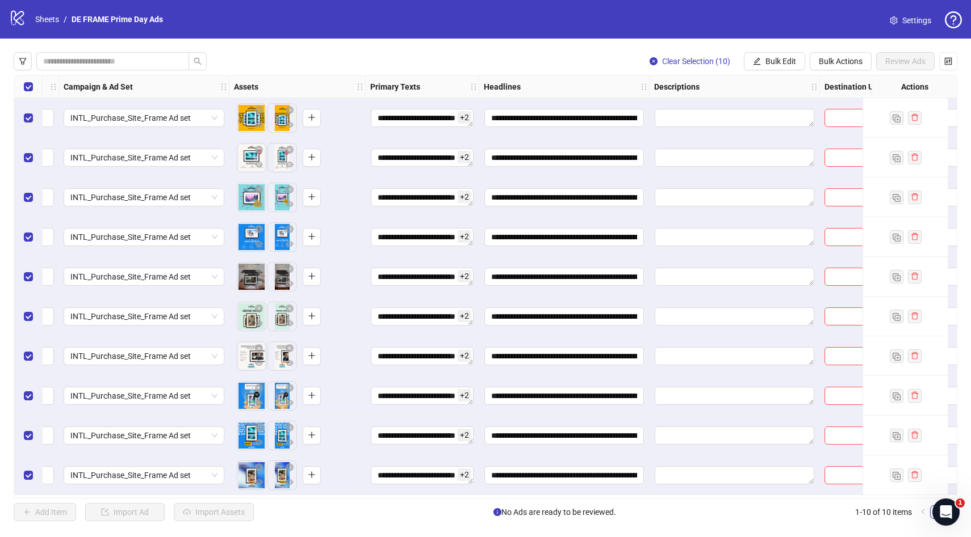
click at [587, 48] on div "**********" at bounding box center [485, 287] width 971 height 497
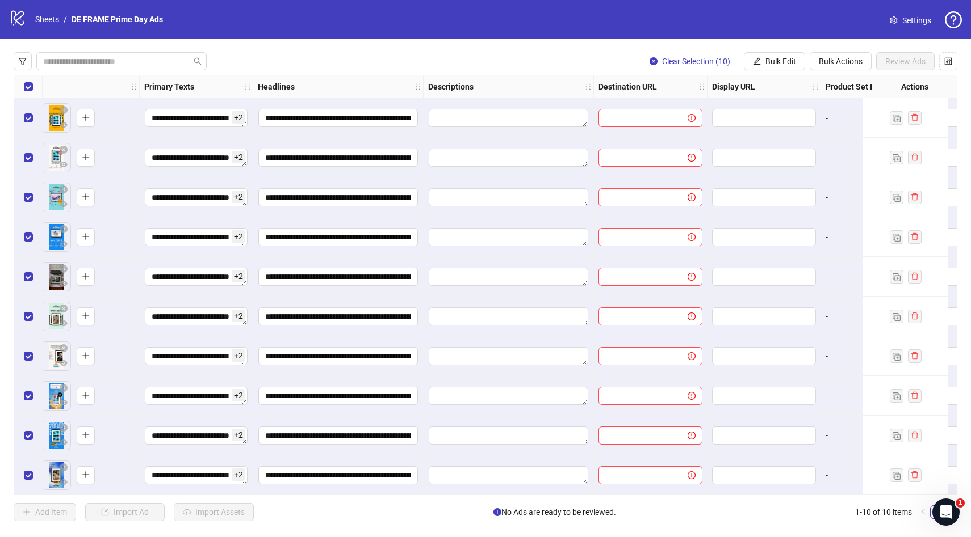
scroll to position [0, 842]
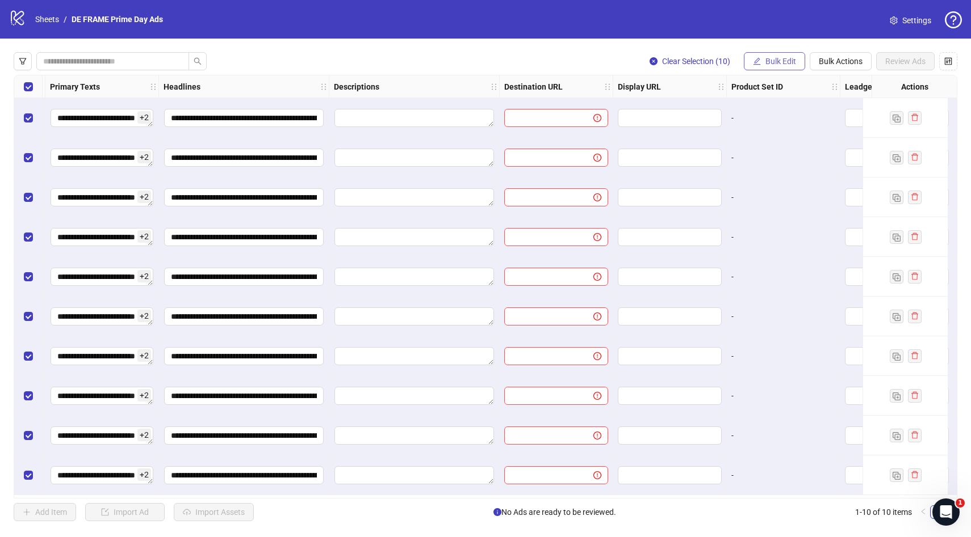
click at [791, 61] on span "Bulk Edit" at bounding box center [780, 61] width 31 height 9
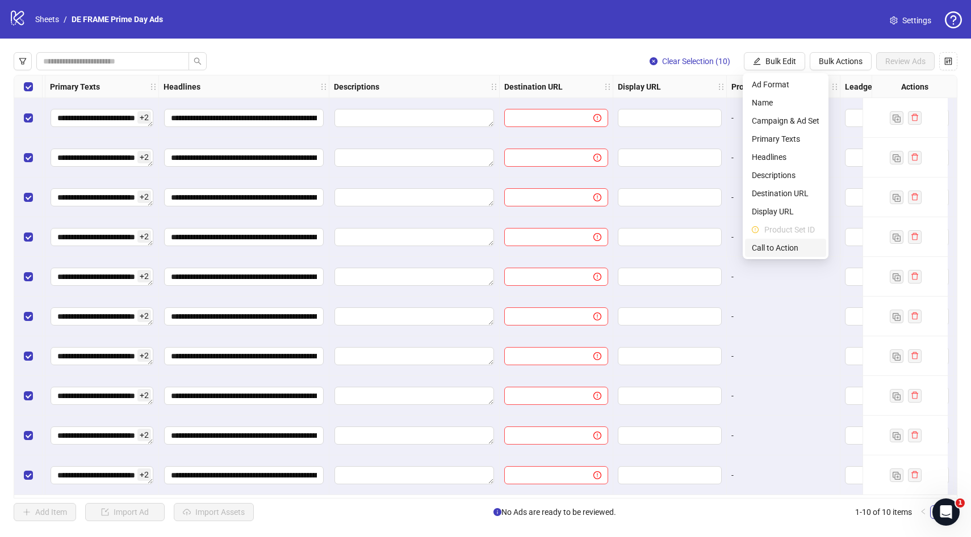
click at [779, 247] on span "Call to Action" at bounding box center [785, 248] width 68 height 12
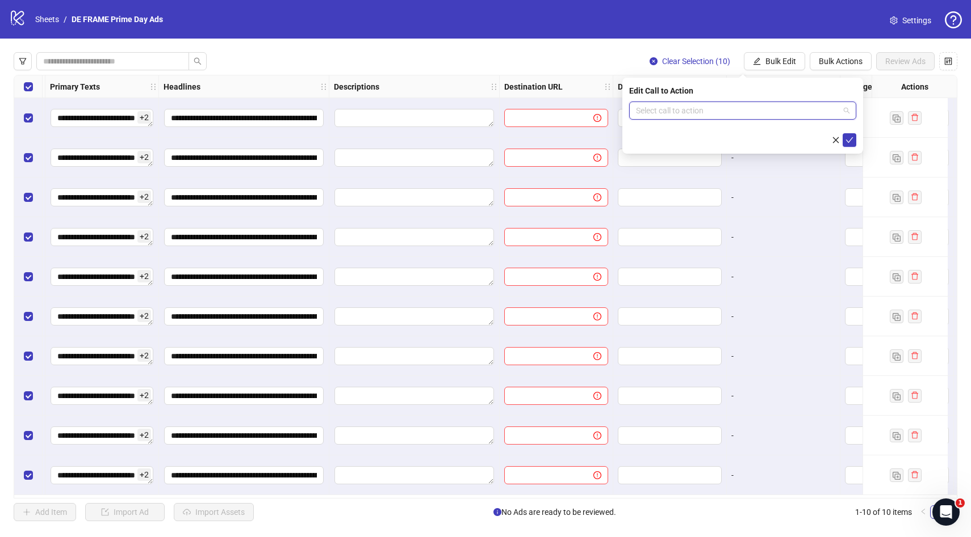
click at [797, 111] on input "search" at bounding box center [737, 110] width 203 height 17
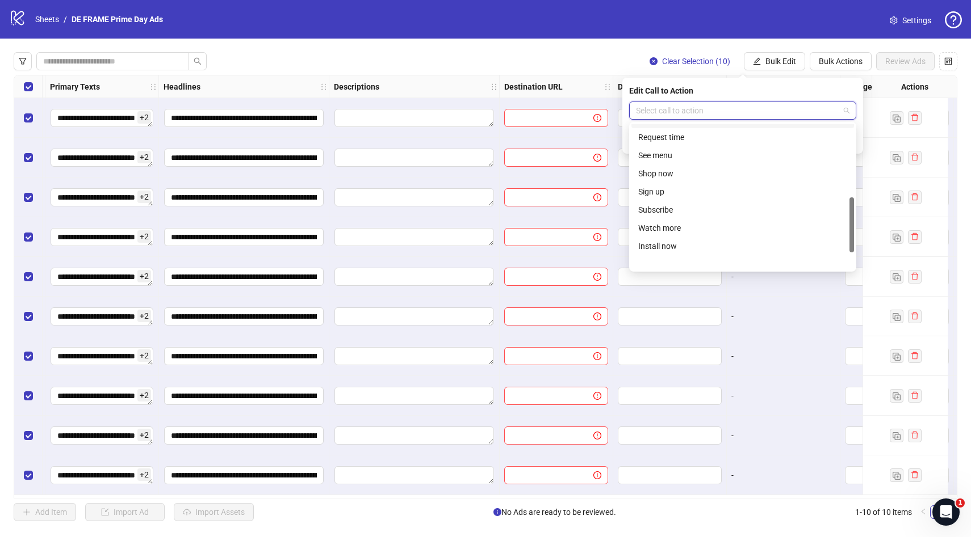
scroll to position [233, 0]
click at [671, 171] on div "Shop now" at bounding box center [742, 173] width 209 height 12
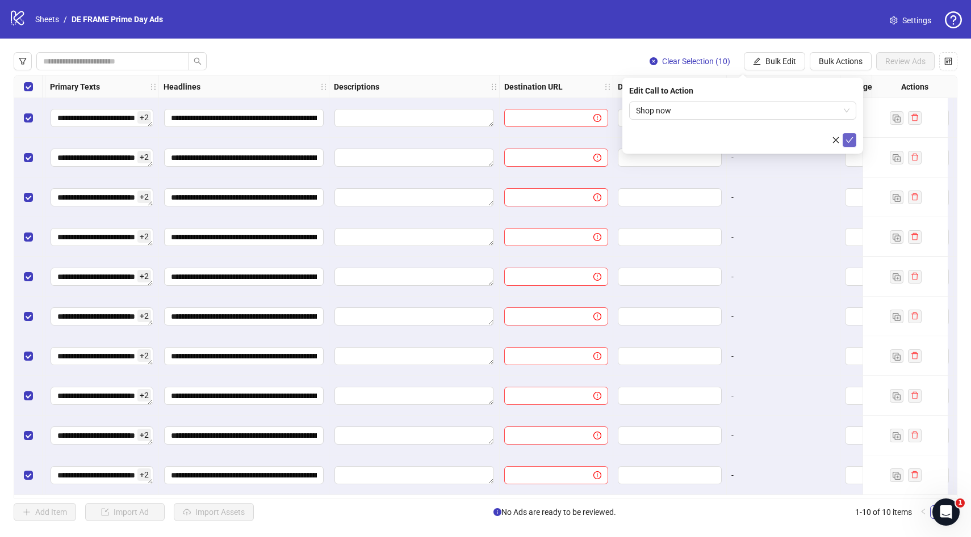
click at [847, 141] on icon "check" at bounding box center [849, 140] width 8 height 8
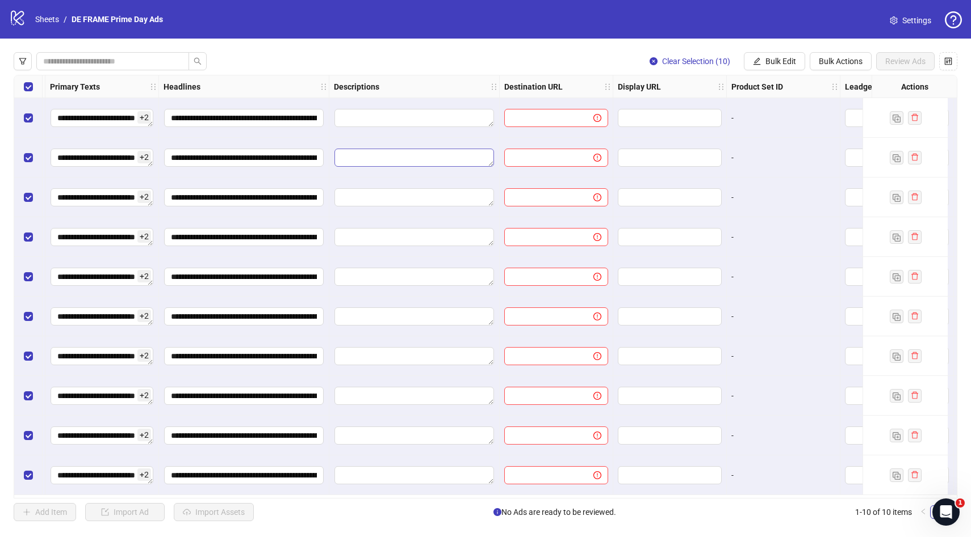
scroll to position [2, 842]
click at [769, 61] on span "Bulk Edit" at bounding box center [780, 61] width 31 height 9
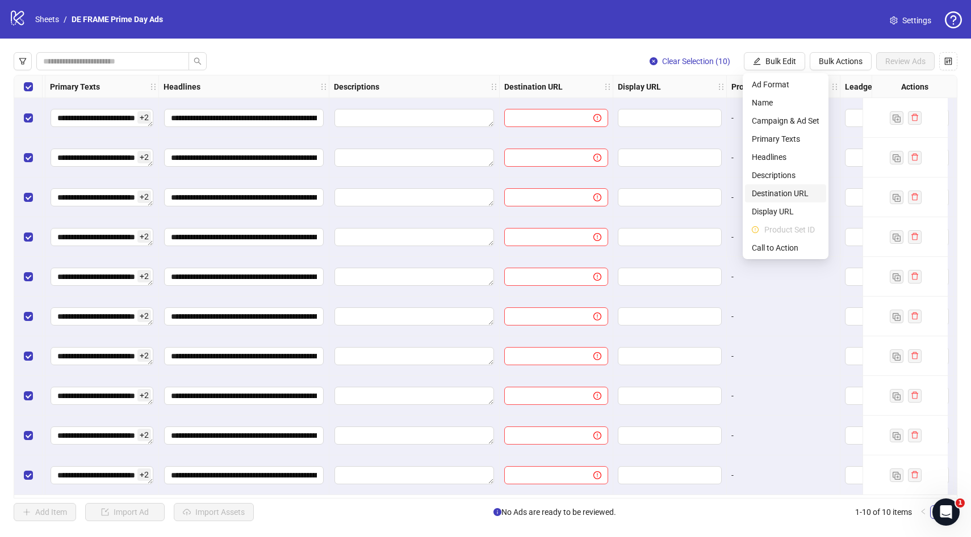
click at [774, 191] on span "Destination URL" at bounding box center [785, 193] width 68 height 12
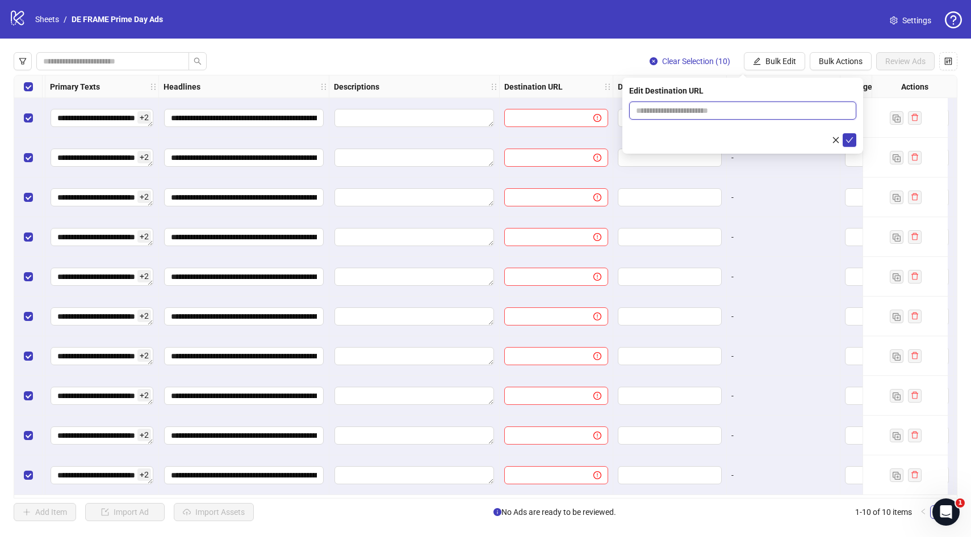
click at [737, 113] on input "text" at bounding box center [738, 110] width 204 height 12
click at [833, 142] on icon "close" at bounding box center [836, 140] width 8 height 8
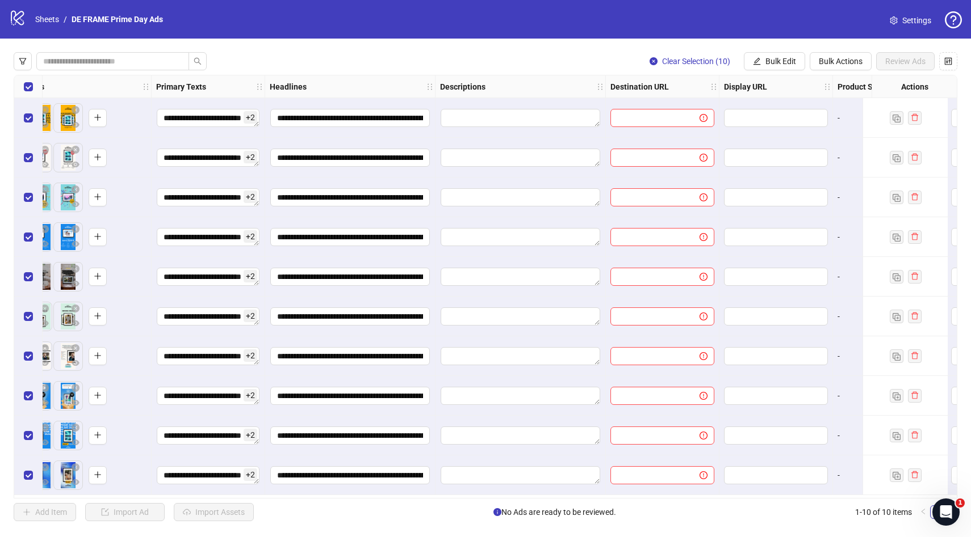
scroll to position [2, 735]
click at [775, 61] on span "Bulk Edit" at bounding box center [780, 61] width 31 height 9
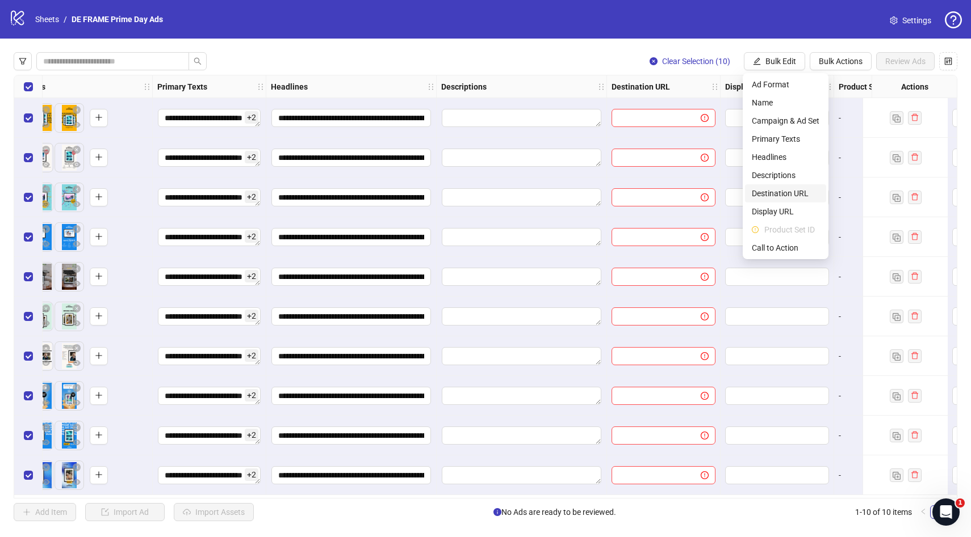
click at [776, 198] on span "Destination URL" at bounding box center [785, 193] width 68 height 12
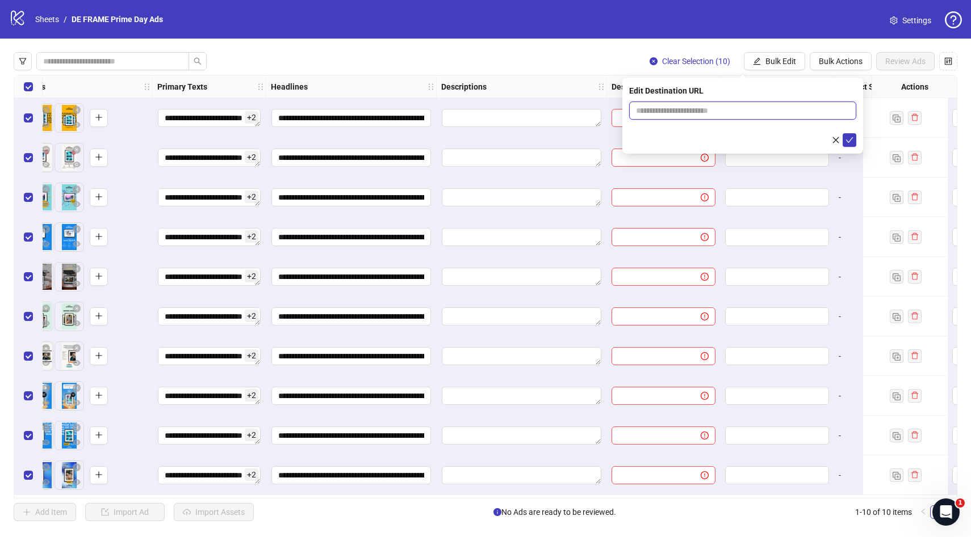
click at [698, 111] on input "text" at bounding box center [738, 110] width 204 height 12
paste input "**********"
type input "**********"
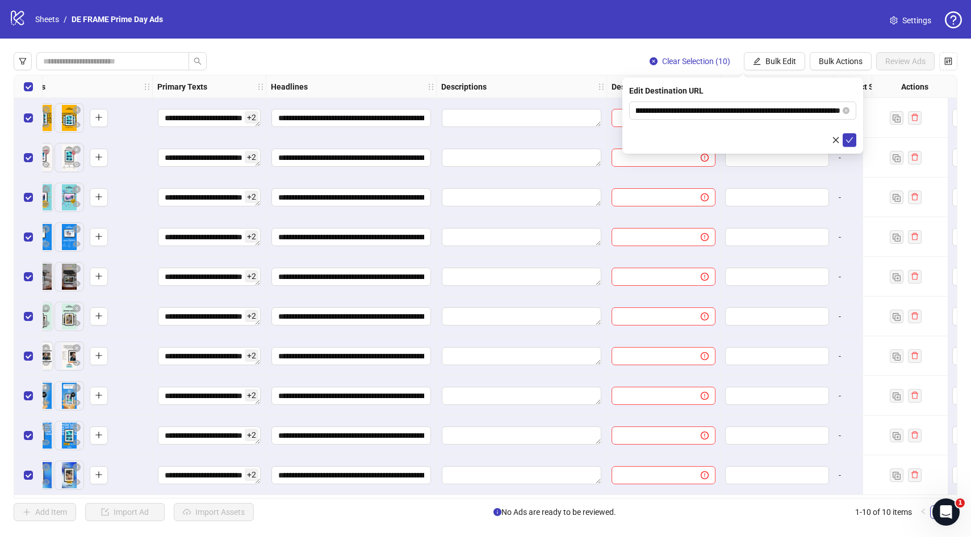
click at [682, 138] on div at bounding box center [742, 140] width 227 height 14
click at [849, 139] on icon "check" at bounding box center [849, 140] width 8 height 8
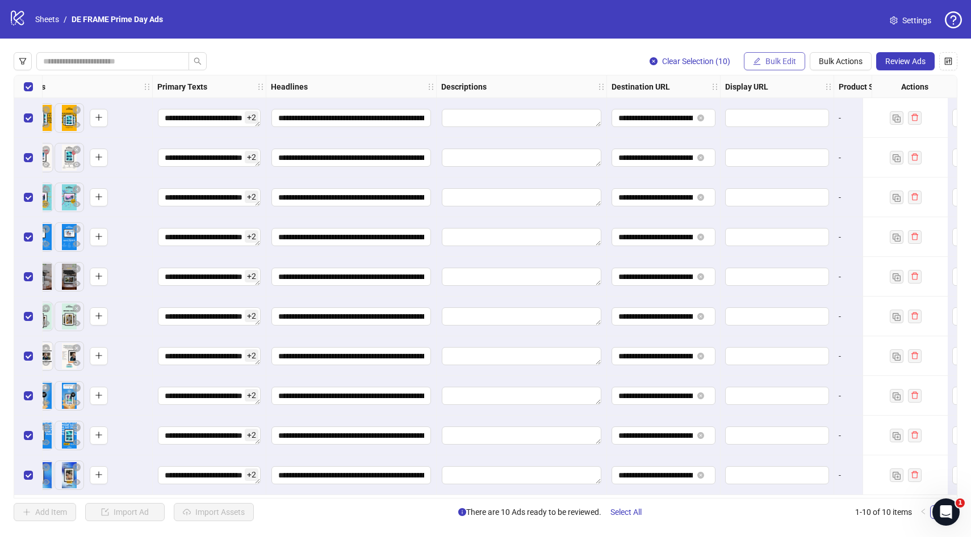
click at [782, 61] on span "Bulk Edit" at bounding box center [780, 61] width 31 height 9
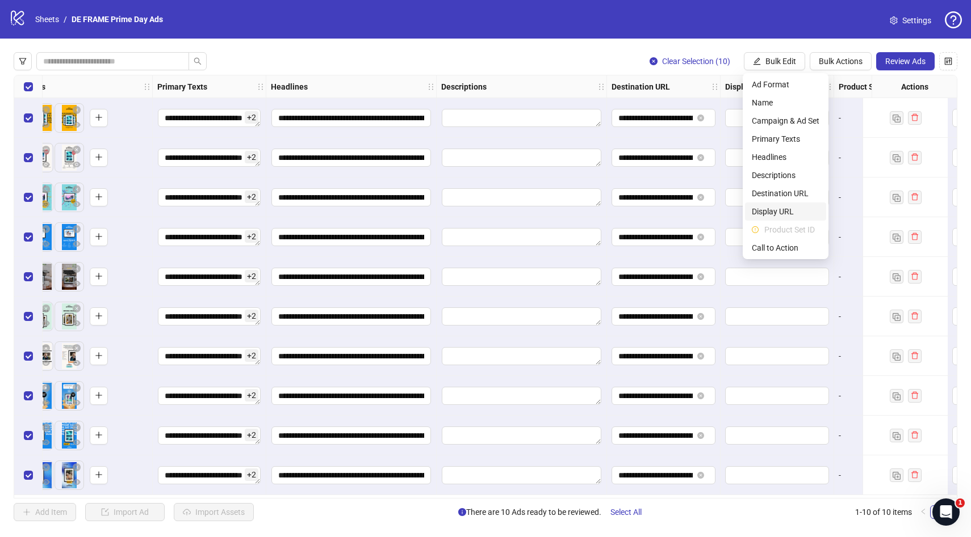
click at [788, 212] on span "Display URL" at bounding box center [785, 211] width 68 height 12
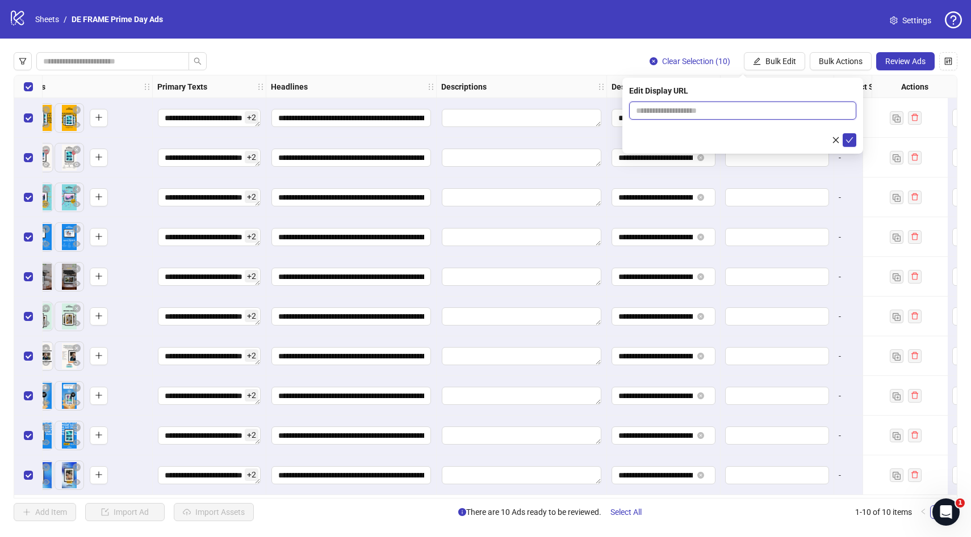
click at [697, 108] on input "text" at bounding box center [742, 111] width 227 height 18
type input "**********"
click at [849, 138] on icon "check" at bounding box center [849, 140] width 8 height 8
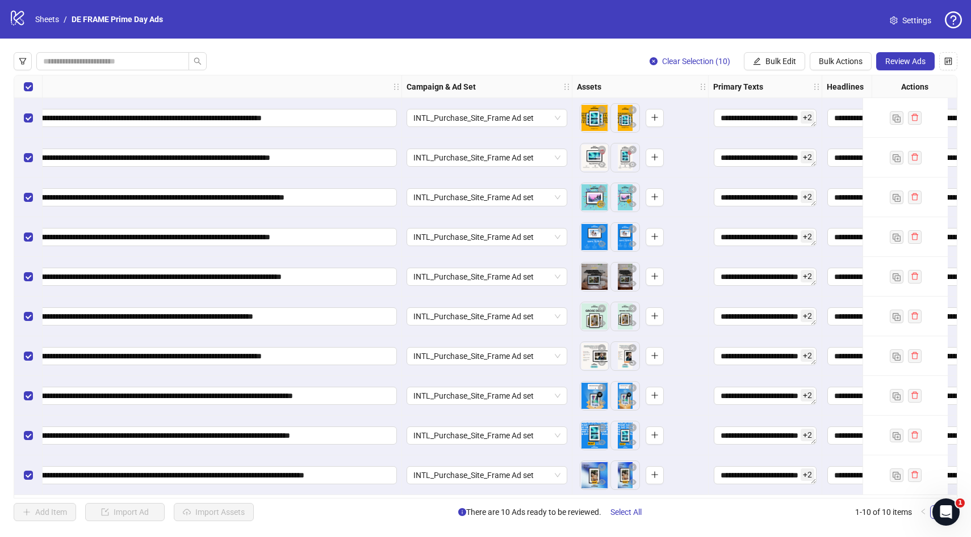
scroll to position [2, 56]
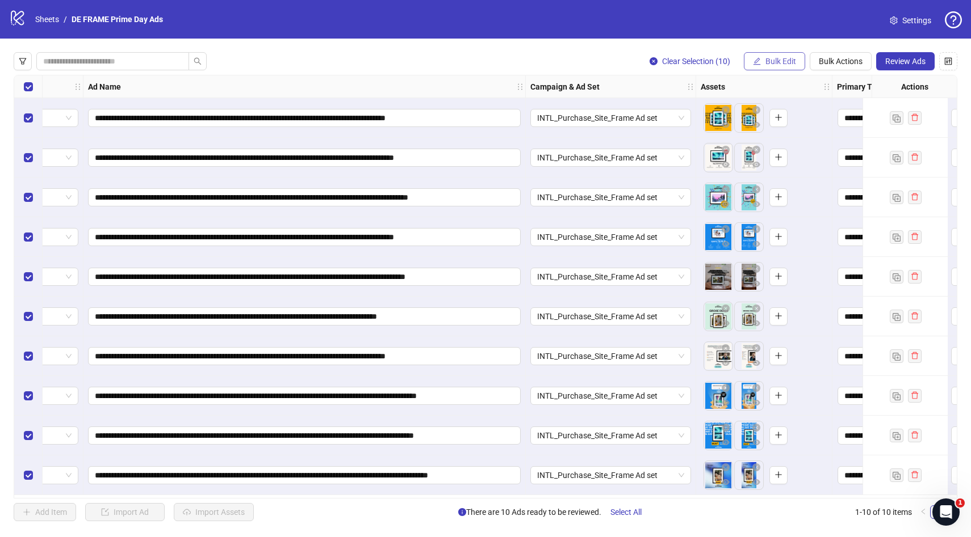
click at [788, 61] on span "Bulk Edit" at bounding box center [780, 61] width 31 height 9
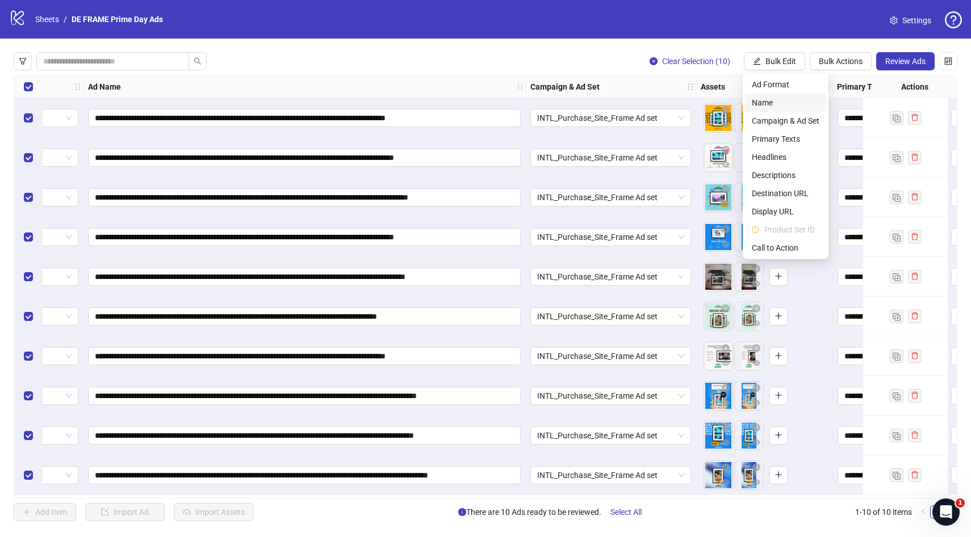
click at [784, 104] on span "Name" at bounding box center [785, 102] width 68 height 12
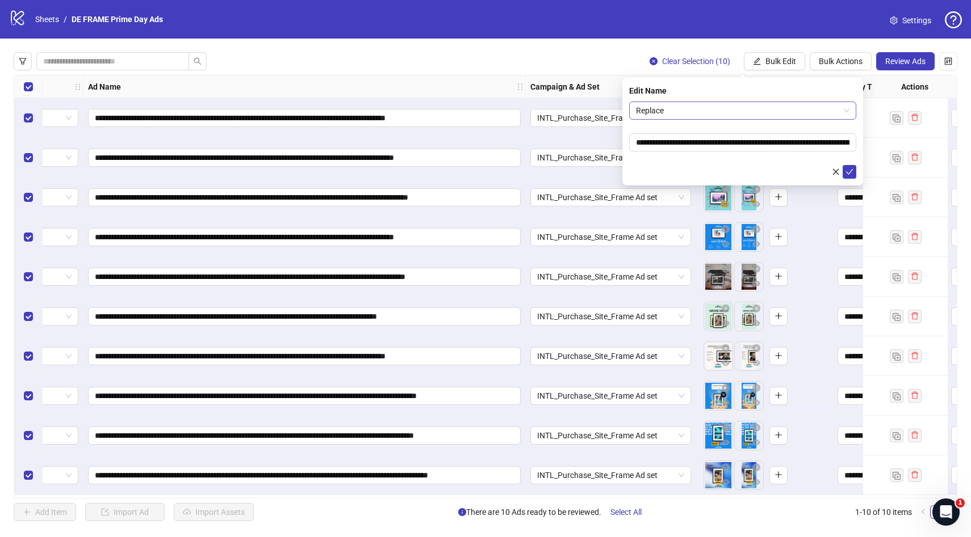
click at [727, 115] on span "Replace" at bounding box center [742, 110] width 213 height 17
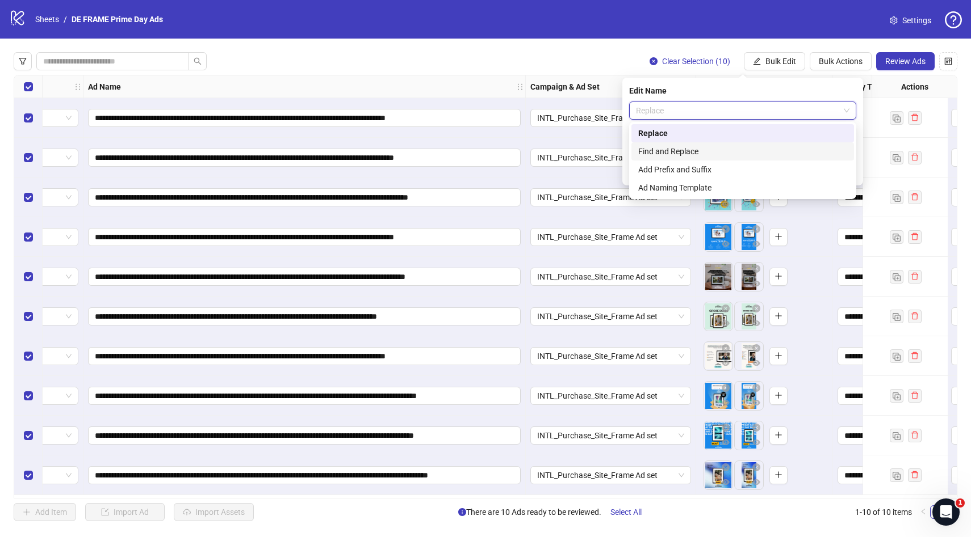
click at [711, 153] on div "Find and Replace" at bounding box center [742, 151] width 209 height 12
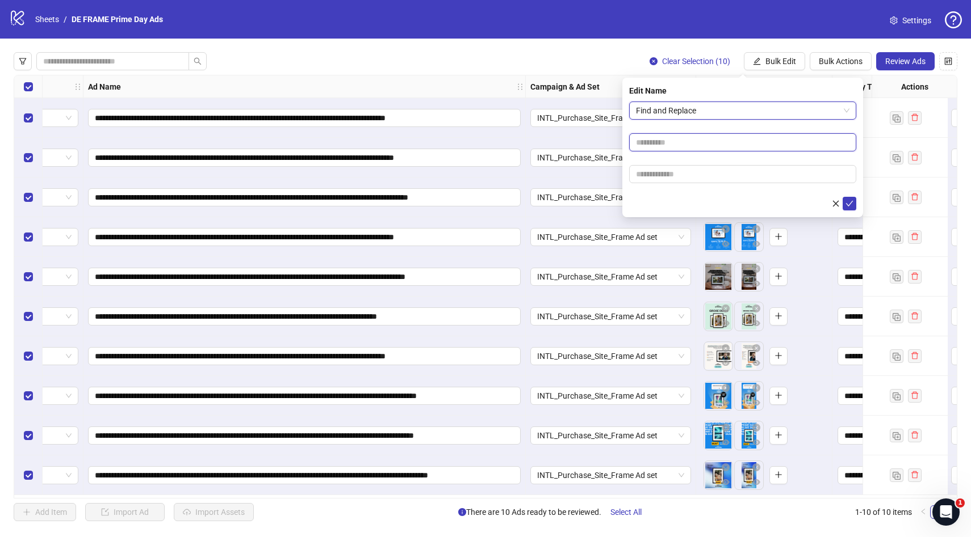
click at [678, 143] on input "text" at bounding box center [742, 142] width 227 height 18
type input "******"
click at [645, 170] on input "text" at bounding box center [742, 174] width 227 height 18
type input "******"
click at [850, 203] on icon "check" at bounding box center [849, 204] width 7 height 6
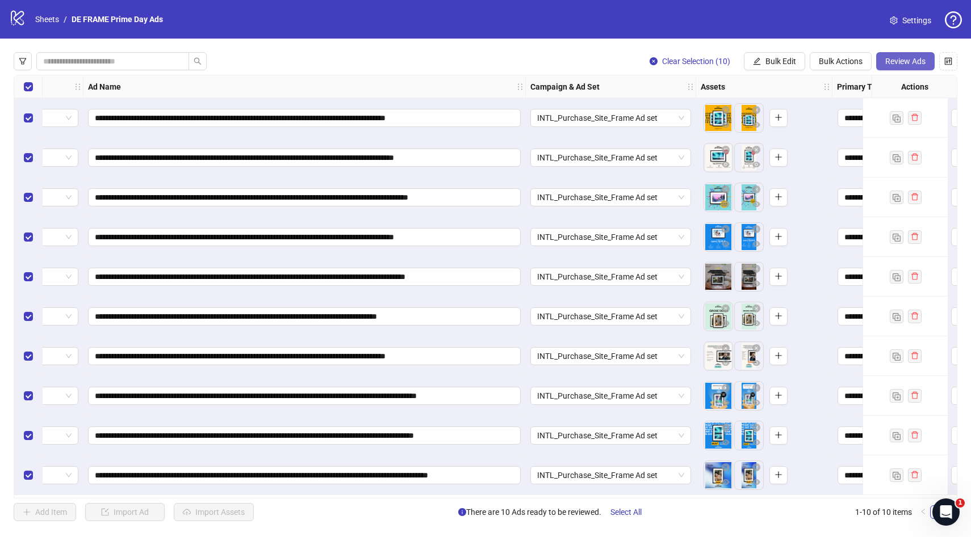
click at [901, 62] on span "Review Ads" at bounding box center [905, 61] width 40 height 9
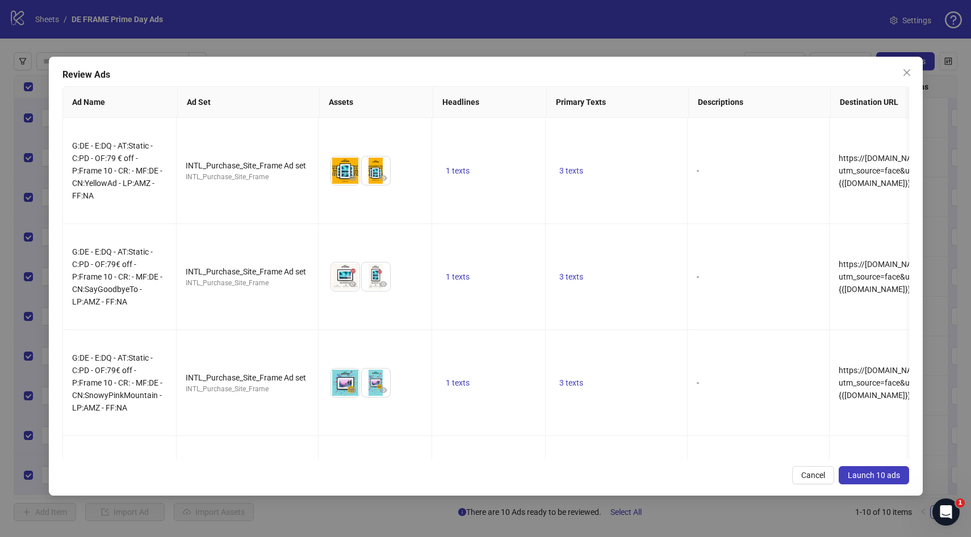
click at [875, 476] on span "Launch 10 ads" at bounding box center [873, 475] width 52 height 9
